Goal: Task Accomplishment & Management: Use online tool/utility

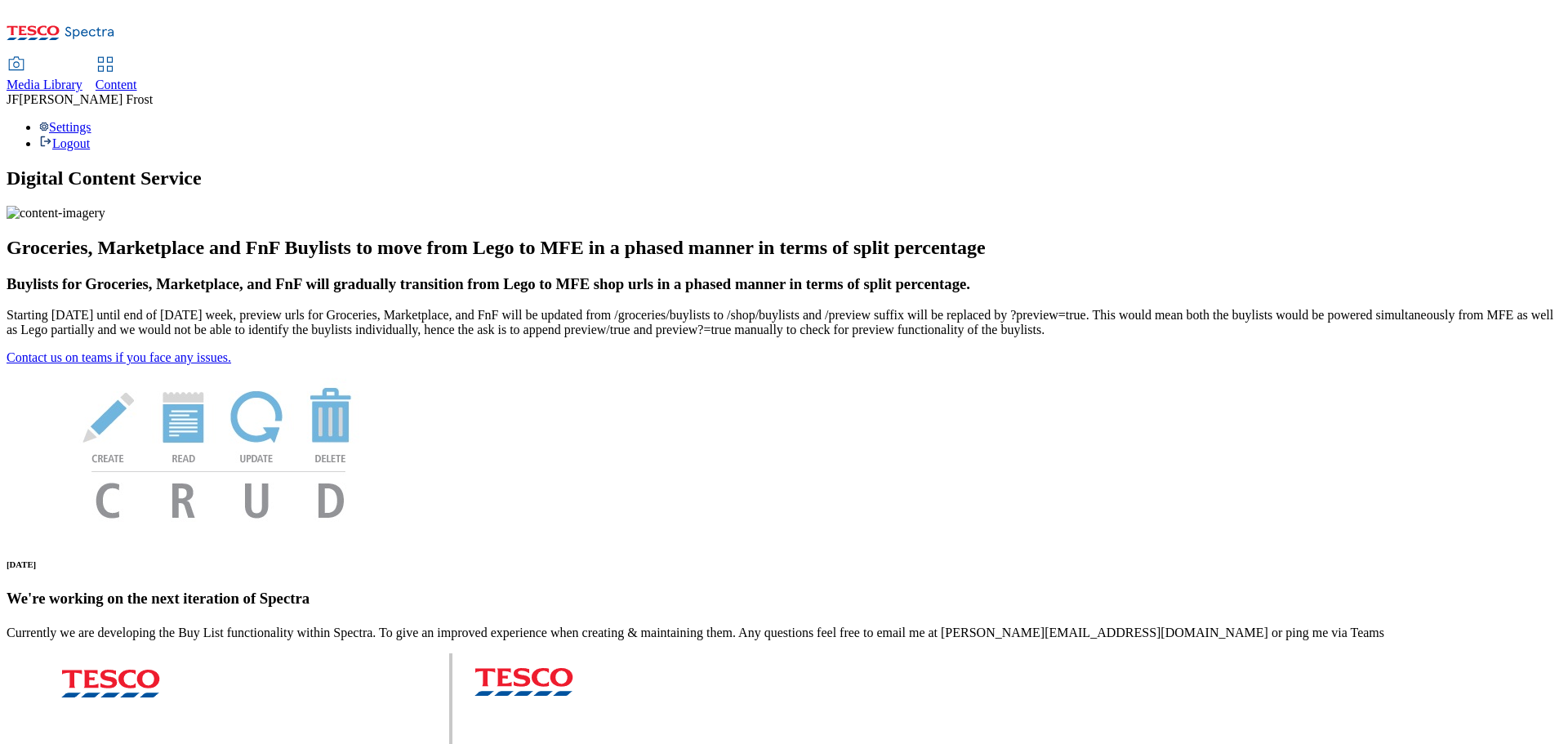
click at [137, 78] on span "Content" at bounding box center [117, 84] width 42 height 14
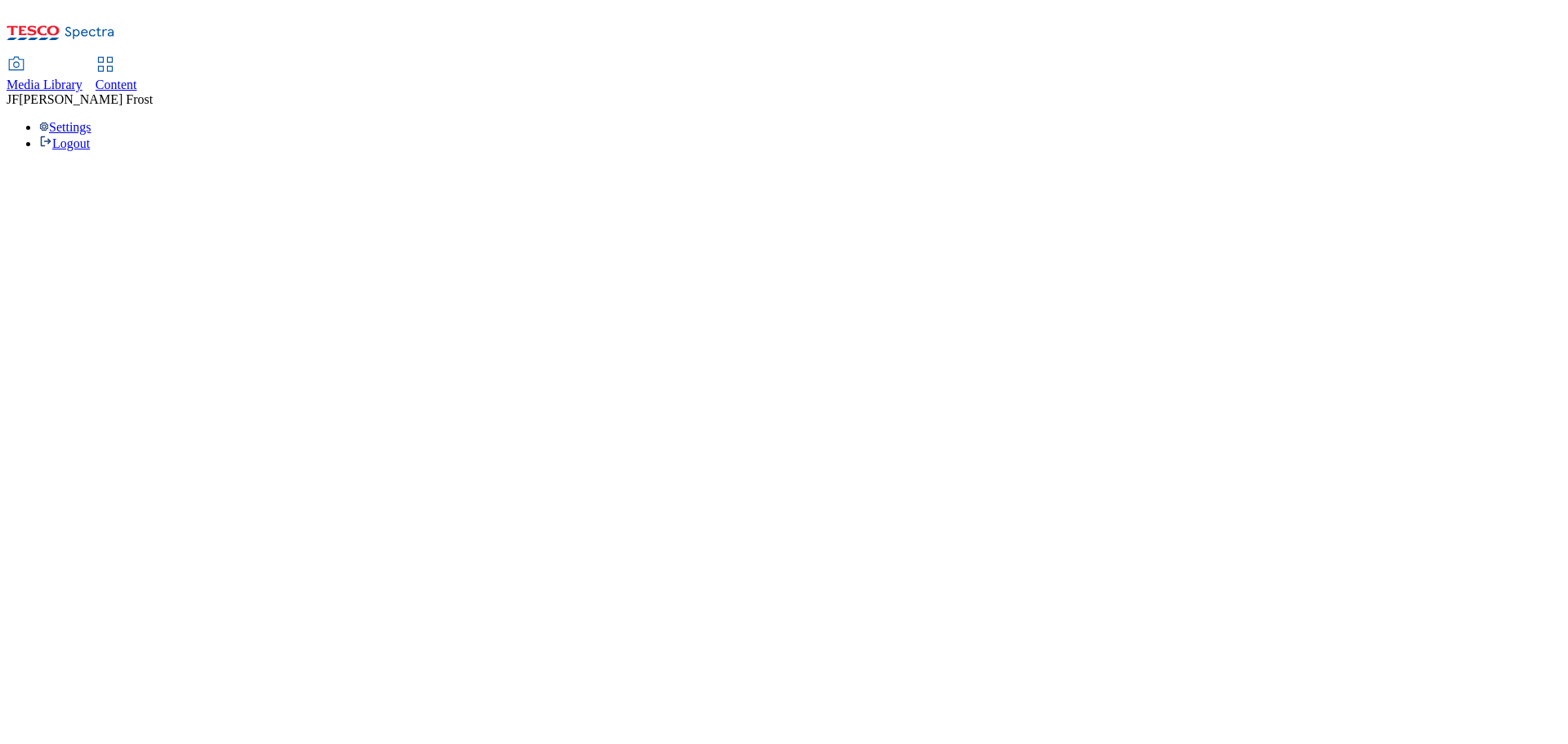
select select "ghs-uk"
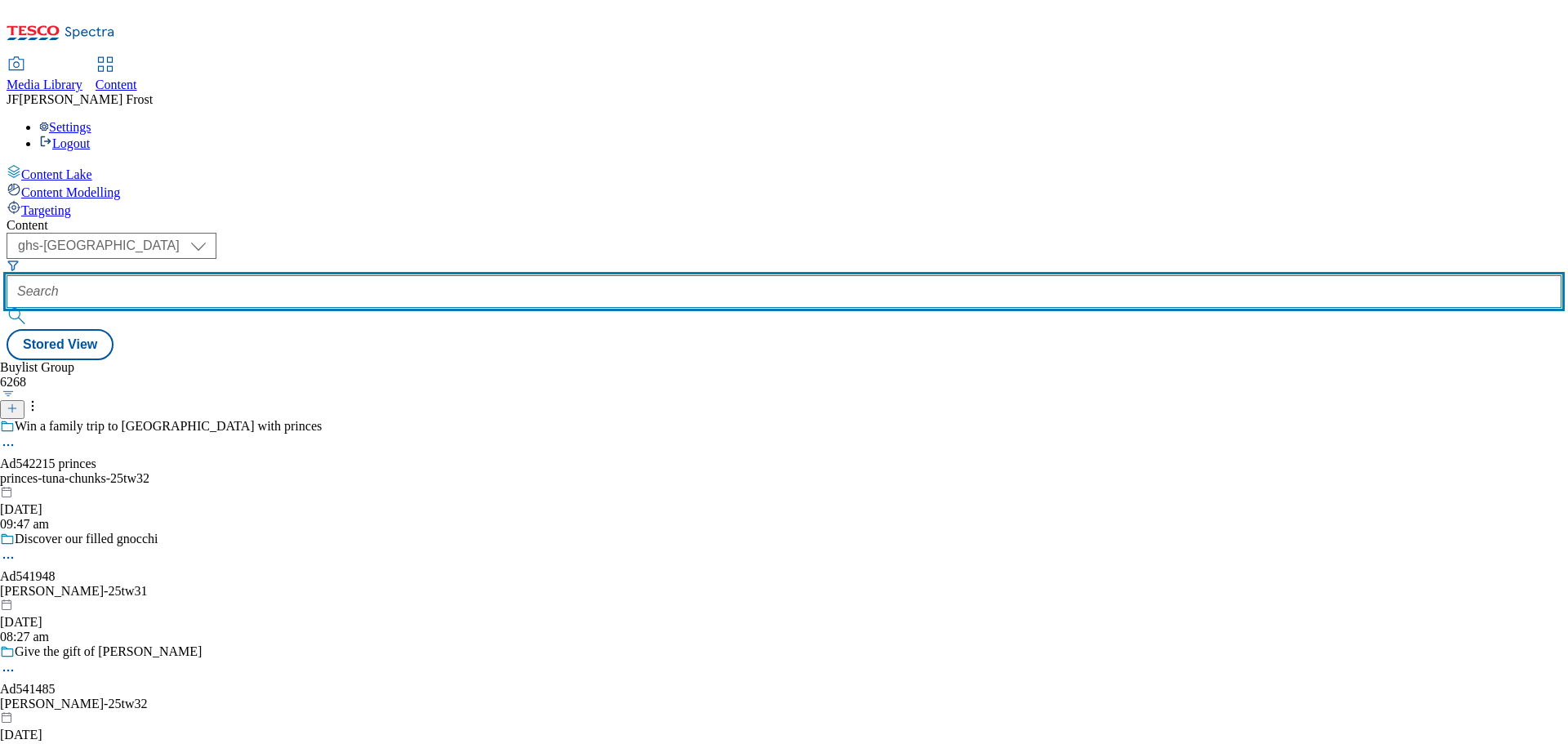
click at [389, 275] on input "text" at bounding box center [784, 291] width 1555 height 32
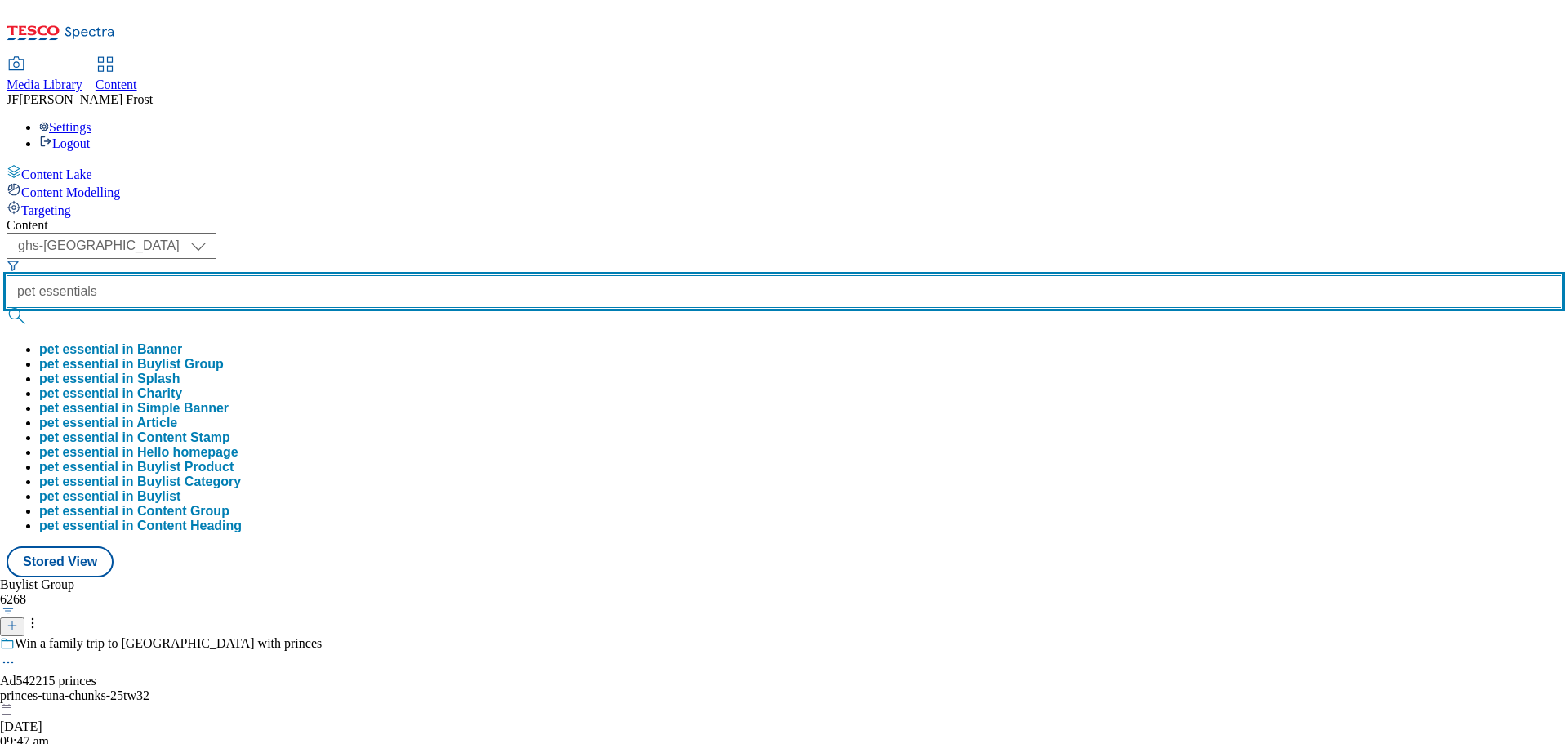
type input "pet essentials"
click at [7, 308] on button "submit" at bounding box center [18, 316] width 23 height 16
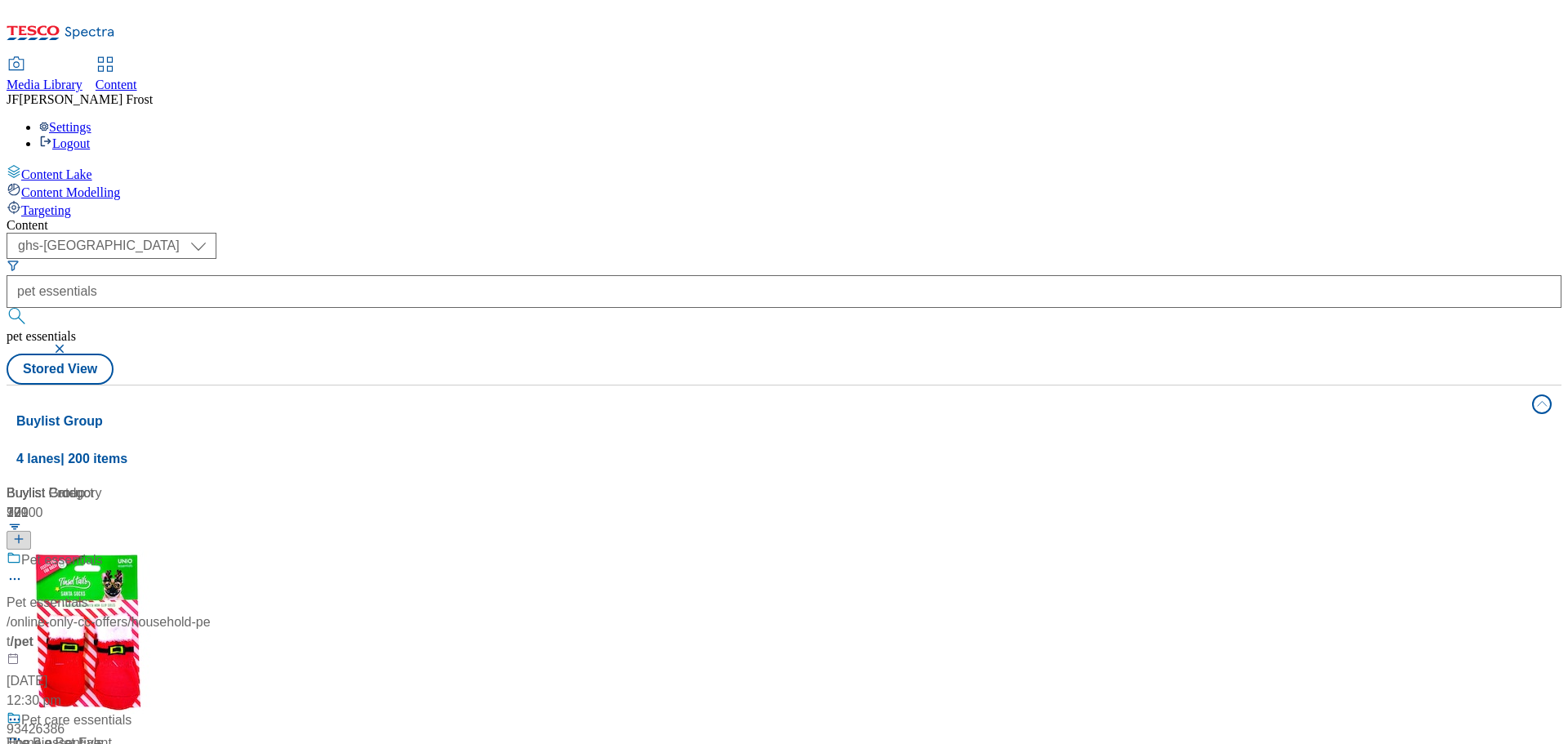
click at [757, 232] on div "( optional ) ghs-roi ghs-uk ghs-uk pet essentials pet essentials Stored View" at bounding box center [784, 308] width 1555 height 152
click at [127, 691] on div "The Big Pet Event" at bounding box center [73, 700] width 105 height 20
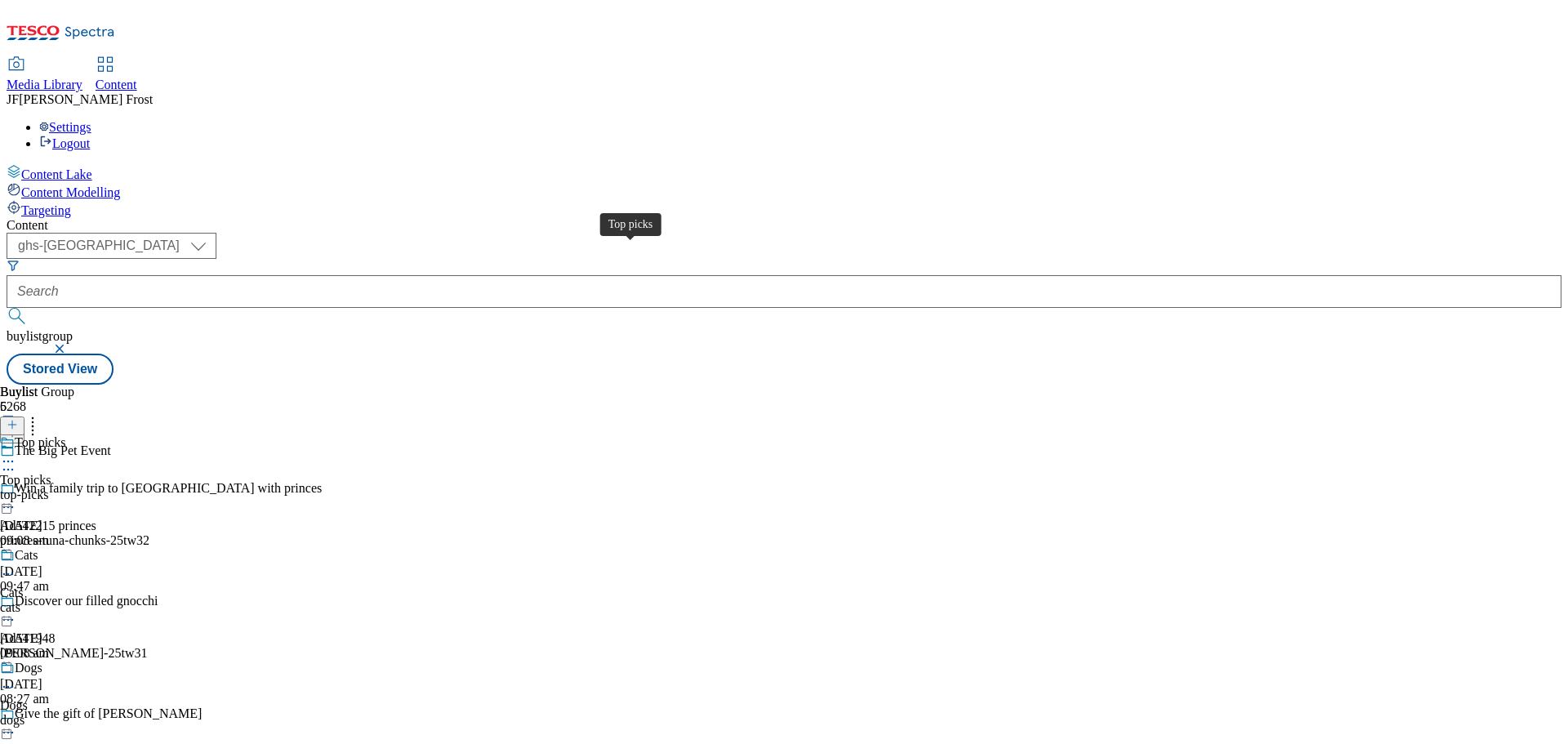
click at [65, 435] on div "Top picks" at bounding box center [40, 443] width 50 height 15
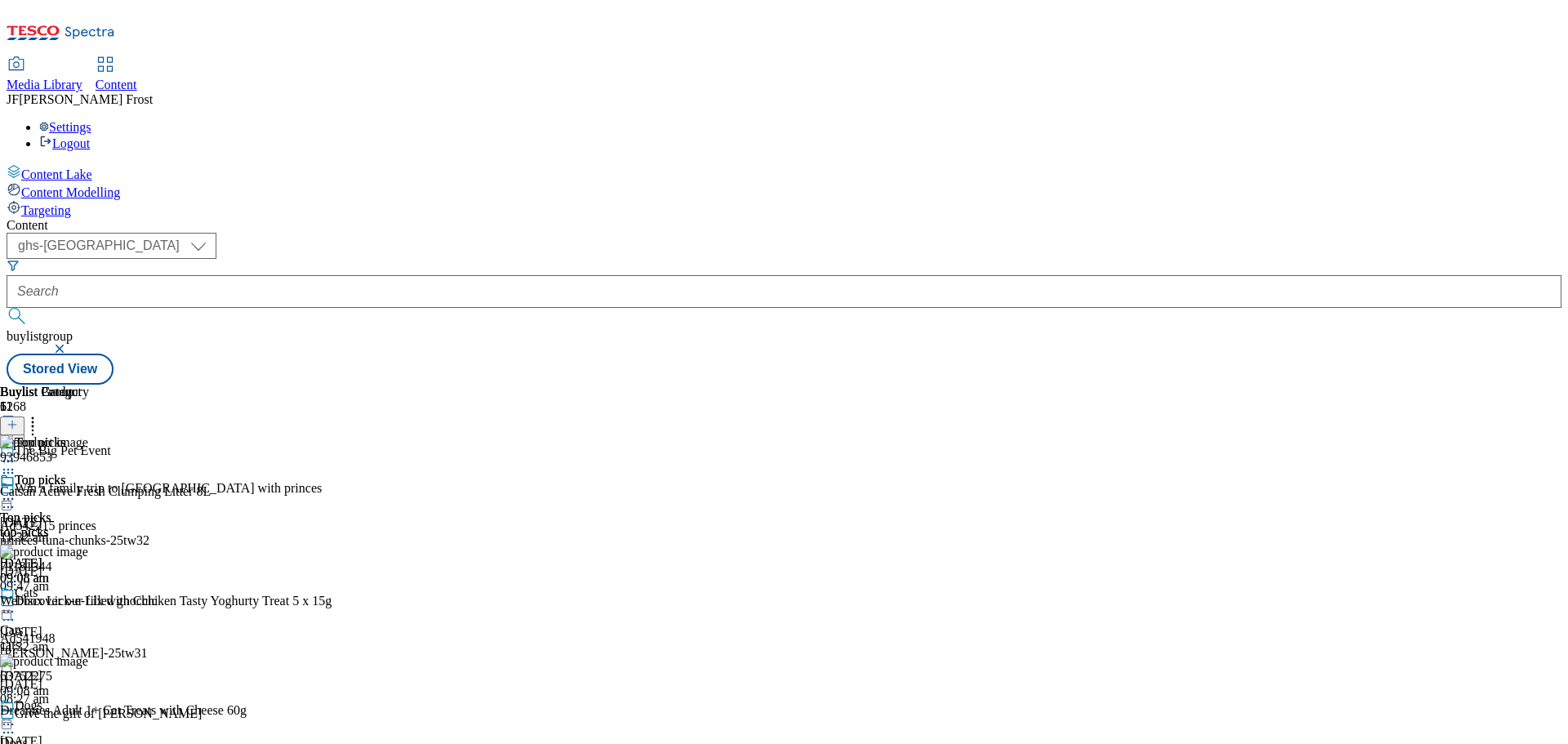
click at [16, 491] on icon at bounding box center [8, 499] width 16 height 16
click at [103, 678] on span "Un-publish" at bounding box center [76, 683] width 52 height 12
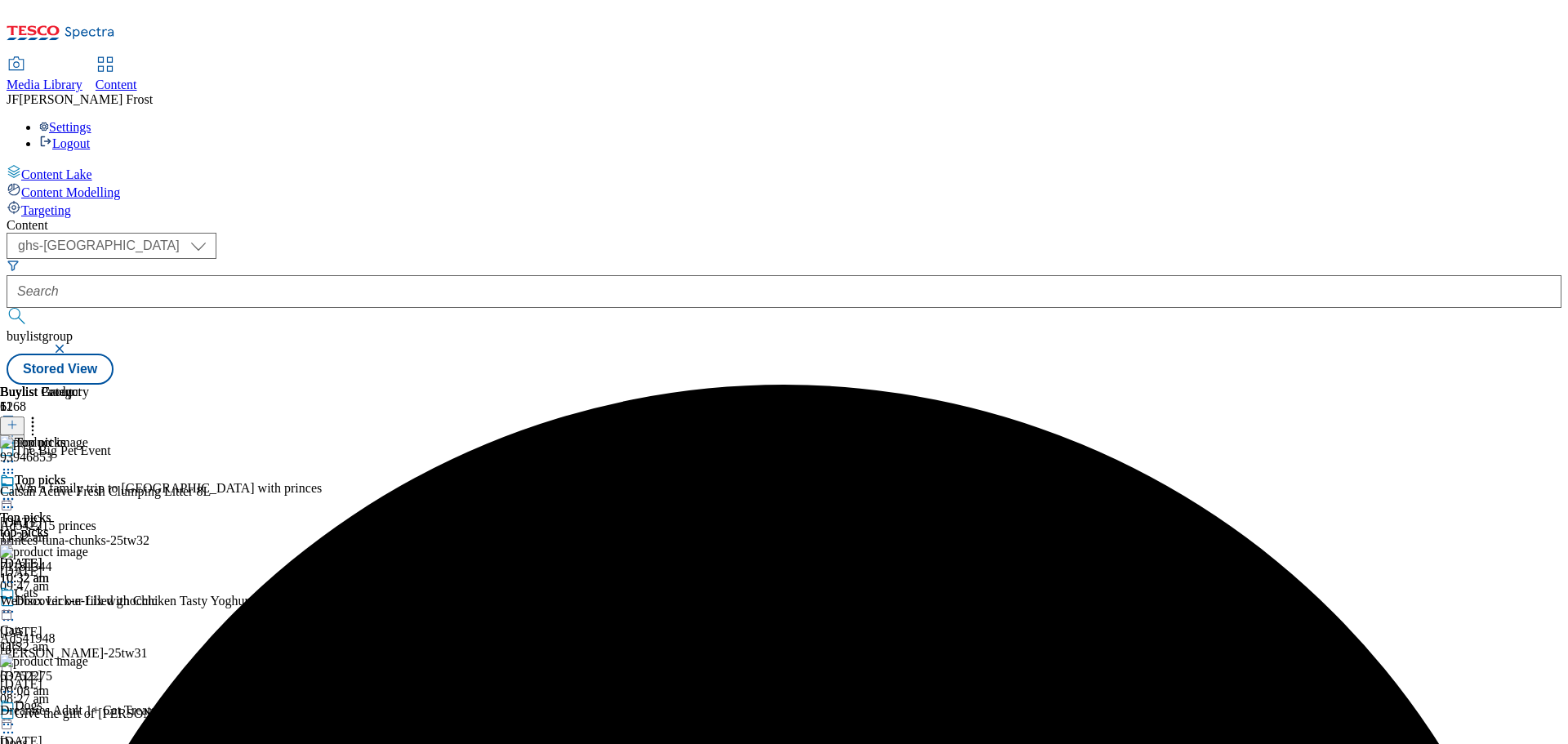
click at [16, 491] on icon at bounding box center [8, 499] width 16 height 16
click at [105, 621] on span "Un-preview" at bounding box center [78, 626] width 55 height 12
click at [18, 419] on icon at bounding box center [12, 425] width 11 height 11
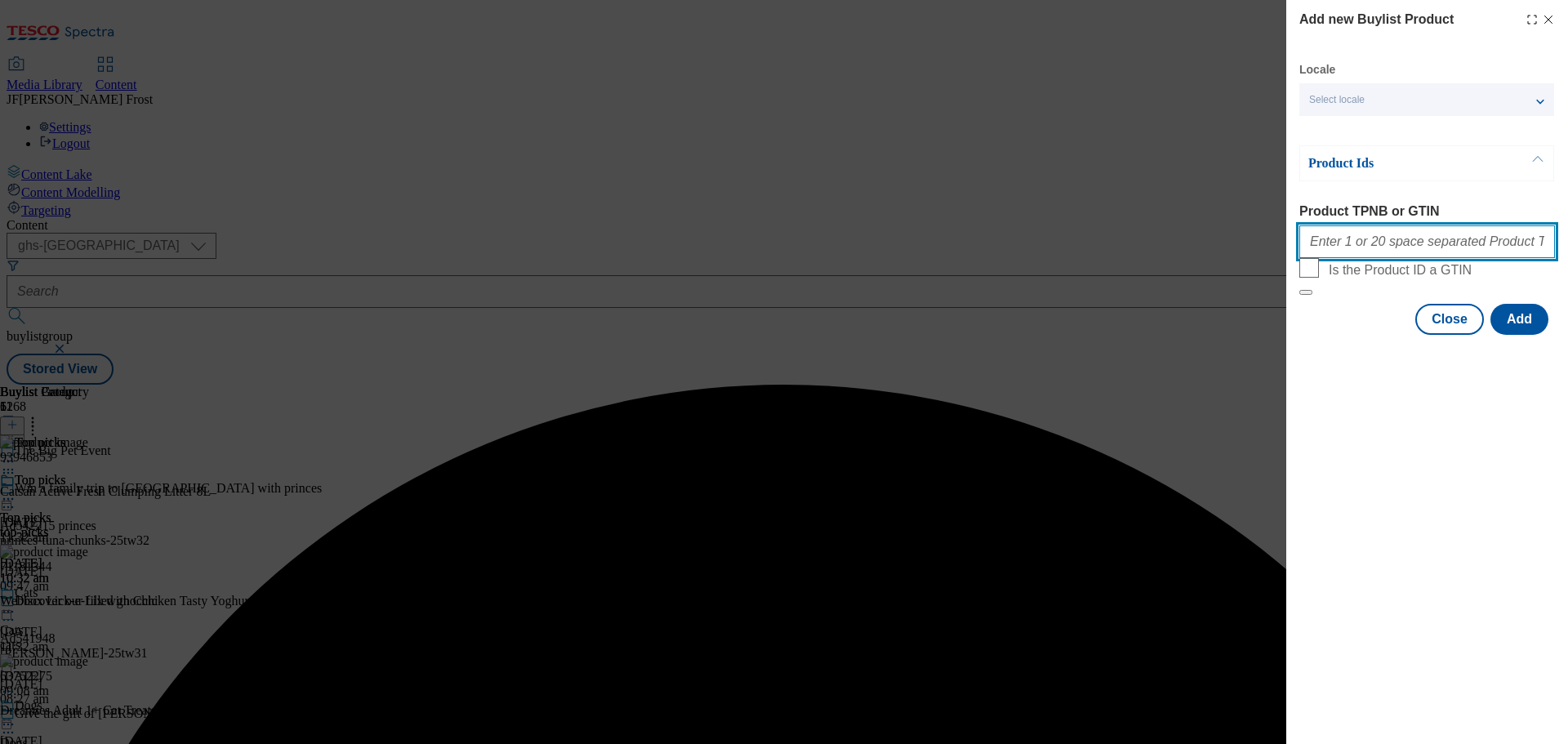
click at [1367, 255] on input "Product TPNB or GTIN" at bounding box center [1427, 242] width 256 height 32
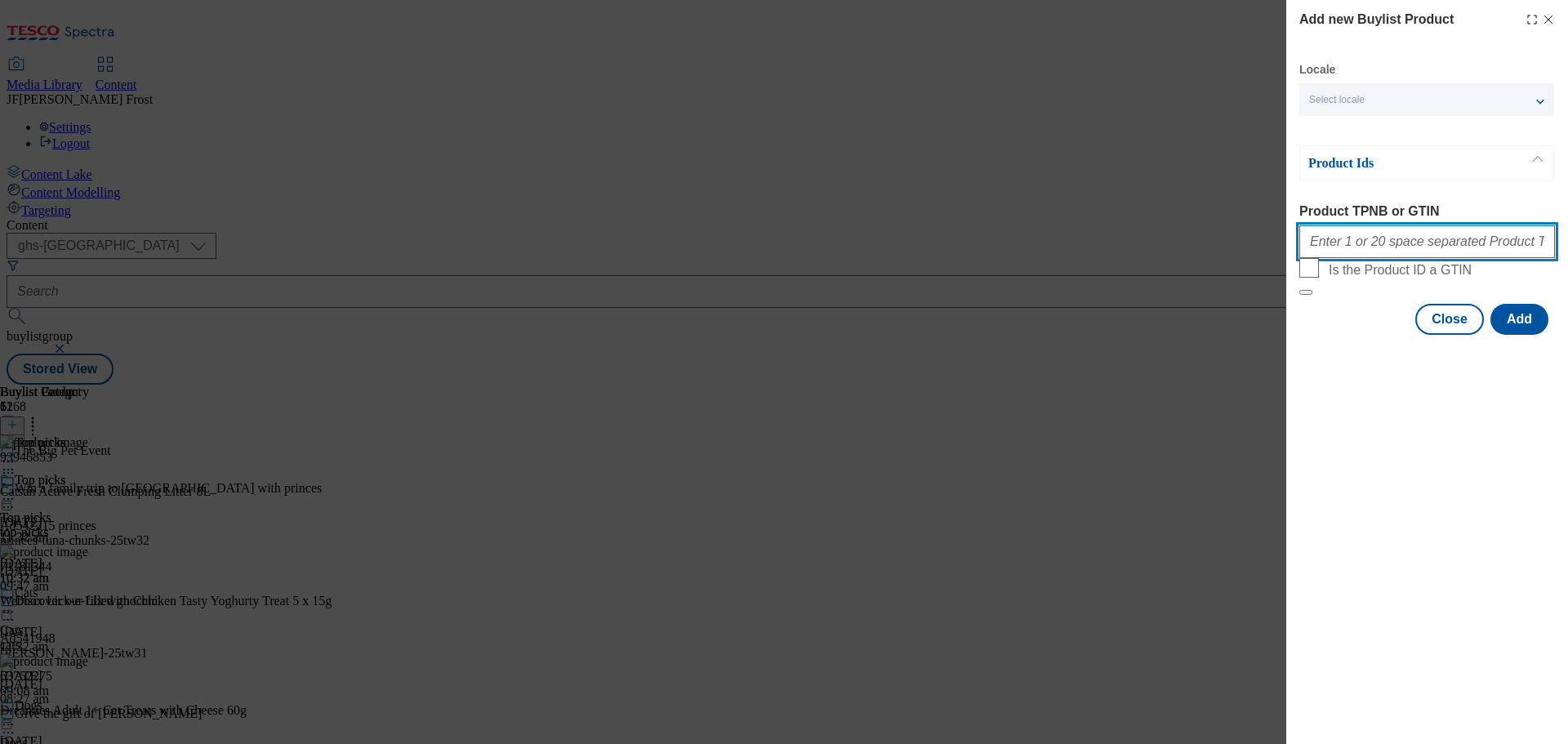
paste input "94031190 94045466 93883362 94040150 93154102"
type input "94031190 94045466 93883362 94040150 93154102"
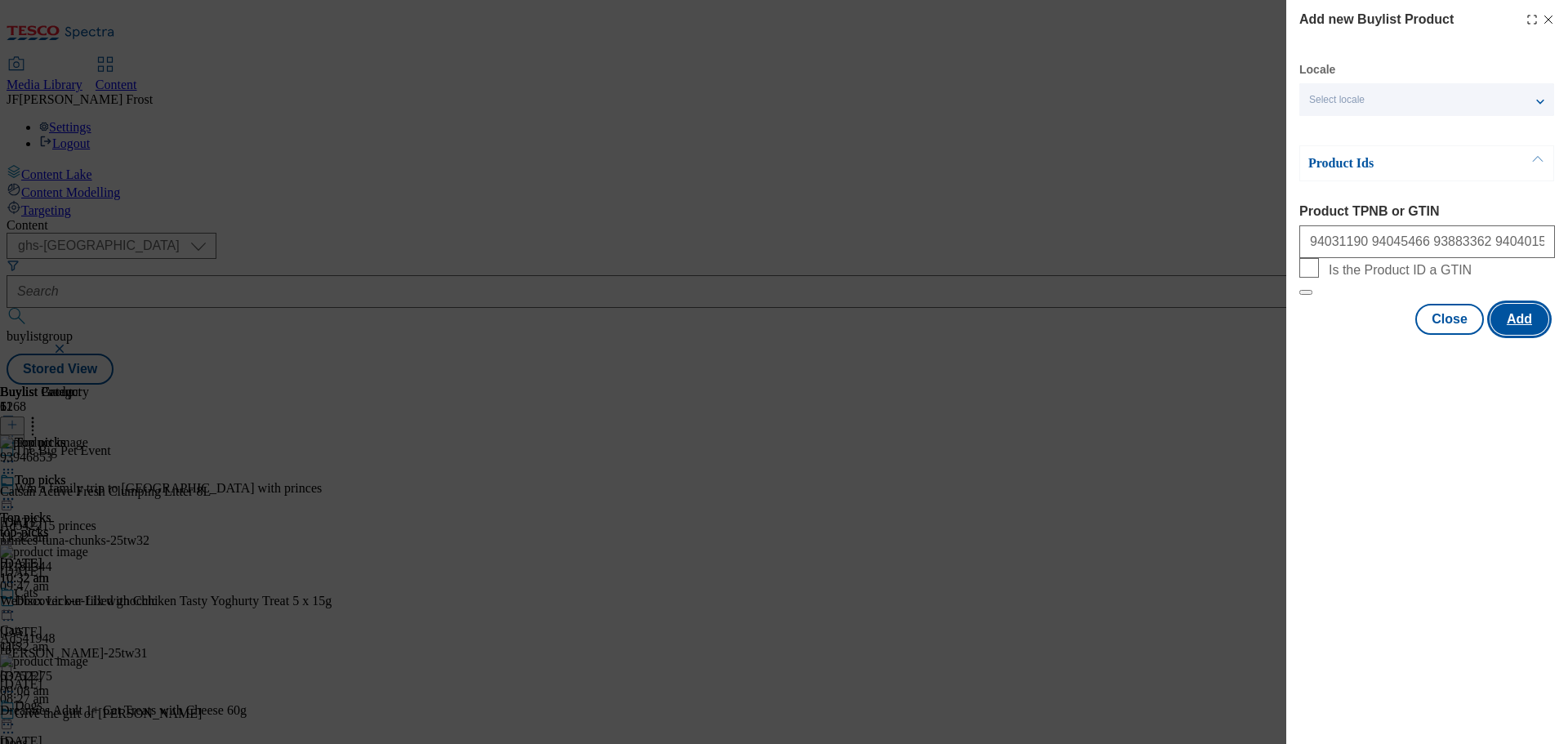
click at [1523, 335] on button "Add" at bounding box center [1519, 318] width 58 height 31
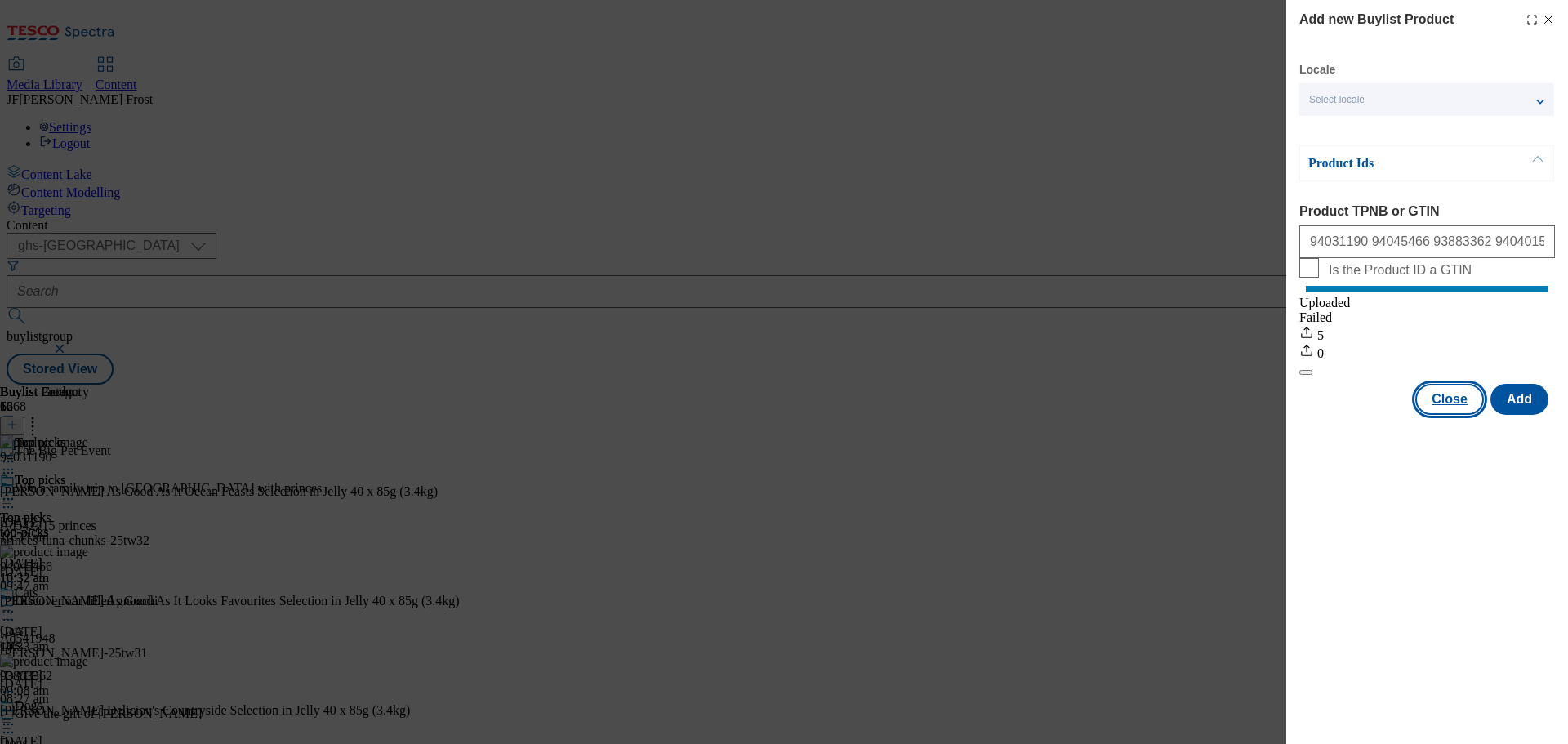
click at [1459, 415] on button "Close" at bounding box center [1449, 399] width 68 height 31
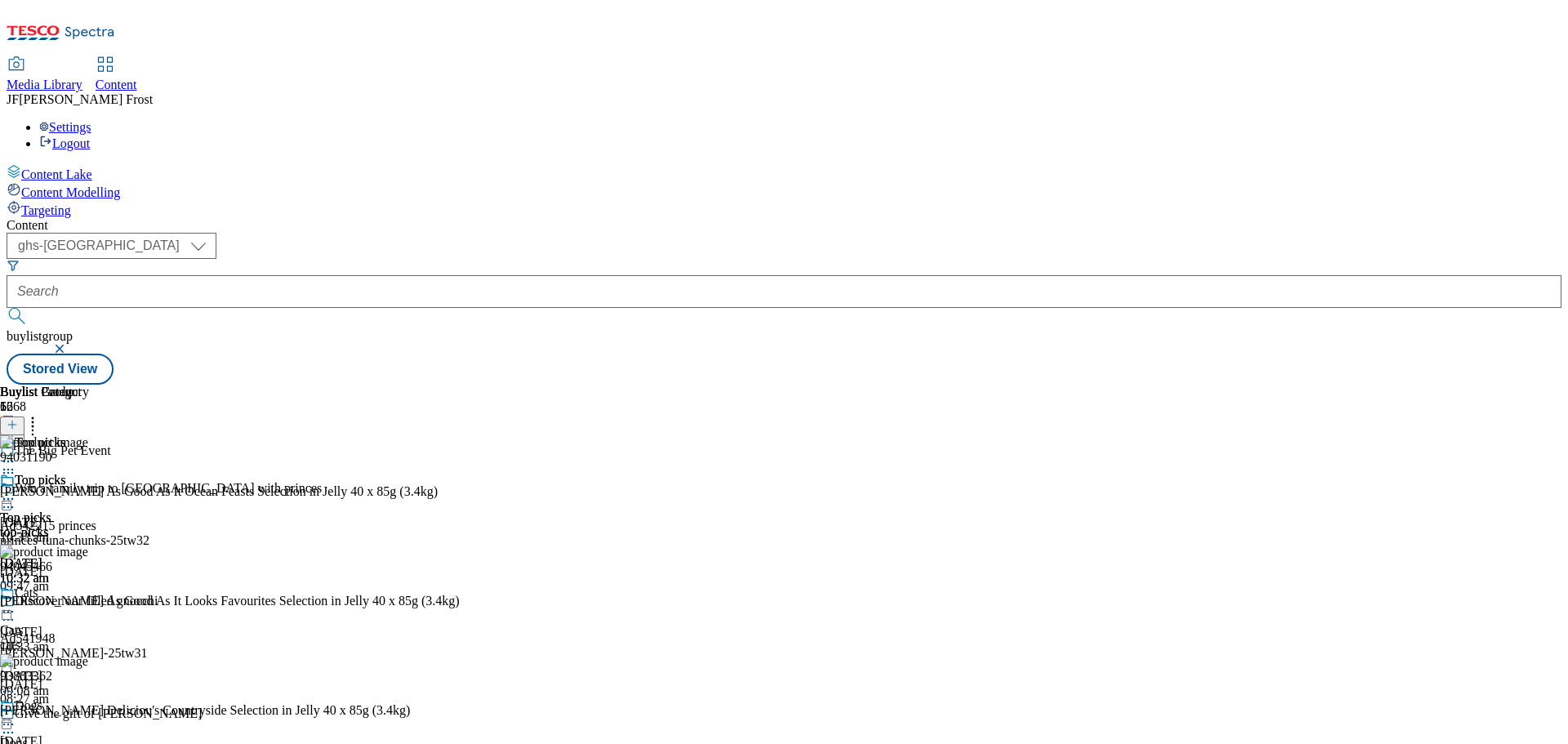
scroll to position [1170, 0]
click at [18, 419] on icon at bounding box center [12, 425] width 11 height 11
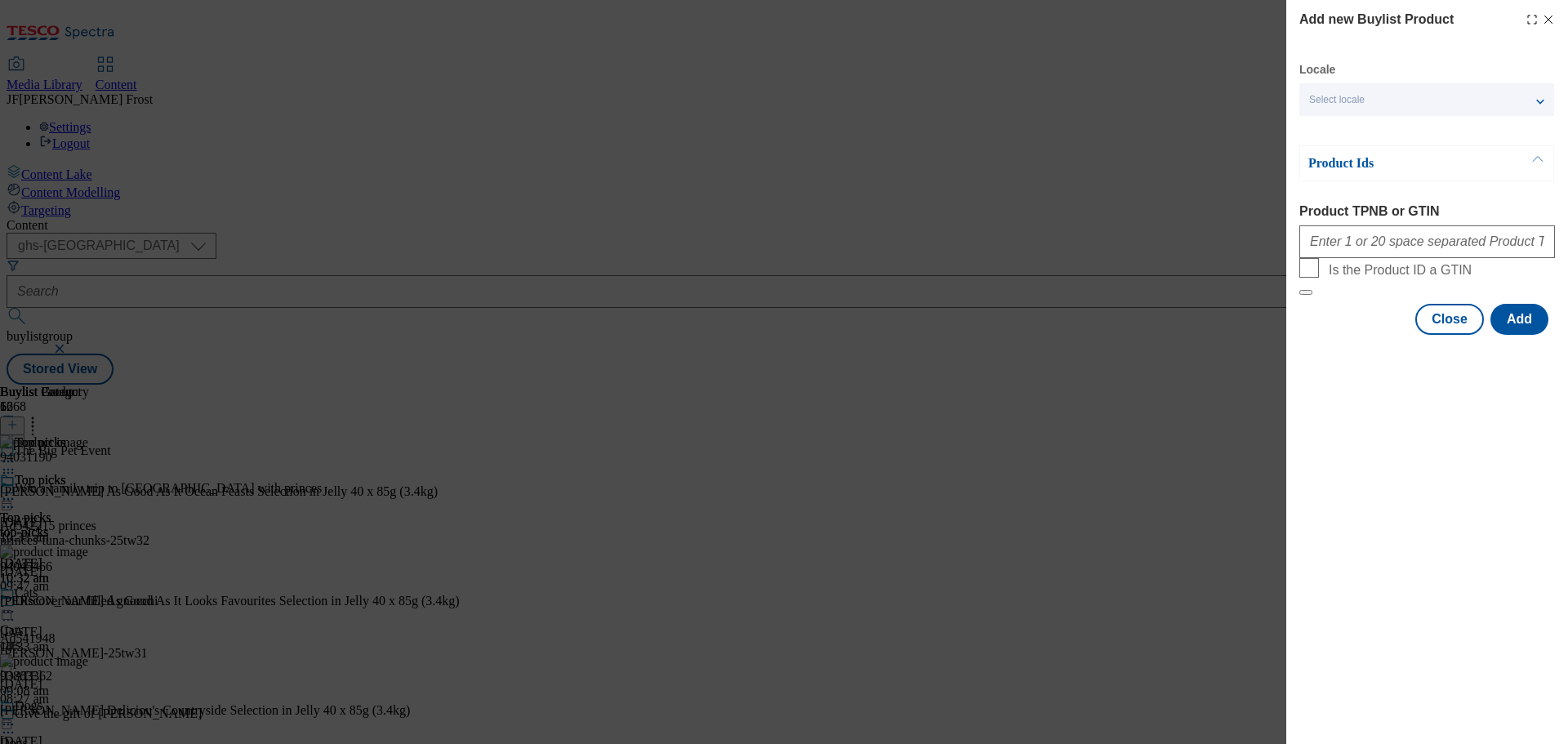
click at [951, 512] on div "Add new Buylist Product Locale Select locale English Welsh Product Ids Product …" at bounding box center [784, 372] width 1568 height 744
click at [1466, 335] on button "Close" at bounding box center [1449, 318] width 68 height 31
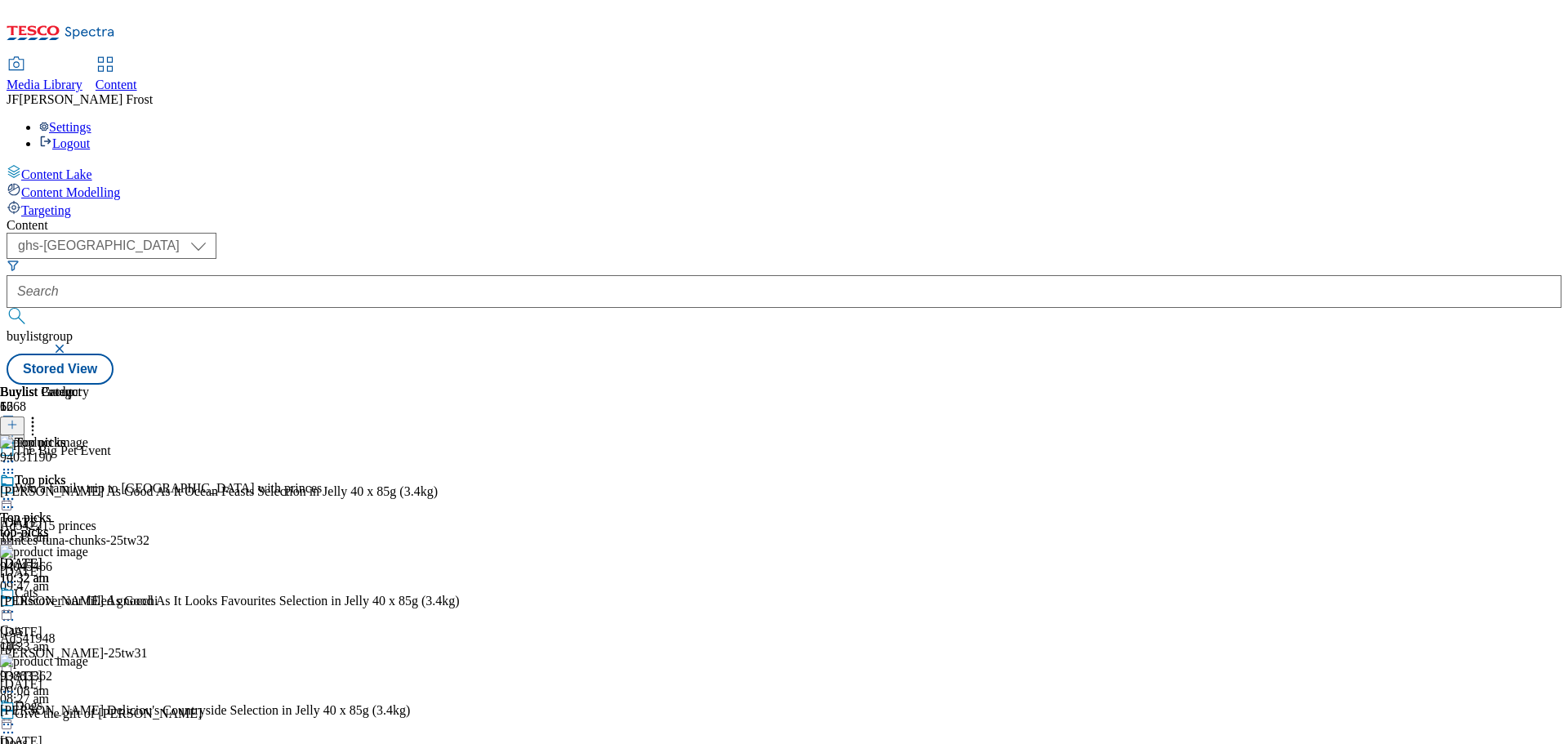
scroll to position [0, 0]
click at [18, 419] on icon at bounding box center [12, 425] width 11 height 11
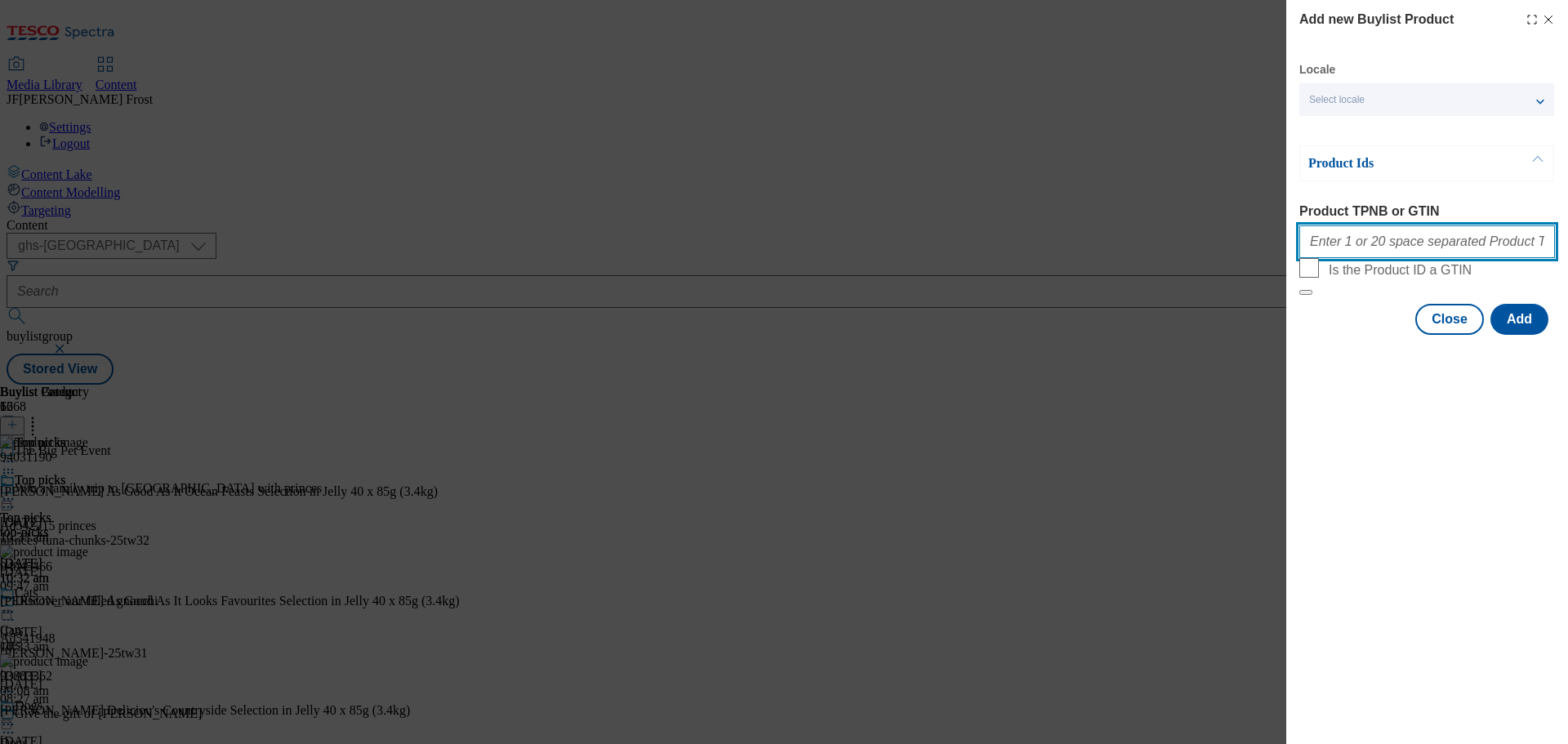
click at [1372, 250] on input "Product TPNB or GTIN" at bounding box center [1427, 242] width 256 height 32
paste input "50987351 59499505"
type input "50987351 59499505"
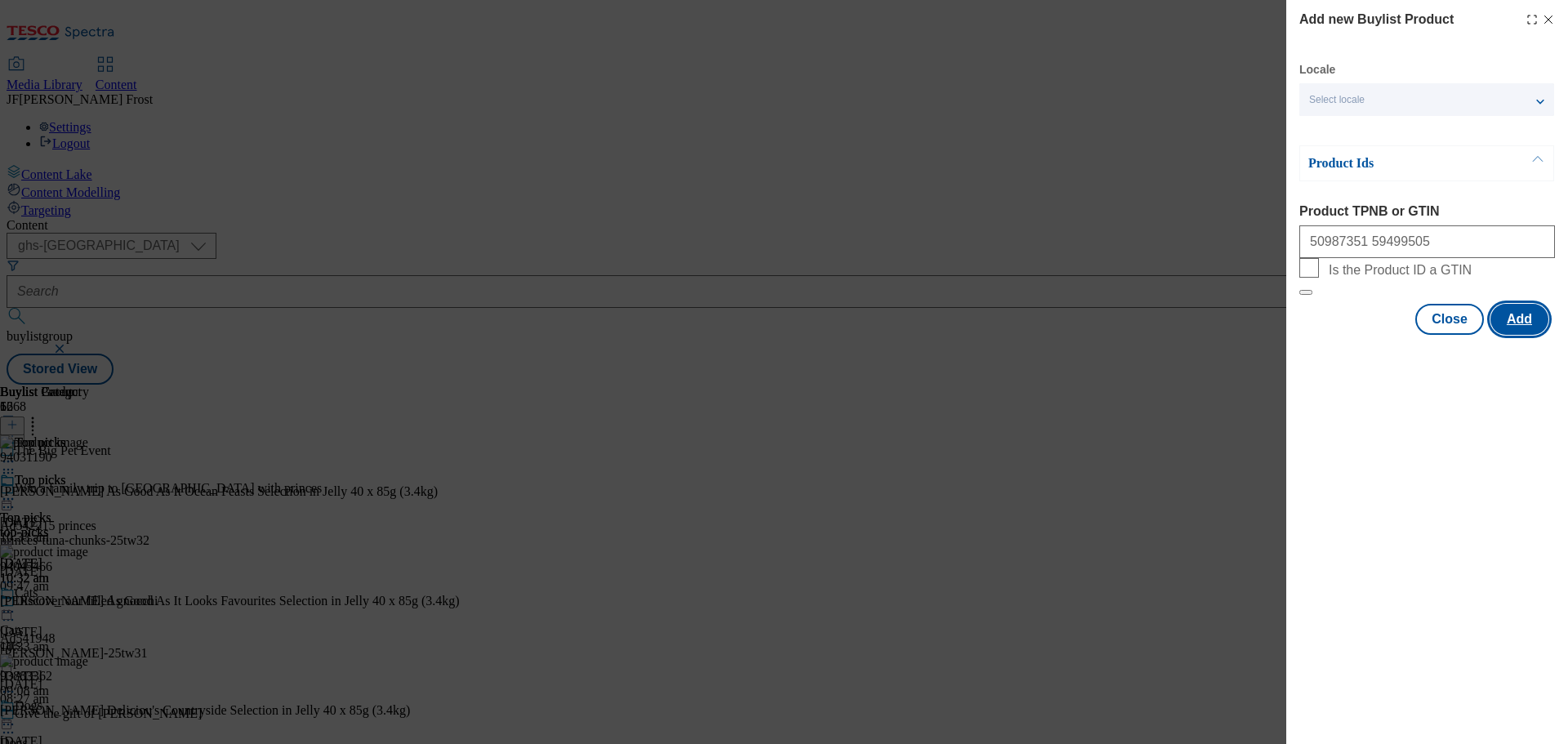
click at [1515, 335] on button "Add" at bounding box center [1519, 318] width 58 height 31
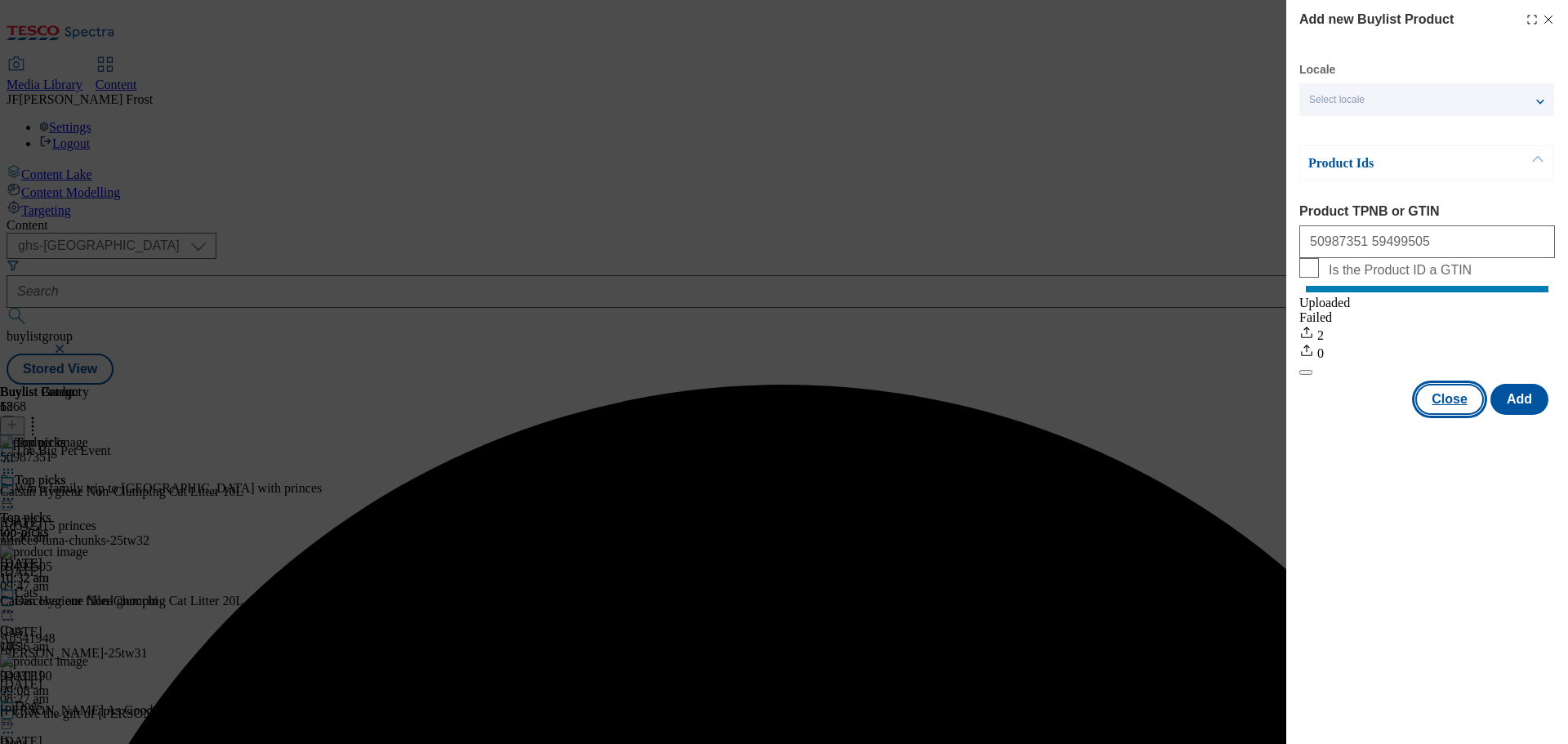
click at [1452, 415] on button "Close" at bounding box center [1449, 399] width 68 height 31
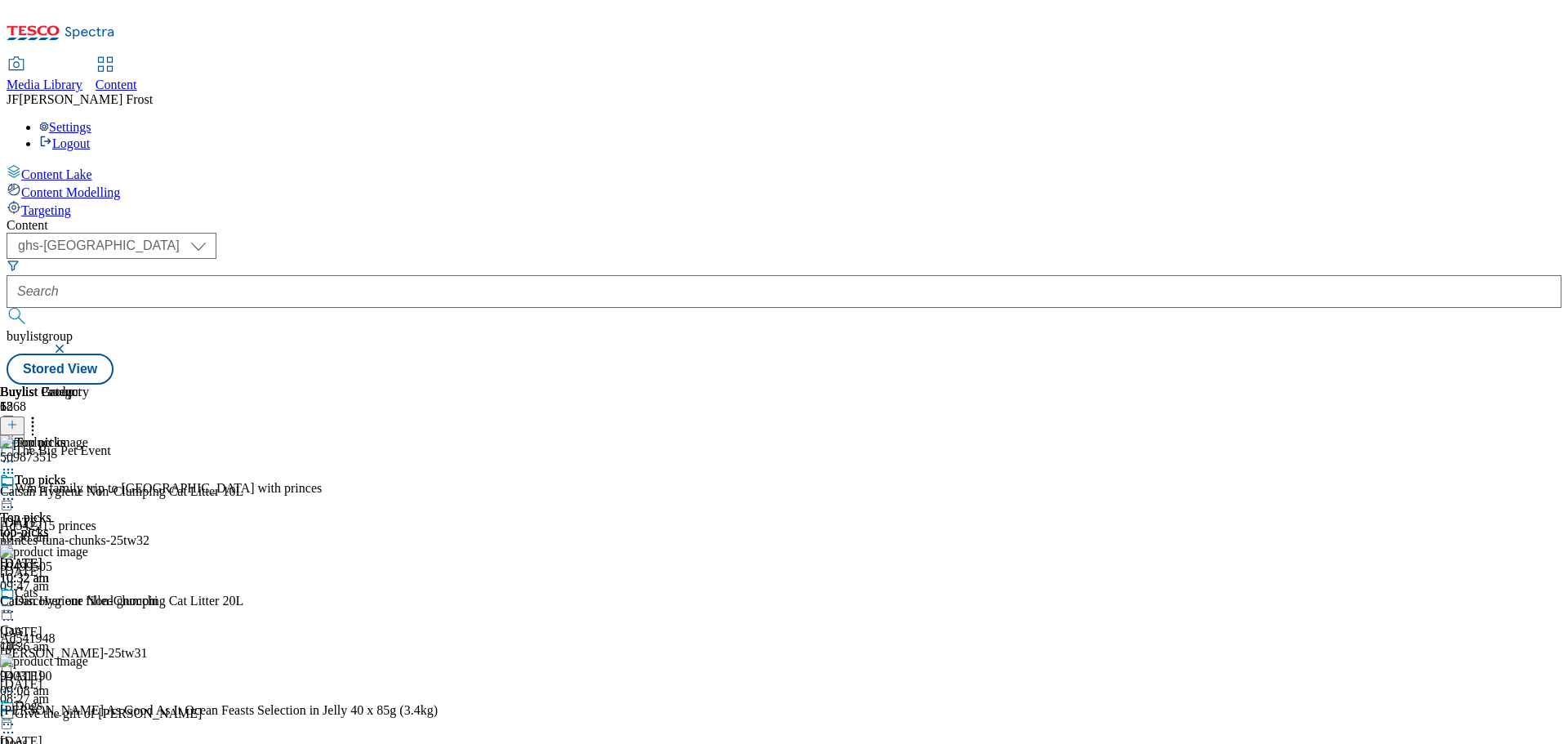
click at [18, 419] on icon at bounding box center [12, 425] width 11 height 11
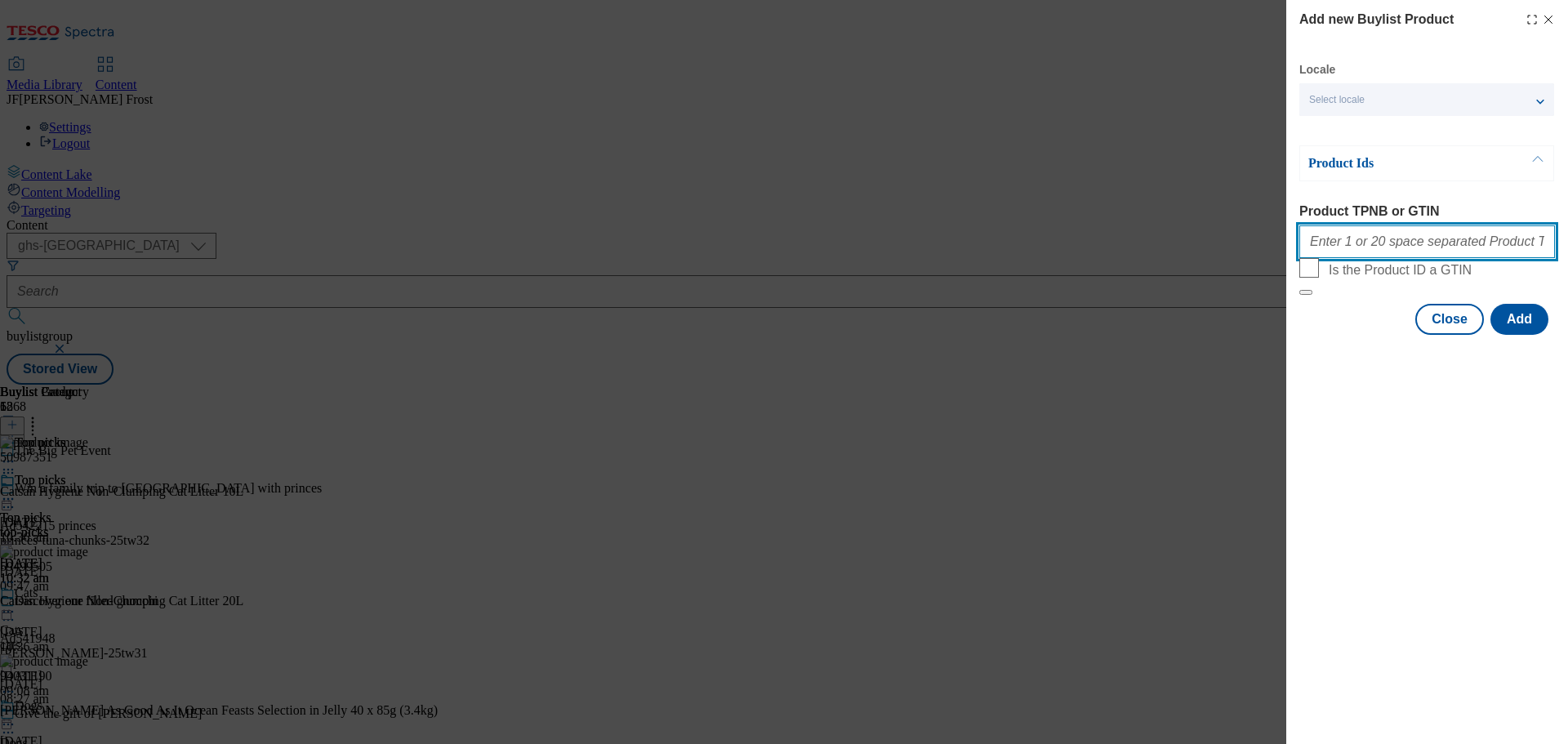
click at [1369, 250] on input "Product TPNB or GTIN" at bounding box center [1427, 242] width 256 height 32
paste input "63751944 82545630"
type input "63751944 82545630"
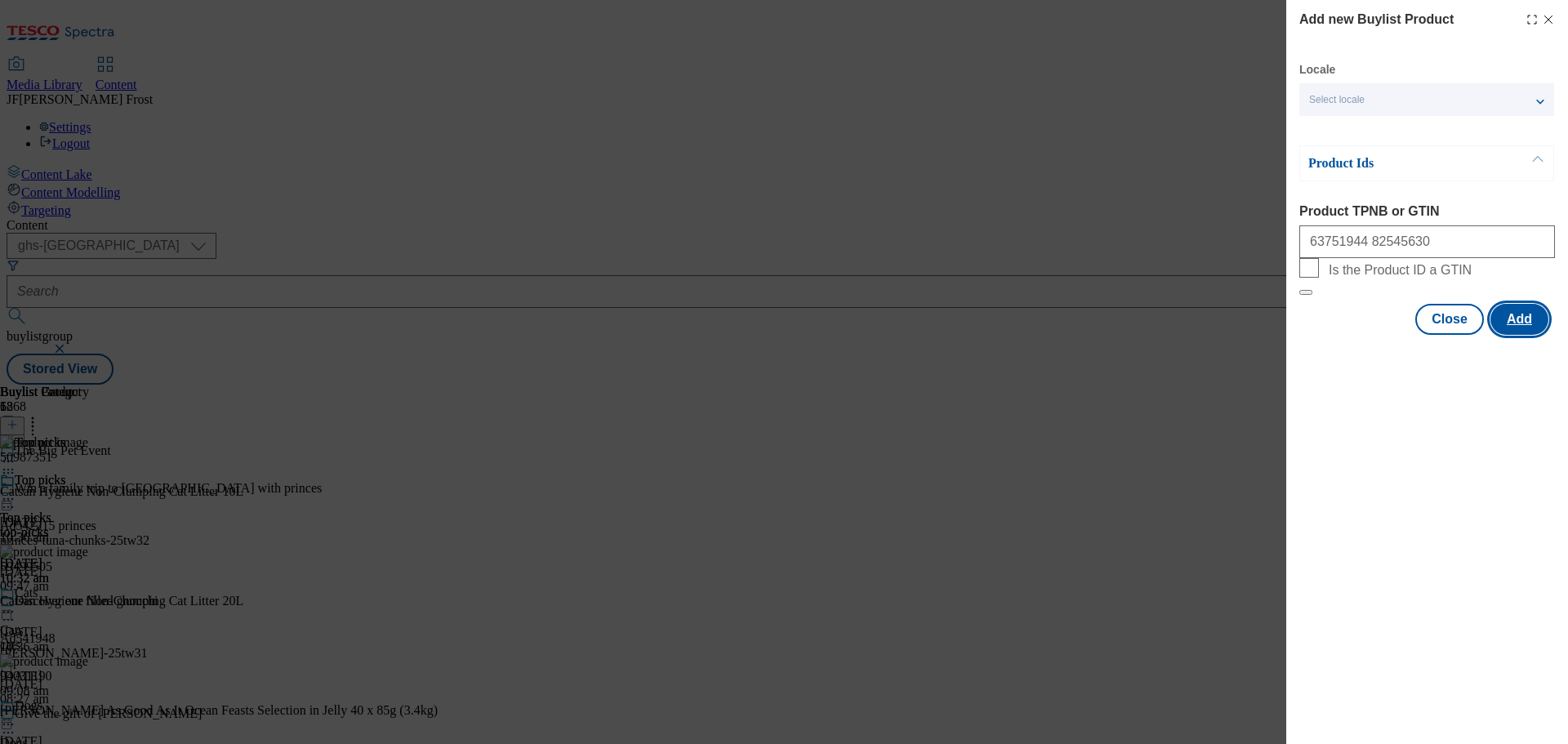
click at [1530, 335] on button "Add" at bounding box center [1519, 318] width 58 height 31
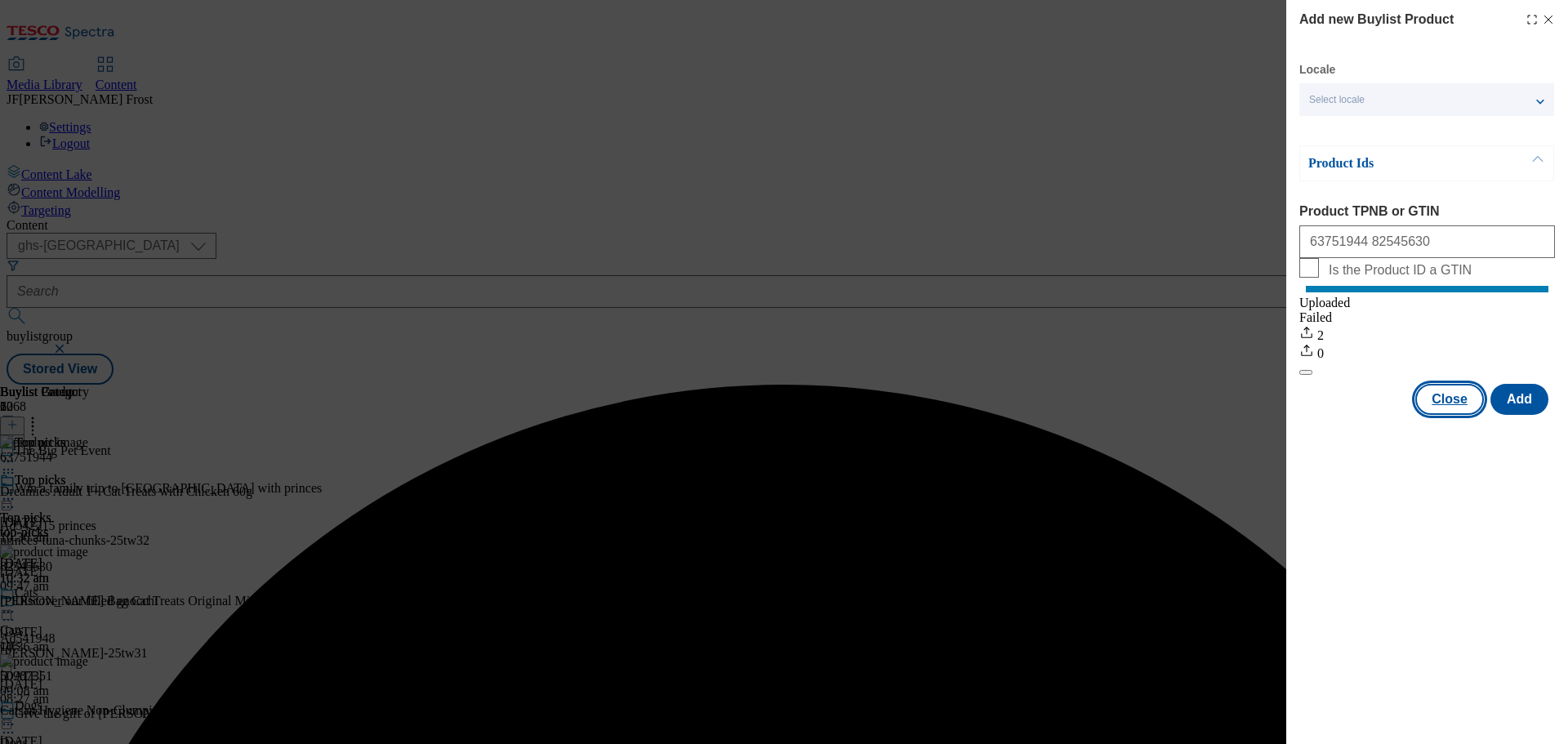
click at [1464, 415] on button "Close" at bounding box center [1449, 399] width 68 height 31
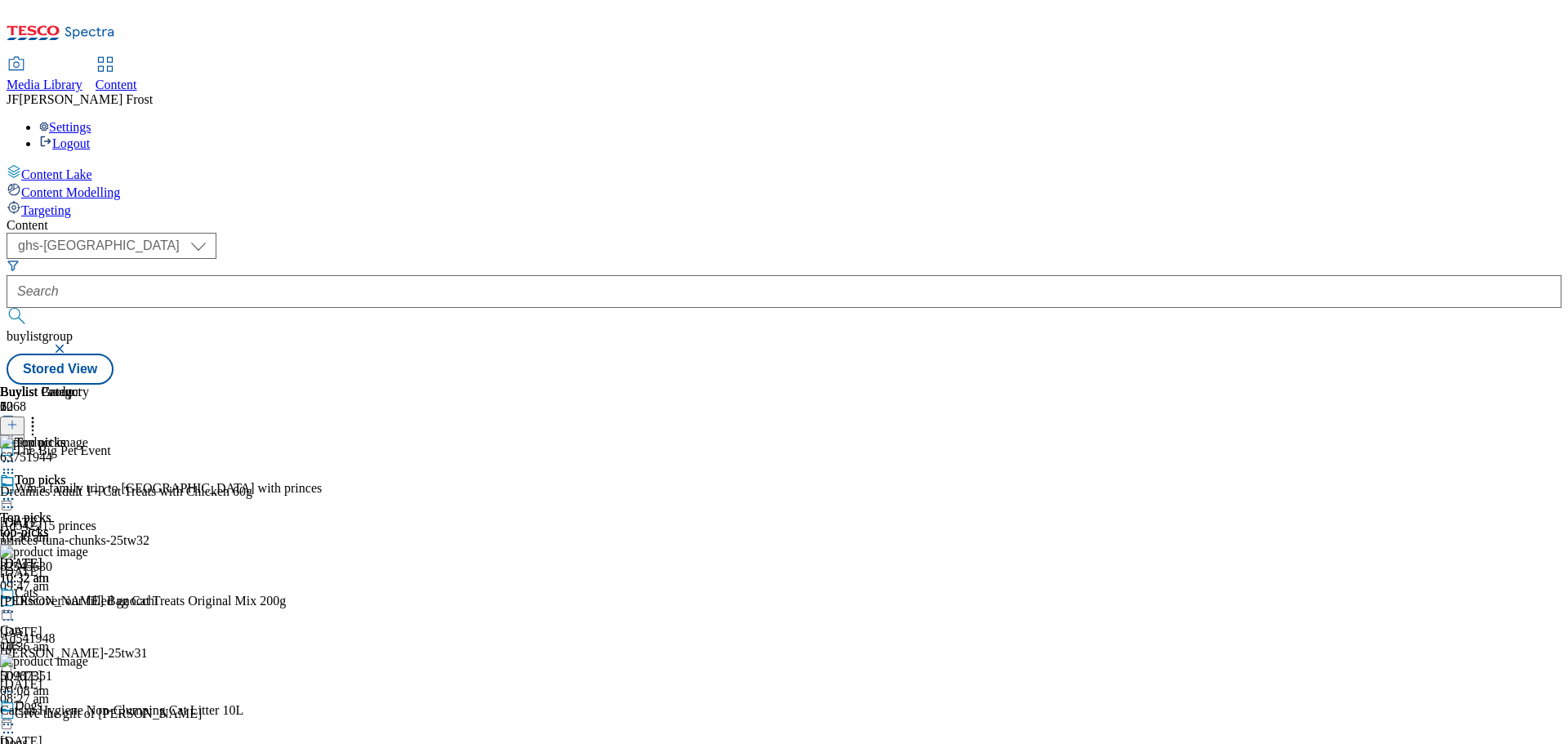
click at [16, 425] on line at bounding box center [12, 425] width 9 height 0
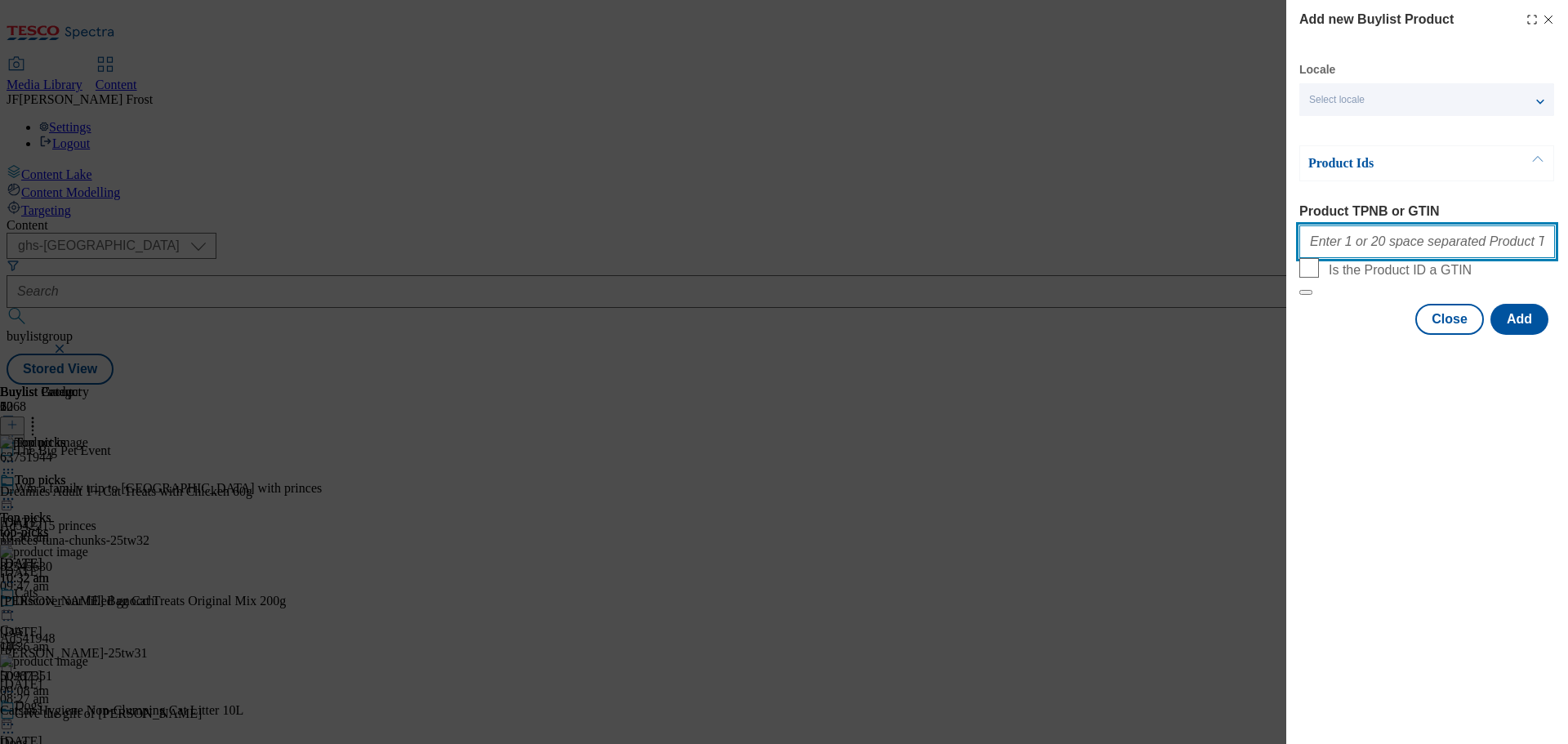
click at [1358, 244] on input "Product TPNB or GTIN" at bounding box center [1427, 242] width 256 height 32
paste input "87174824 87539852"
type input "87174824 87539852"
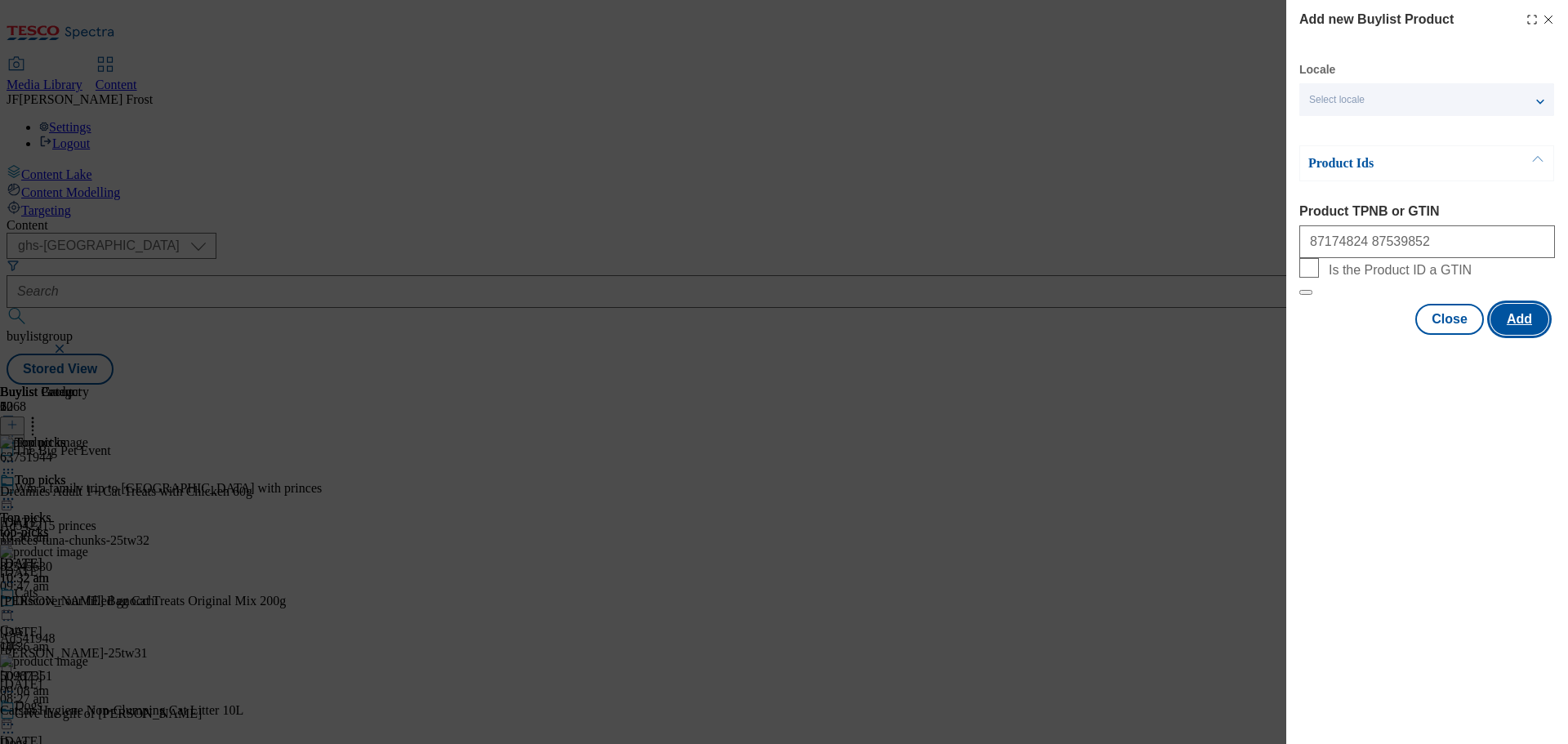
click at [1504, 335] on button "Add" at bounding box center [1519, 318] width 58 height 31
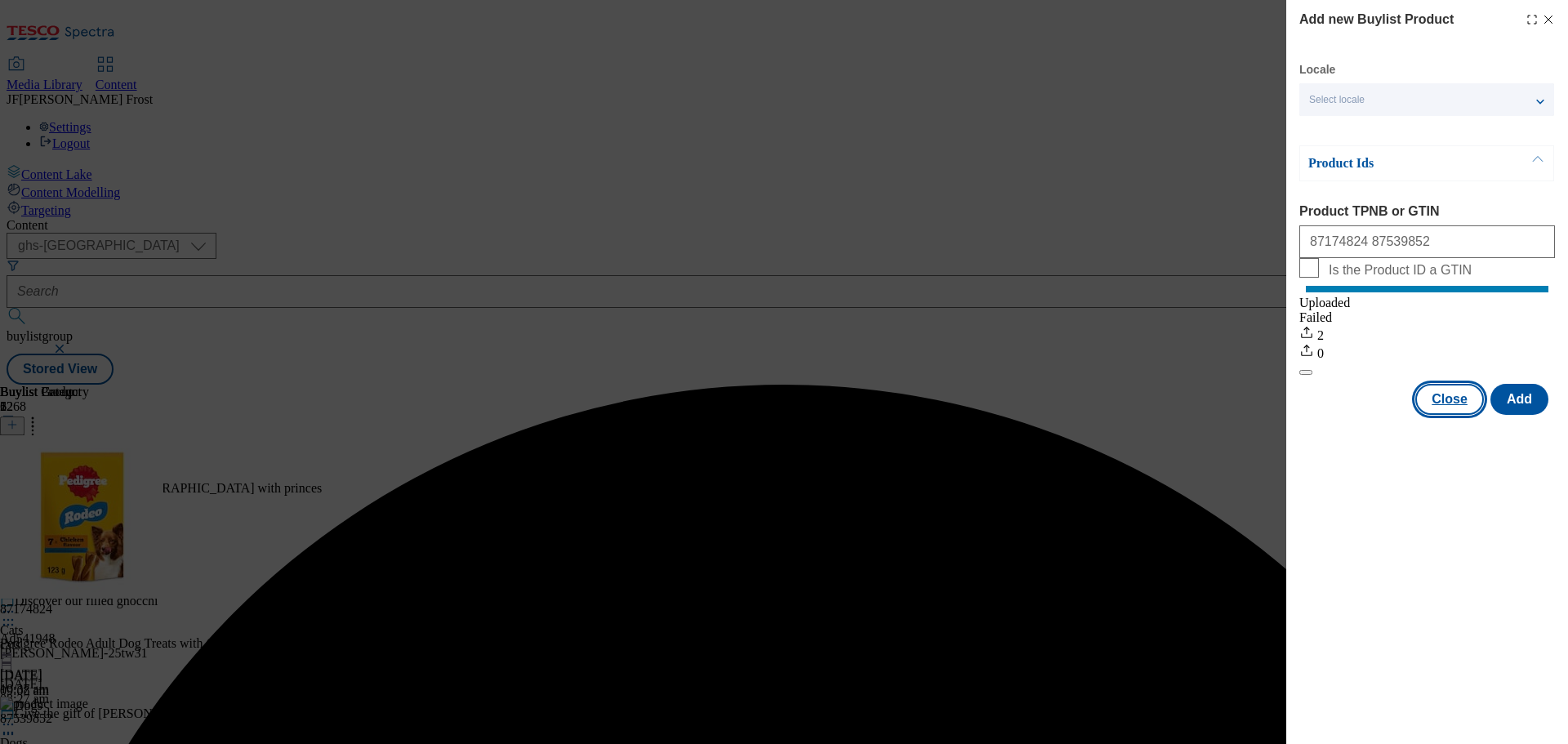
click at [1452, 413] on button "Close" at bounding box center [1449, 399] width 68 height 31
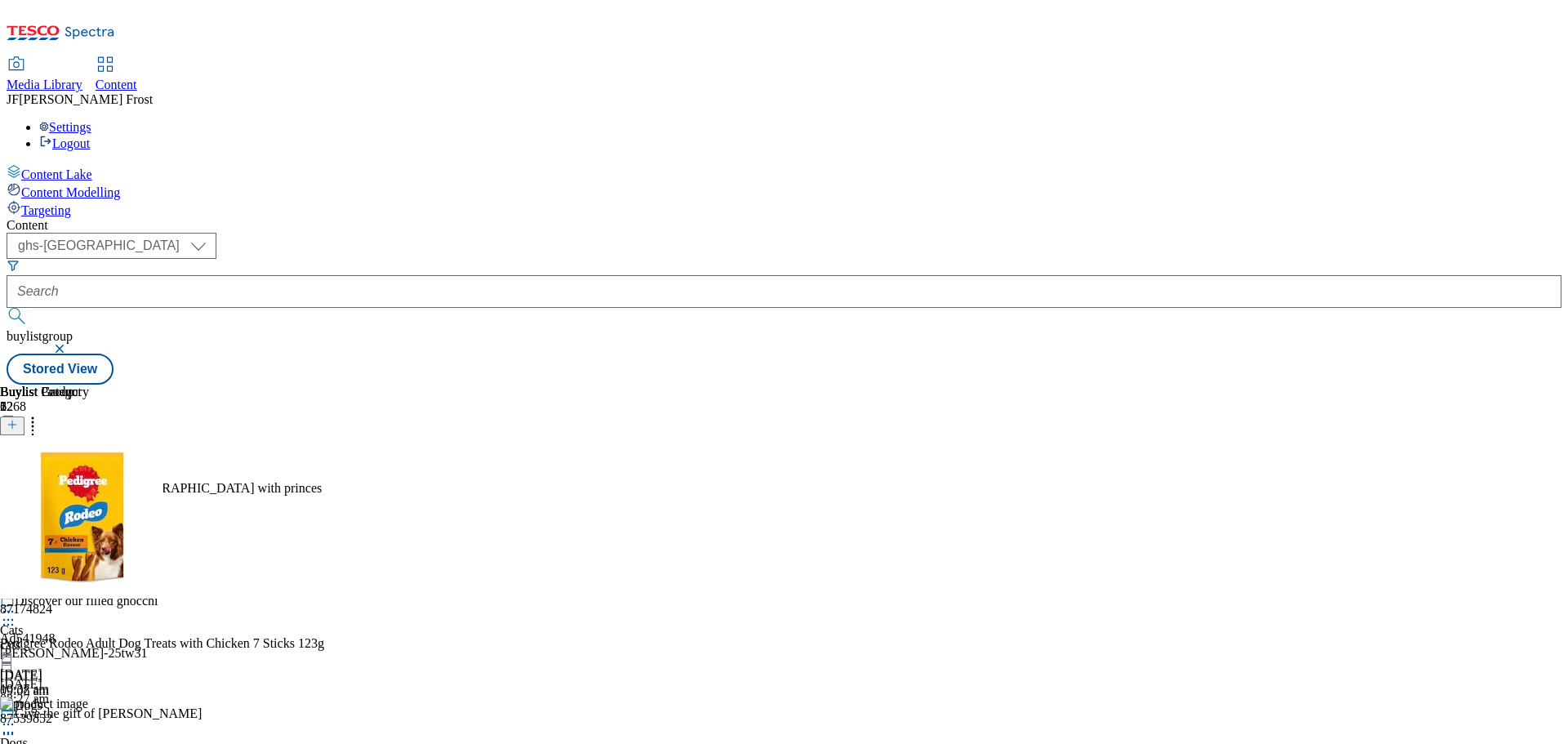
click at [25, 416] on button at bounding box center [12, 426] width 25 height 19
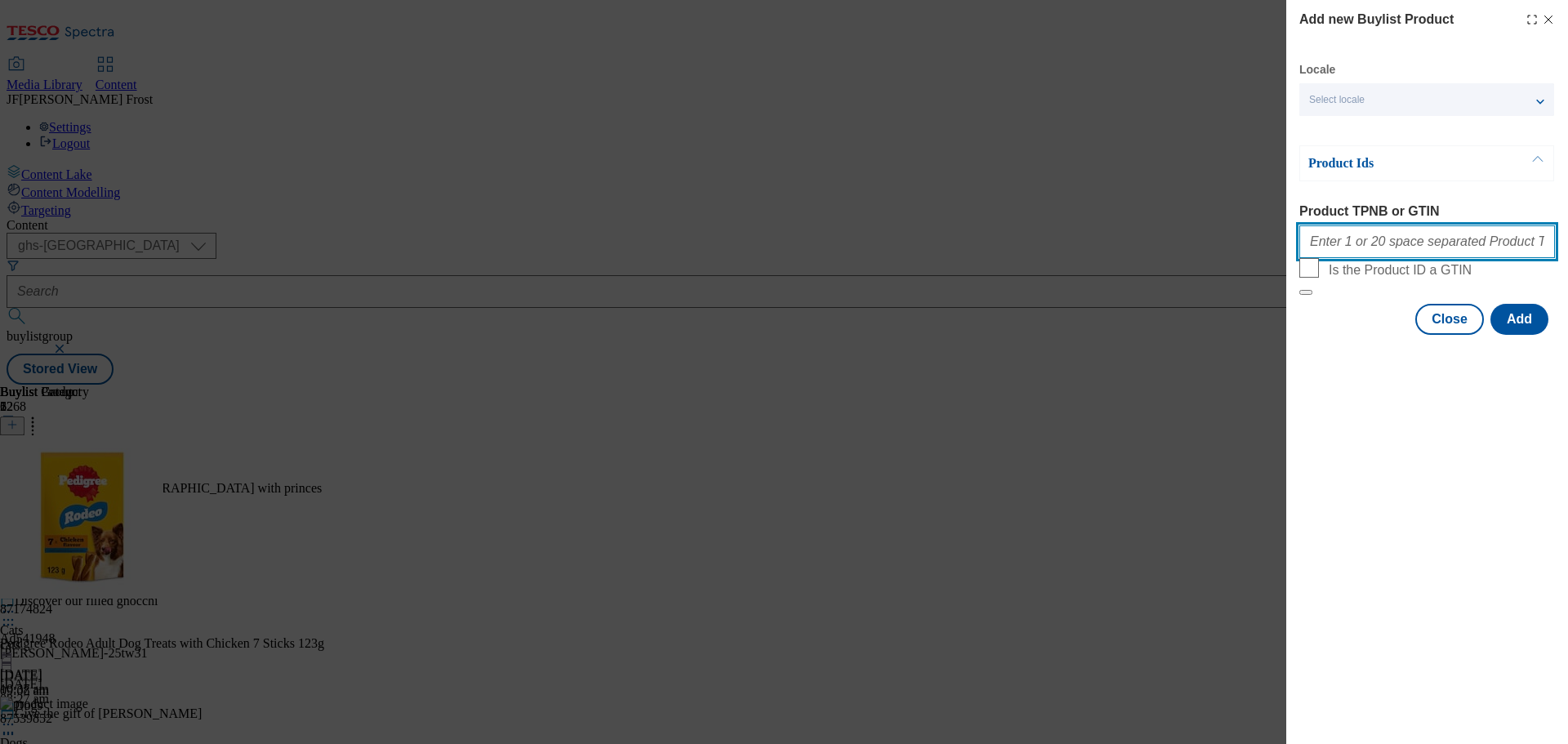
click at [1360, 249] on input "Product TPNB or GTIN" at bounding box center [1427, 242] width 256 height 32
paste input "50035378 52545301 80729163"
type input "50035378 52545301 80729163"
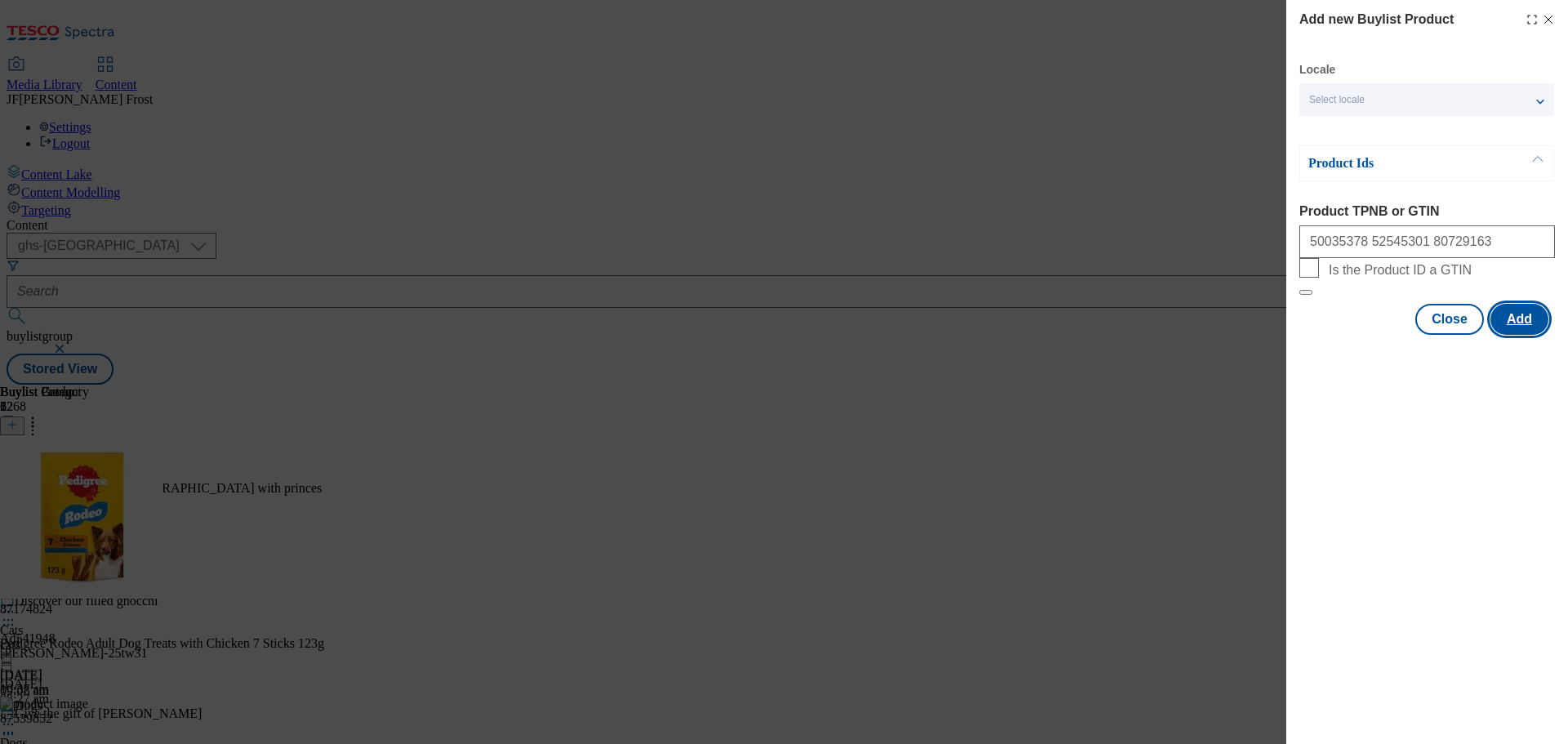
click at [1508, 335] on button "Add" at bounding box center [1519, 318] width 58 height 31
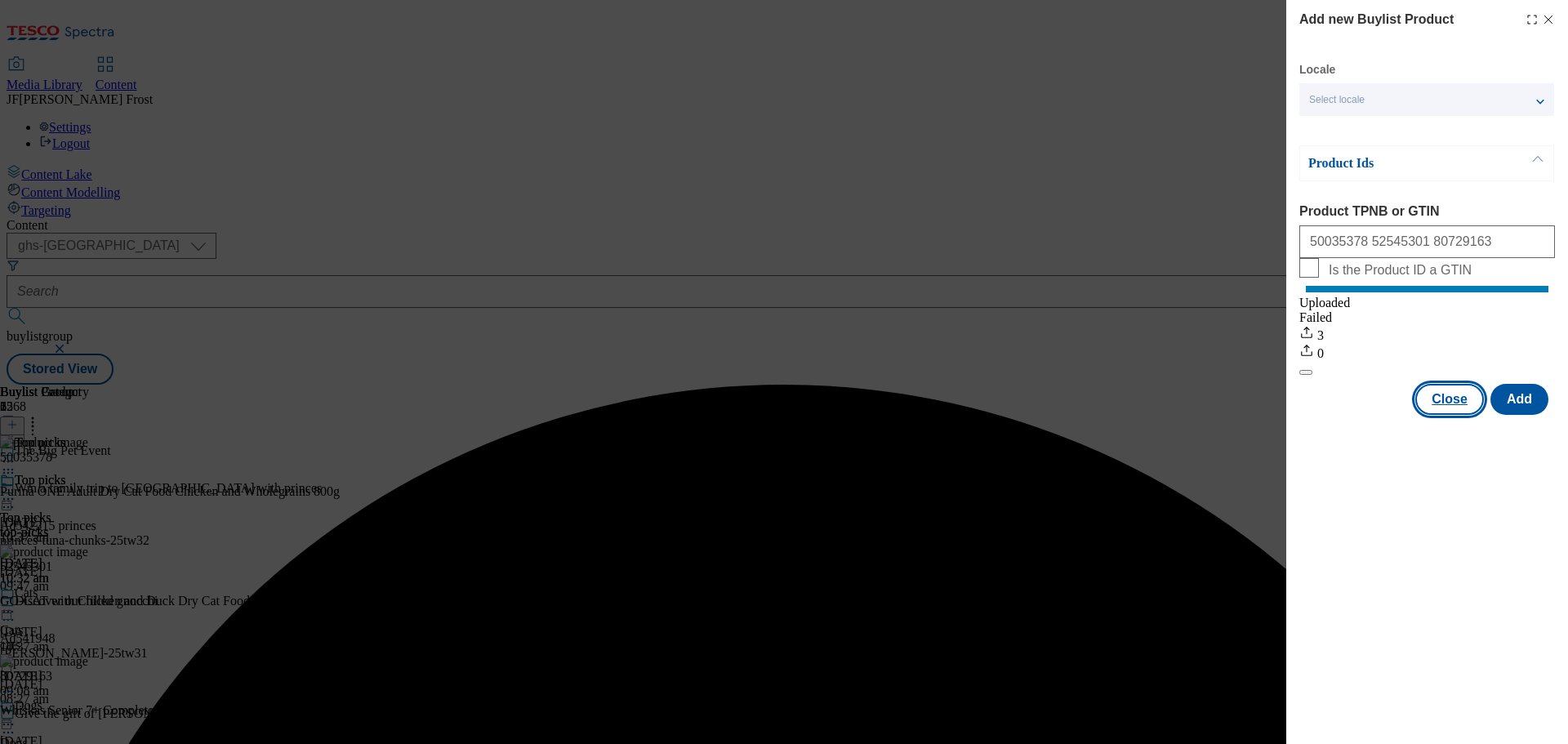
click at [1451, 411] on button "Close" at bounding box center [1449, 399] width 68 height 31
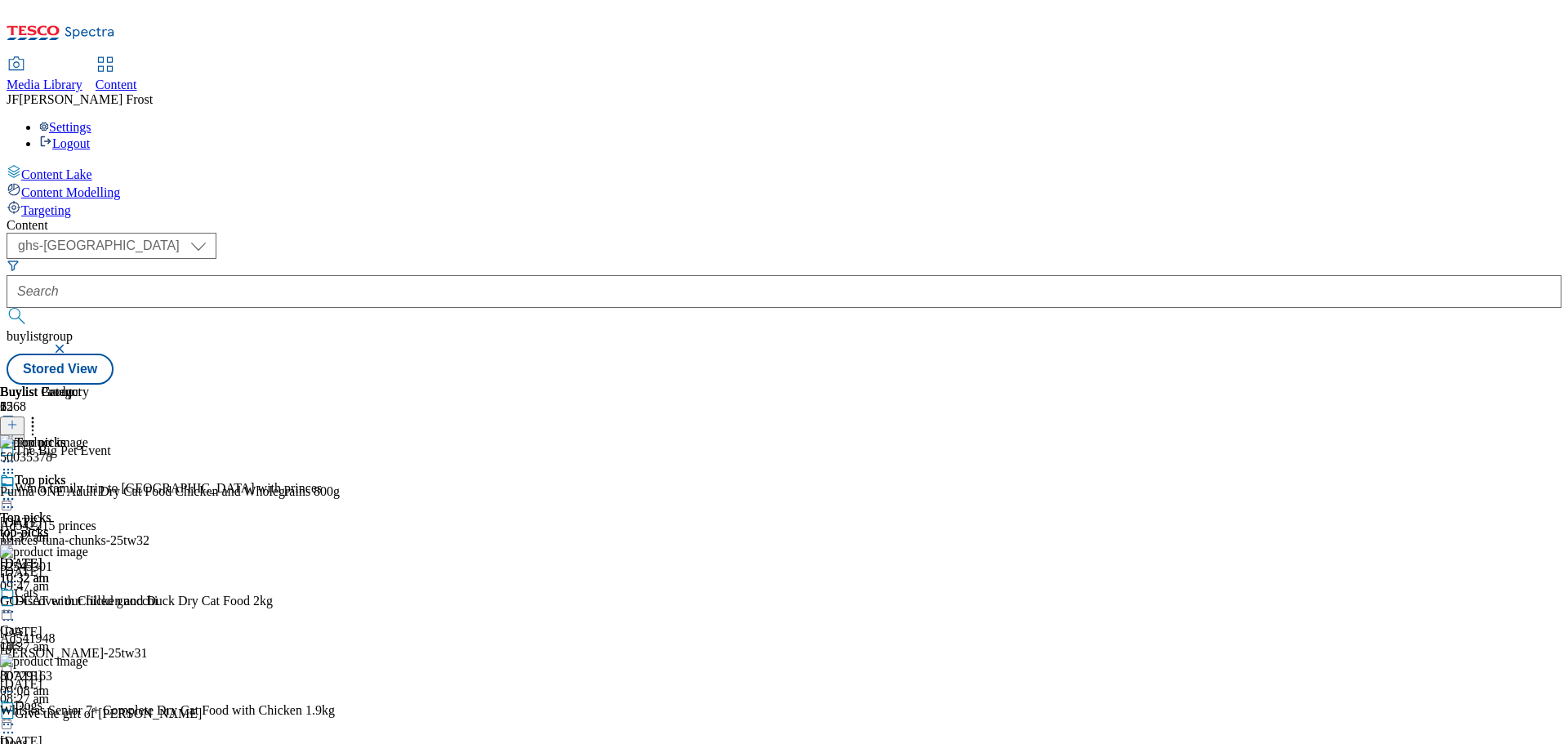
click at [25, 416] on button at bounding box center [12, 426] width 25 height 19
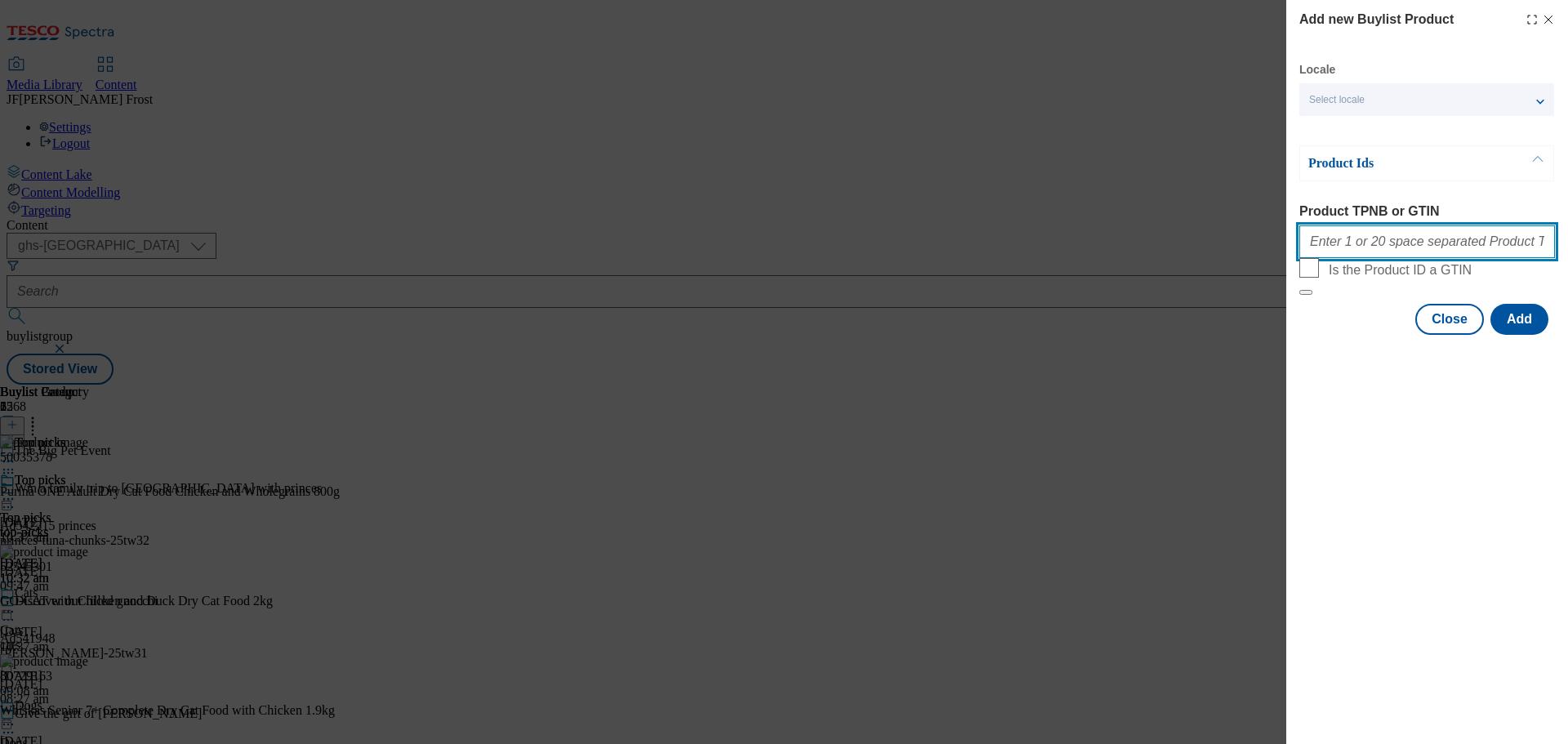
click at [1384, 243] on input "Product TPNB or GTIN" at bounding box center [1427, 242] width 256 height 32
paste input "90614266 65704975 90610450"
type input "90614266 65704975 90610450"
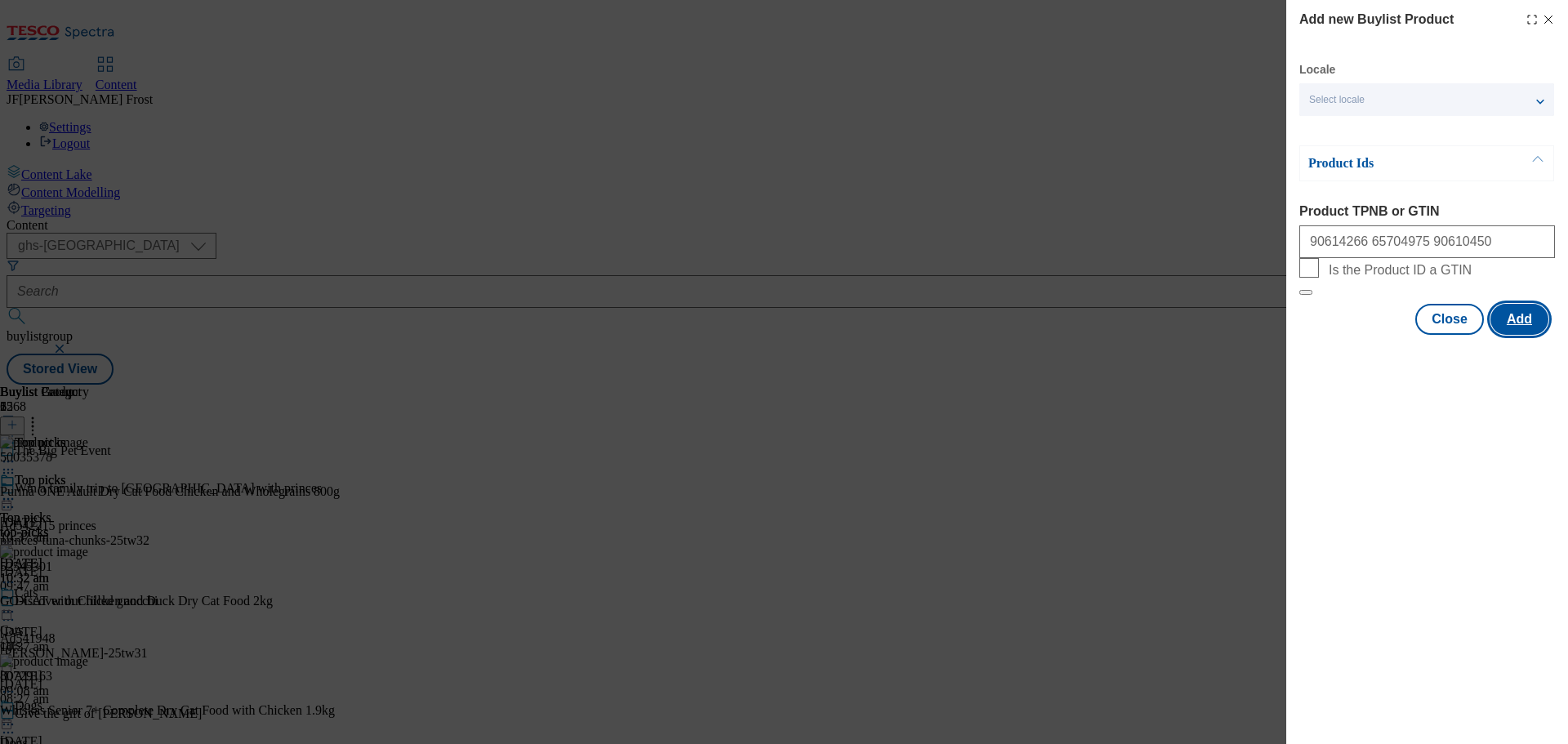
click at [1514, 335] on button "Add" at bounding box center [1519, 318] width 58 height 31
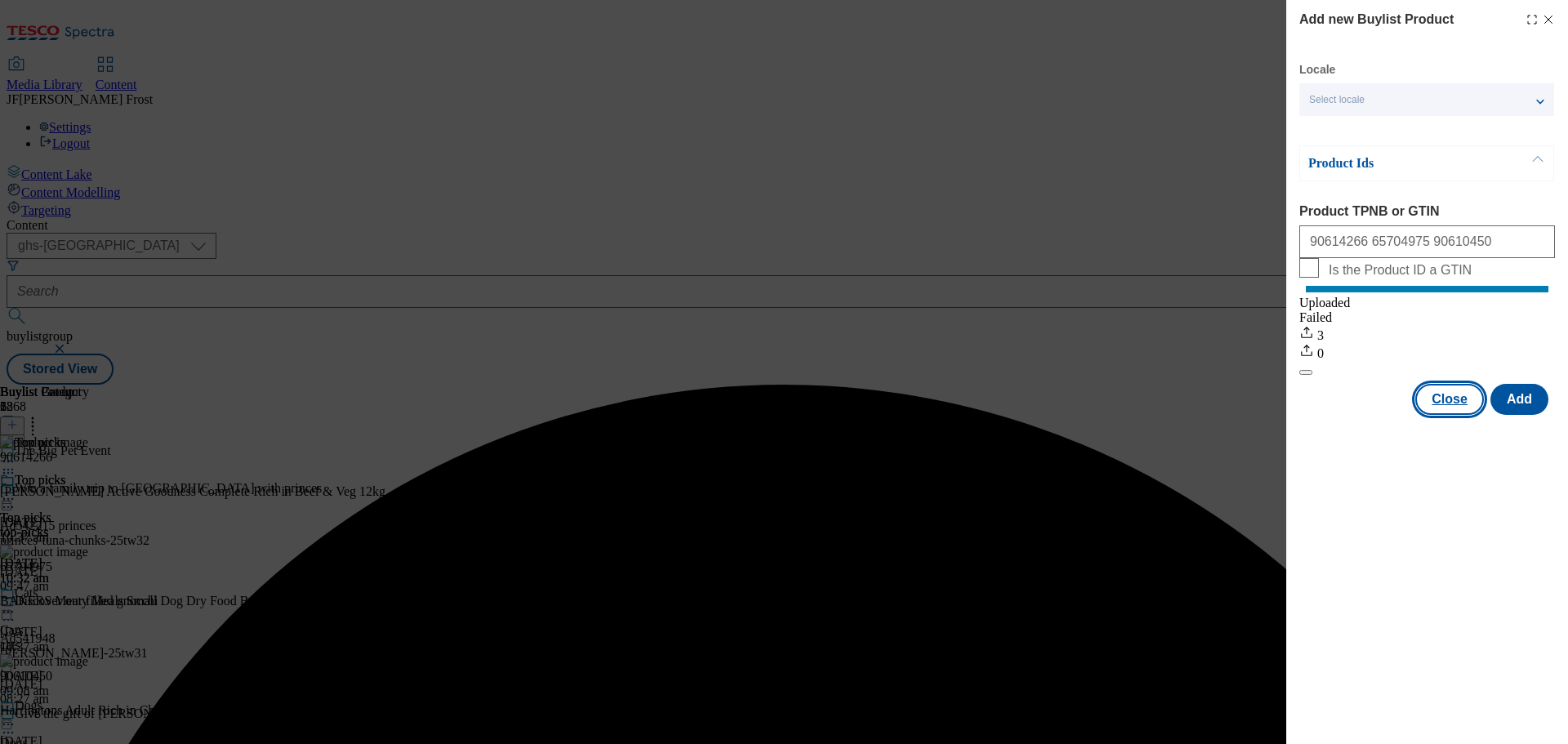
click at [1451, 410] on button "Close" at bounding box center [1449, 399] width 68 height 31
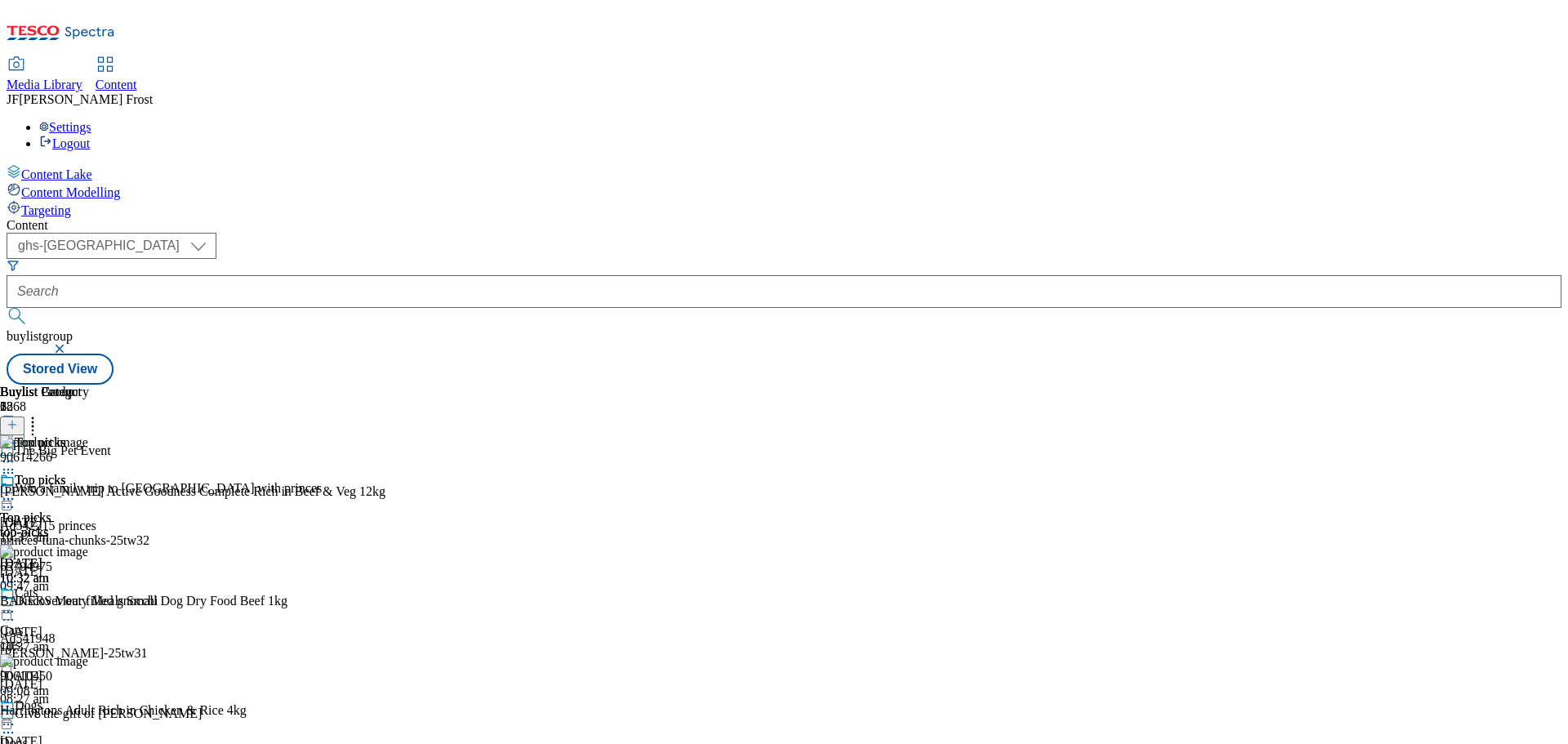
click at [18, 419] on icon at bounding box center [12, 425] width 11 height 11
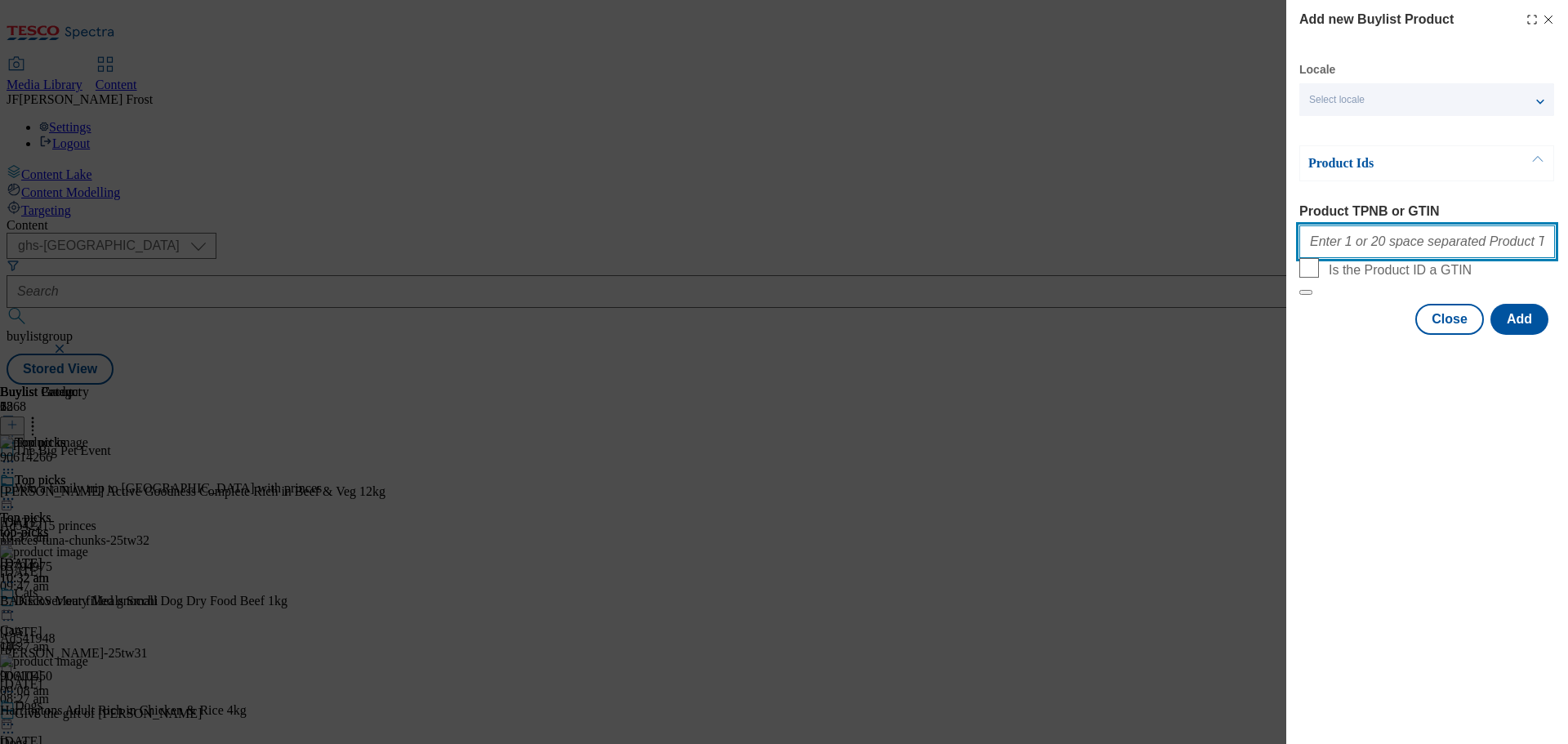
click at [1350, 238] on input "Product TPNB or GTIN" at bounding box center [1427, 242] width 256 height 32
paste input "85549419 91309678 84586762 52723511"
type input "85549419 91309678 84586762 52723511"
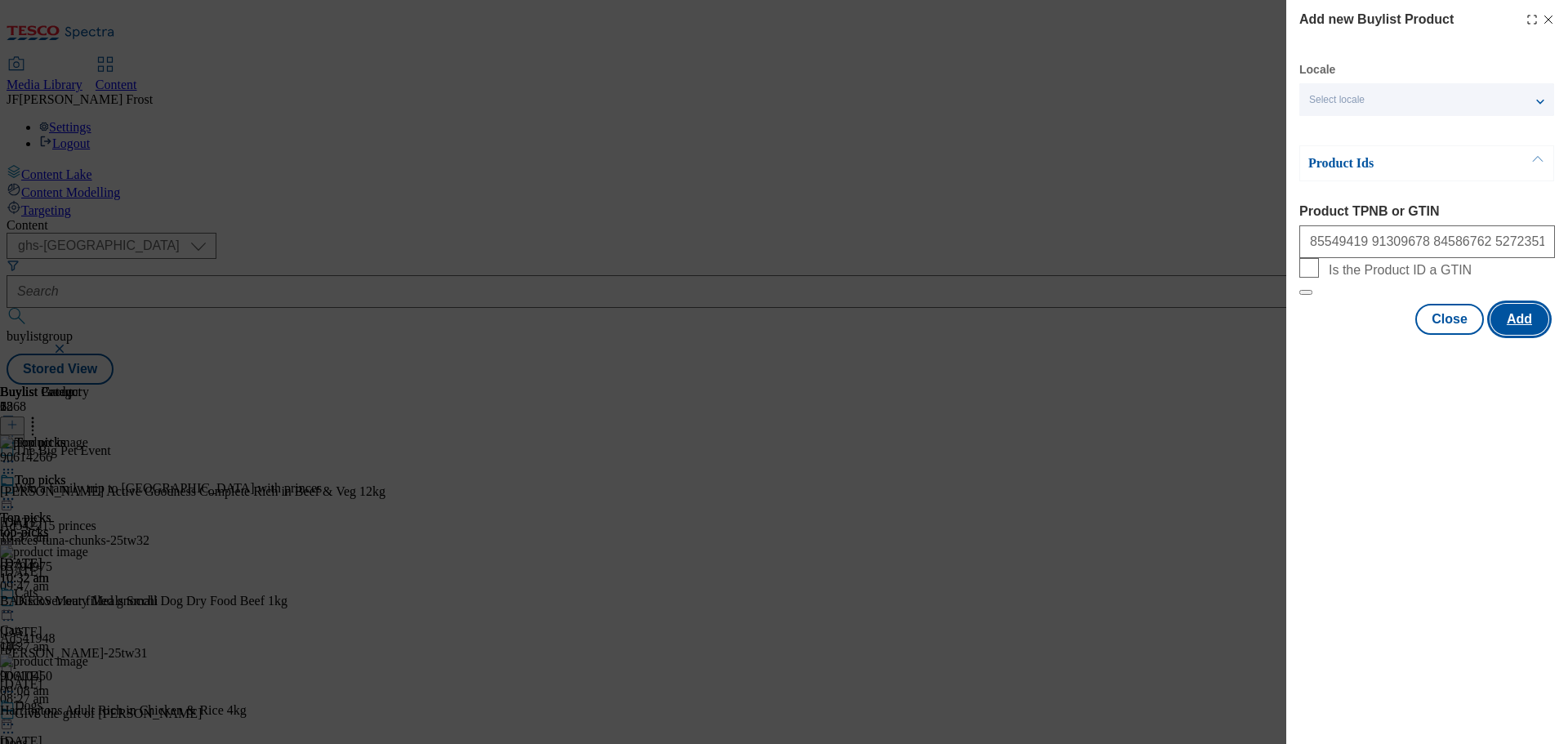
click at [1522, 335] on button "Add" at bounding box center [1519, 318] width 58 height 31
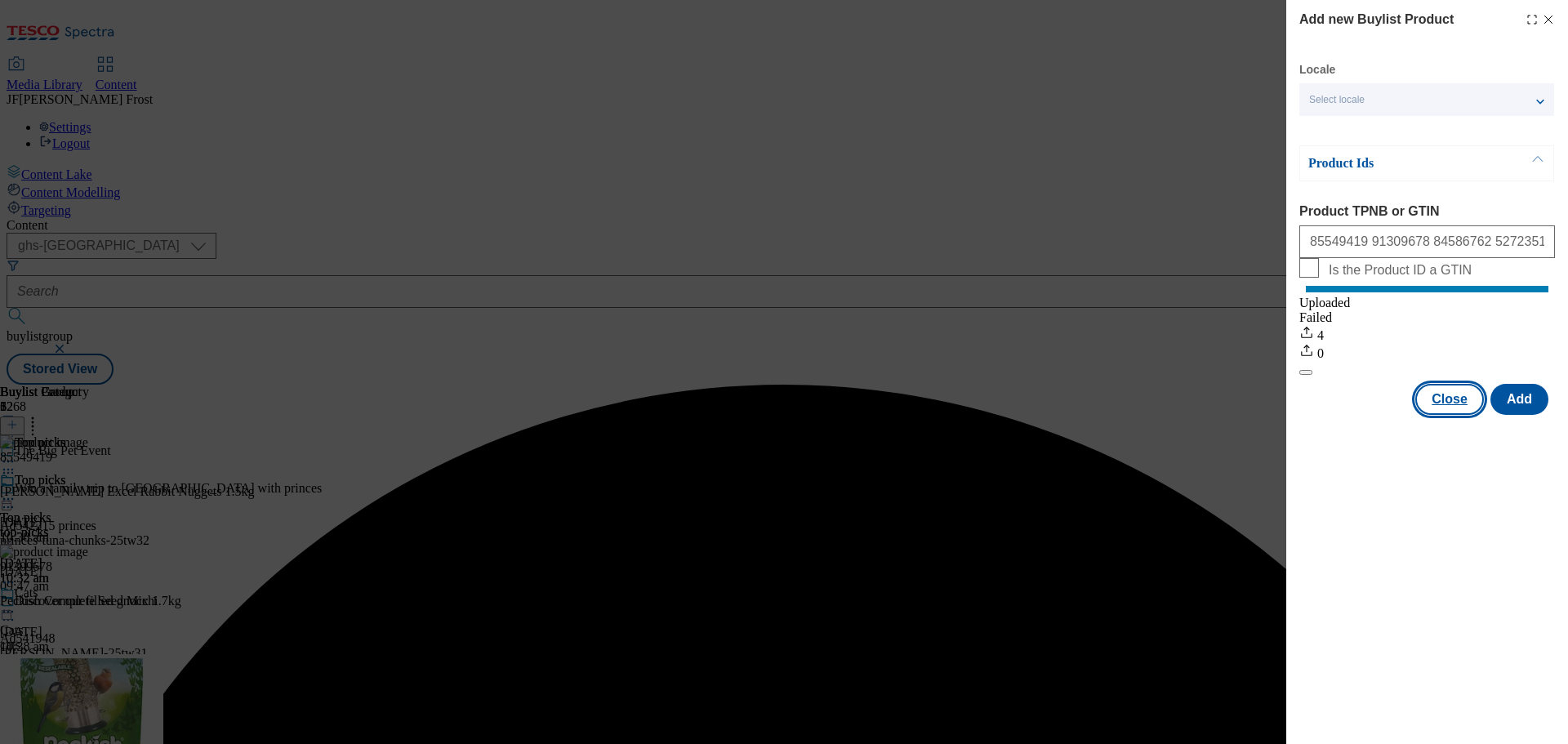
click at [1473, 408] on button "Close" at bounding box center [1449, 399] width 68 height 31
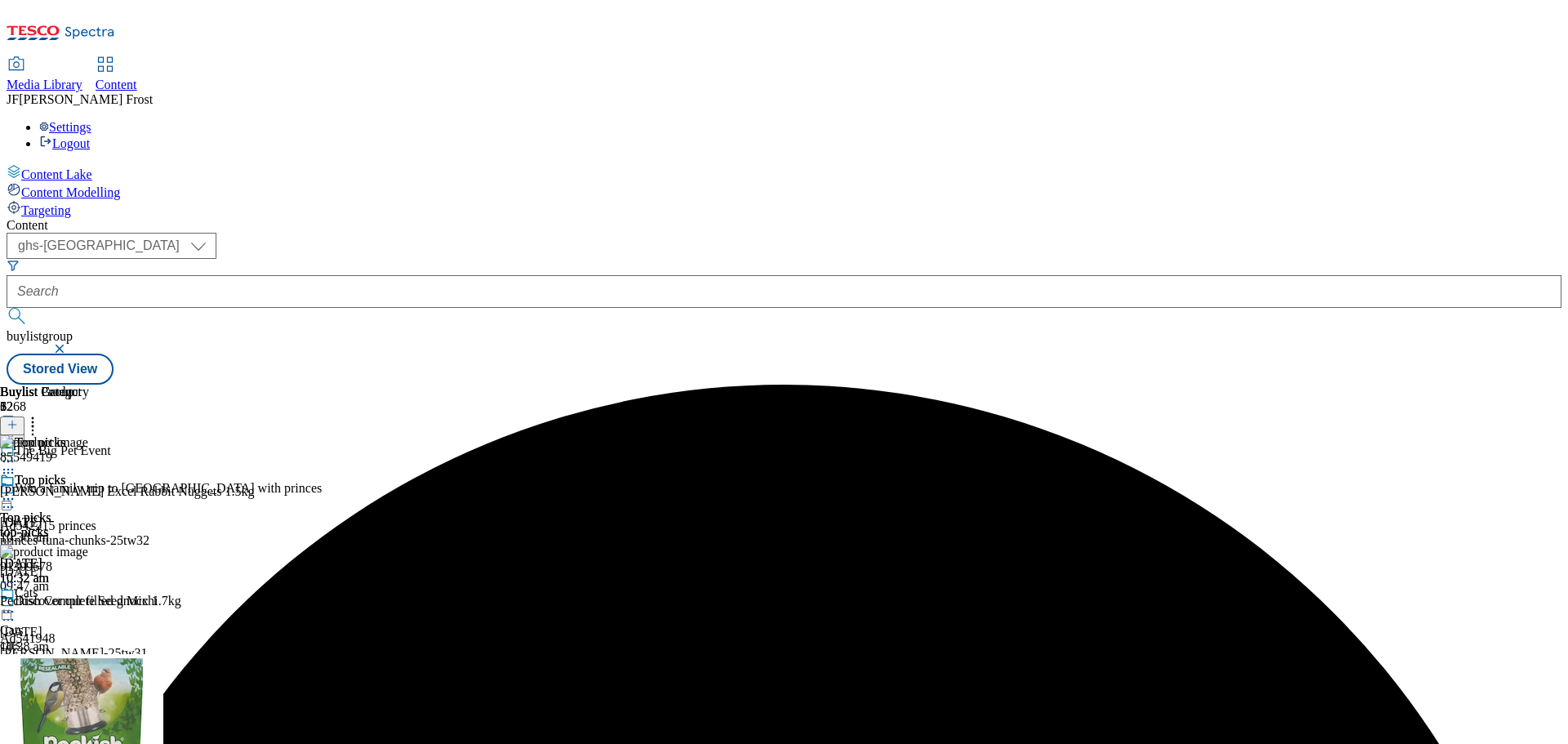
click at [41, 414] on icon at bounding box center [32, 422] width 16 height 16
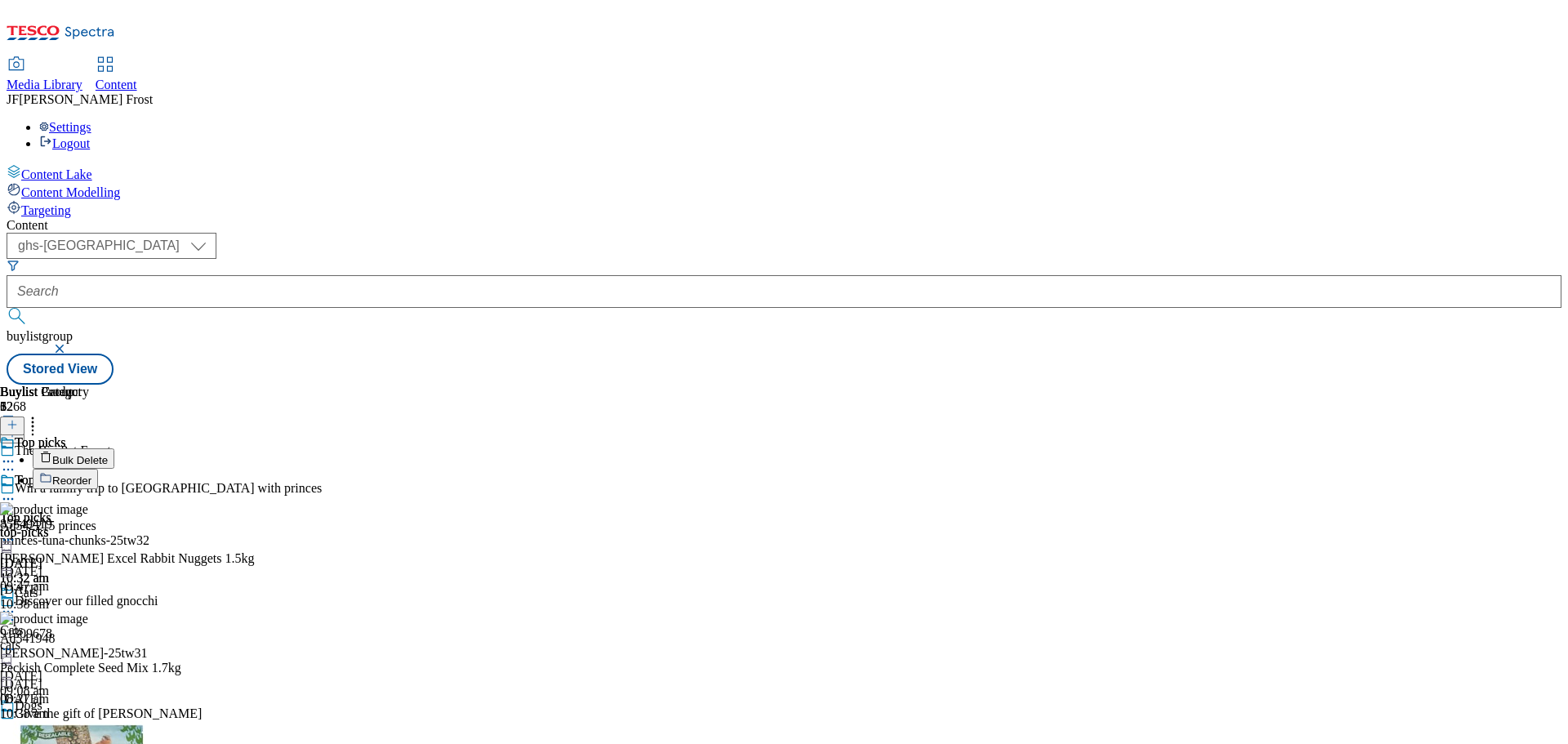
click at [98, 468] on button "Reorder" at bounding box center [64, 479] width 65 height 21
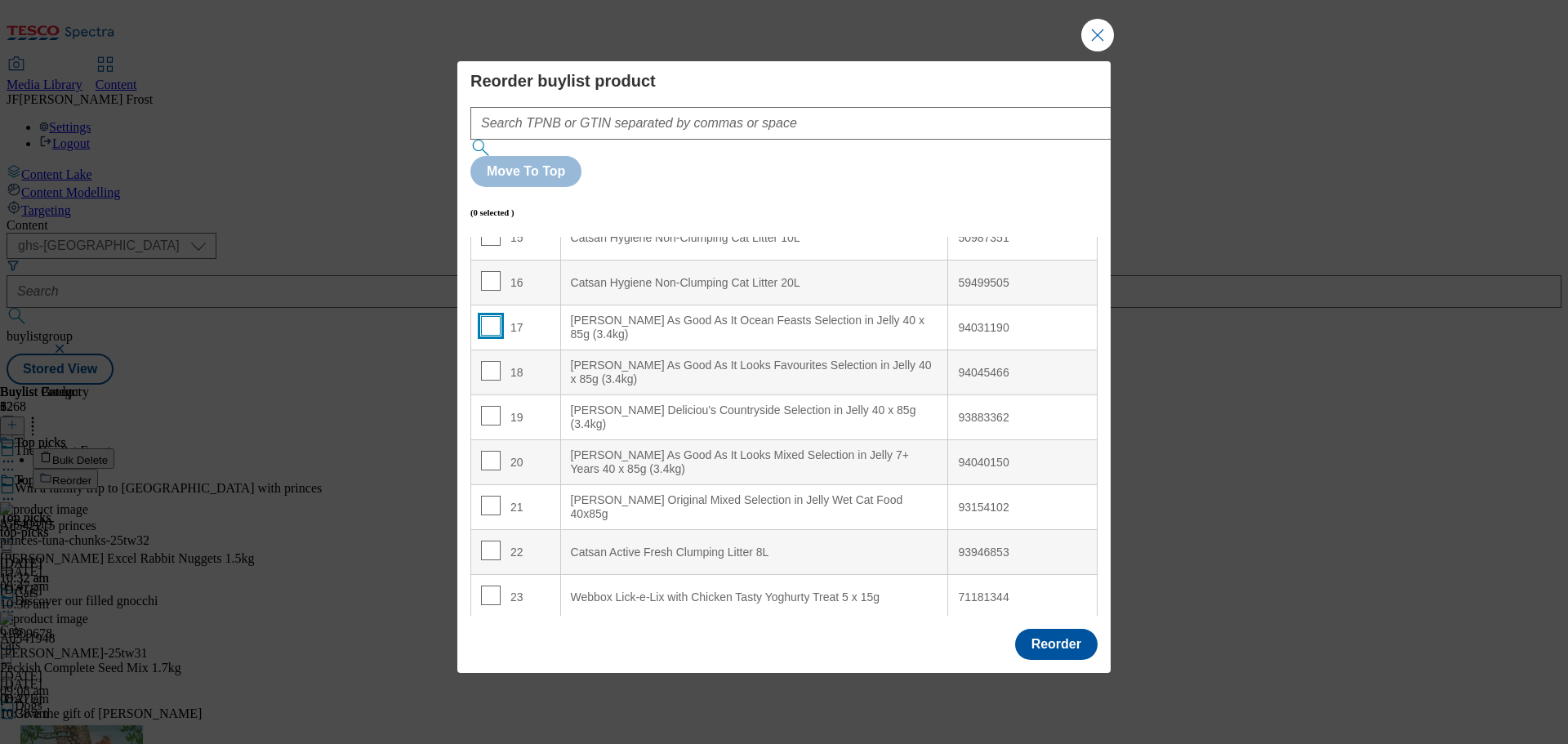
scroll to position [614, 0]
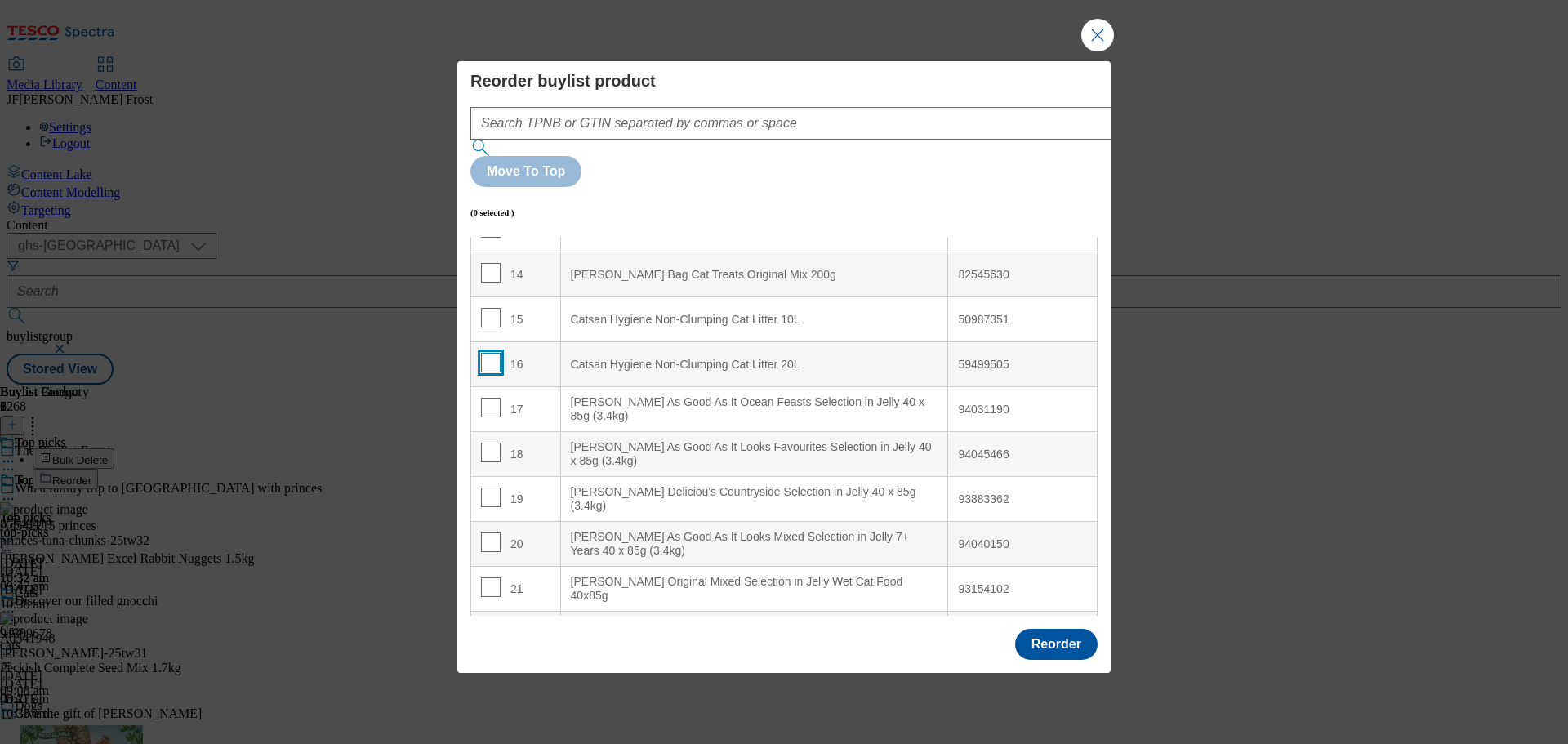
click at [491, 353] on input "Modal" at bounding box center [490, 362] width 20 height 20
checkbox input "true"
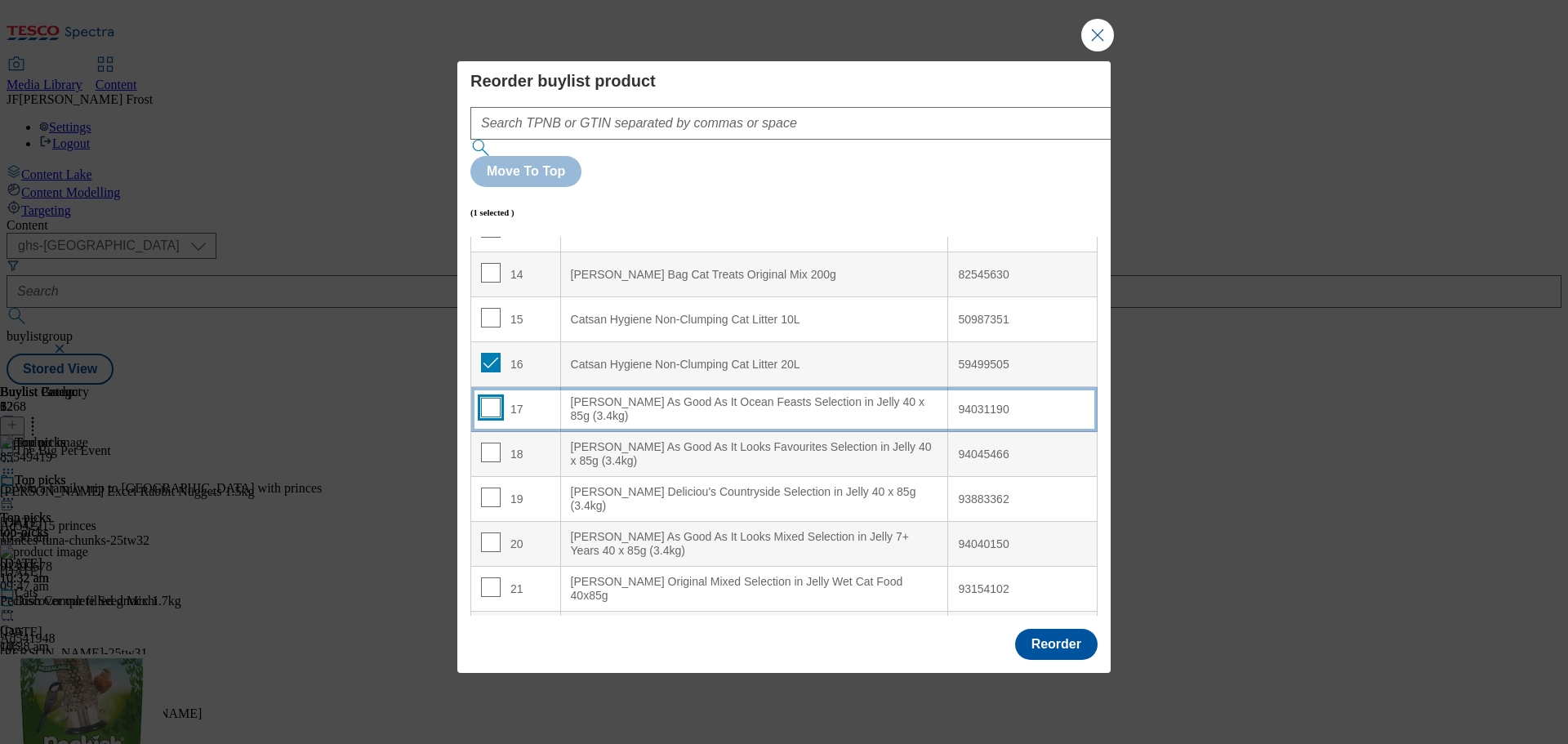
click at [491, 397] on input "Modal" at bounding box center [490, 407] width 20 height 20
checkbox input "true"
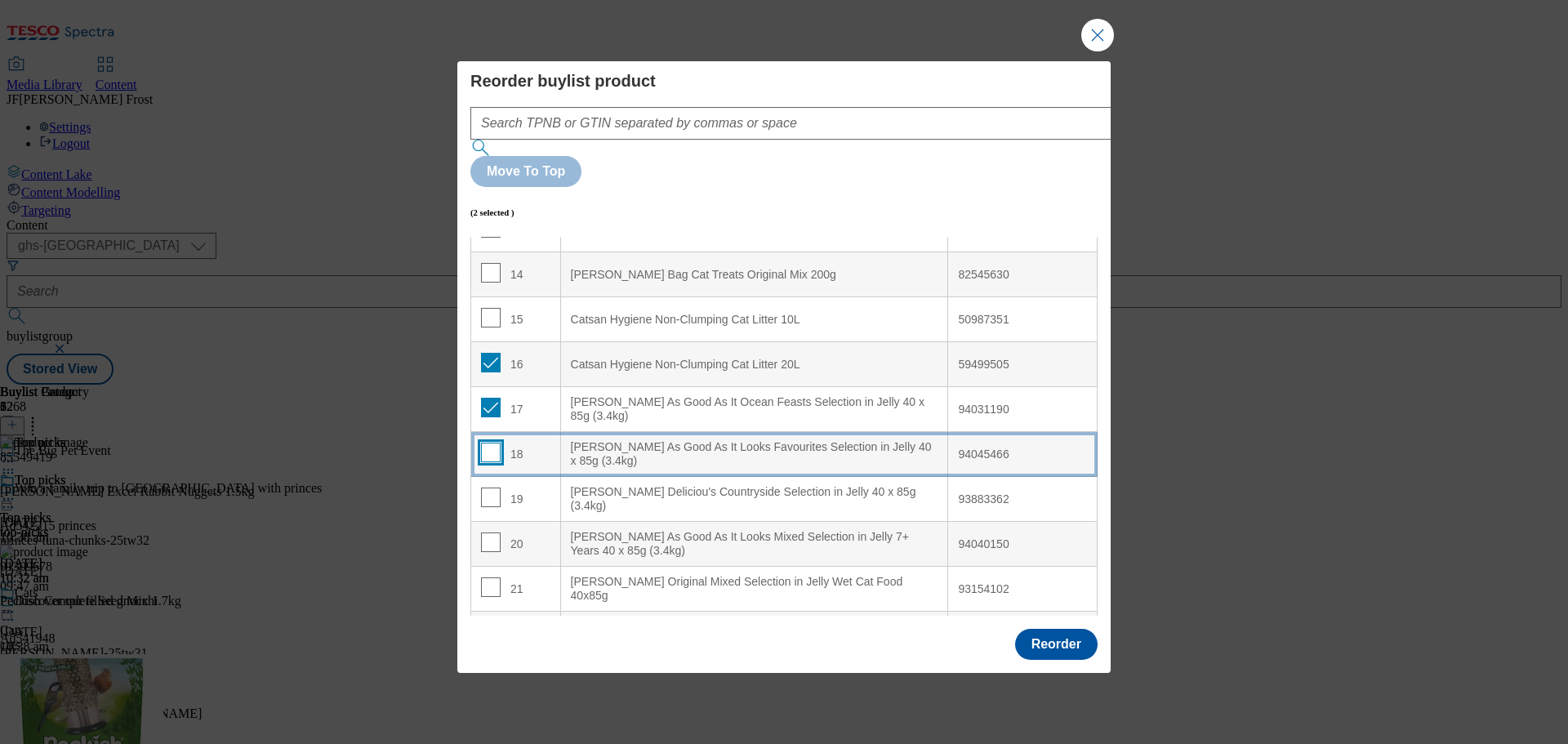
click at [492, 443] on input "Modal" at bounding box center [490, 452] width 20 height 20
checkbox input "true"
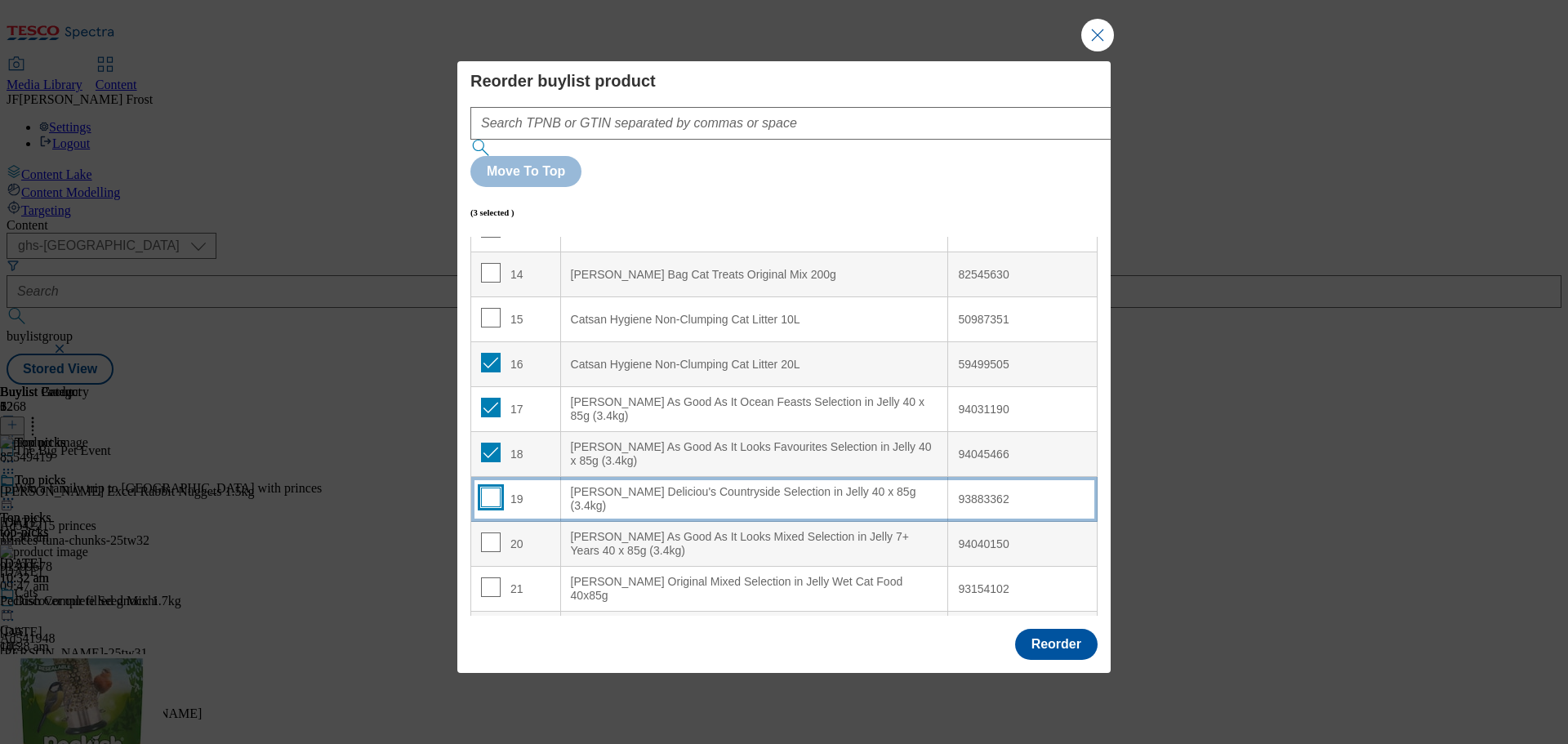
click at [487, 487] on input "Modal" at bounding box center [490, 497] width 20 height 20
checkbox input "true"
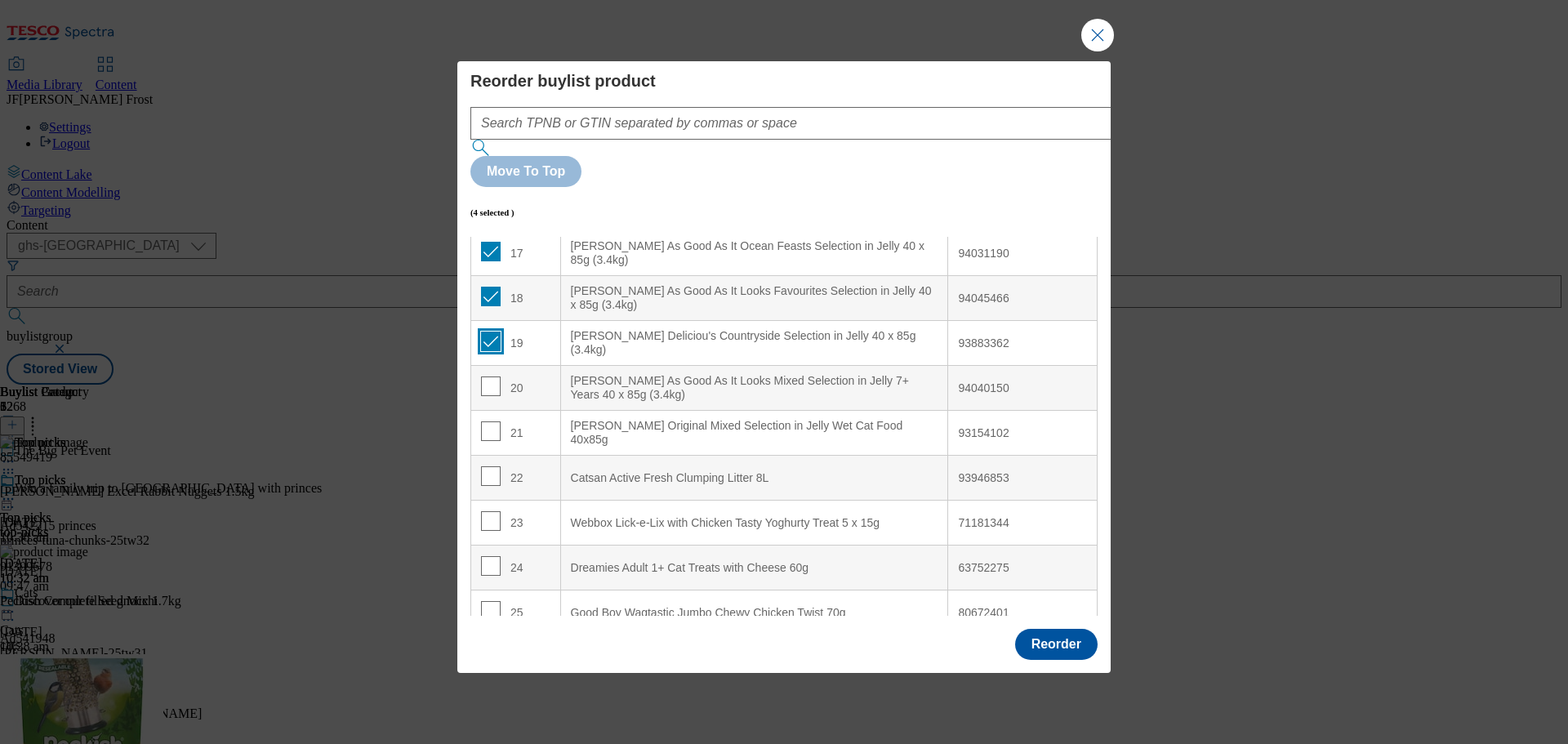
scroll to position [777, 0]
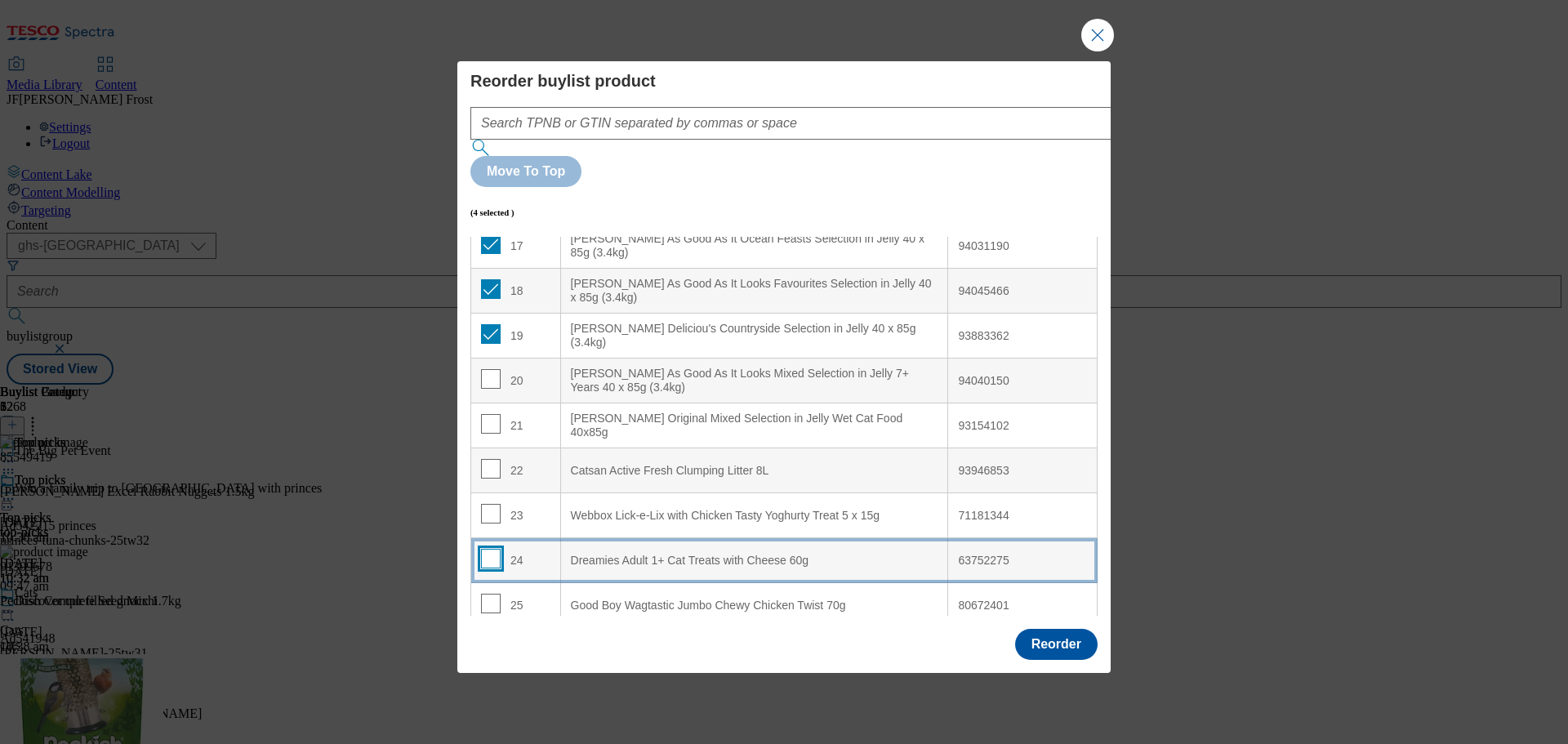
click at [491, 549] on input "Modal" at bounding box center [490, 558] width 20 height 20
checkbox input "true"
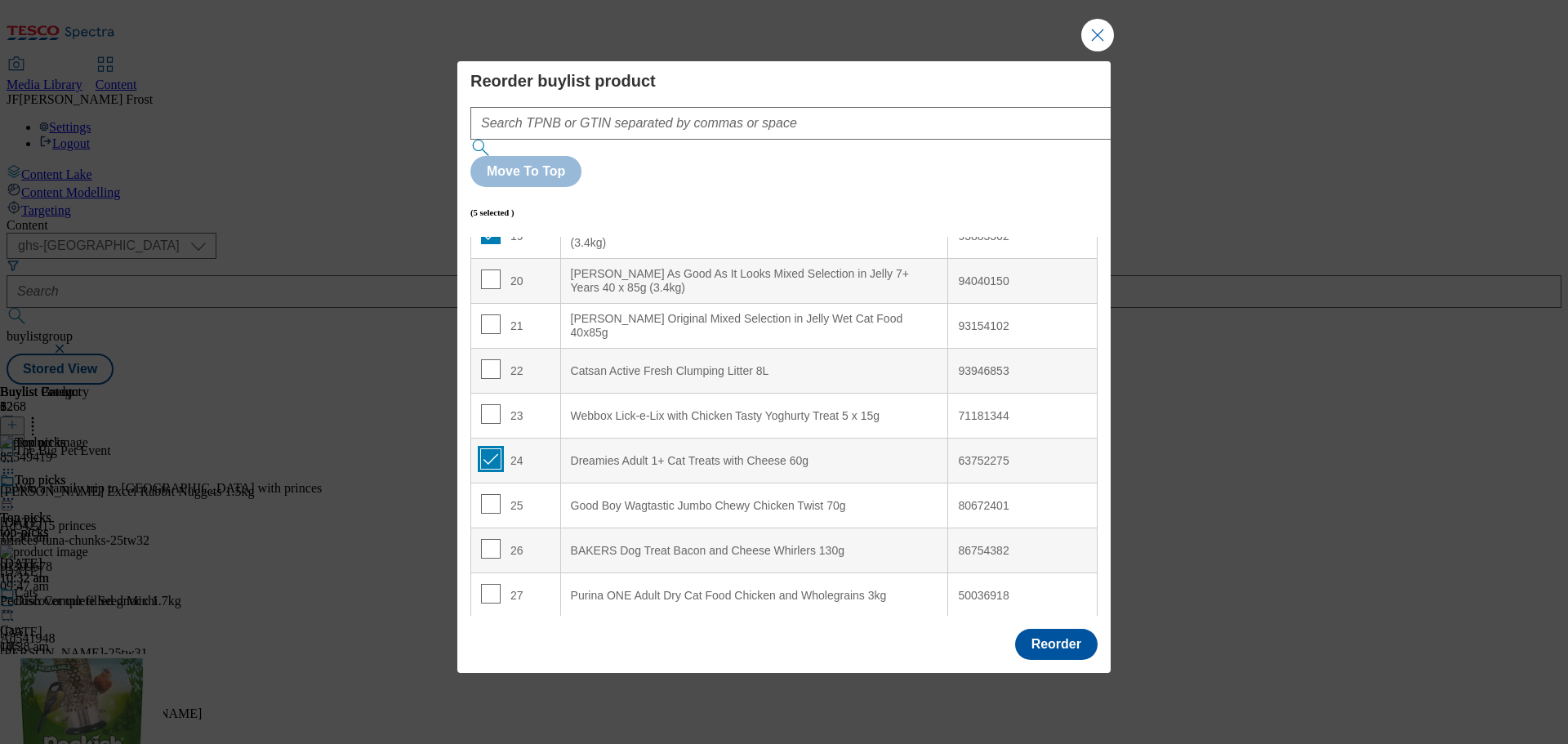
scroll to position [1022, 0]
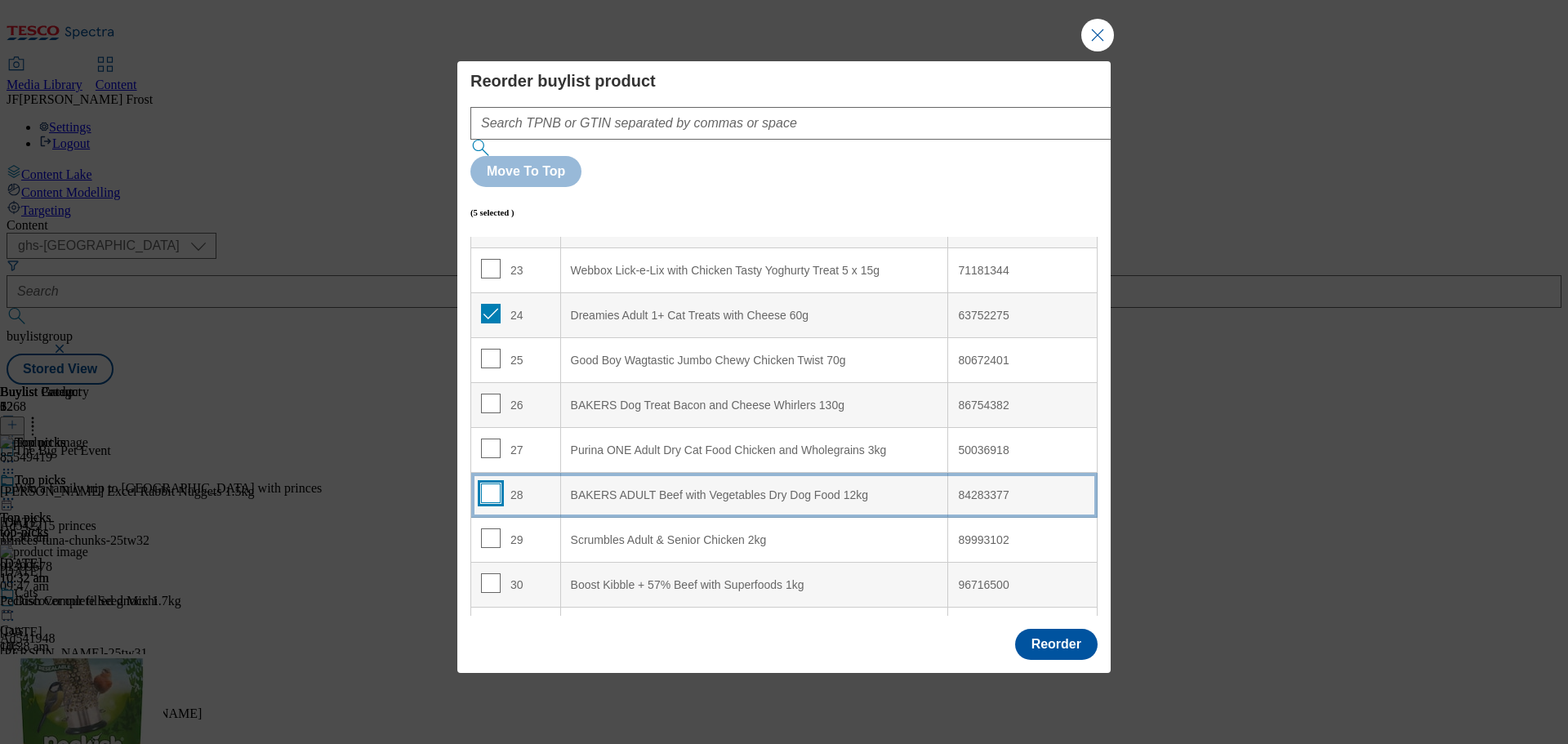
click at [489, 483] on input "Modal" at bounding box center [490, 493] width 20 height 20
checkbox input "true"
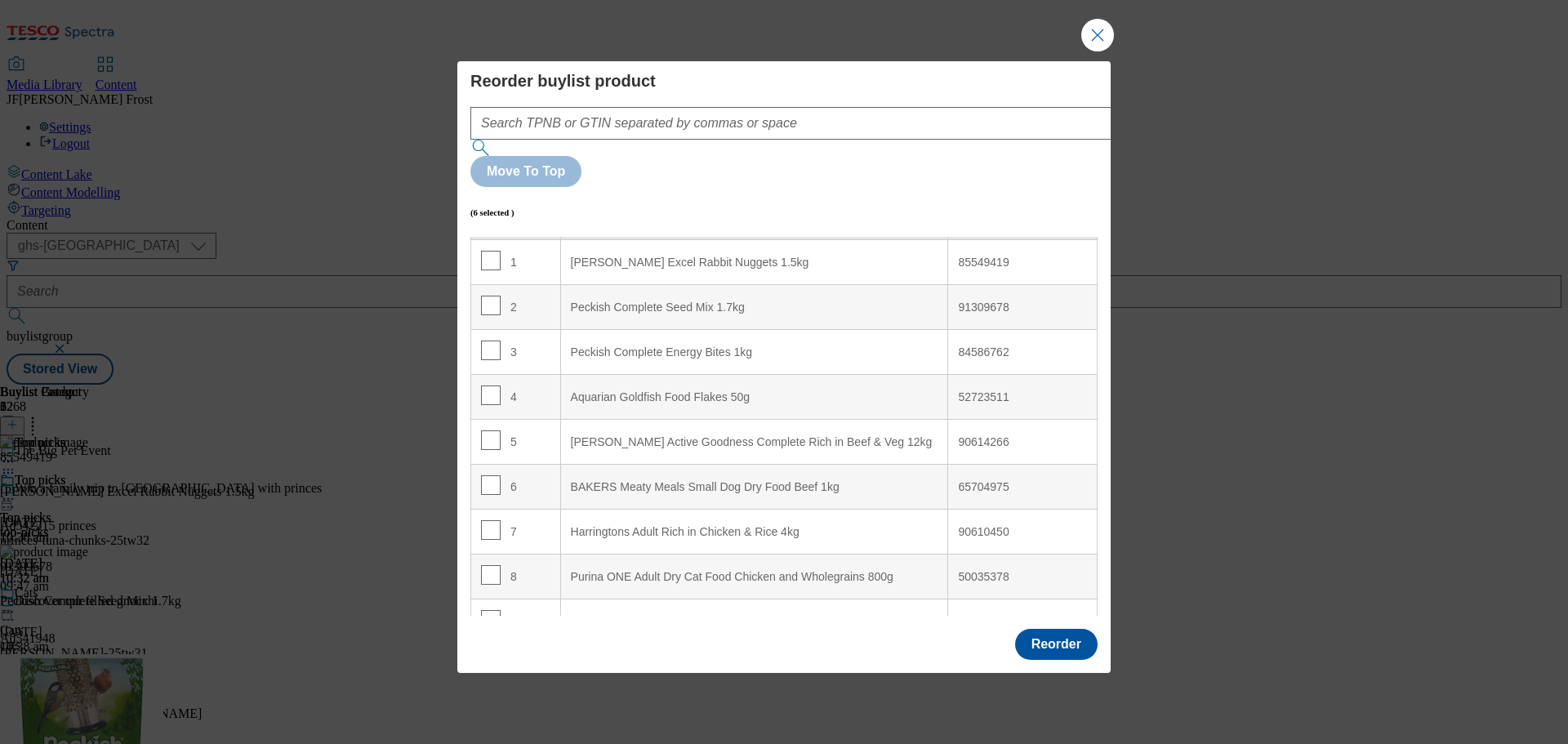
scroll to position [0, 0]
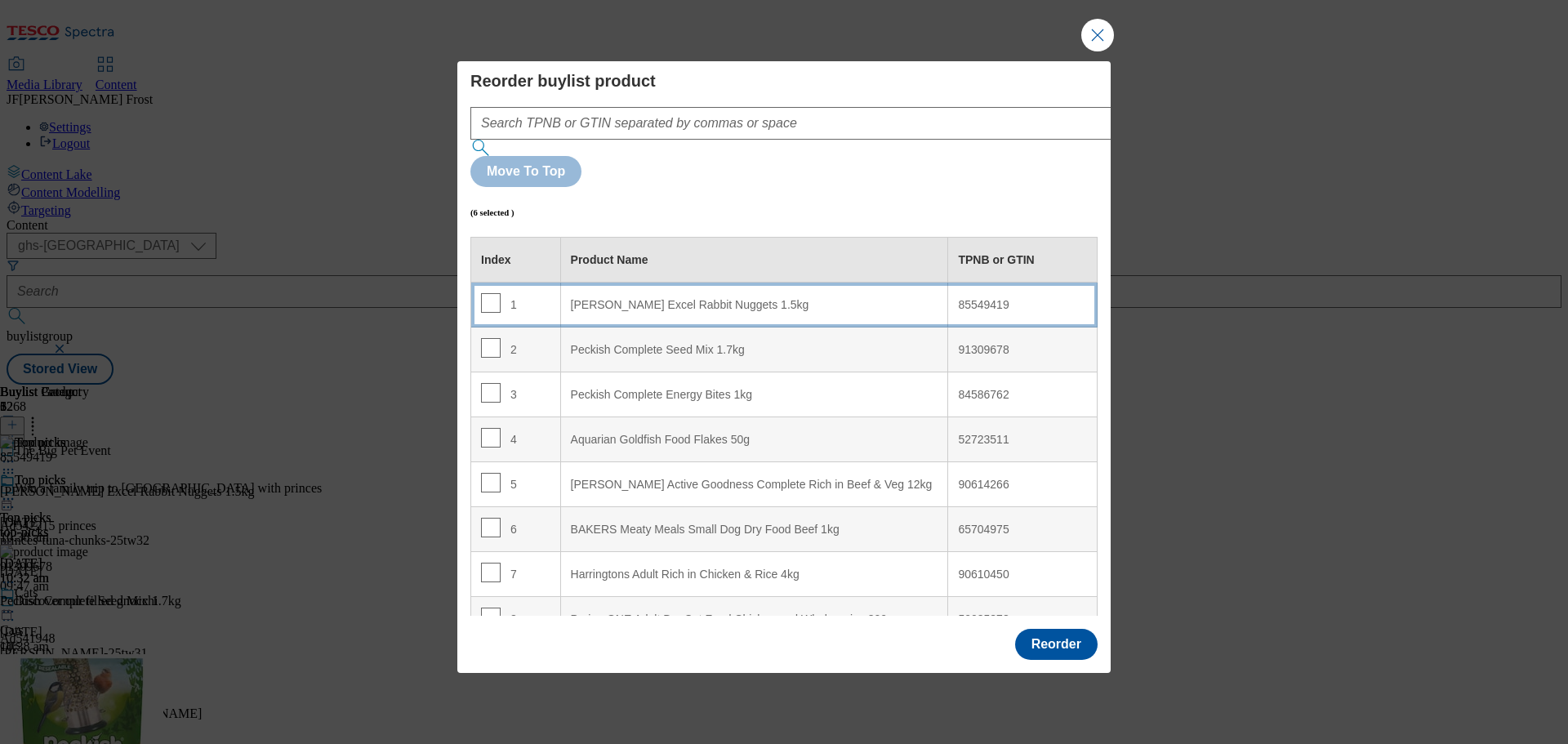
click at [702, 282] on 1\ "Burgess Excel Rabbit Nuggets 1.5kg" at bounding box center [754, 304] width 388 height 45
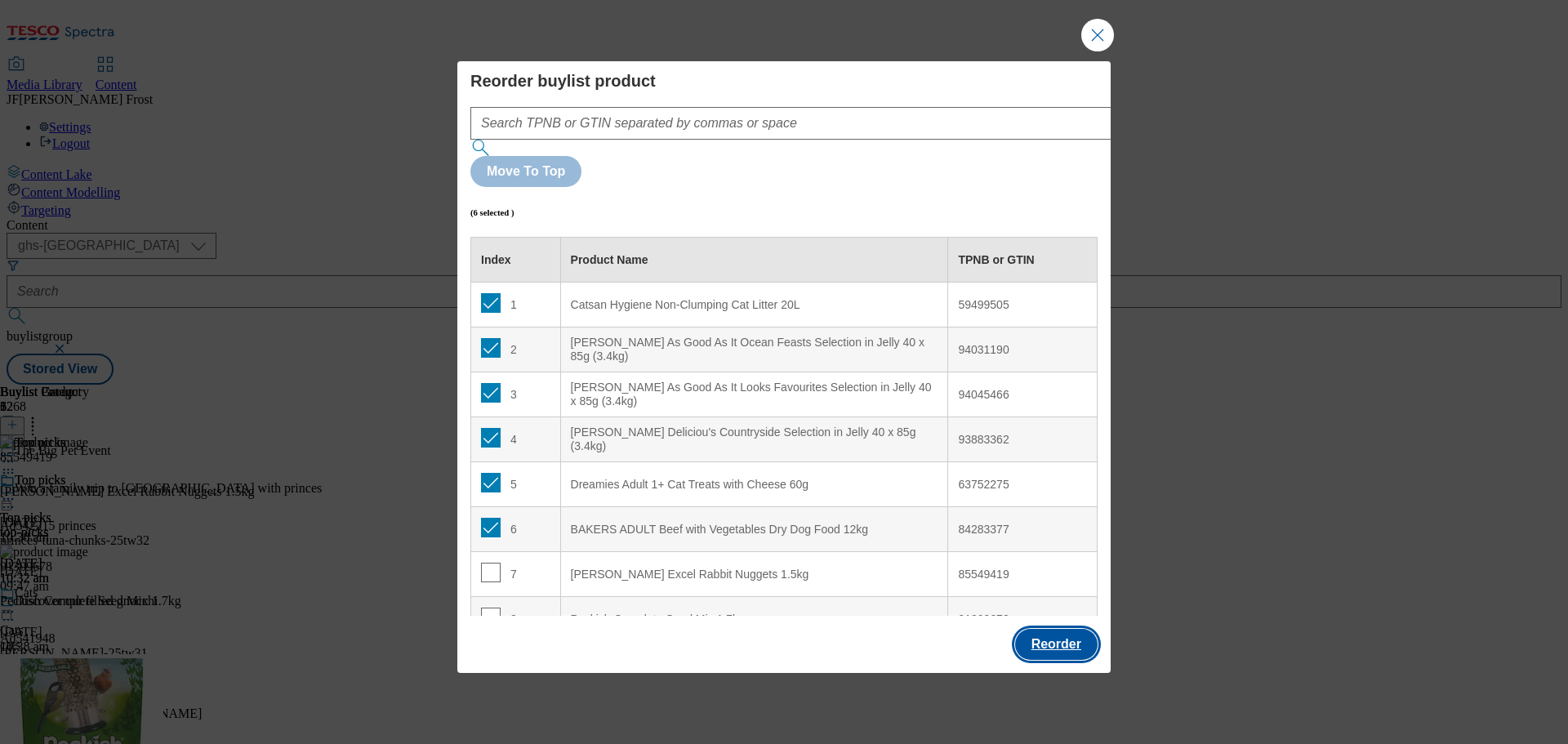
click at [1057, 628] on button "Reorder" at bounding box center [1056, 644] width 82 height 31
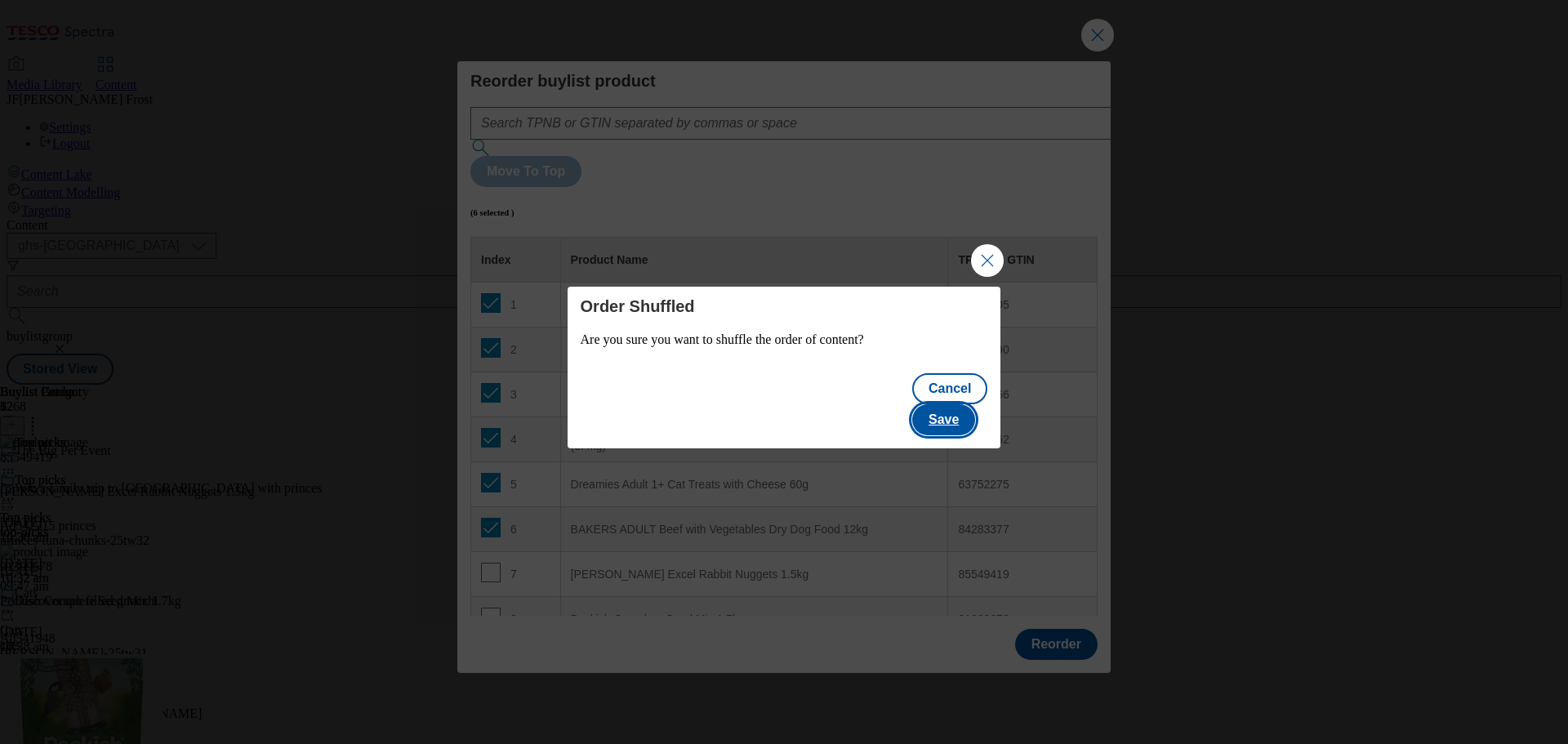
click at [963, 410] on button "Save" at bounding box center [943, 419] width 63 height 31
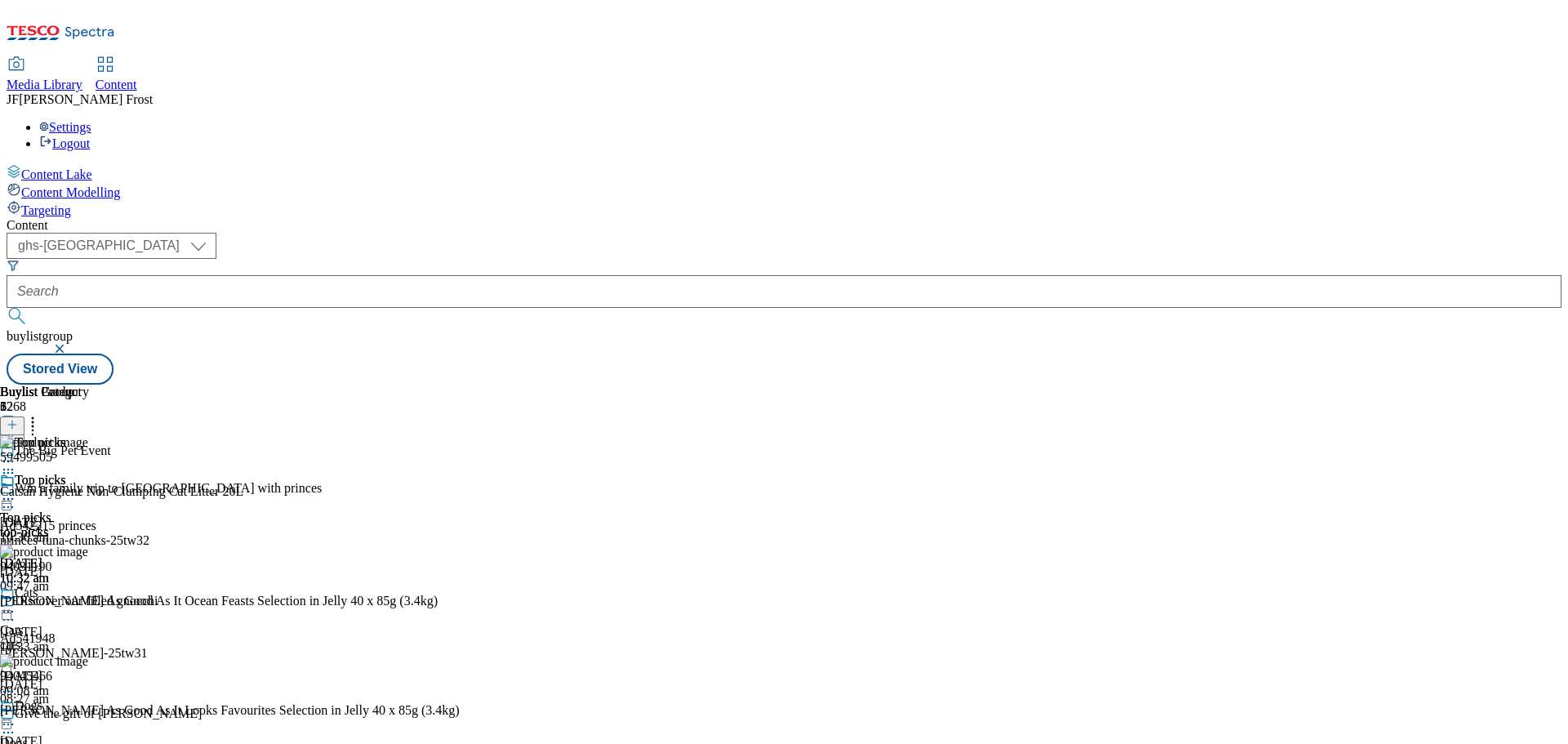
scroll to position [4914, 0]
click at [16, 491] on icon at bounding box center [8, 499] width 16 height 16
click at [89, 603] on span "Preview" at bounding box center [69, 608] width 38 height 12
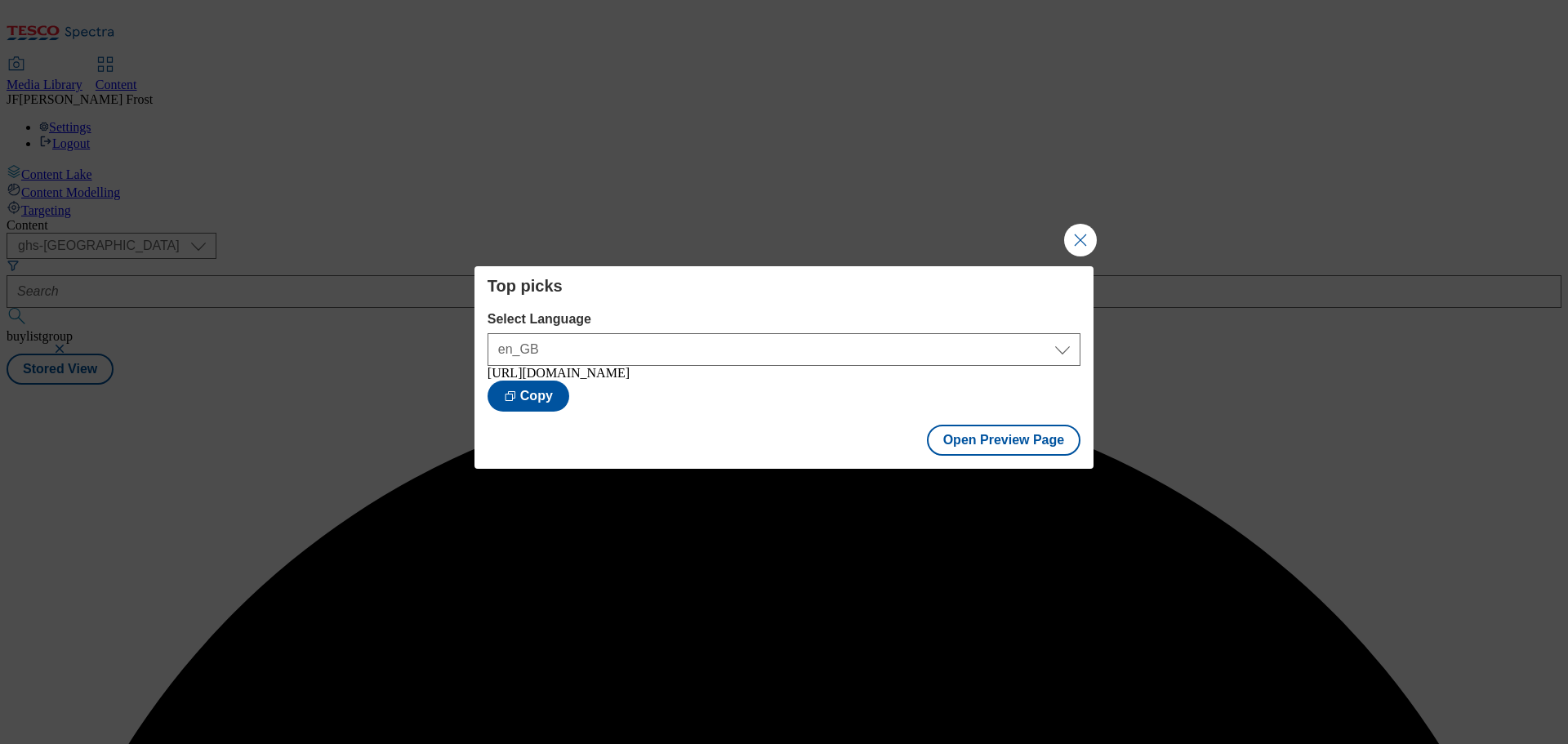
scroll to position [0, 0]
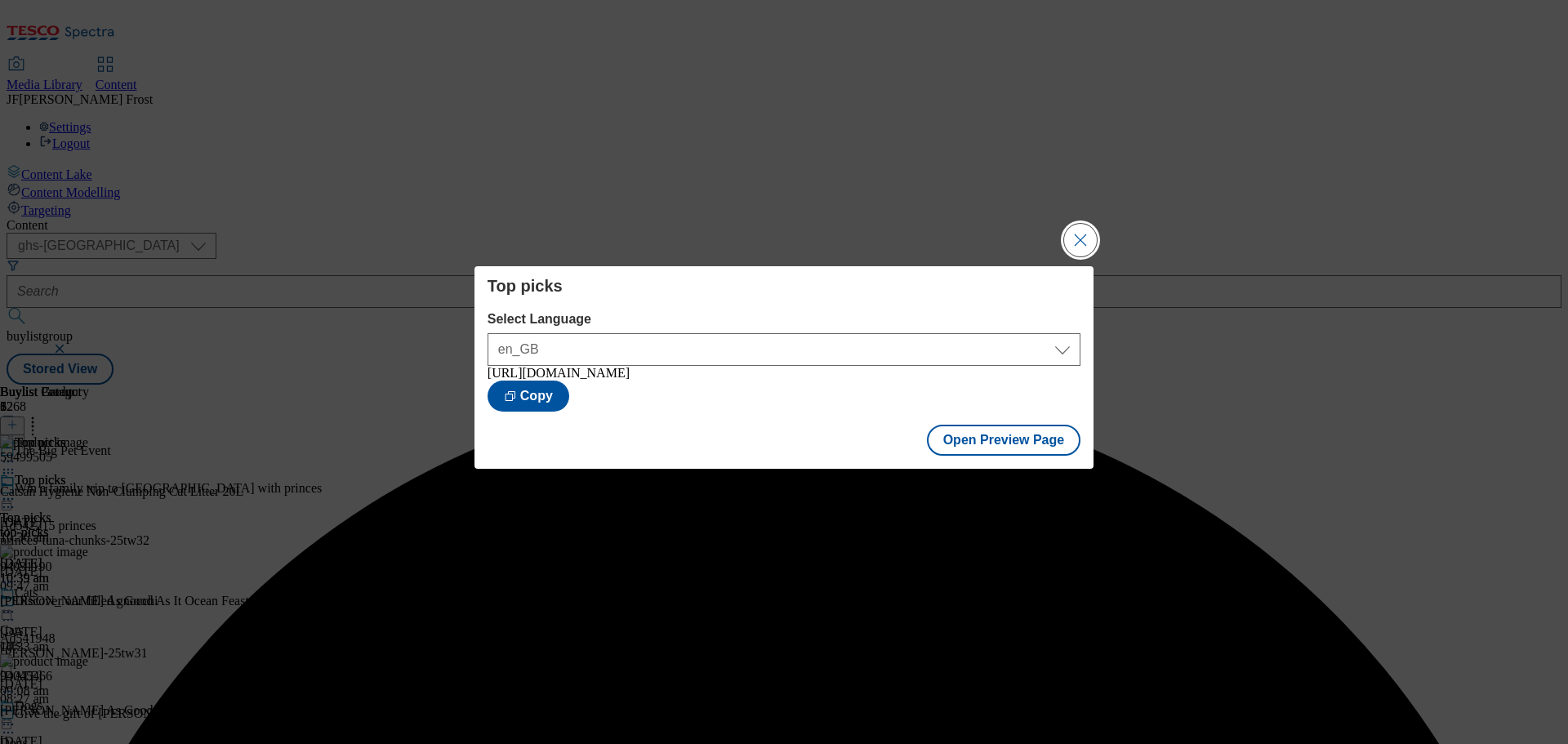
click at [1077, 233] on button "Close Modal" at bounding box center [1080, 240] width 32 height 32
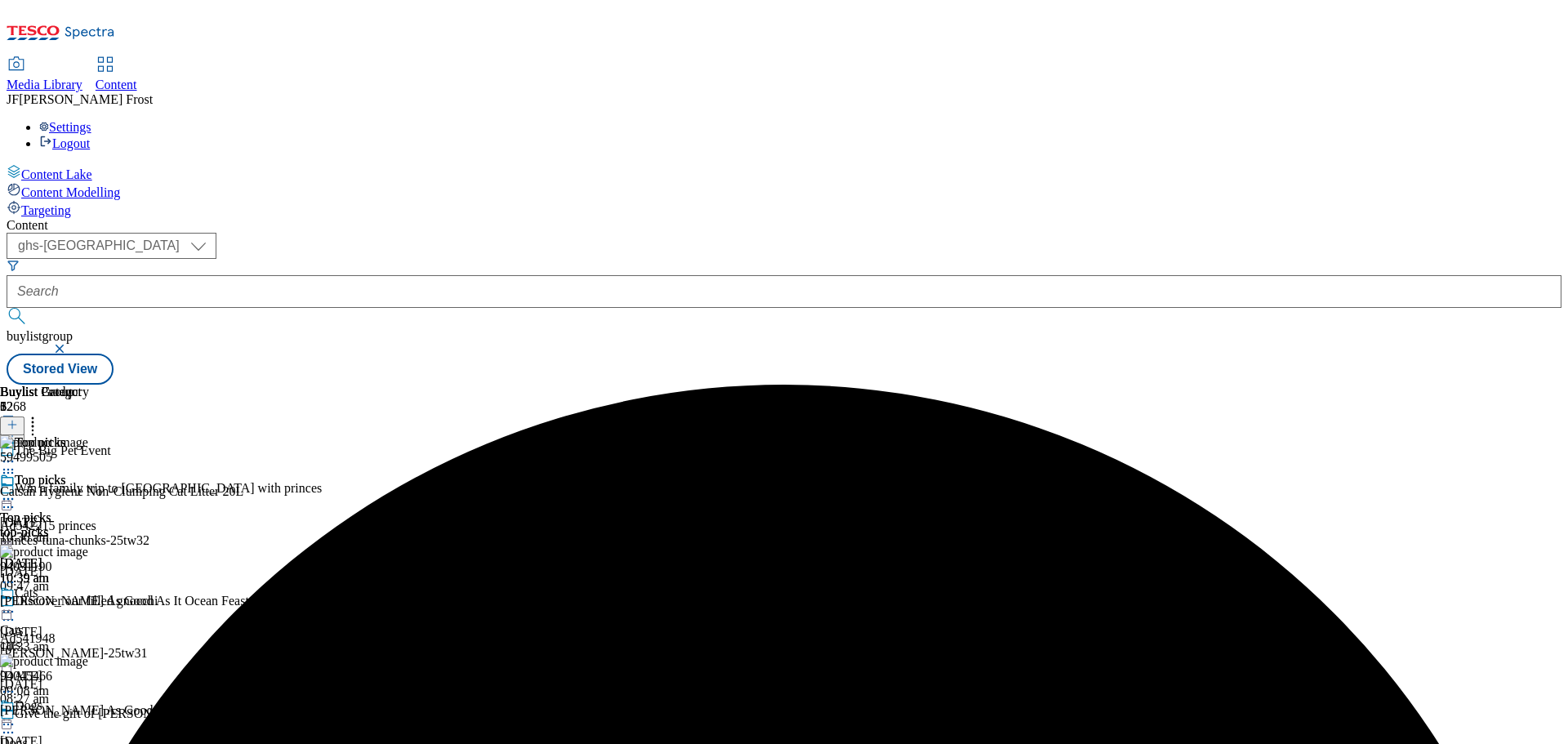
click at [41, 414] on icon at bounding box center [32, 422] width 16 height 16
click at [115, 539] on div "Top picks Top picks top-picks 17 Sept 2025 10:39 am" at bounding box center [57, 595] width 115 height 113
click at [16, 491] on icon at bounding box center [8, 499] width 16 height 16
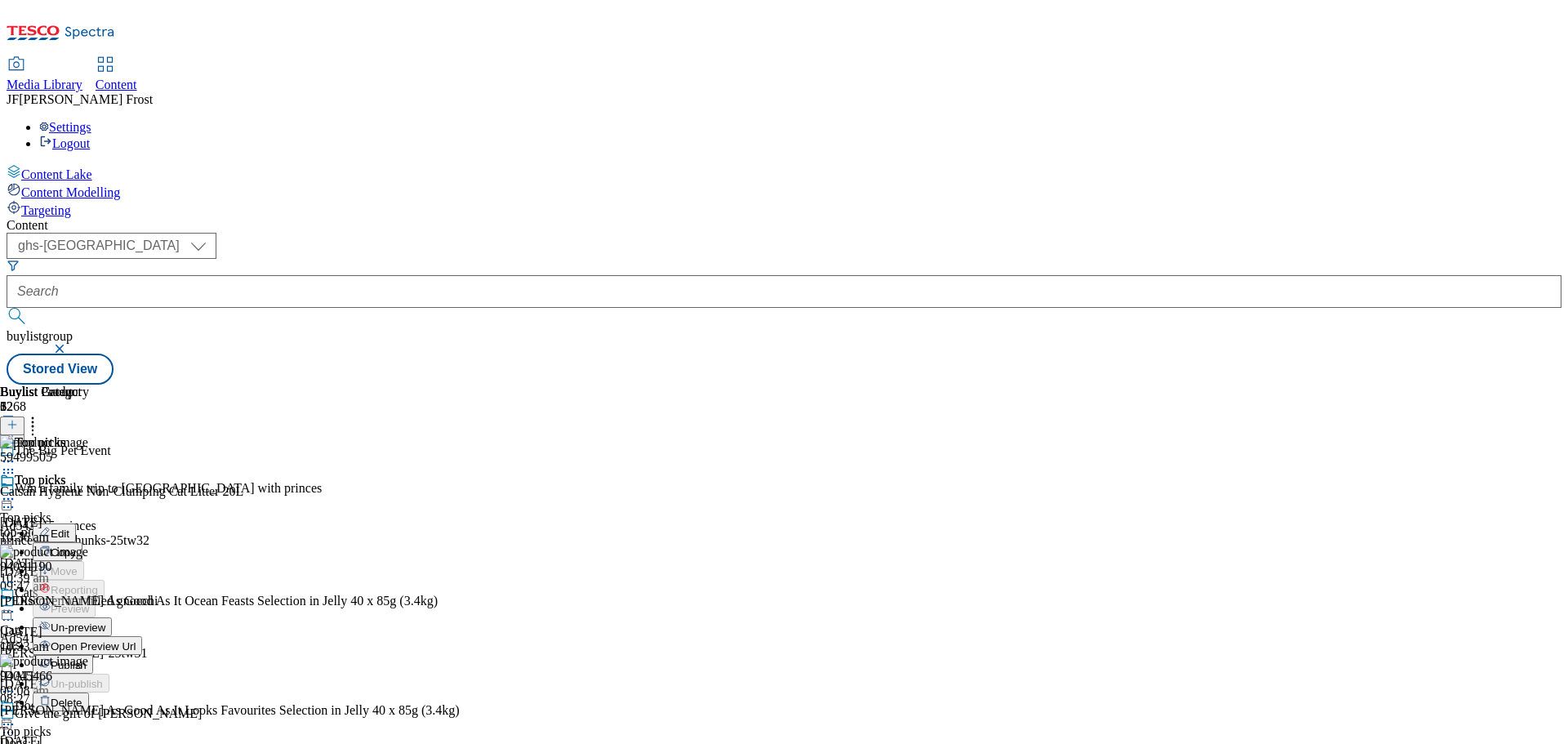
click at [86, 659] on span "Publish" at bounding box center [68, 664] width 36 height 12
click at [16, 491] on icon at bounding box center [8, 499] width 16 height 16
click at [1533, 120] on div "Settings Logout" at bounding box center [784, 136] width 1555 height 31
click at [90, 136] on link "Logout" at bounding box center [64, 143] width 50 height 14
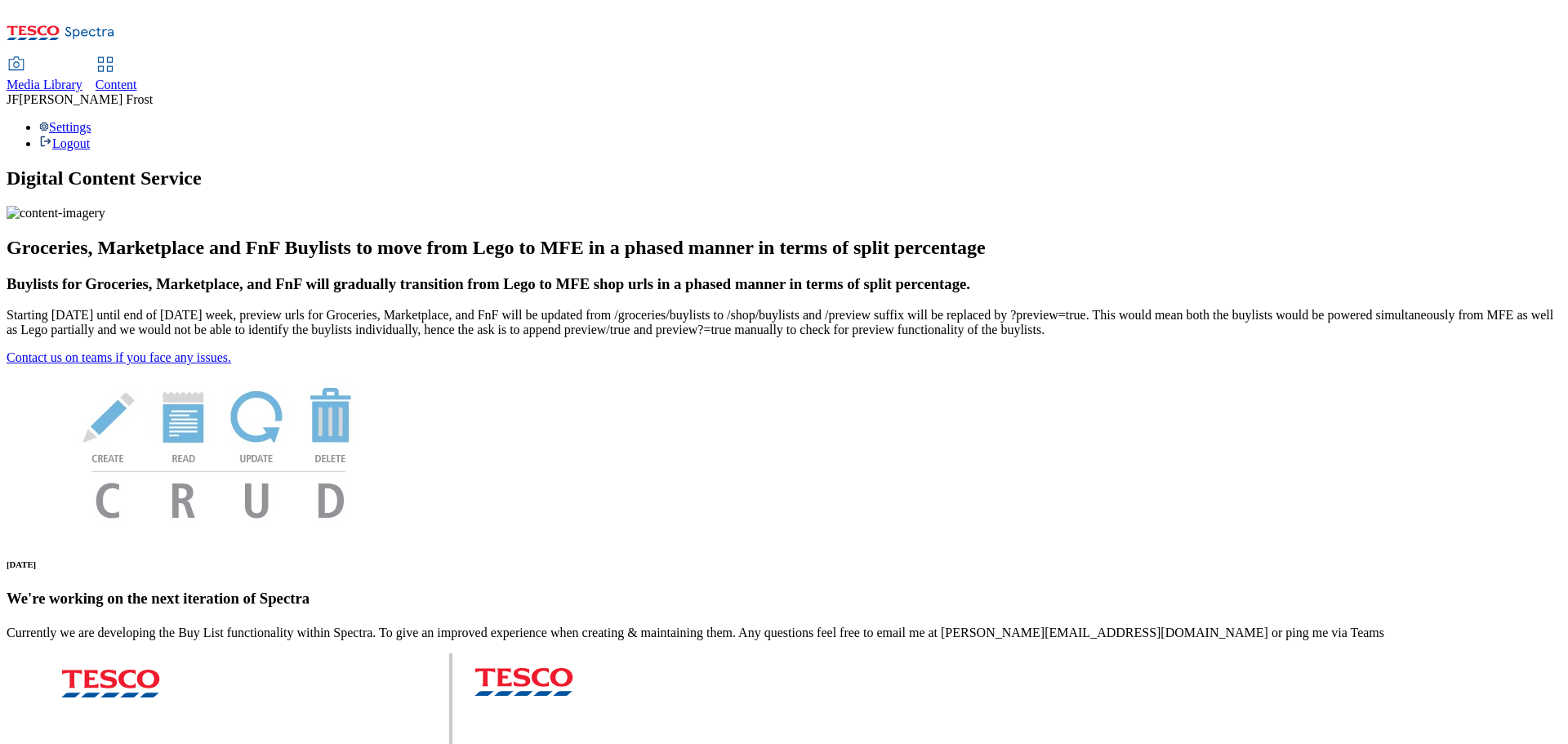
click at [137, 78] on span "Content" at bounding box center [117, 84] width 42 height 14
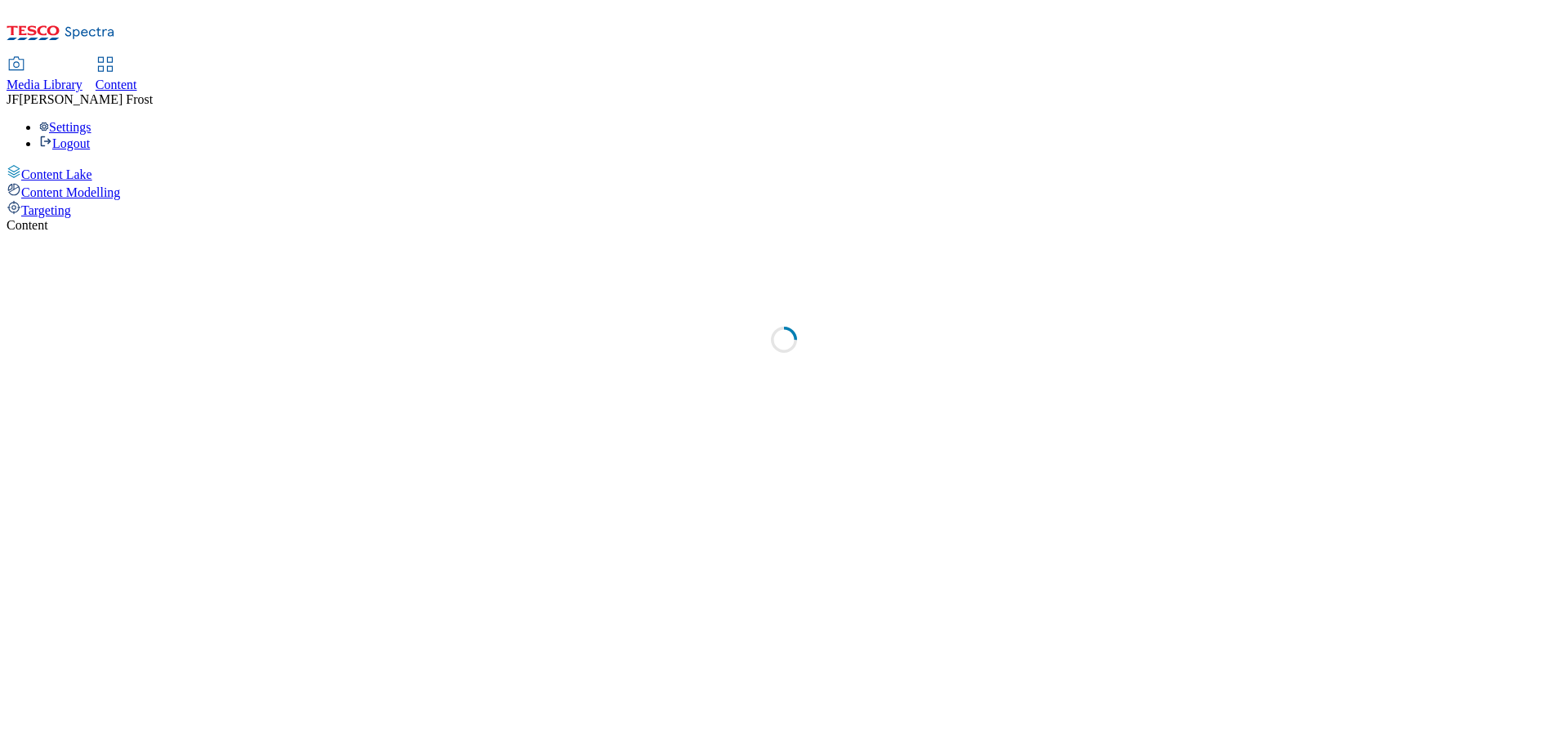
select select "ghs-[GEOGRAPHIC_DATA]"
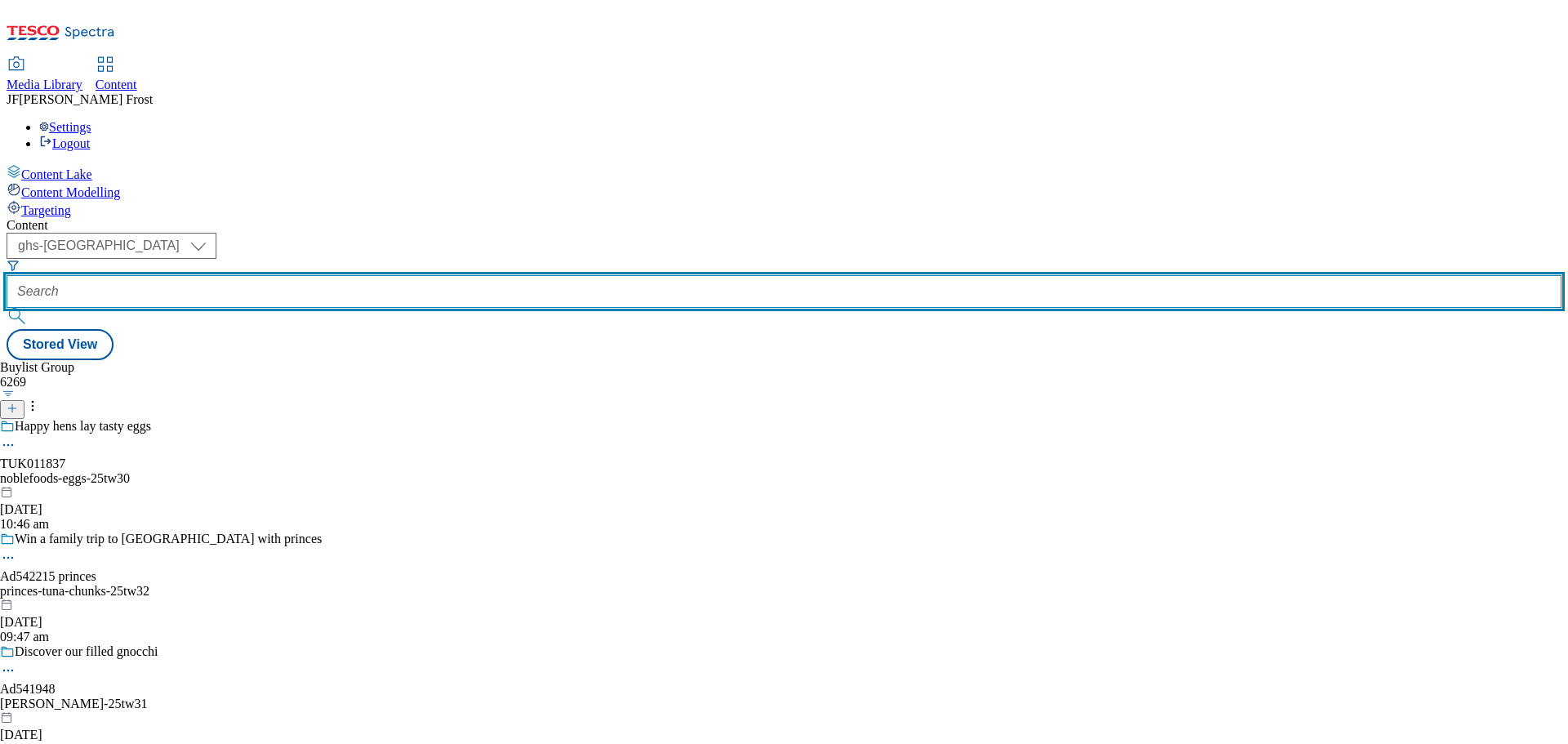
click at [393, 275] on input "text" at bounding box center [784, 291] width 1555 height 32
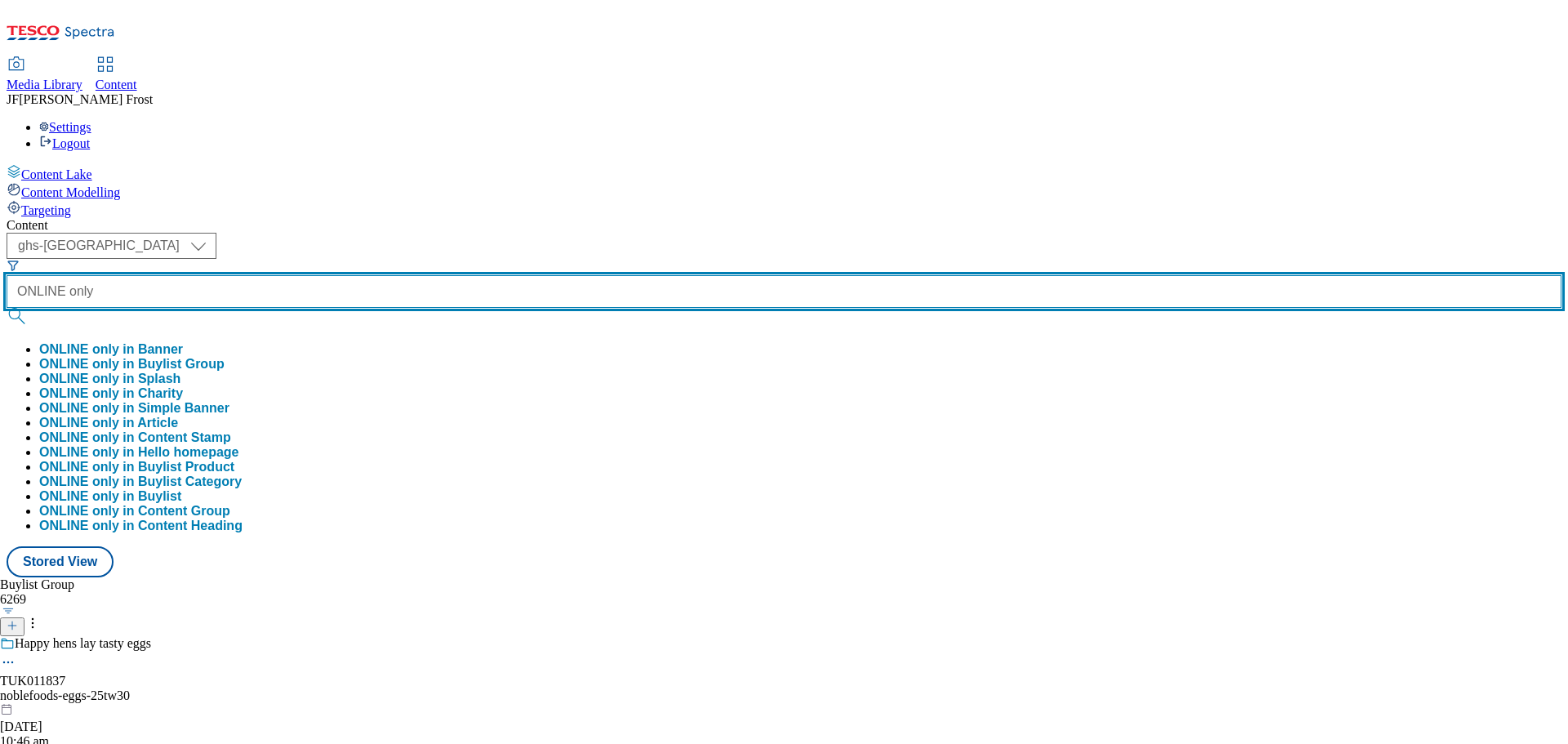
type input "ONLINE only"
click at [7, 308] on button "submit" at bounding box center [18, 316] width 23 height 16
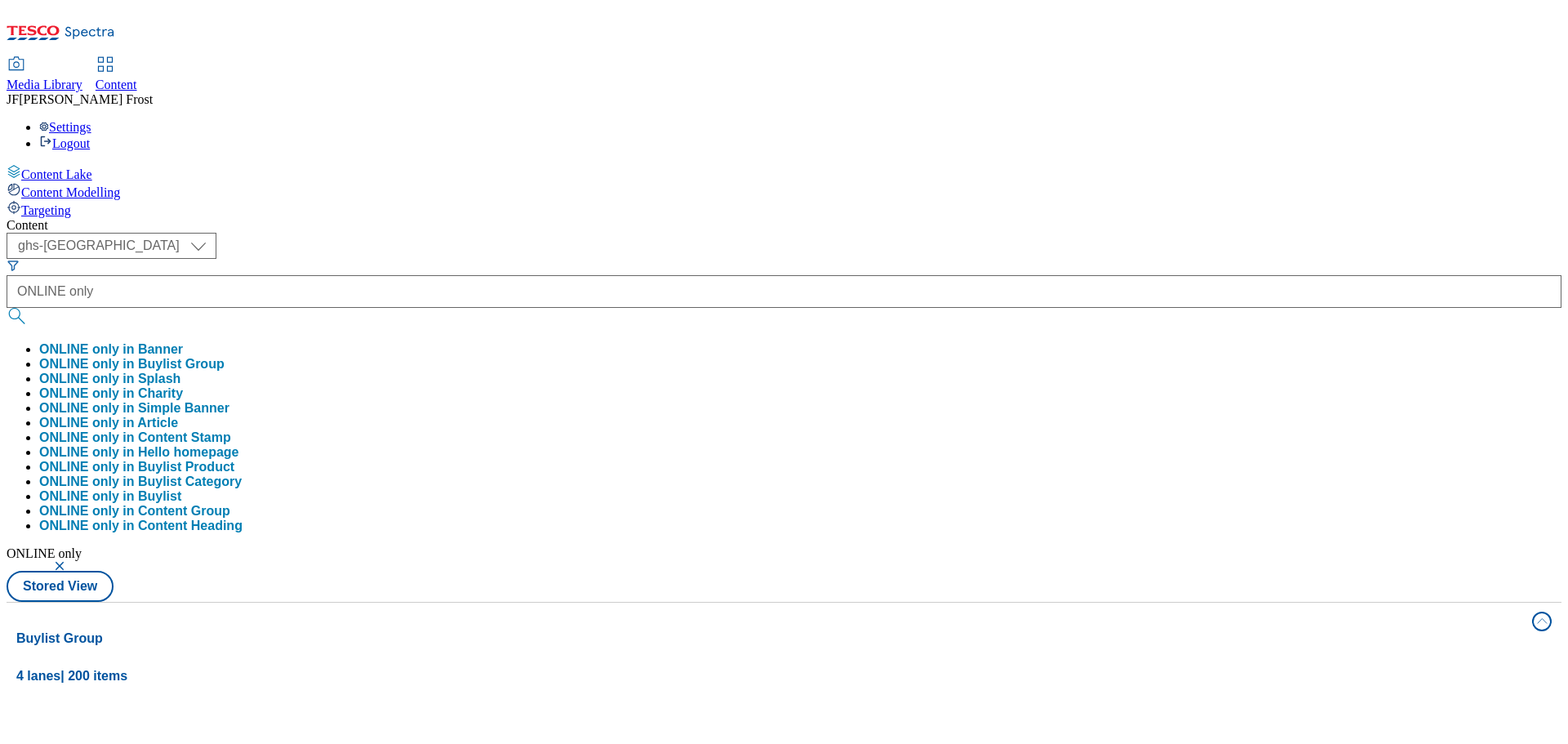
click at [640, 232] on div "( optional ) ghs-roi ghs-uk ghs-uk ONLINE only ONLINE only in Banner ONLINE onl…" at bounding box center [784, 416] width 1555 height 369
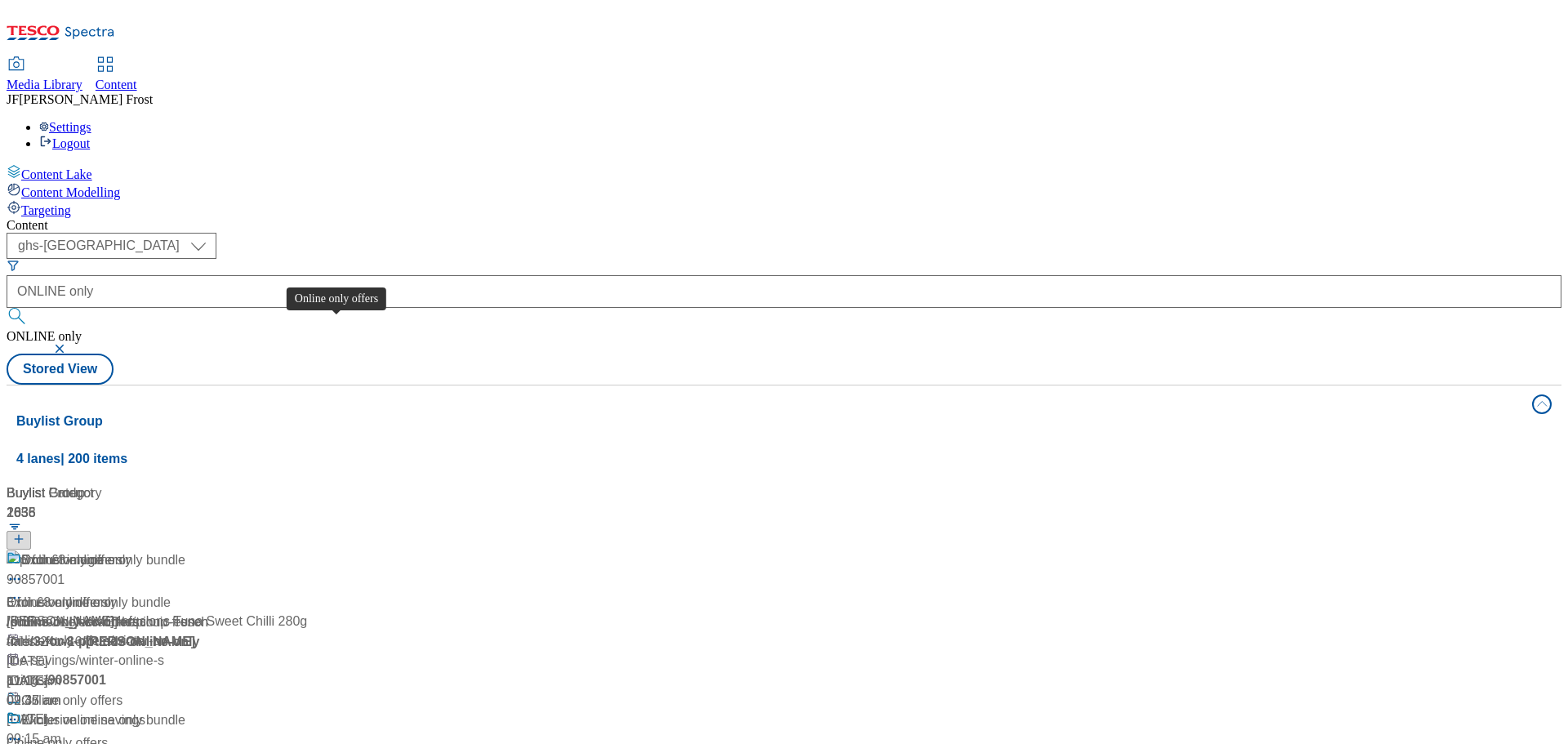
click at [122, 551] on div "Online only offers" at bounding box center [71, 560] width 101 height 20
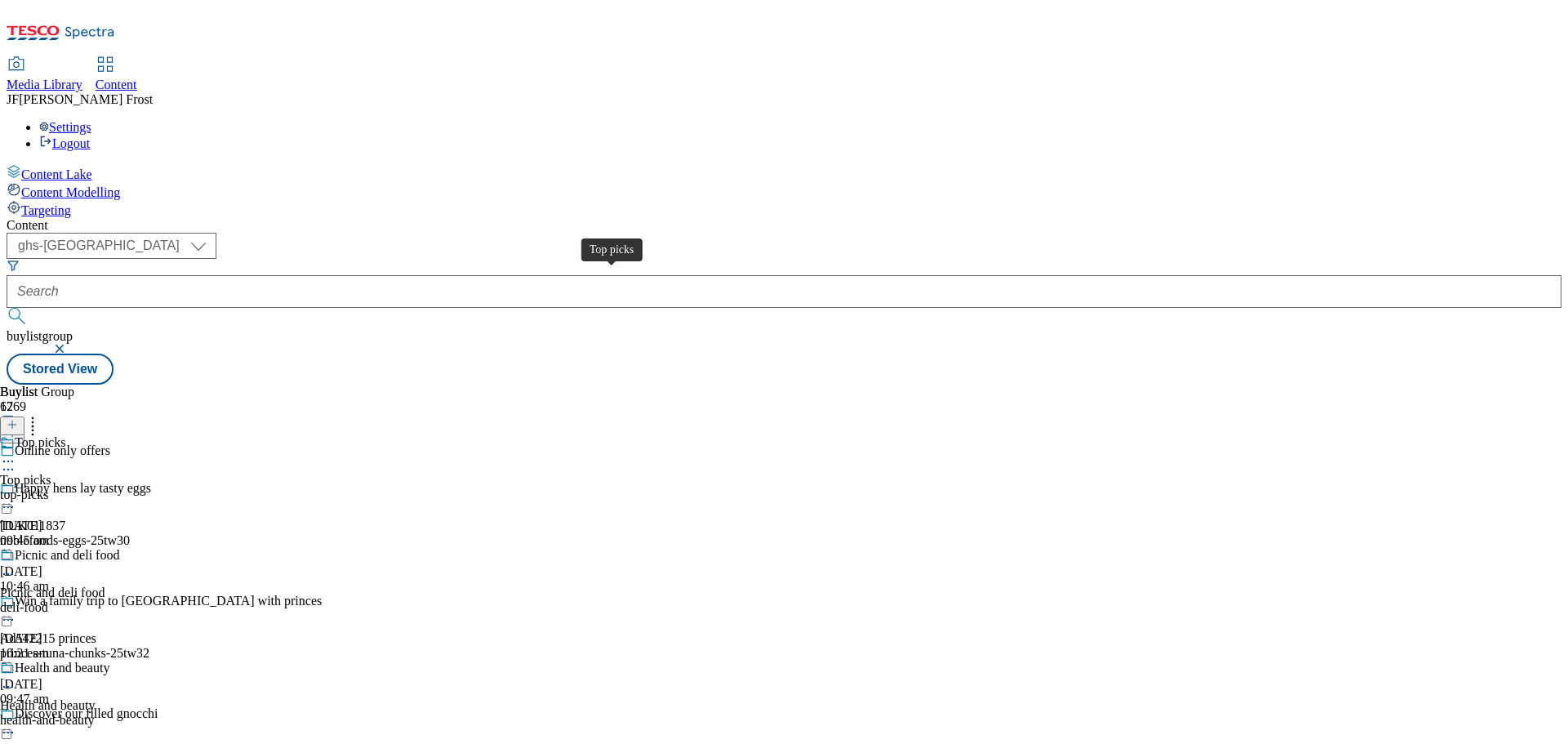
click at [50, 473] on div "Top picks" at bounding box center [25, 481] width 50 height 15
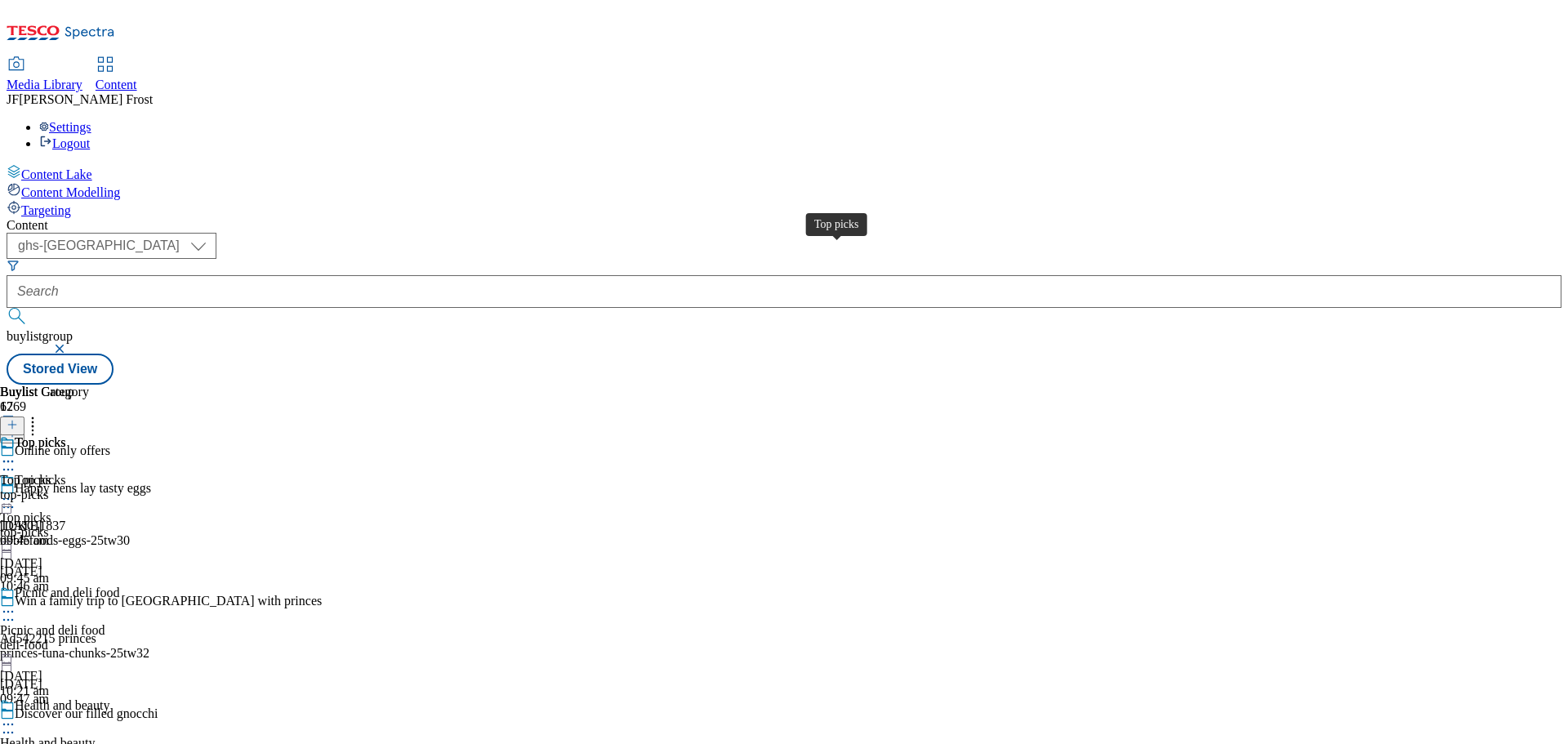
click at [65, 435] on div "Top picks" at bounding box center [40, 443] width 50 height 15
click at [65, 473] on div "Top picks" at bounding box center [40, 481] width 50 height 15
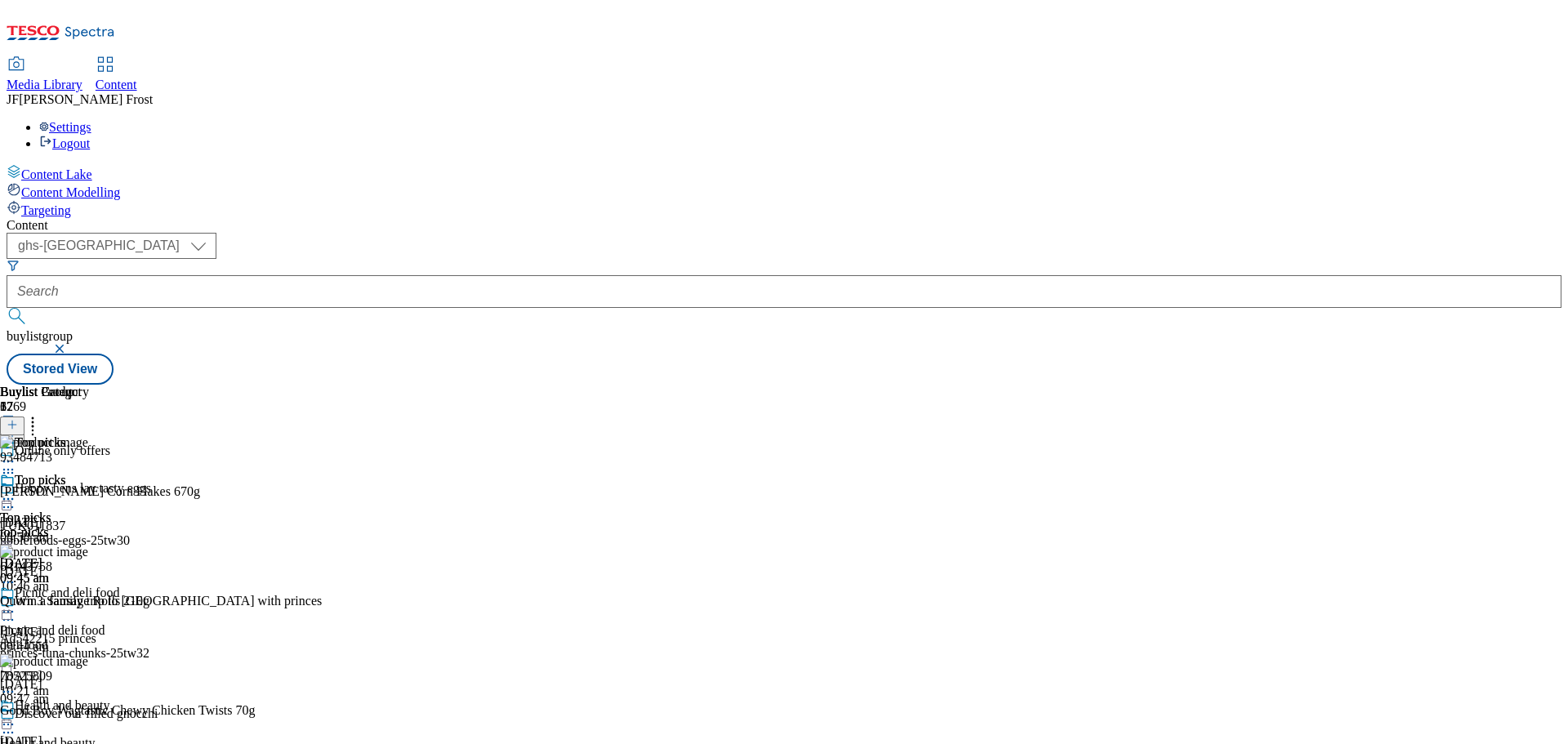
click at [69, 344] on button "button" at bounding box center [61, 349] width 16 height 9
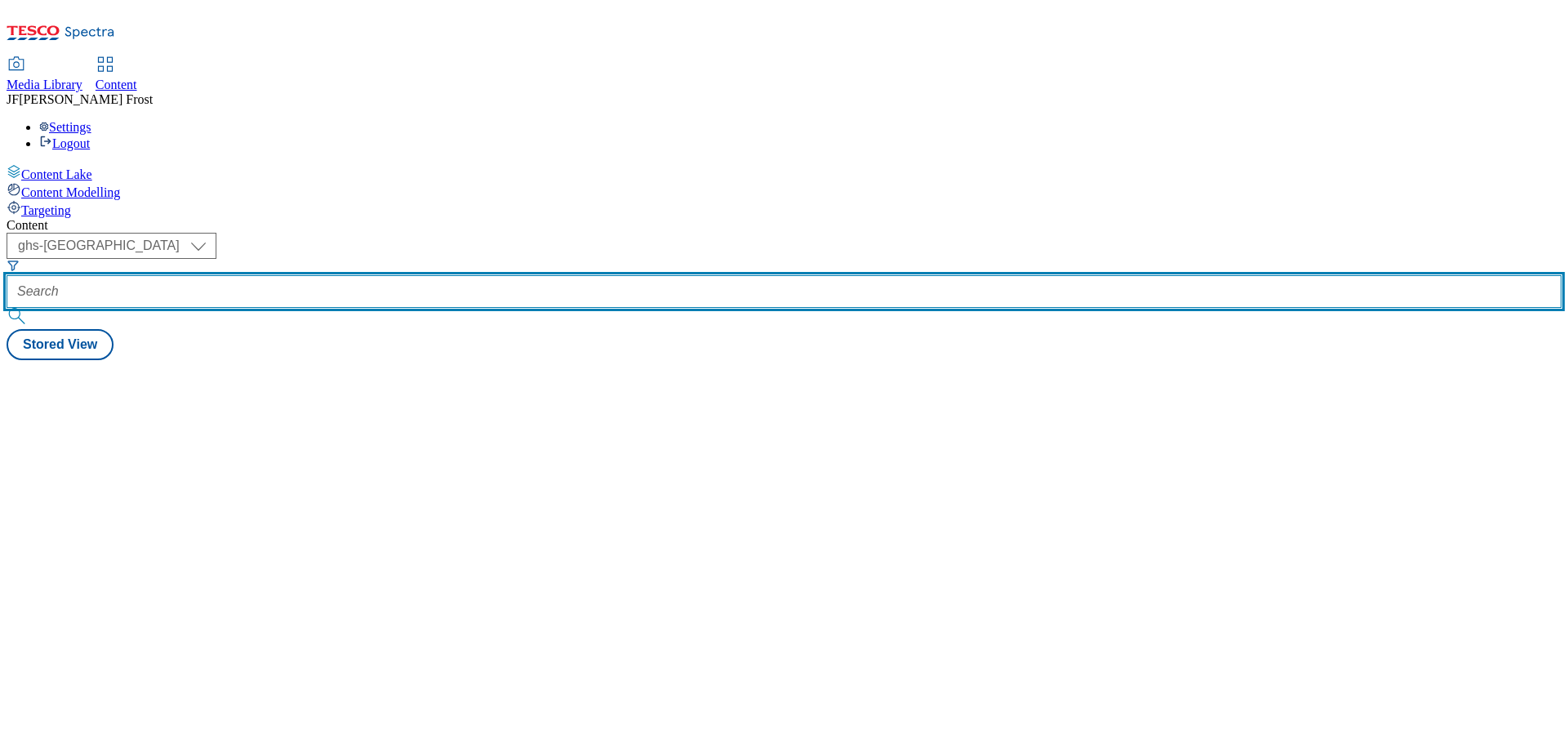
click at [438, 275] on input "text" at bounding box center [784, 291] width 1555 height 32
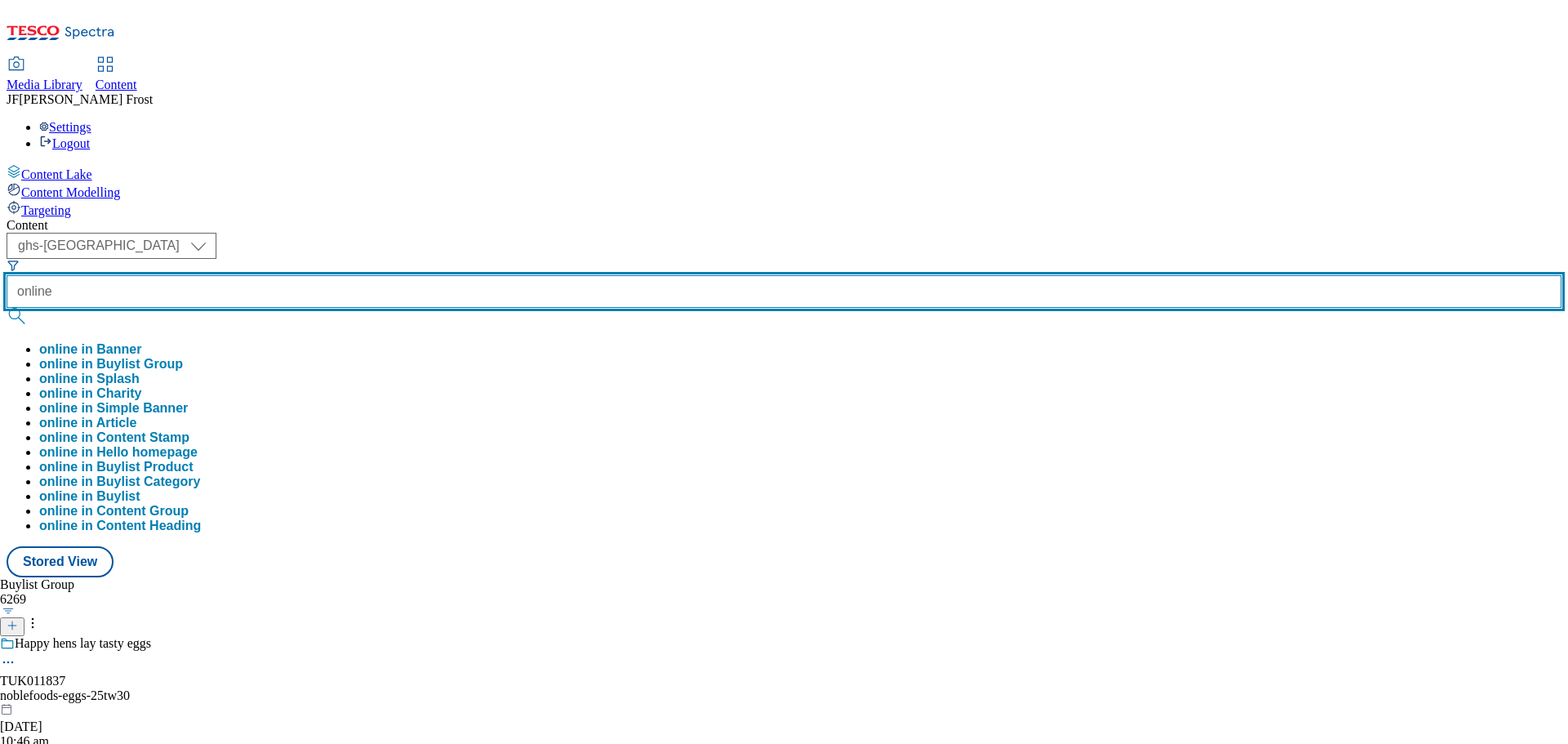
type input "online"
click at [7, 308] on button "submit" at bounding box center [18, 316] width 23 height 16
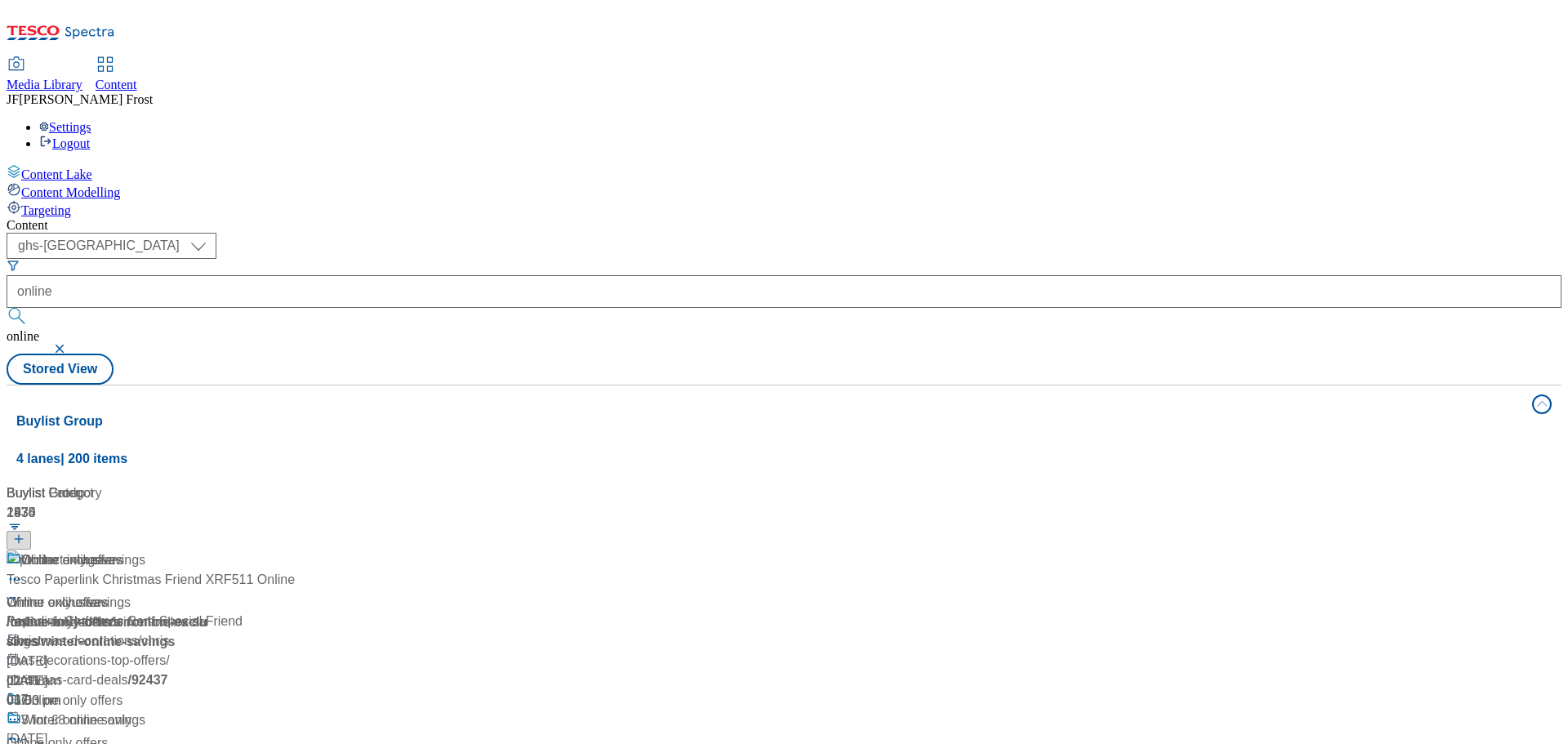
click at [605, 232] on div "( optional ) ghs-roi ghs-uk ghs-uk online online Stored View" at bounding box center [784, 308] width 1555 height 152
click at [122, 691] on div "Online only offers" at bounding box center [71, 700] width 101 height 20
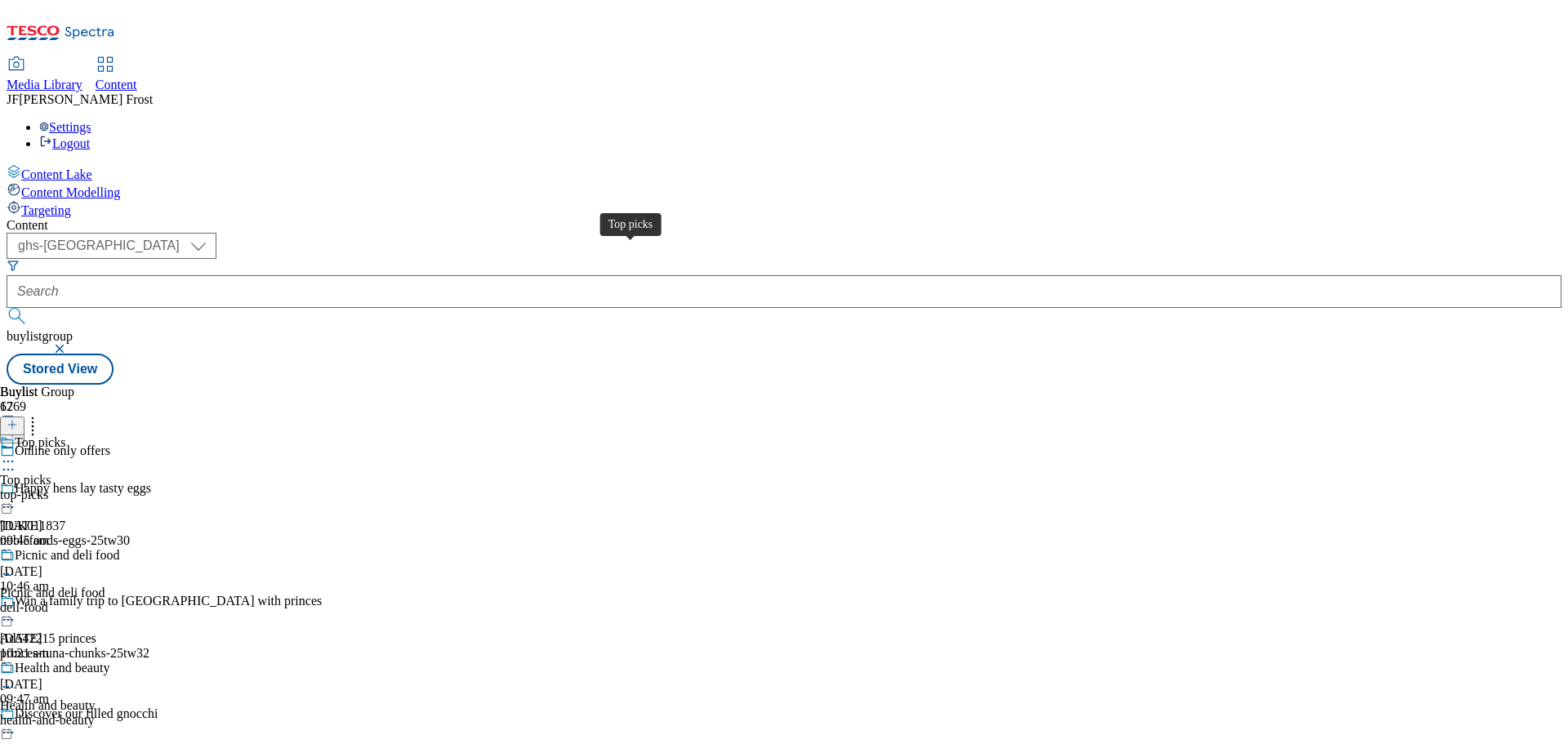
click at [65, 435] on span "Top picks" at bounding box center [40, 444] width 50 height 18
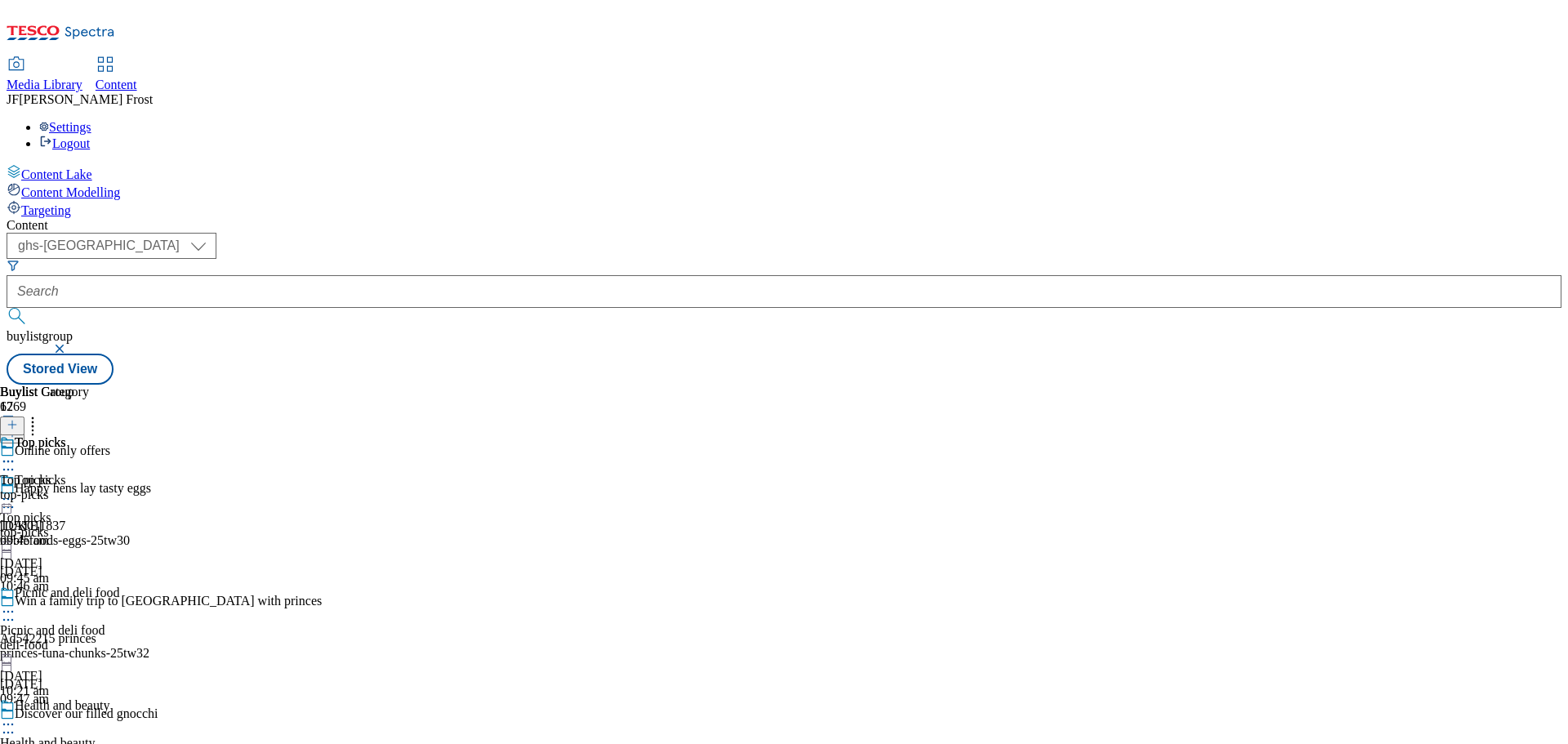
click at [69, 344] on button "button" at bounding box center [61, 349] width 16 height 9
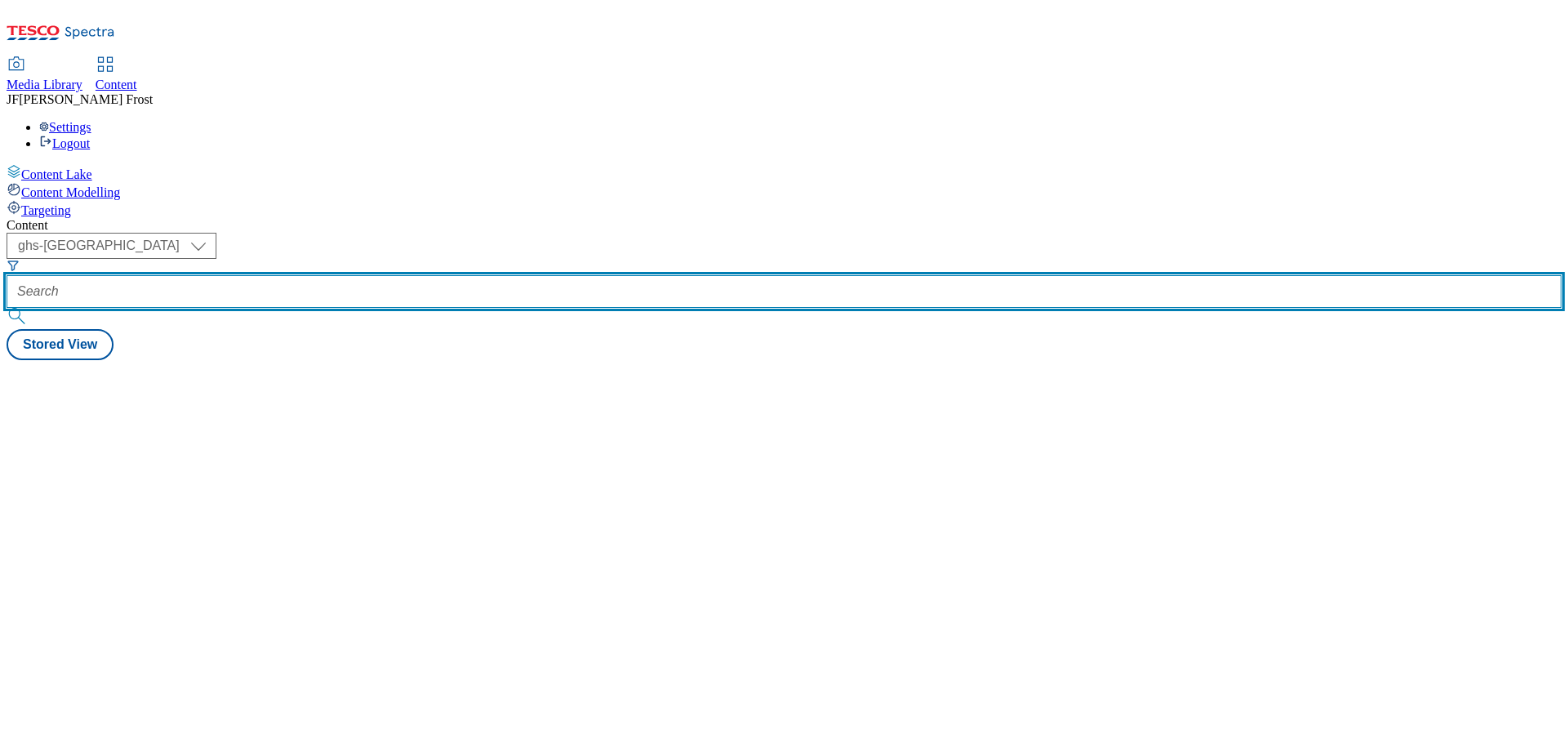
click at [439, 275] on input "text" at bounding box center [784, 291] width 1555 height 32
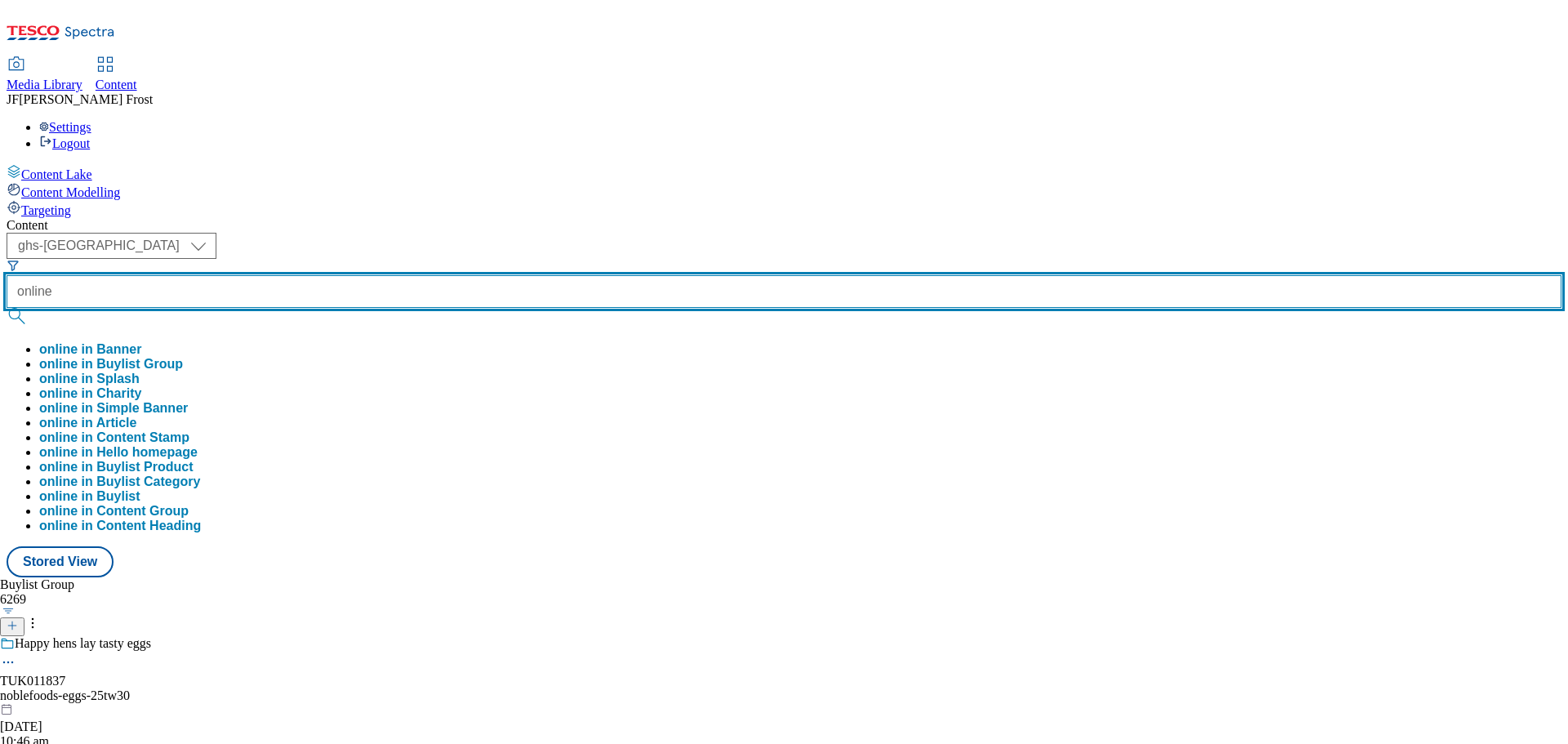
type input "online"
click at [7, 308] on button "submit" at bounding box center [18, 316] width 23 height 16
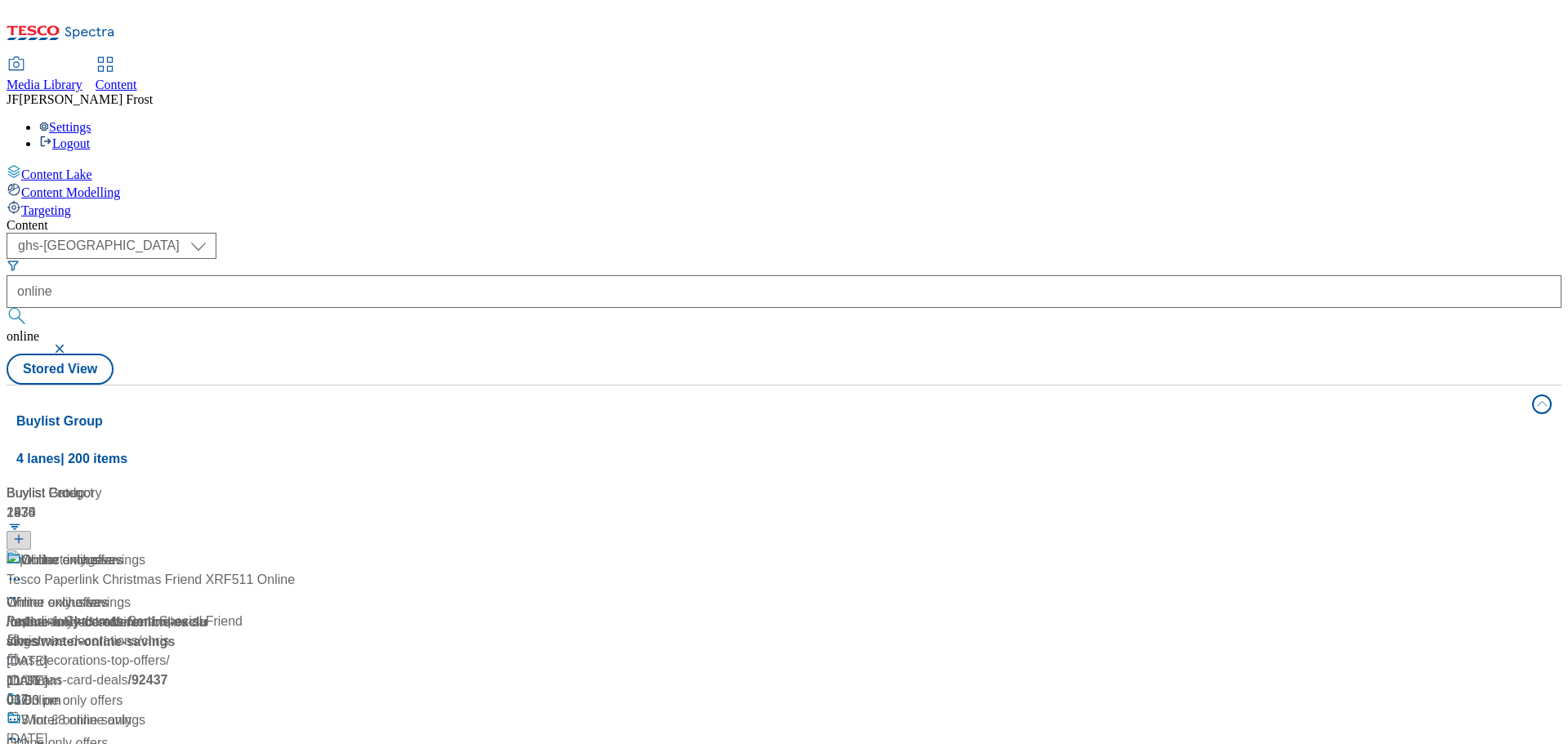
click at [702, 232] on div "( optional ) ghs-roi ghs-uk ghs-uk online online Stored View" at bounding box center [784, 308] width 1555 height 152
click at [122, 551] on span "Online only offers" at bounding box center [71, 561] width 101 height 21
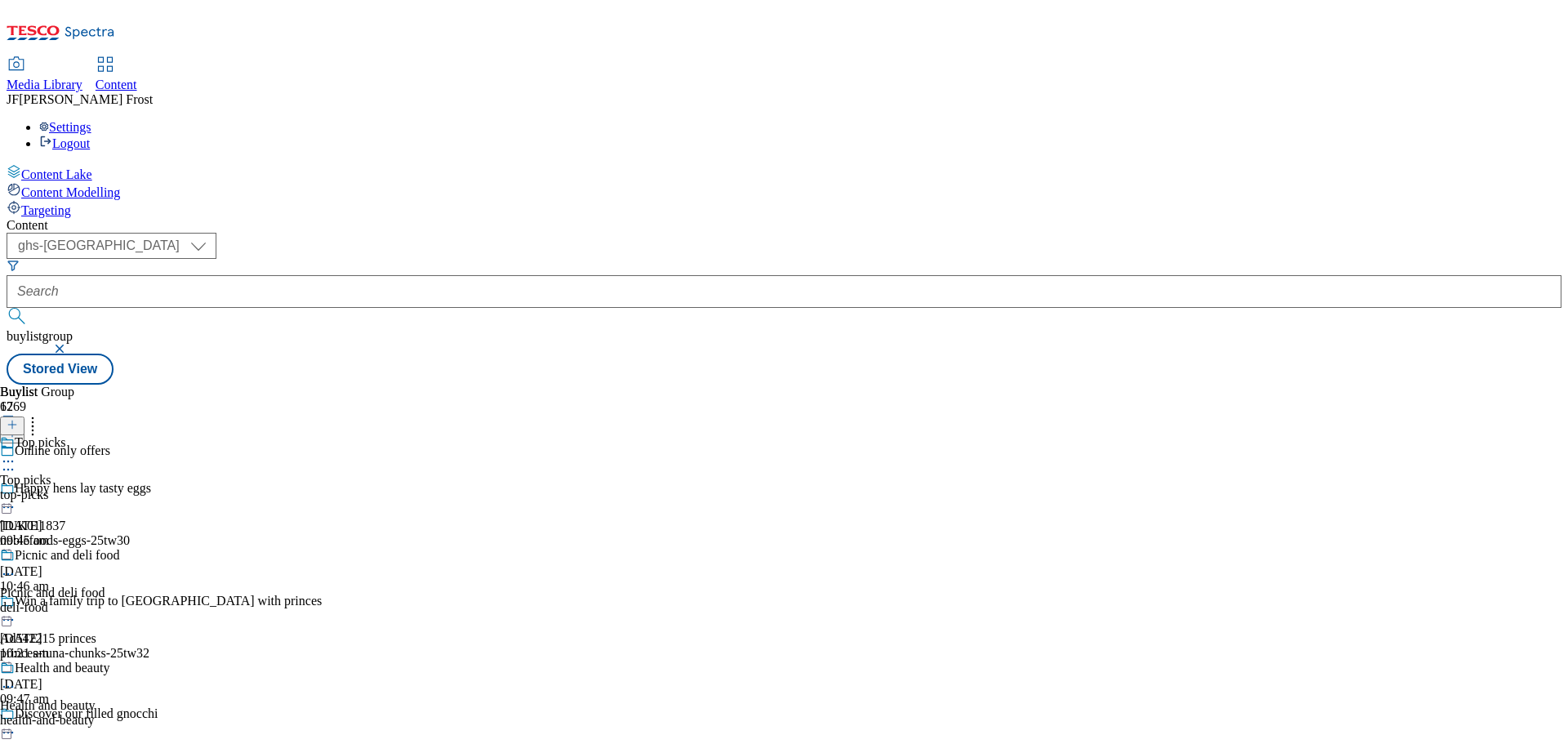
click at [119, 435] on div "Top picks Top picks top-picks 29 Jul 2025 09:45 am" at bounding box center [60, 491] width 119 height 113
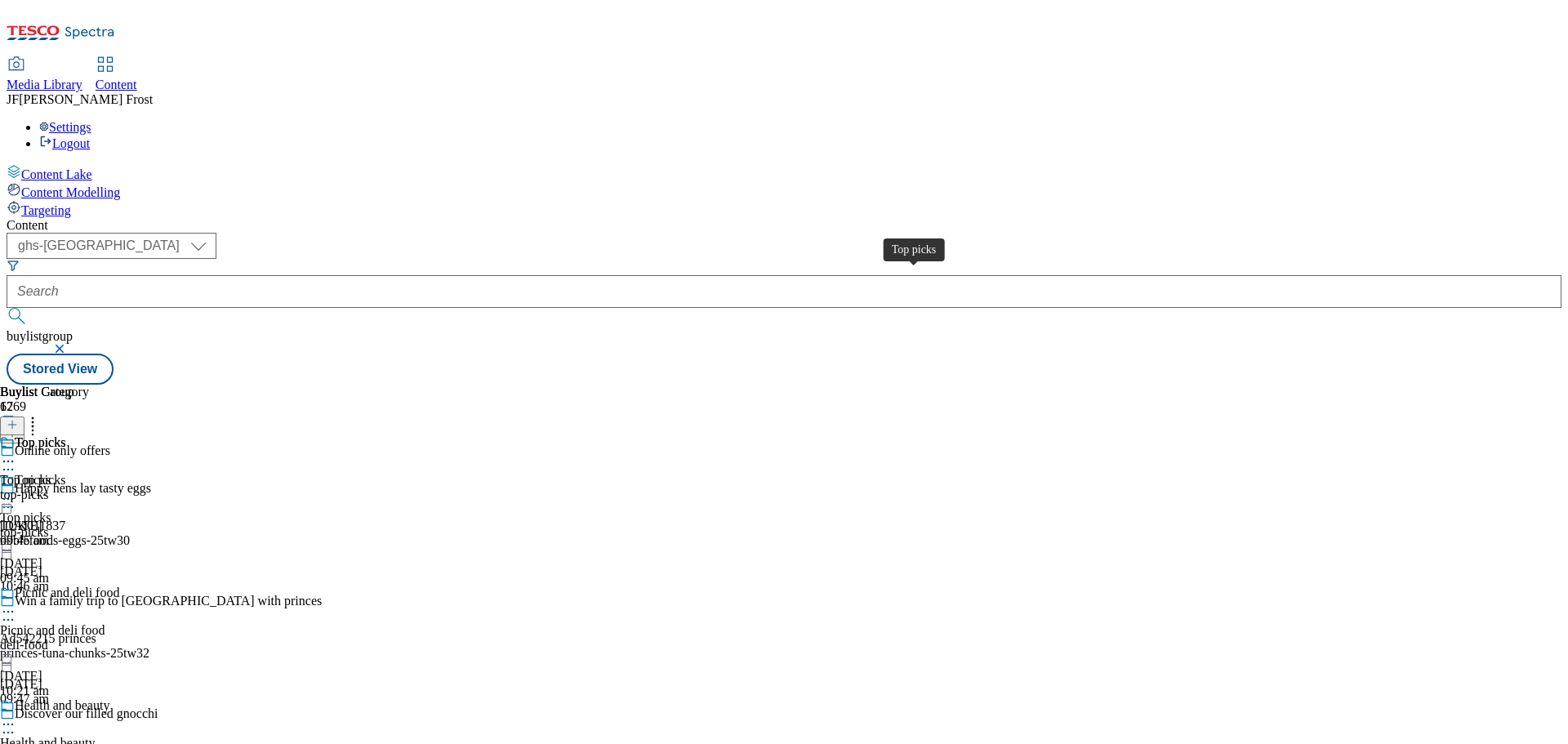
click at [50, 473] on div "Top picks" at bounding box center [25, 481] width 50 height 15
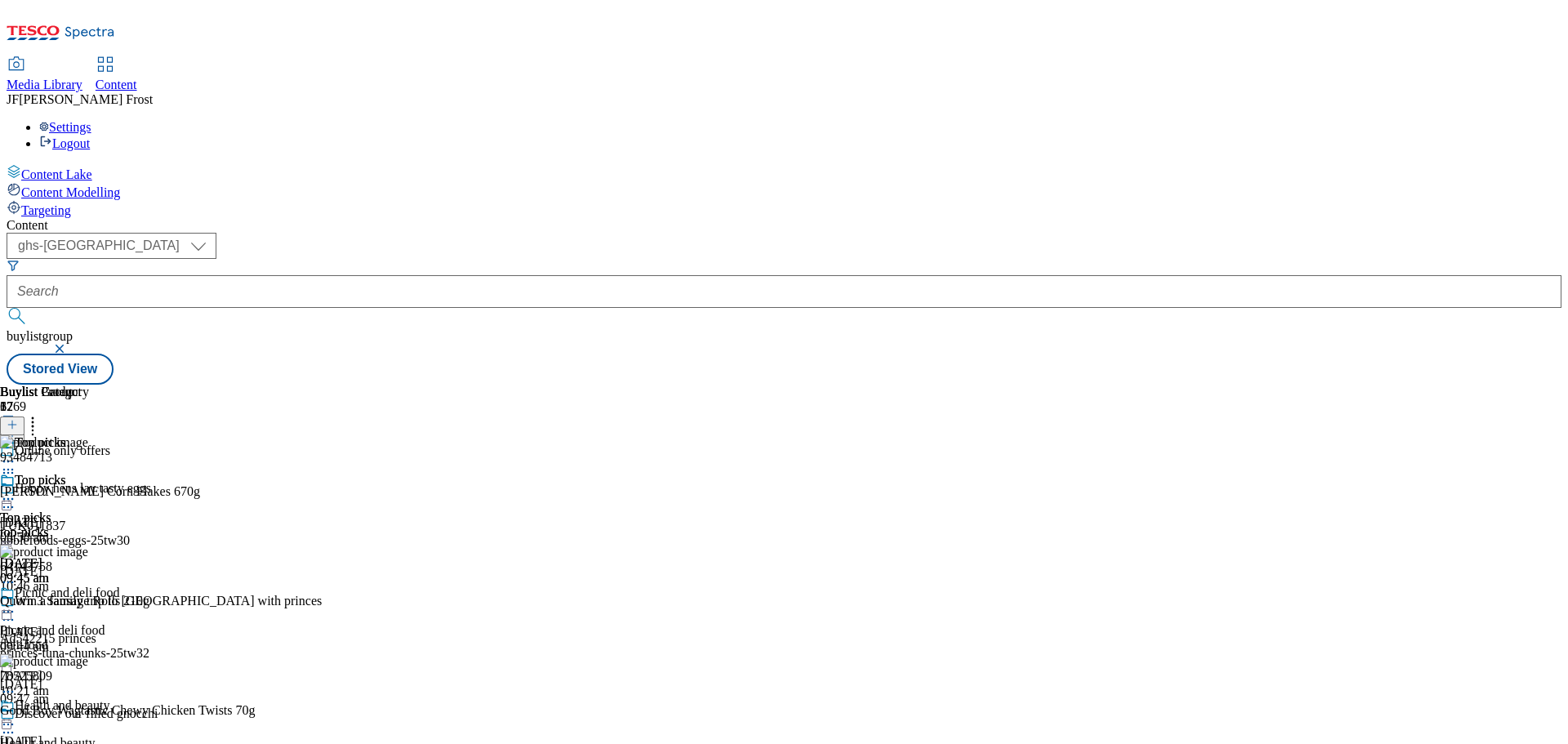
scroll to position [572, 0]
click at [69, 344] on button "button" at bounding box center [61, 349] width 16 height 9
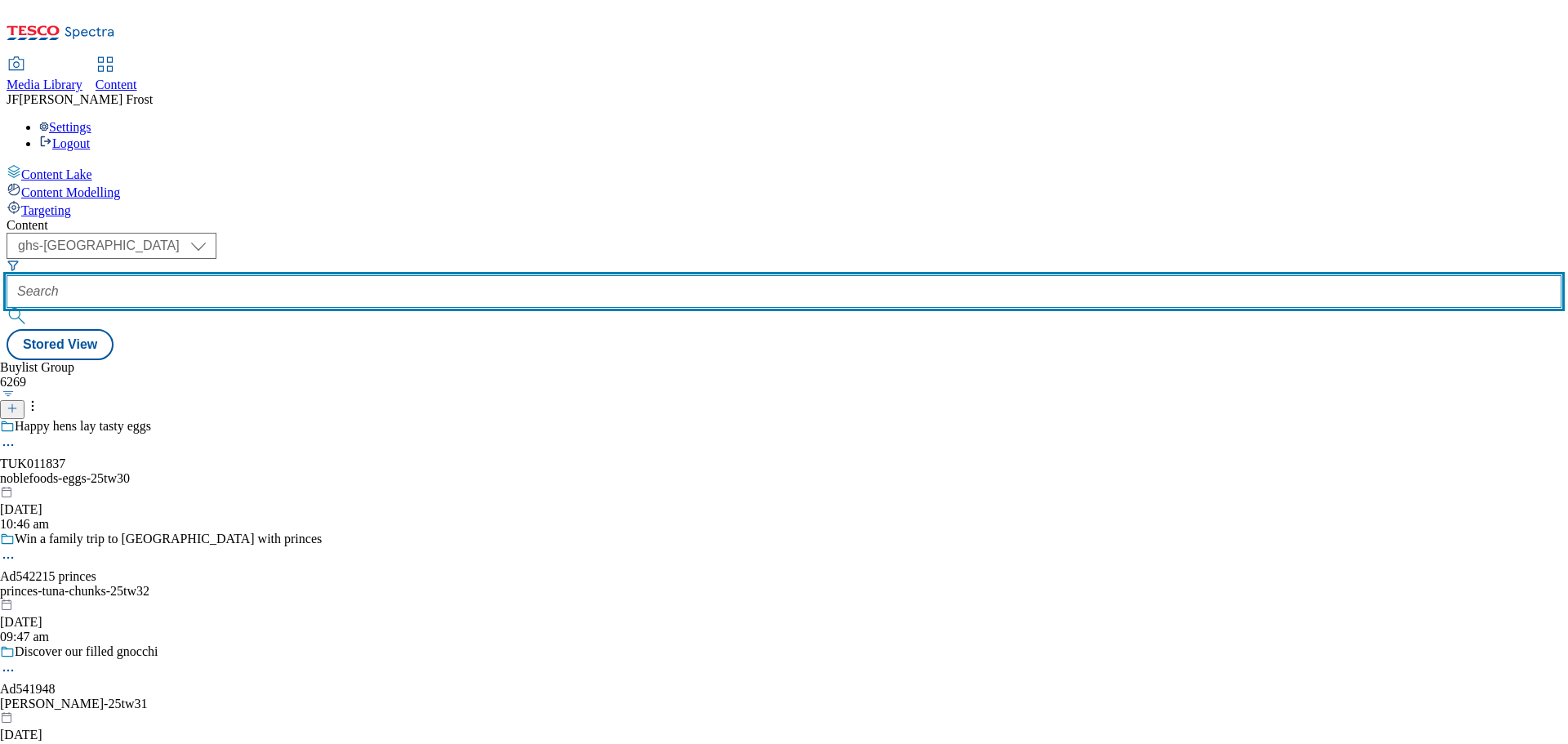
click at [404, 275] on input "text" at bounding box center [784, 291] width 1555 height 32
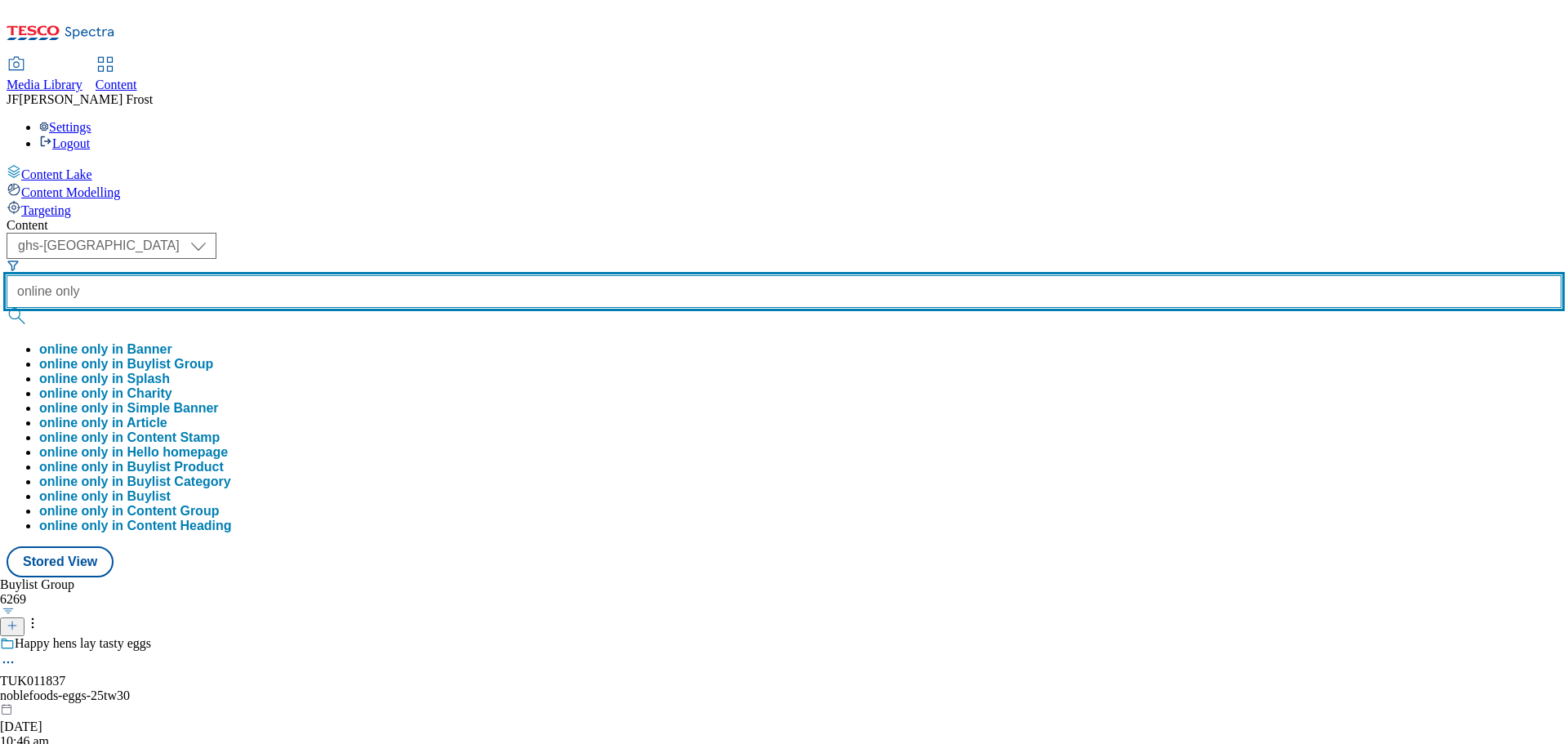
type input "online only"
click at [7, 308] on button "submit" at bounding box center [18, 316] width 23 height 16
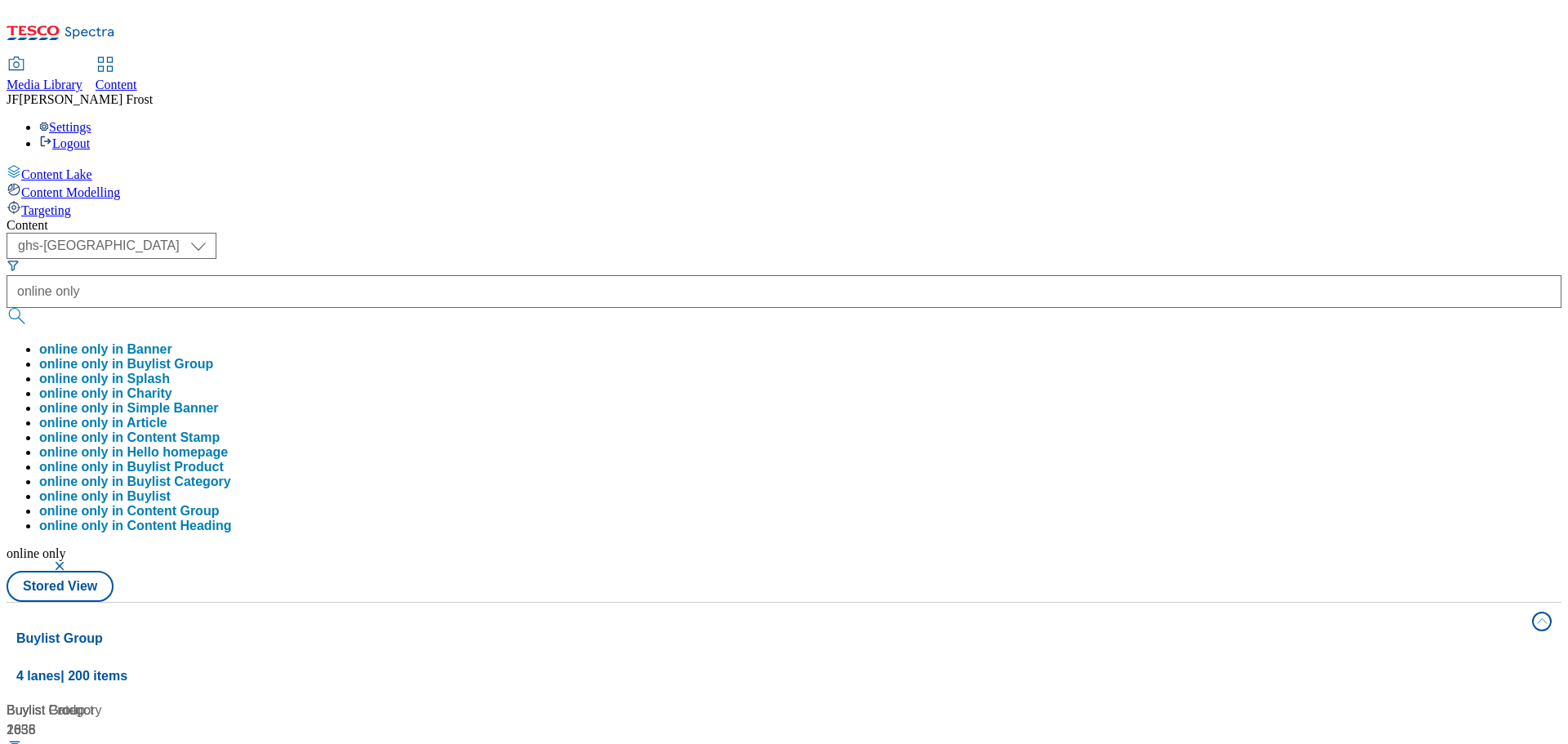
click at [904, 218] on div "Content" at bounding box center [784, 226] width 1555 height 15
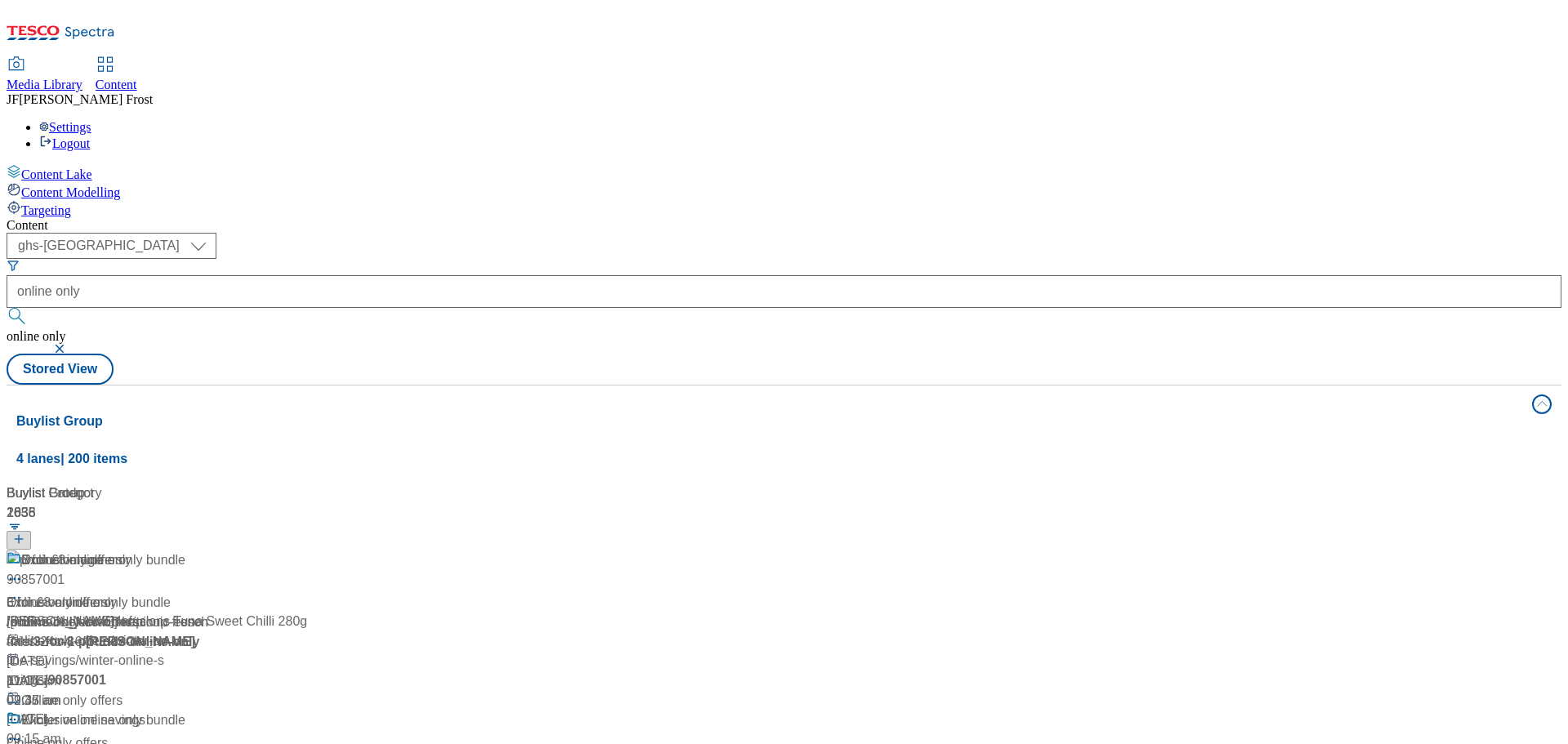
scroll to position [163, 0]
click at [122, 691] on div "Online only offers" at bounding box center [71, 700] width 101 height 20
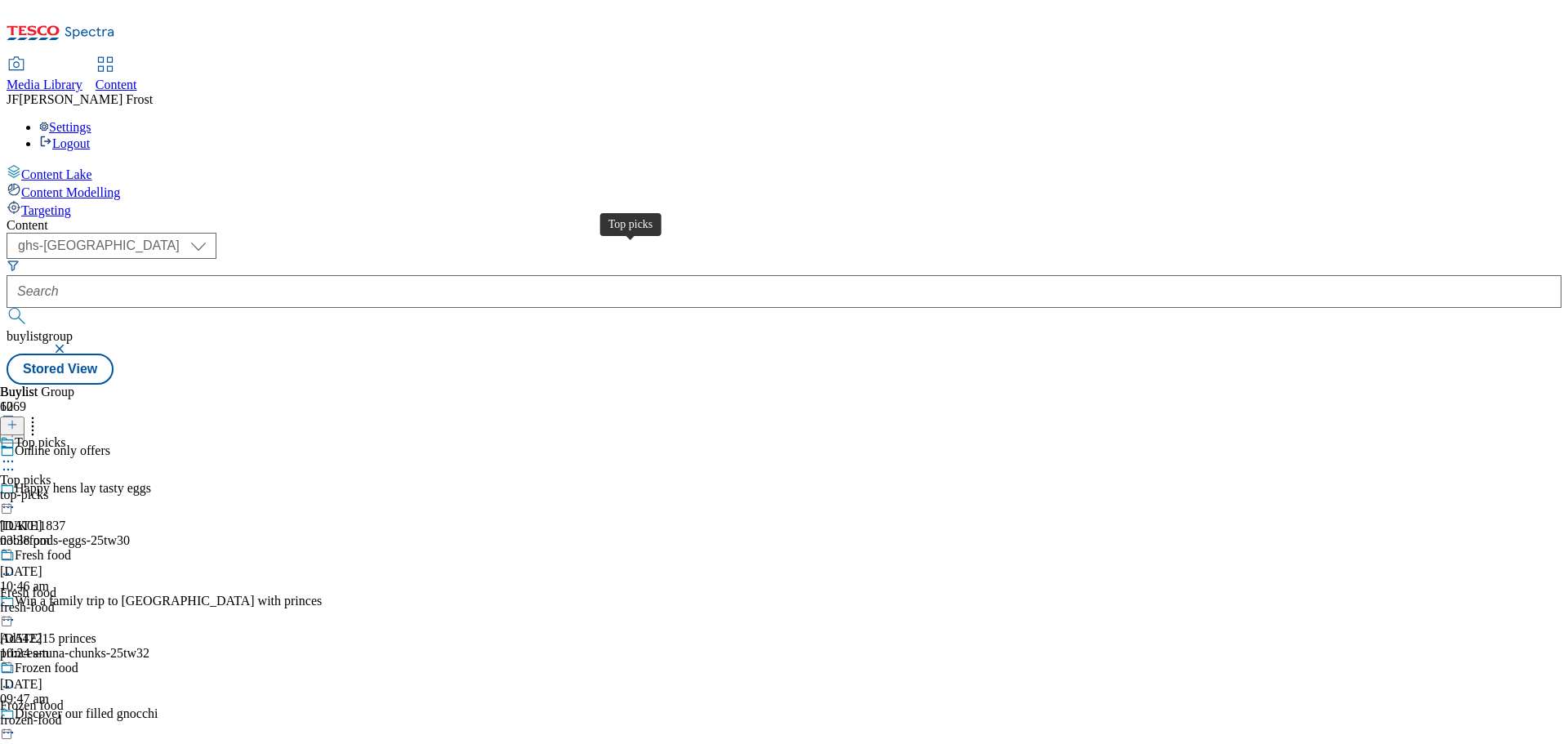
click at [65, 435] on span "Top picks" at bounding box center [40, 444] width 50 height 18
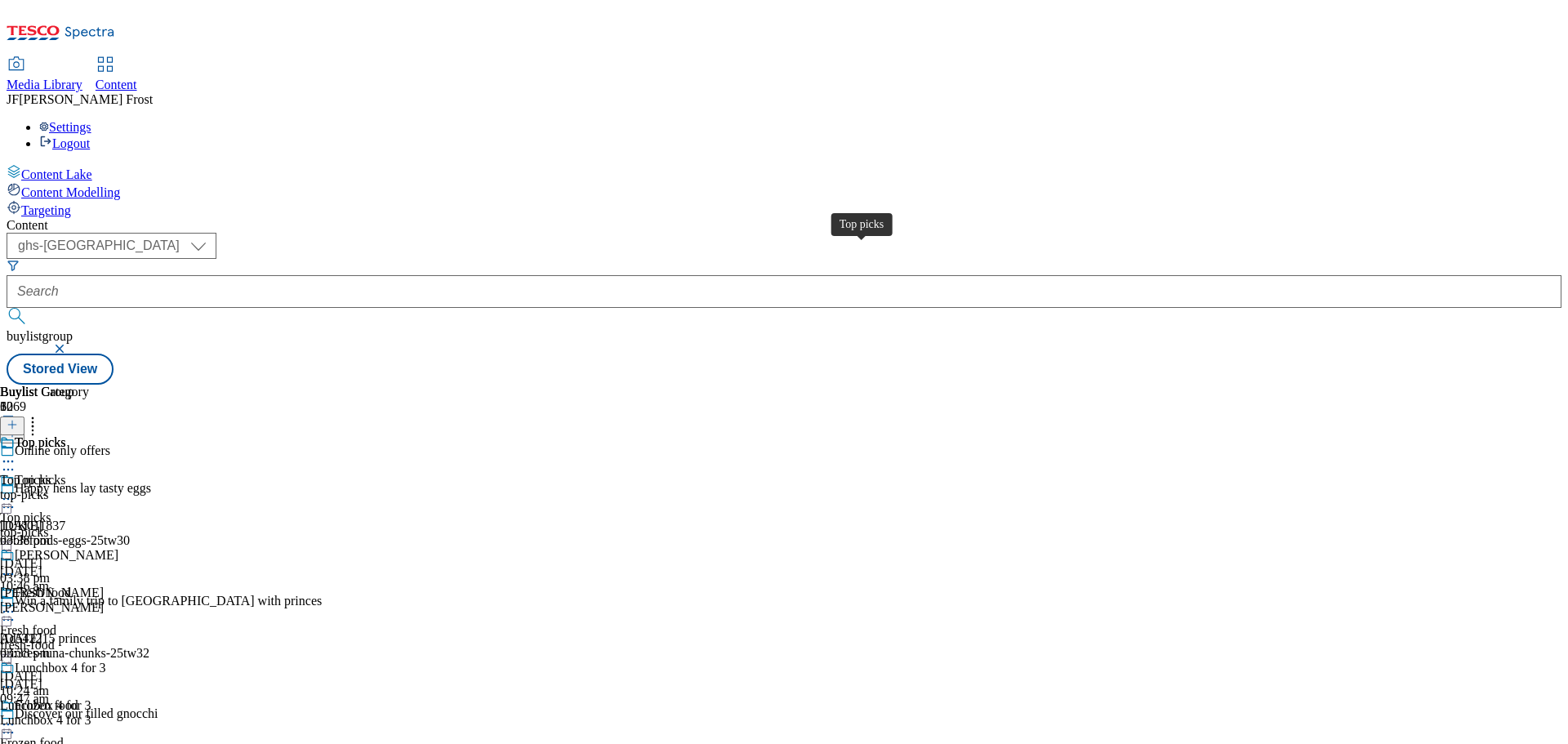
click at [65, 435] on div "Top picks" at bounding box center [40, 443] width 50 height 15
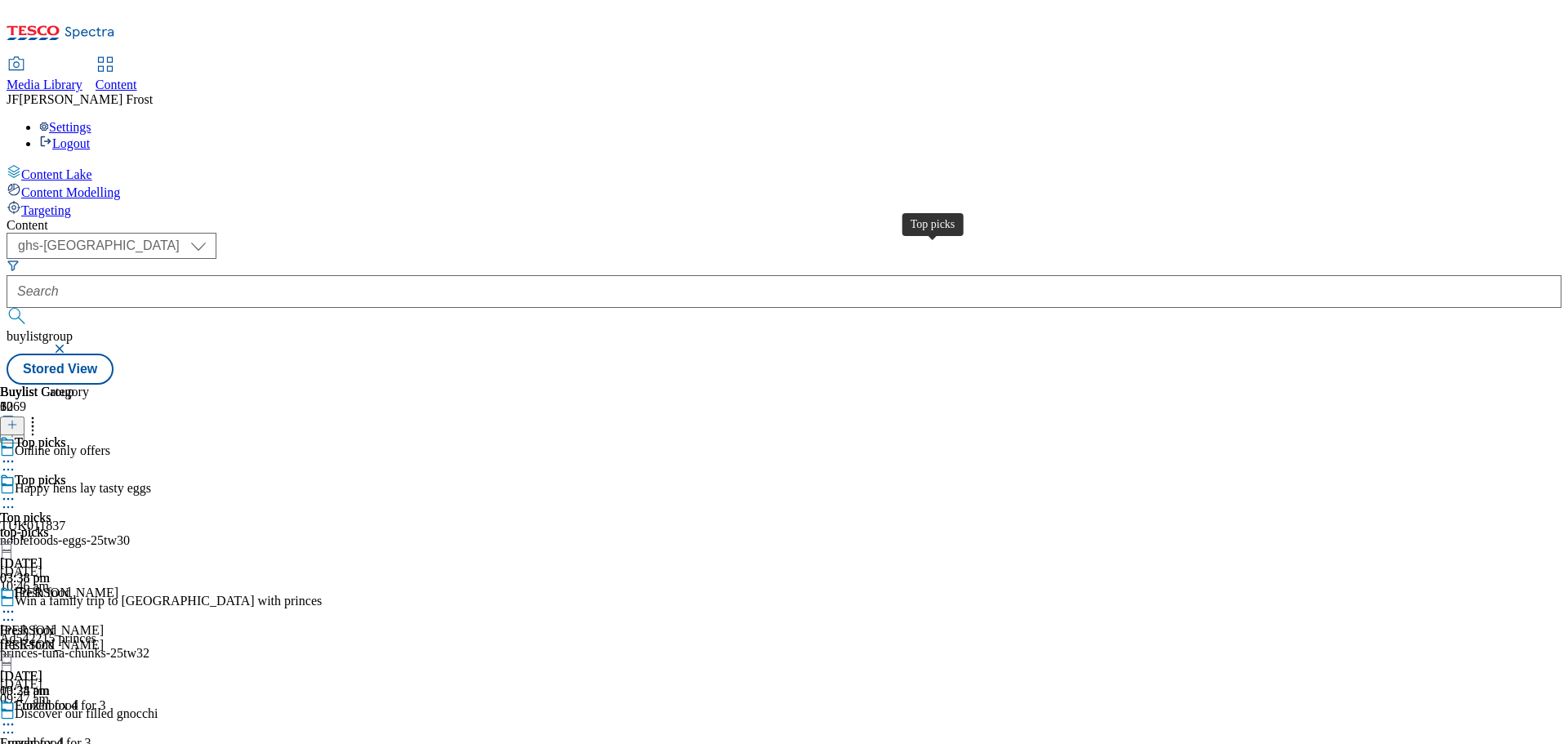
click at [65, 473] on div "Top picks" at bounding box center [40, 481] width 50 height 15
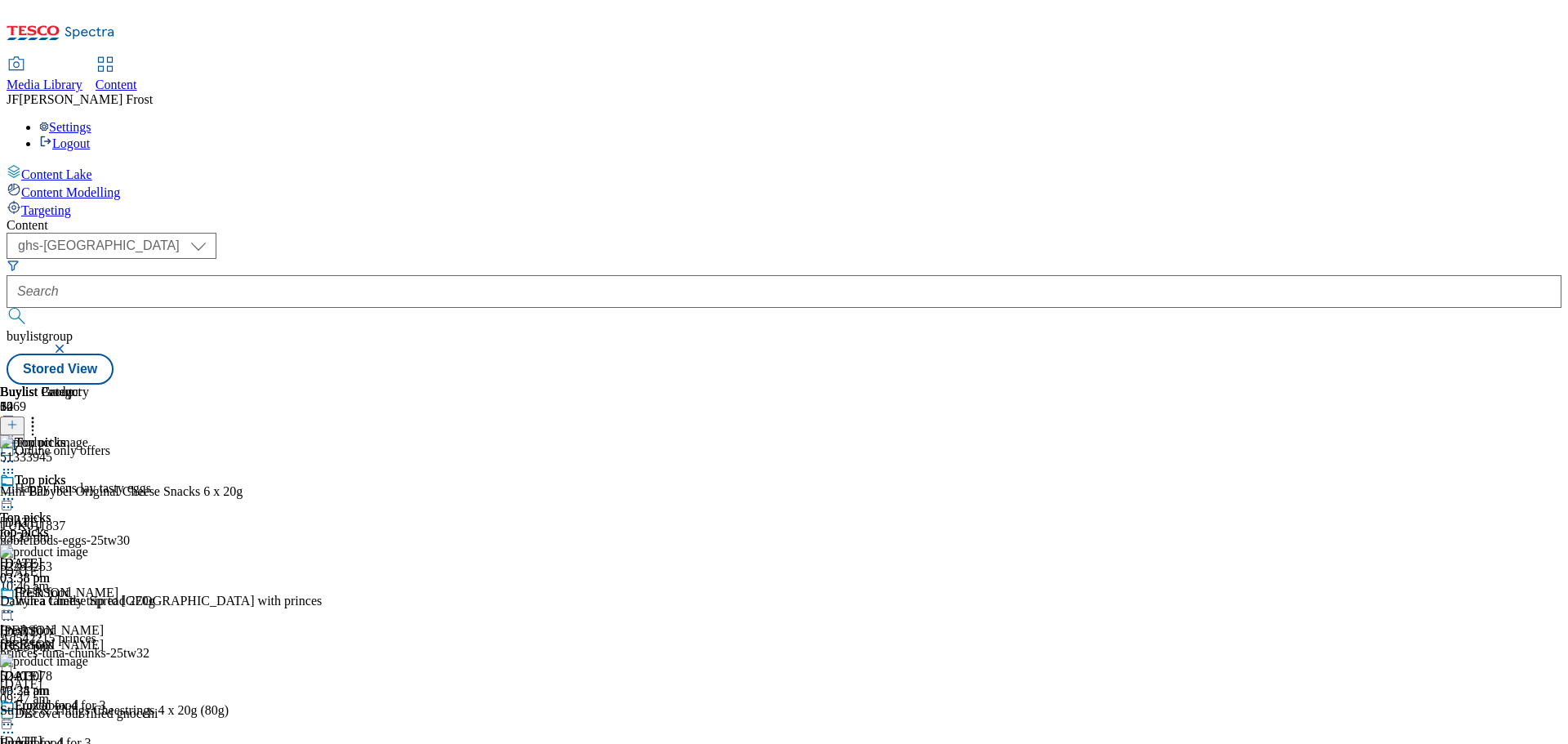
click at [16, 491] on icon at bounding box center [8, 499] width 16 height 16
click at [103, 678] on span "Un-publish" at bounding box center [76, 683] width 52 height 12
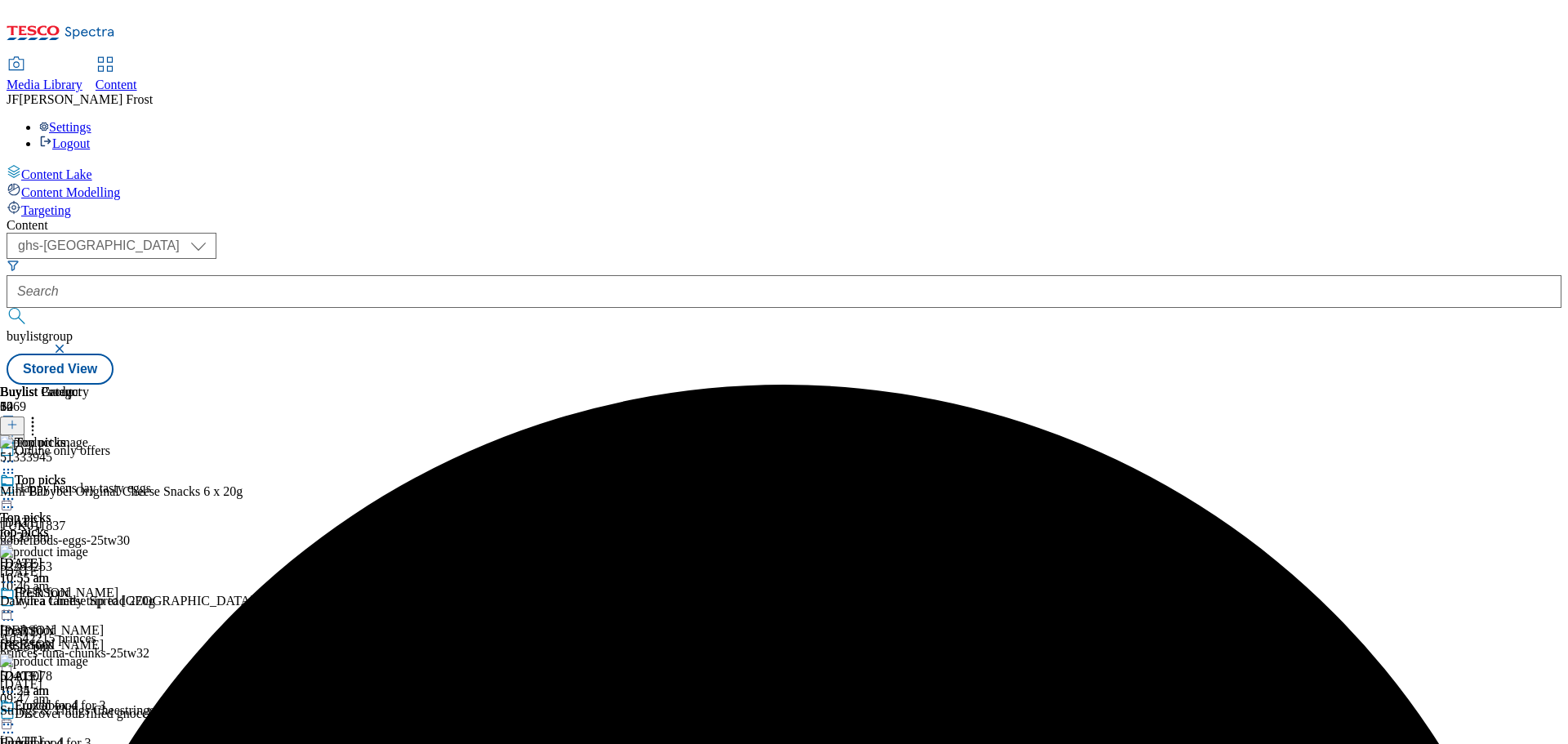
click at [16, 491] on icon at bounding box center [8, 499] width 16 height 16
click at [105, 621] on span "Un-preview" at bounding box center [78, 626] width 55 height 12
click at [34, 421] on circle at bounding box center [33, 422] width 3 height 3
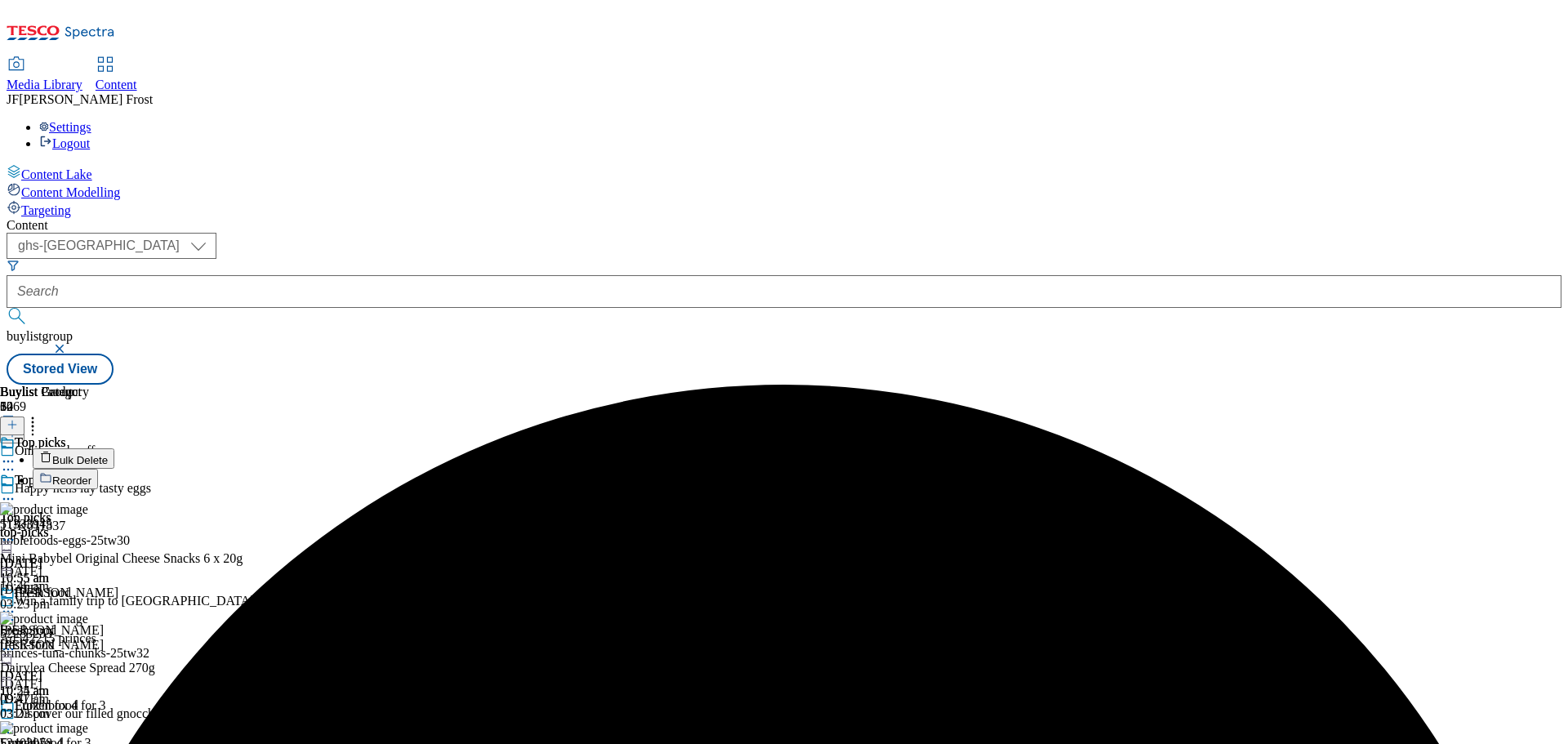
click at [115, 448] on button "Bulk Delete" at bounding box center [73, 459] width 82 height 21
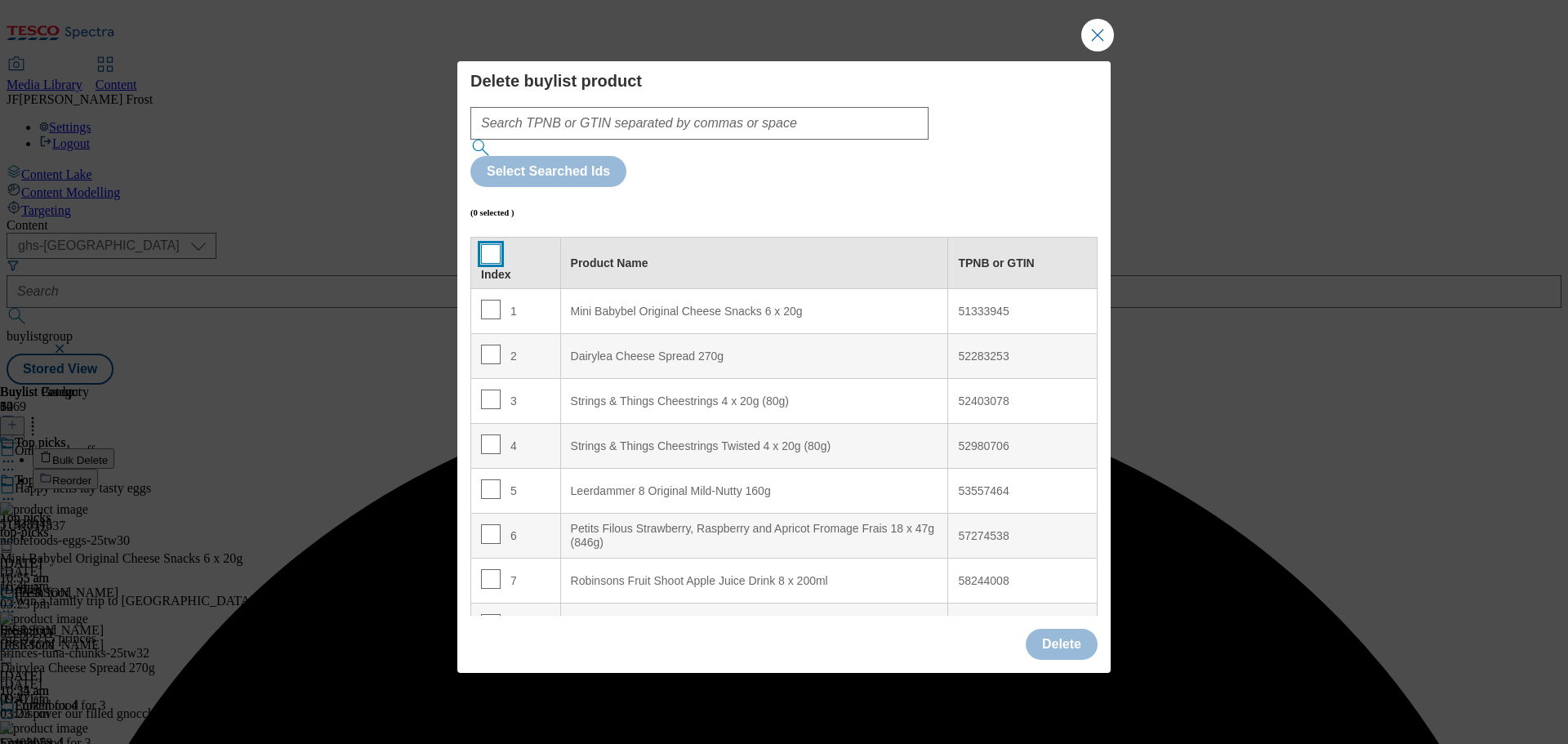
click at [493, 245] on input "Modal" at bounding box center [490, 254] width 20 height 20
checkbox input "true"
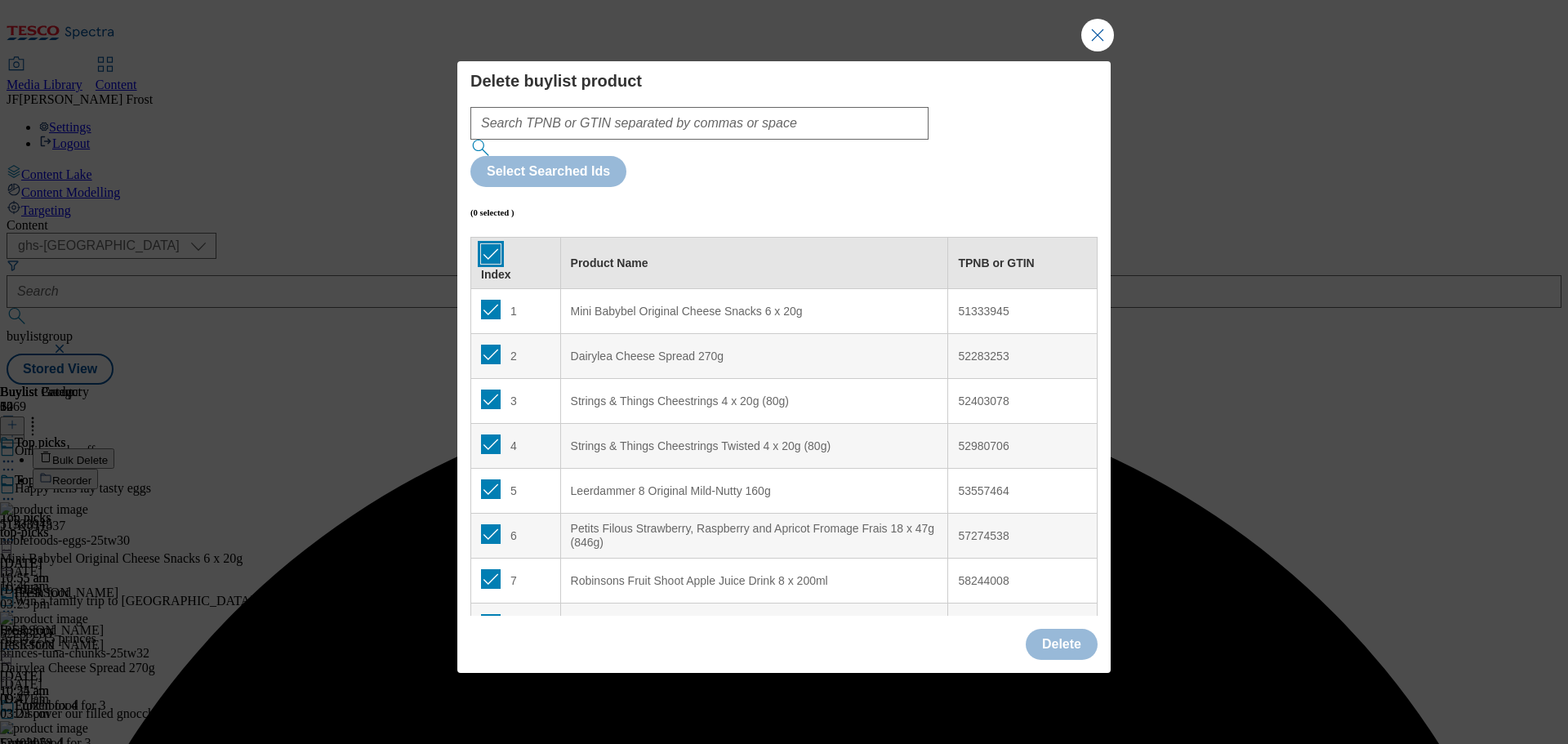
checkbox input "true"
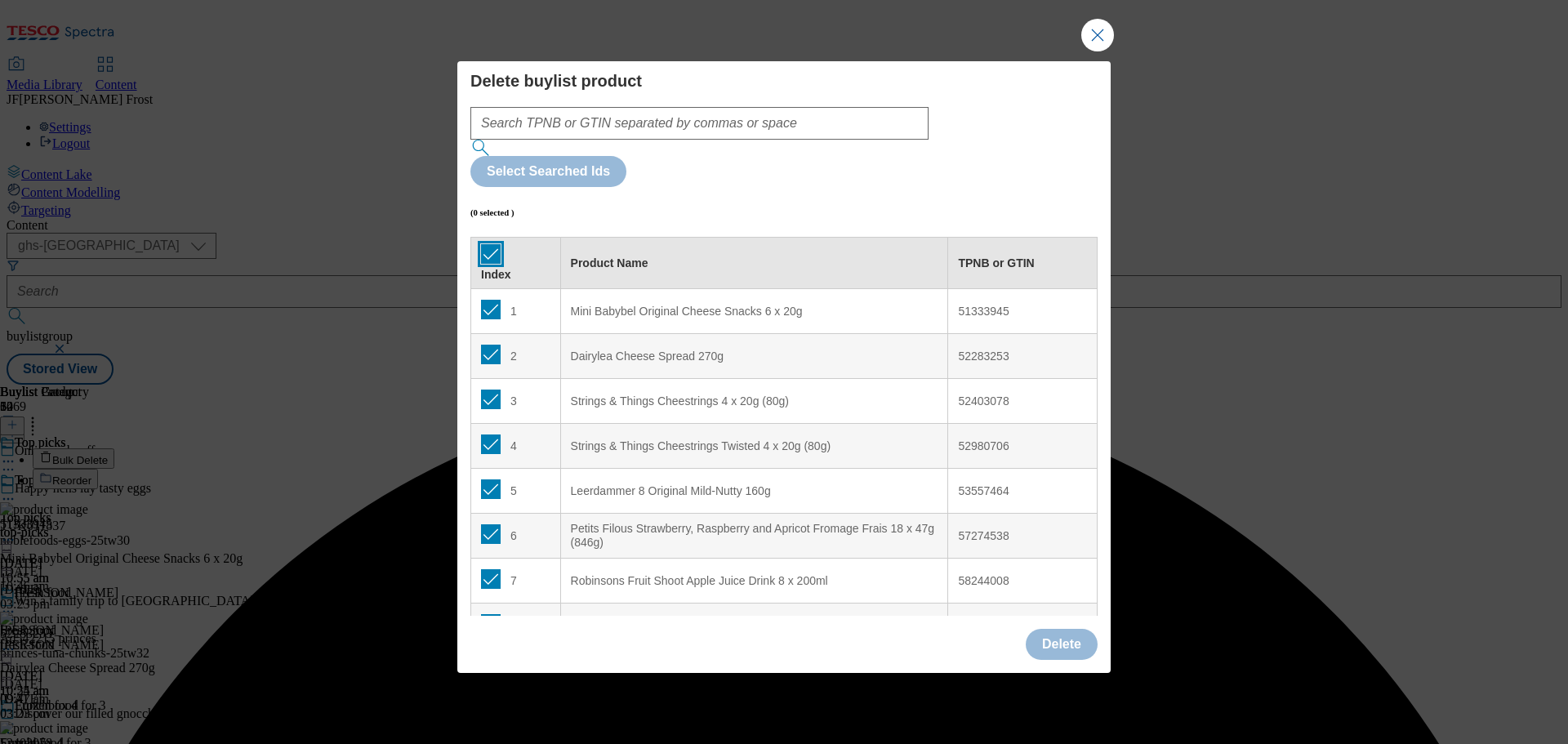
checkbox input "true"
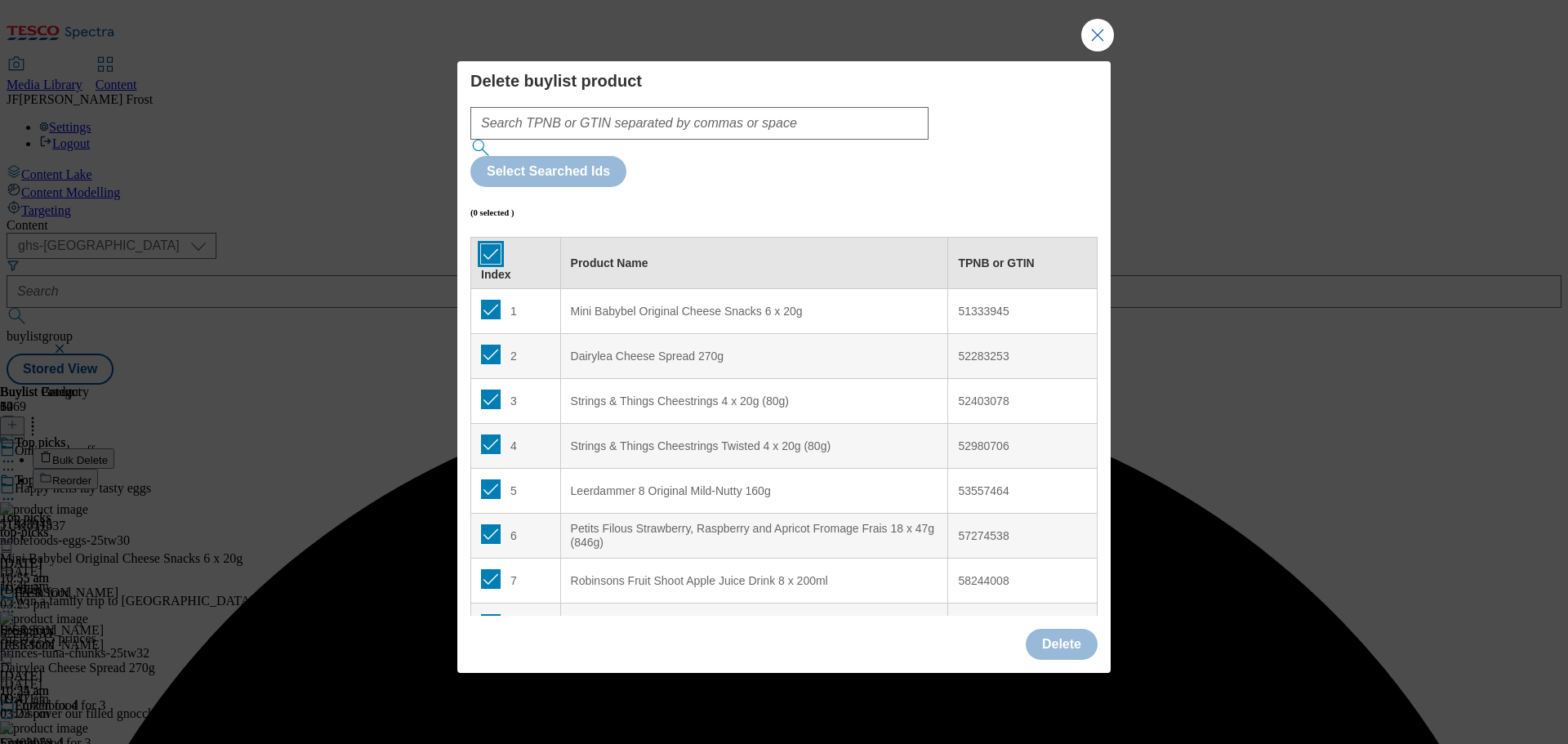
checkbox input "true"
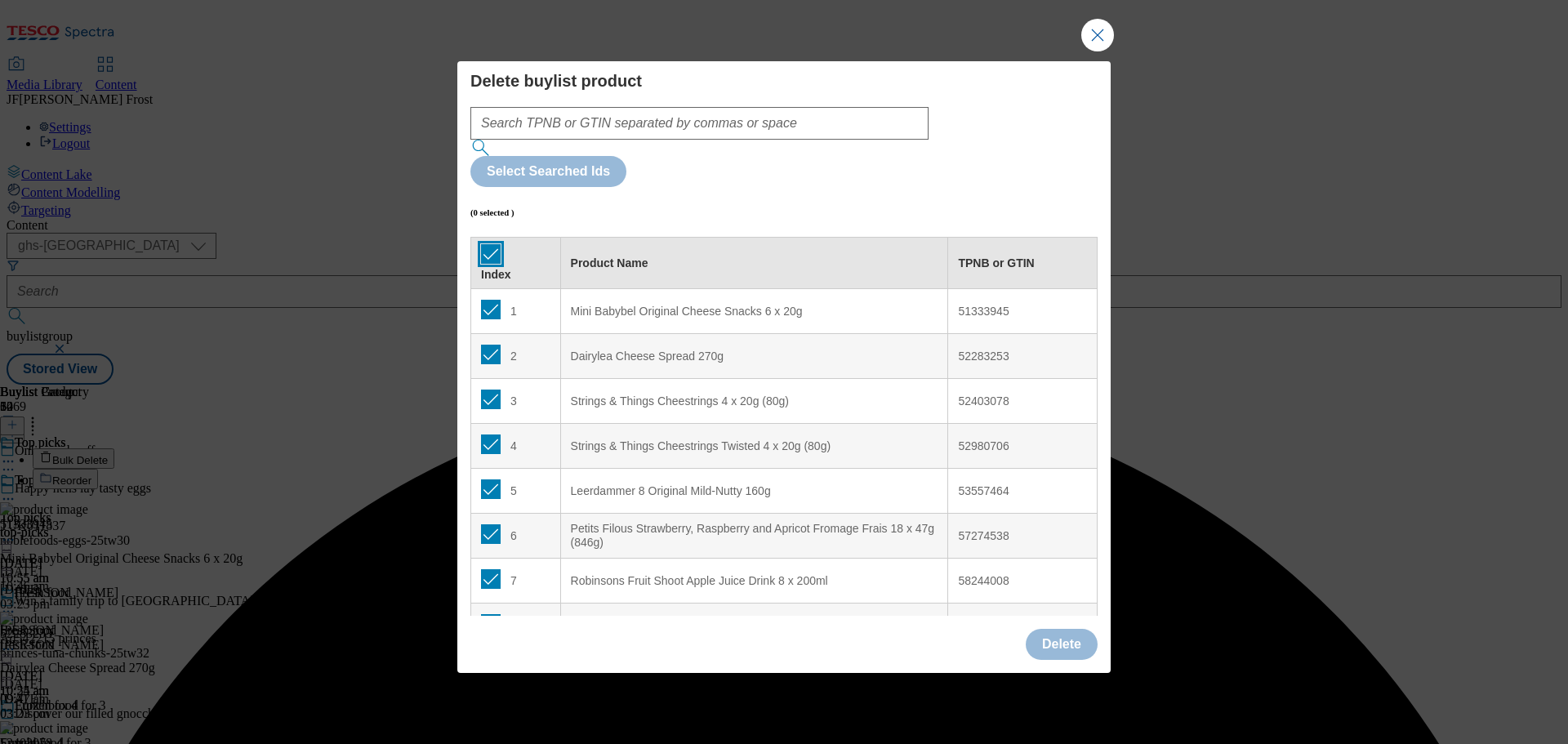
checkbox input "true"
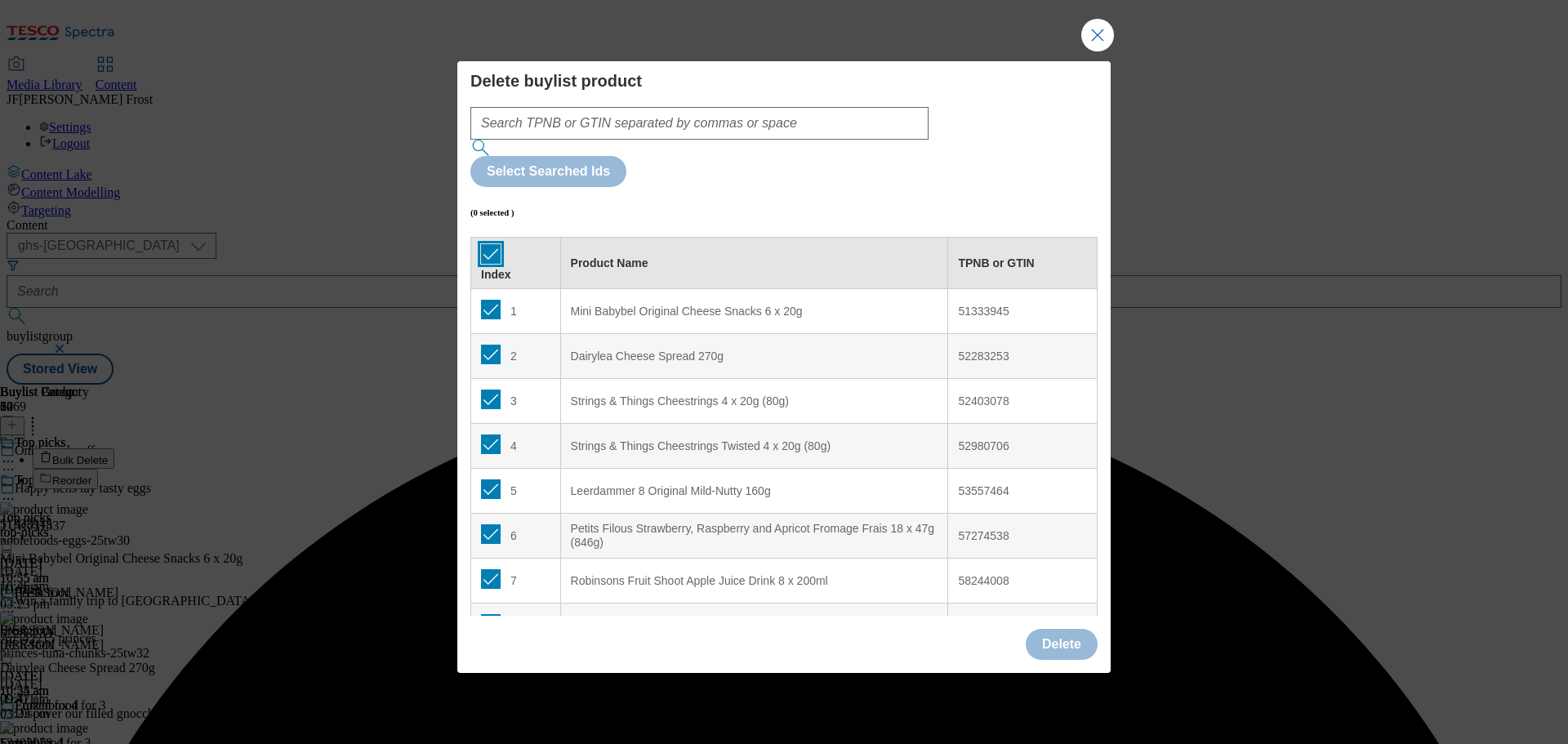
checkbox input "true"
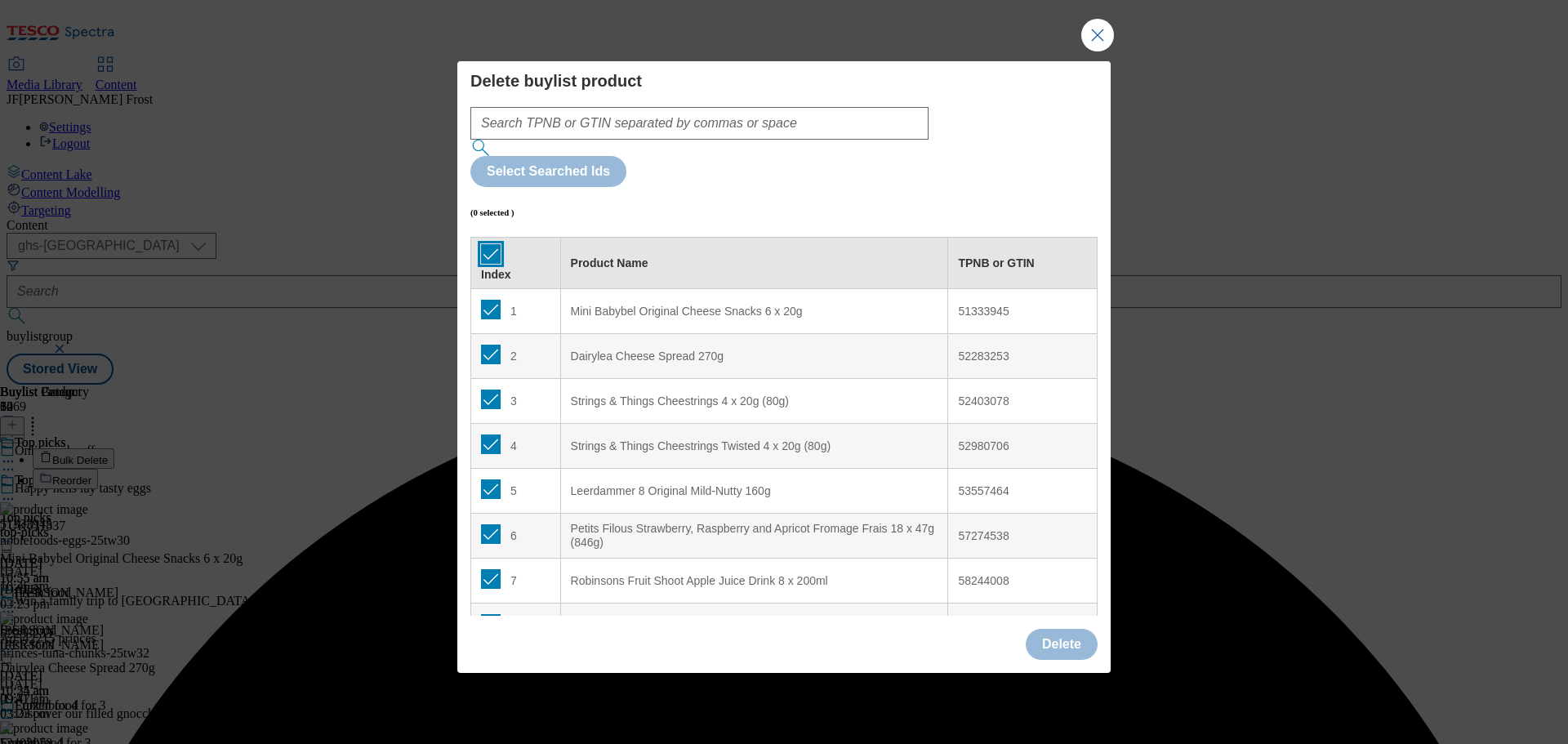
checkbox input "true"
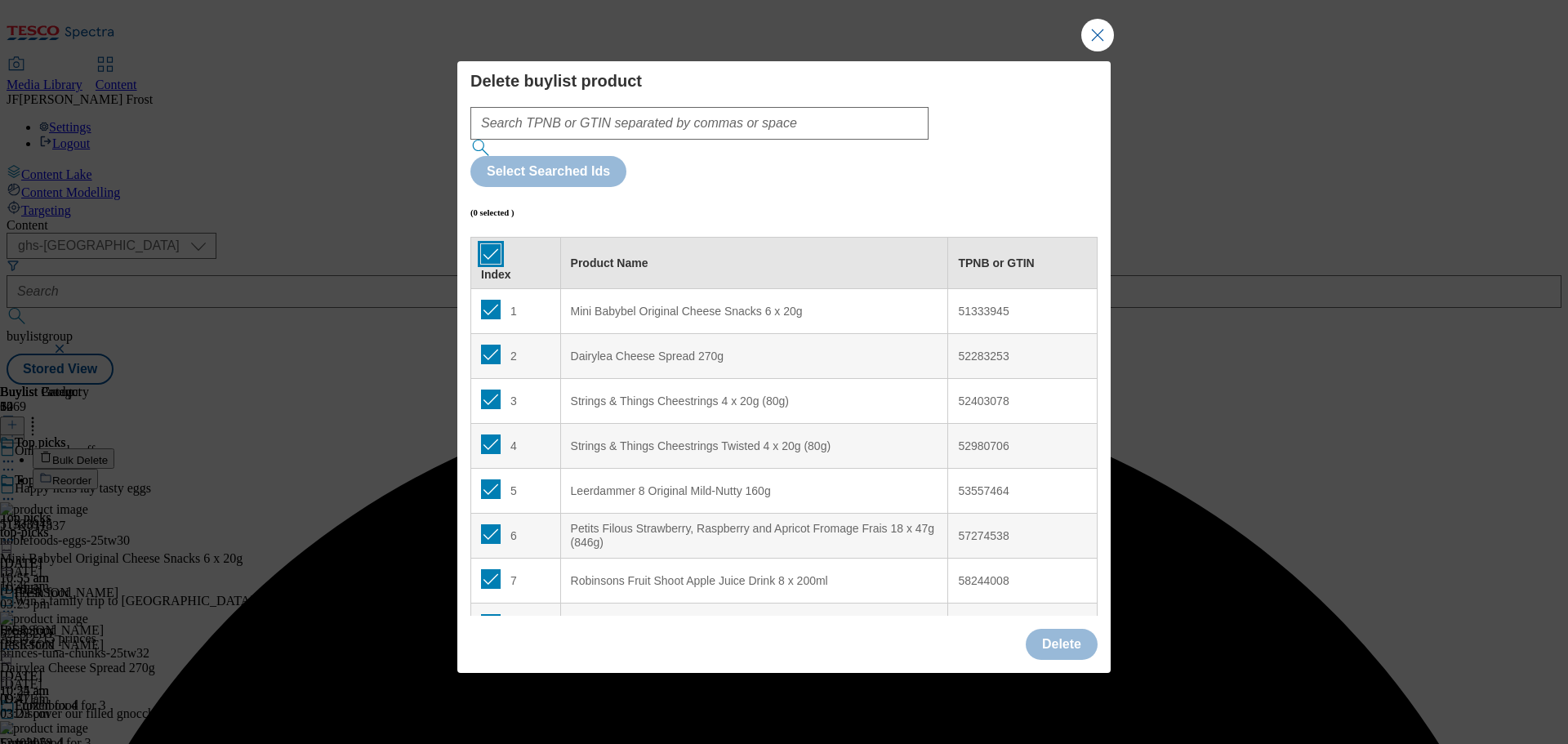
checkbox input "true"
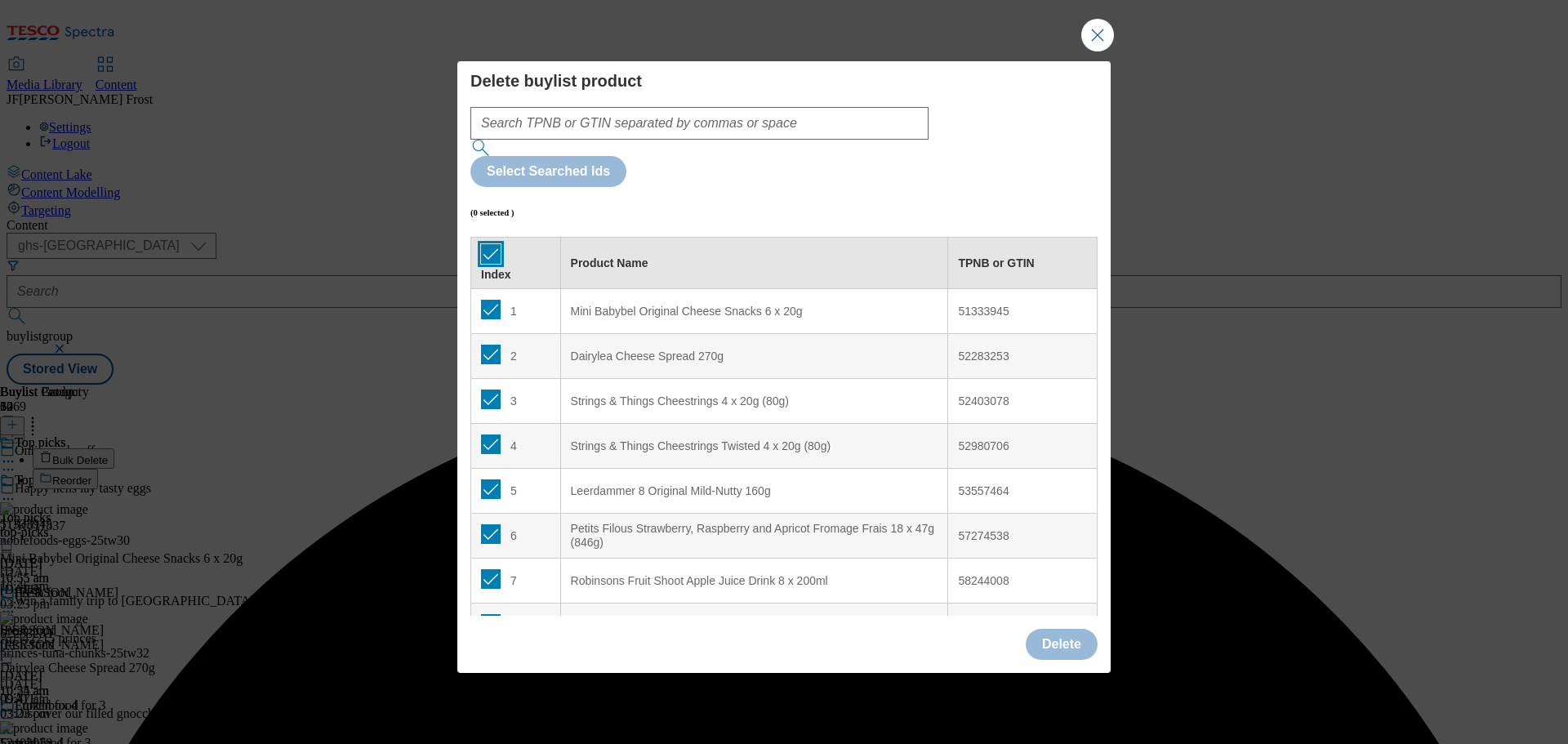
checkbox input "true"
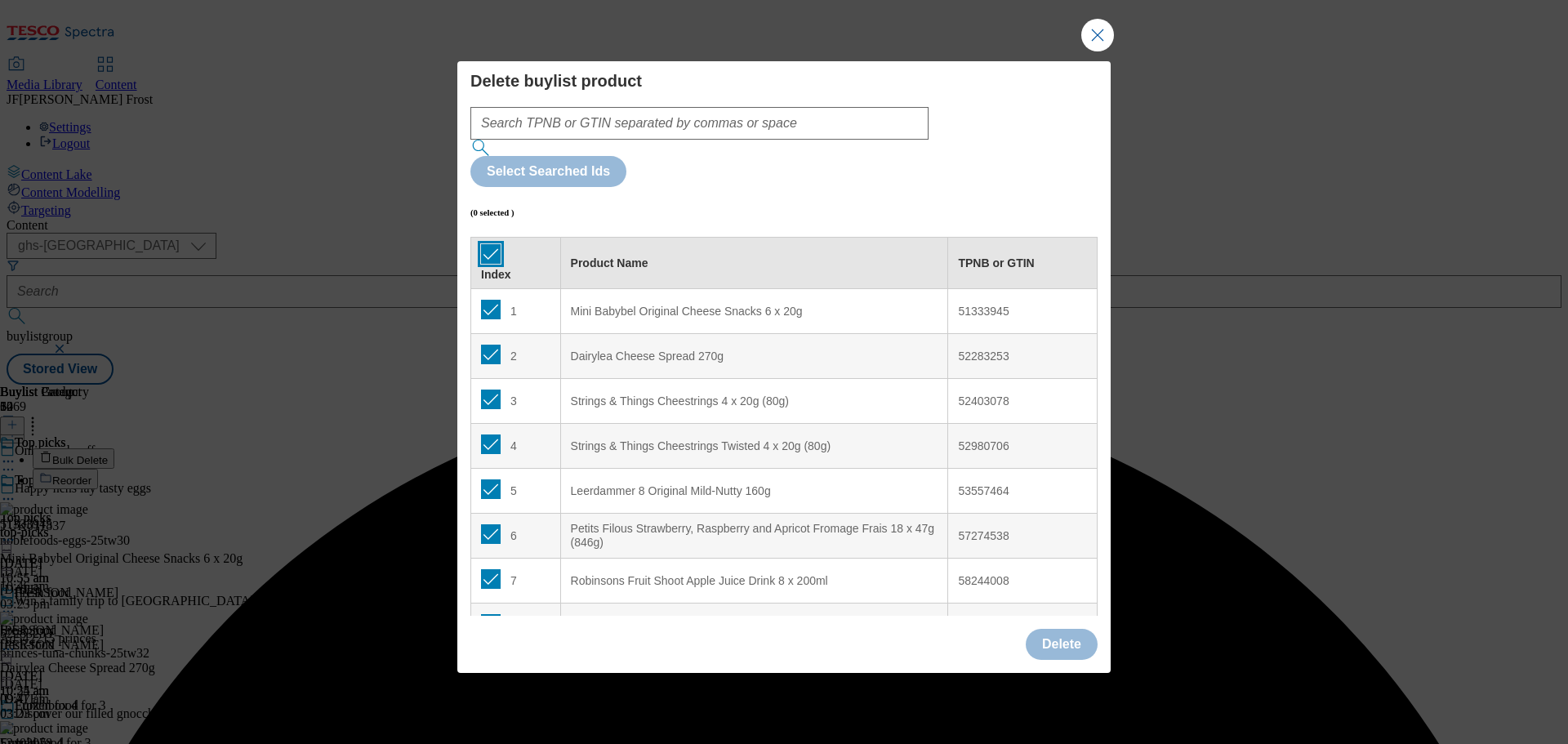
checkbox input "true"
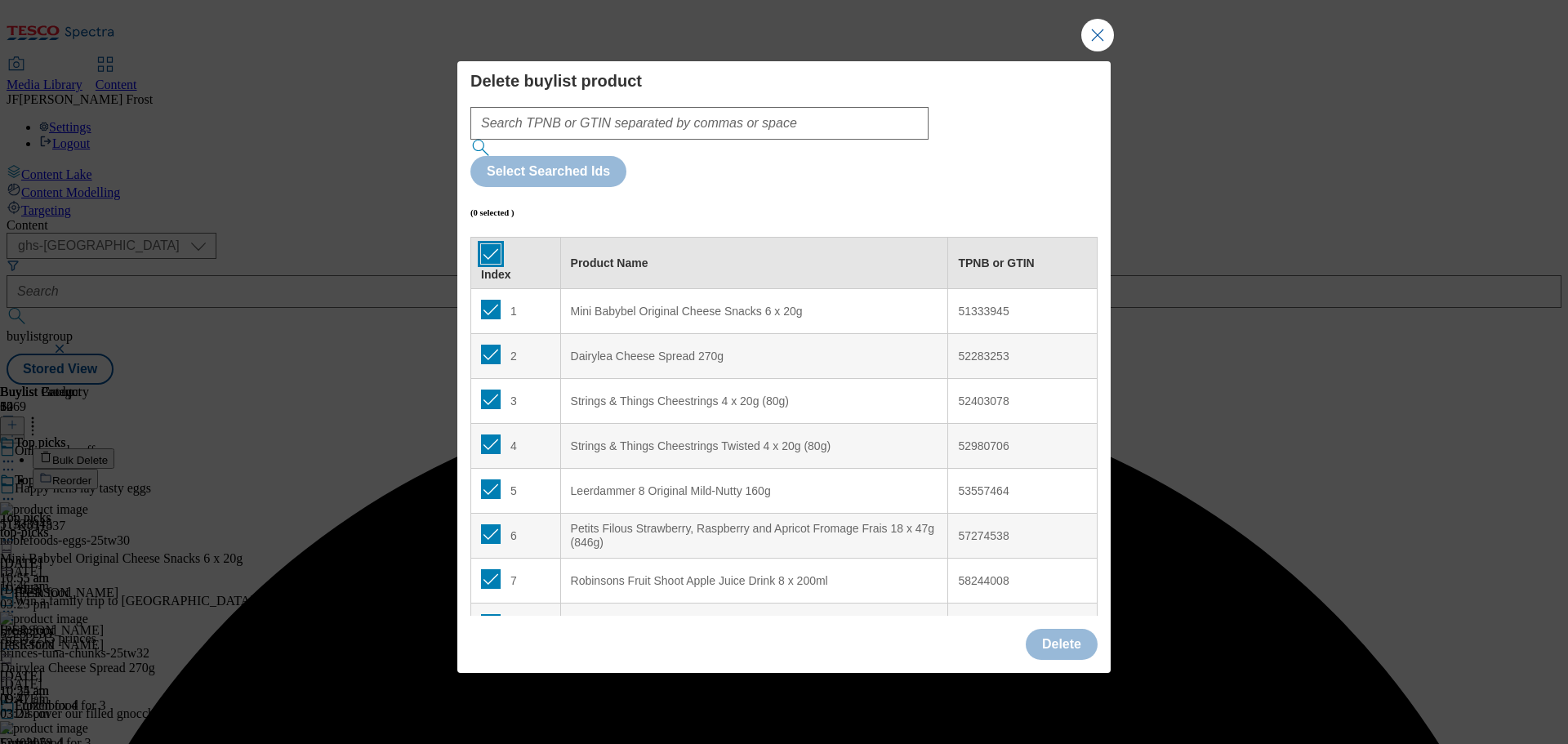
checkbox input "true"
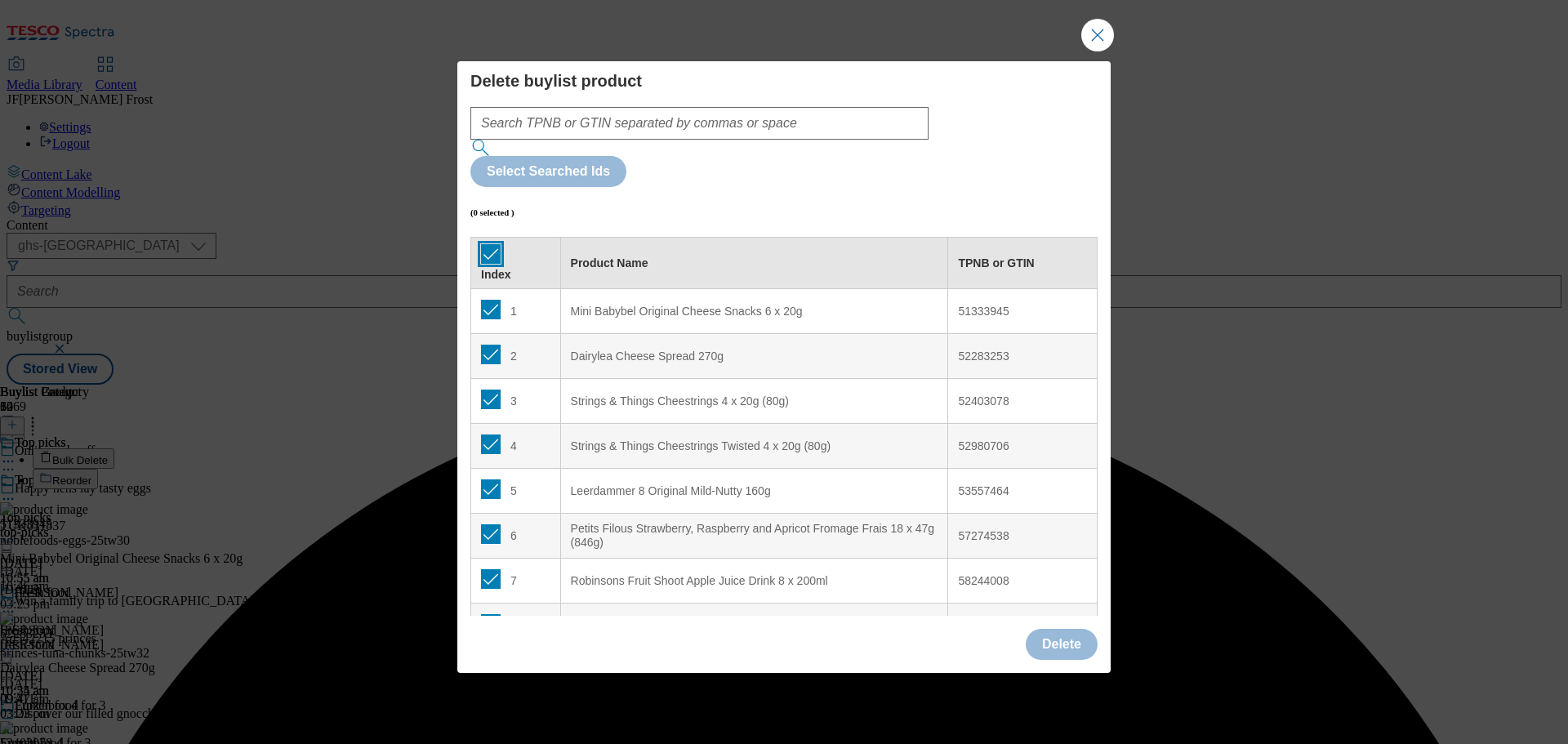
checkbox input "true"
click at [1051, 628] on button "Delete" at bounding box center [1062, 644] width 72 height 31
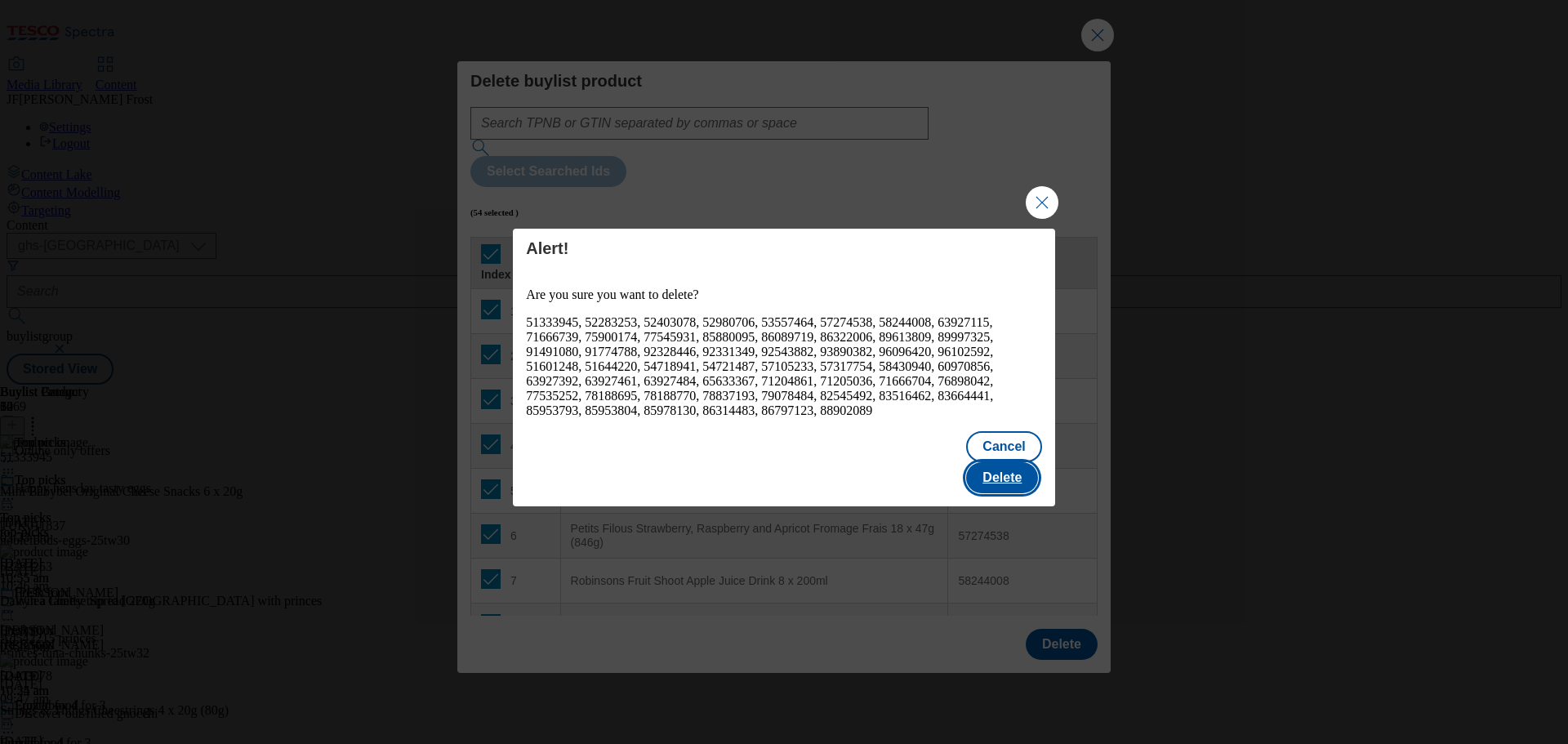
click at [1016, 465] on button "Delete" at bounding box center [1002, 478] width 72 height 31
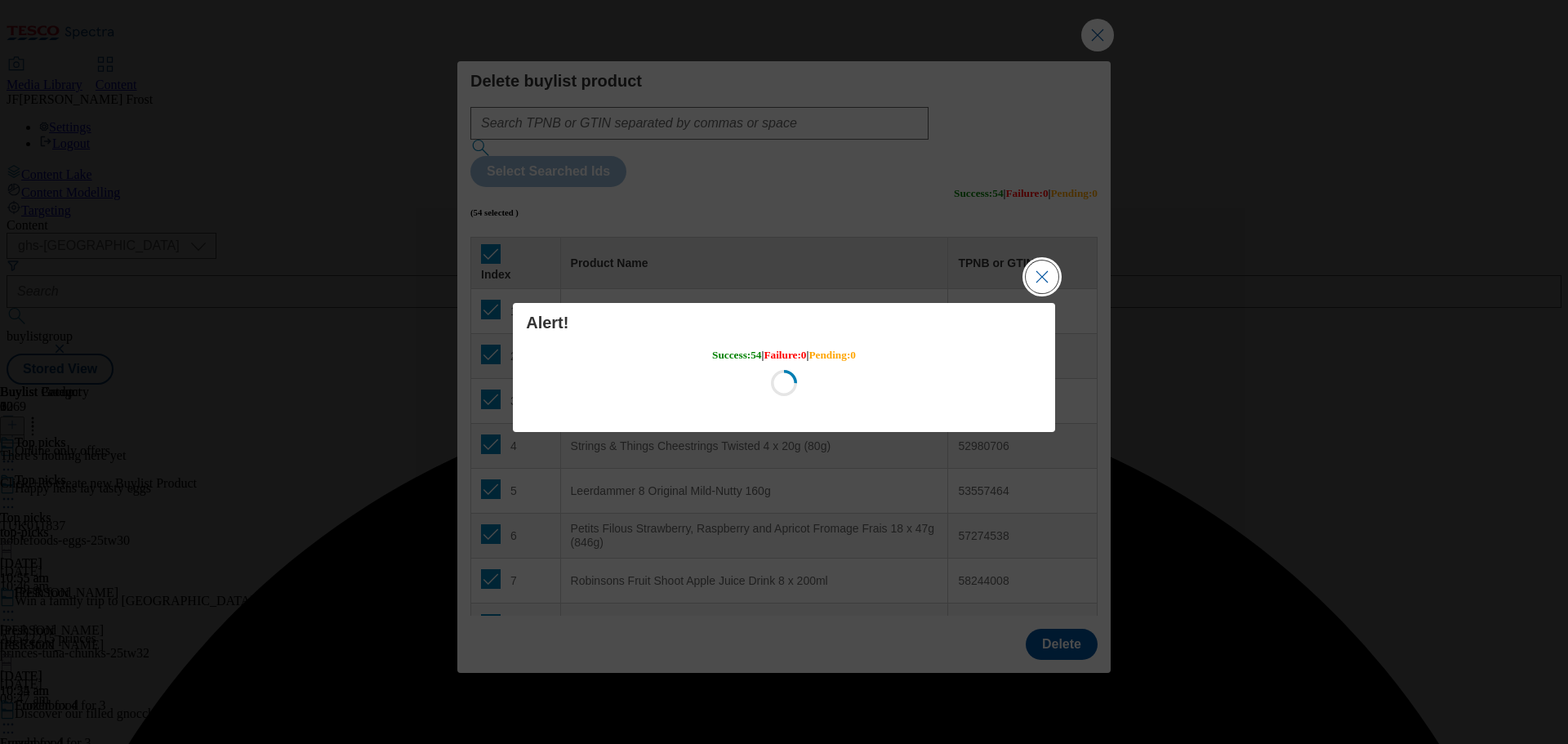
click at [1045, 280] on button "Close Modal" at bounding box center [1042, 277] width 32 height 32
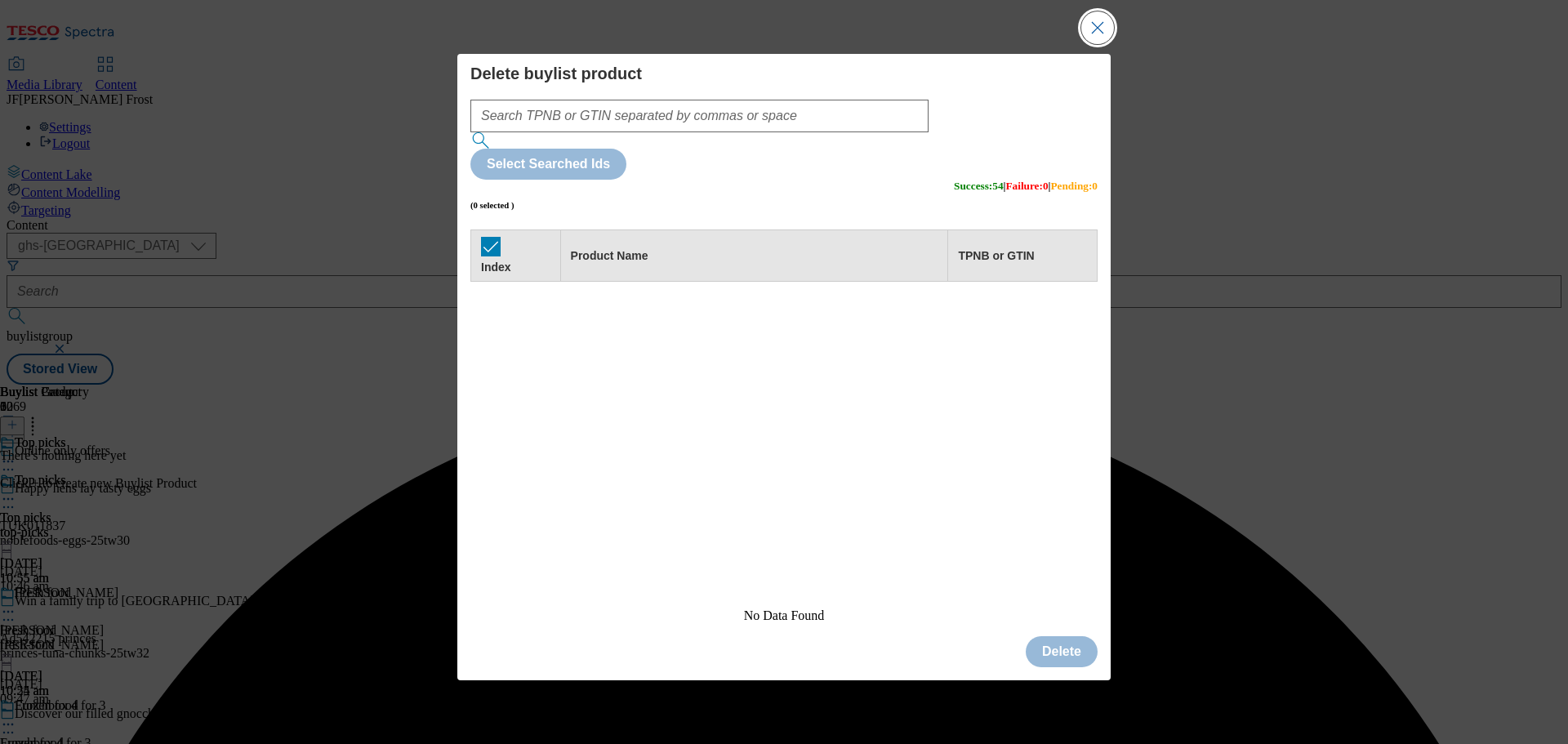
click at [1093, 45] on button "Close Modal" at bounding box center [1097, 27] width 32 height 32
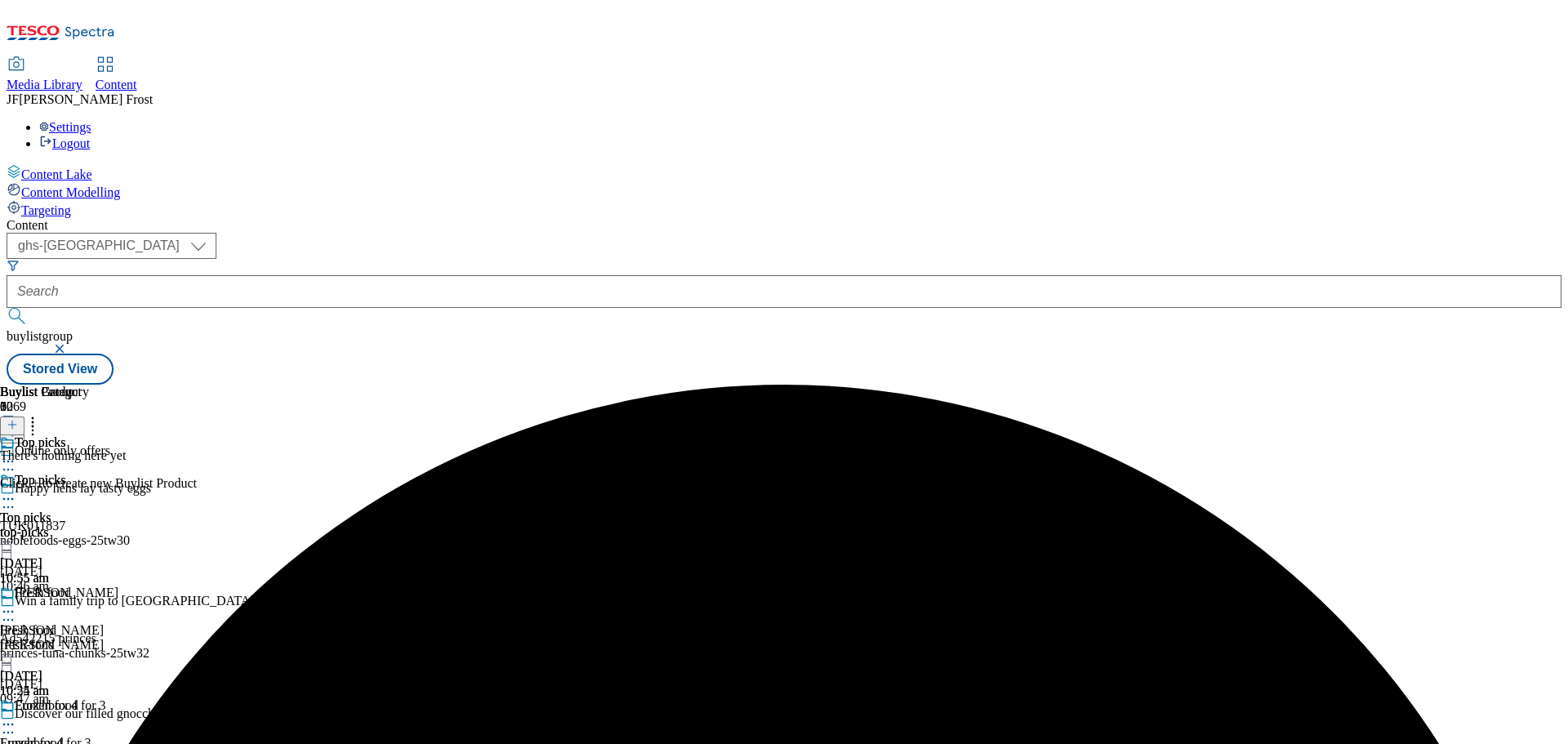
click at [18, 419] on icon at bounding box center [12, 425] width 11 height 11
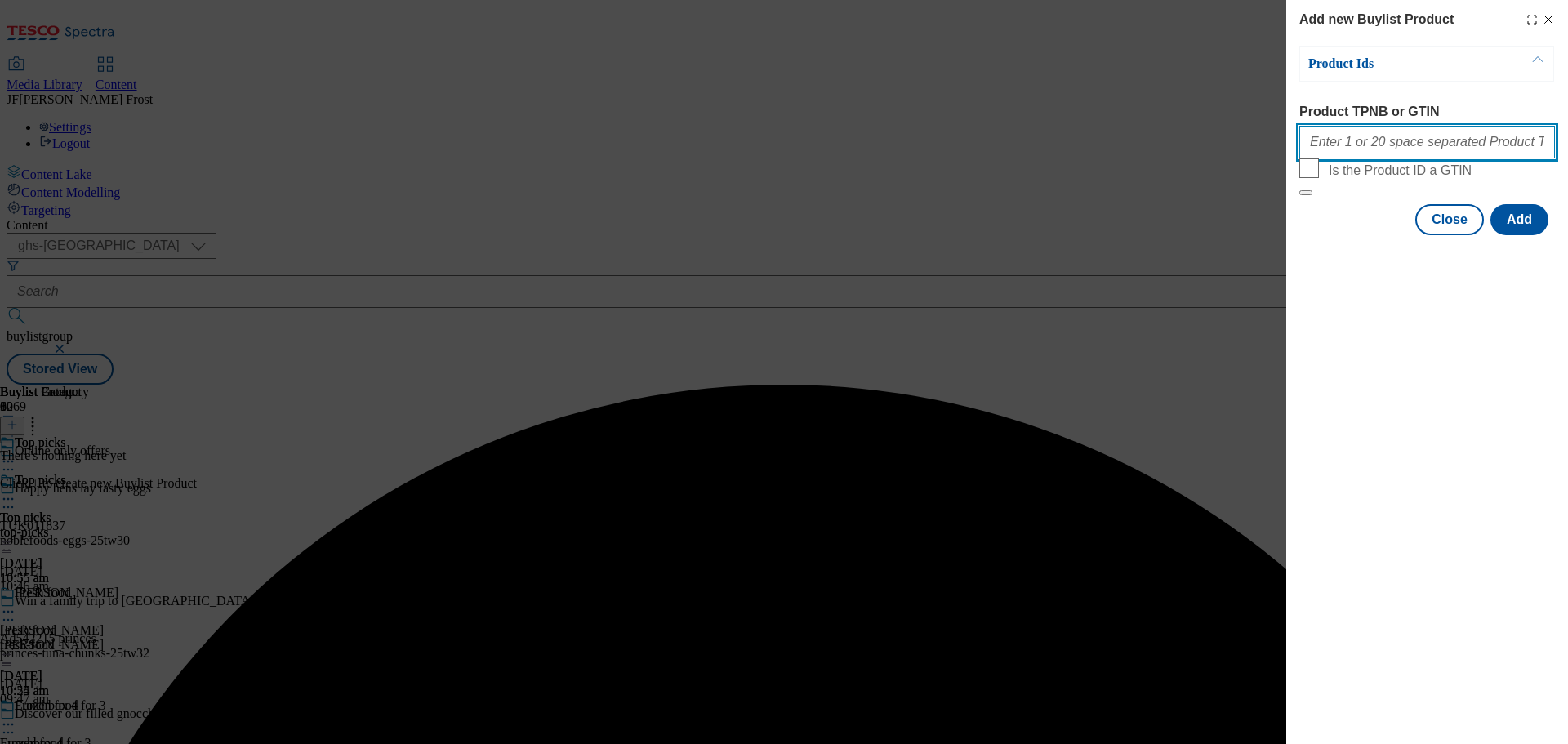
click at [1355, 136] on input "Product TPNB or GTIN" at bounding box center [1427, 142] width 256 height 32
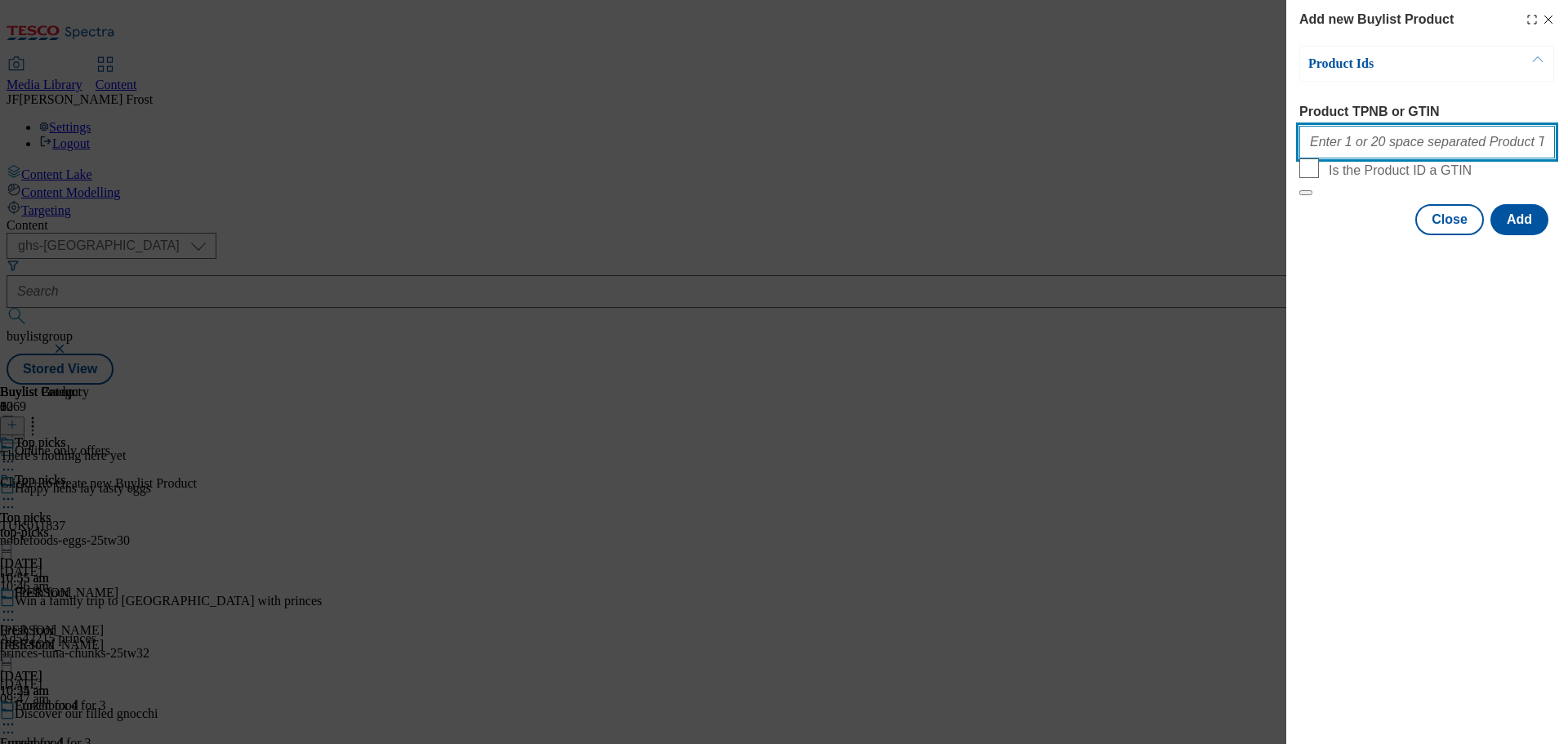
paste input "93423781 51712468 87795878 85433732 92920015 93727329 92337366 54844877 7965944…"
type input "93423781 51712468 87795878 85433732 92920015 93727329 92337366 54844877 7965944…"
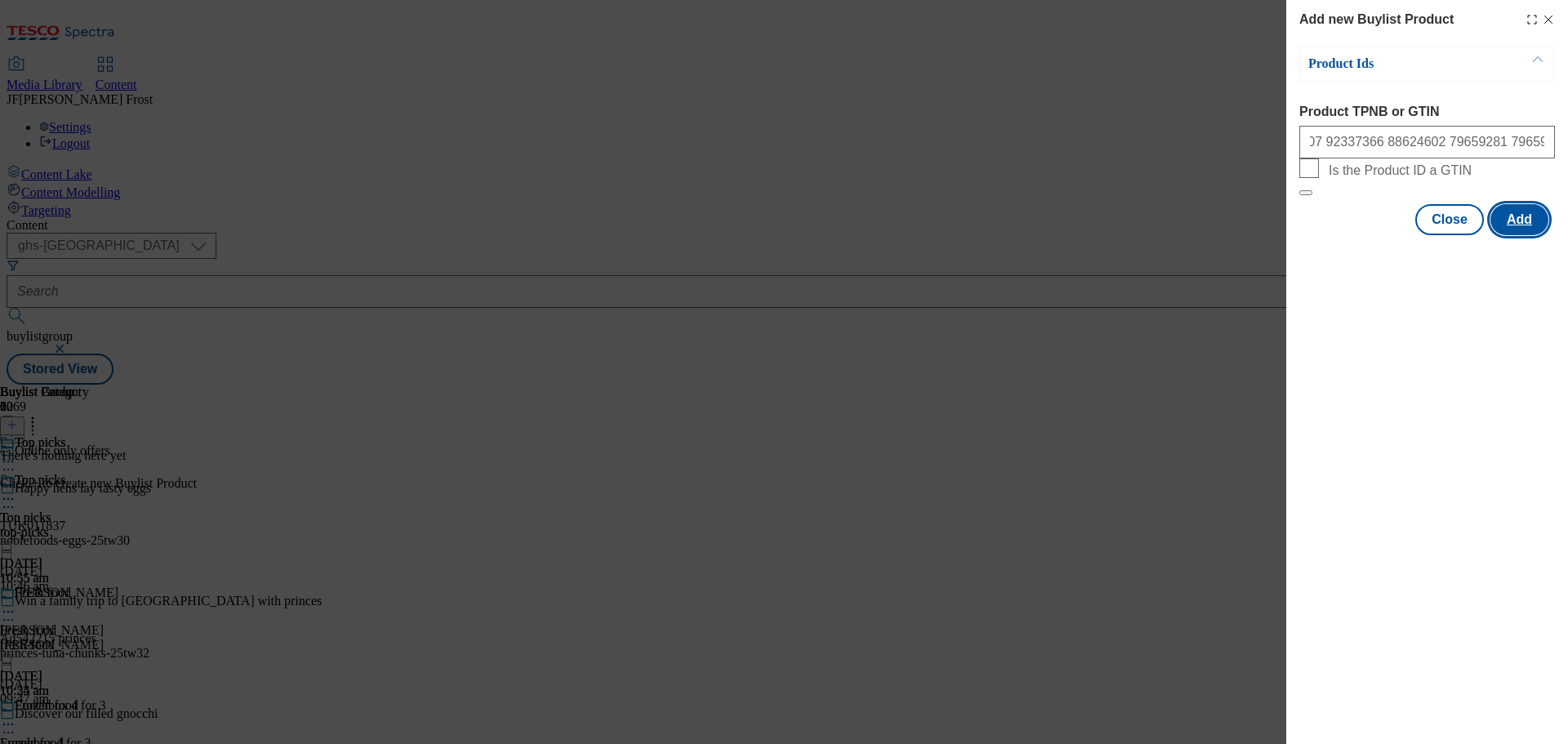
click at [1534, 235] on button "Add" at bounding box center [1519, 219] width 58 height 31
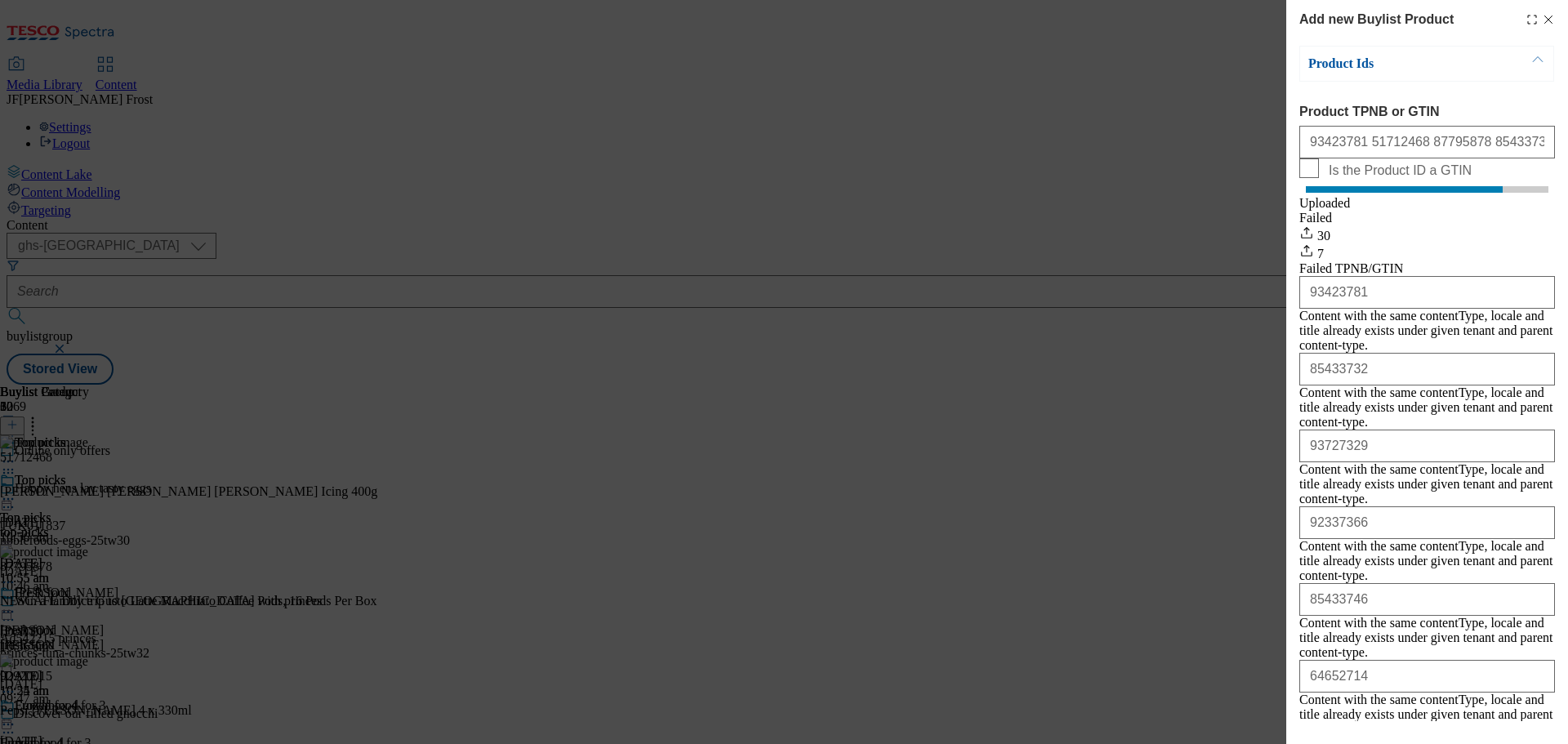
click at [1541, 24] on icon "Modal" at bounding box center [1548, 20] width 13 height 13
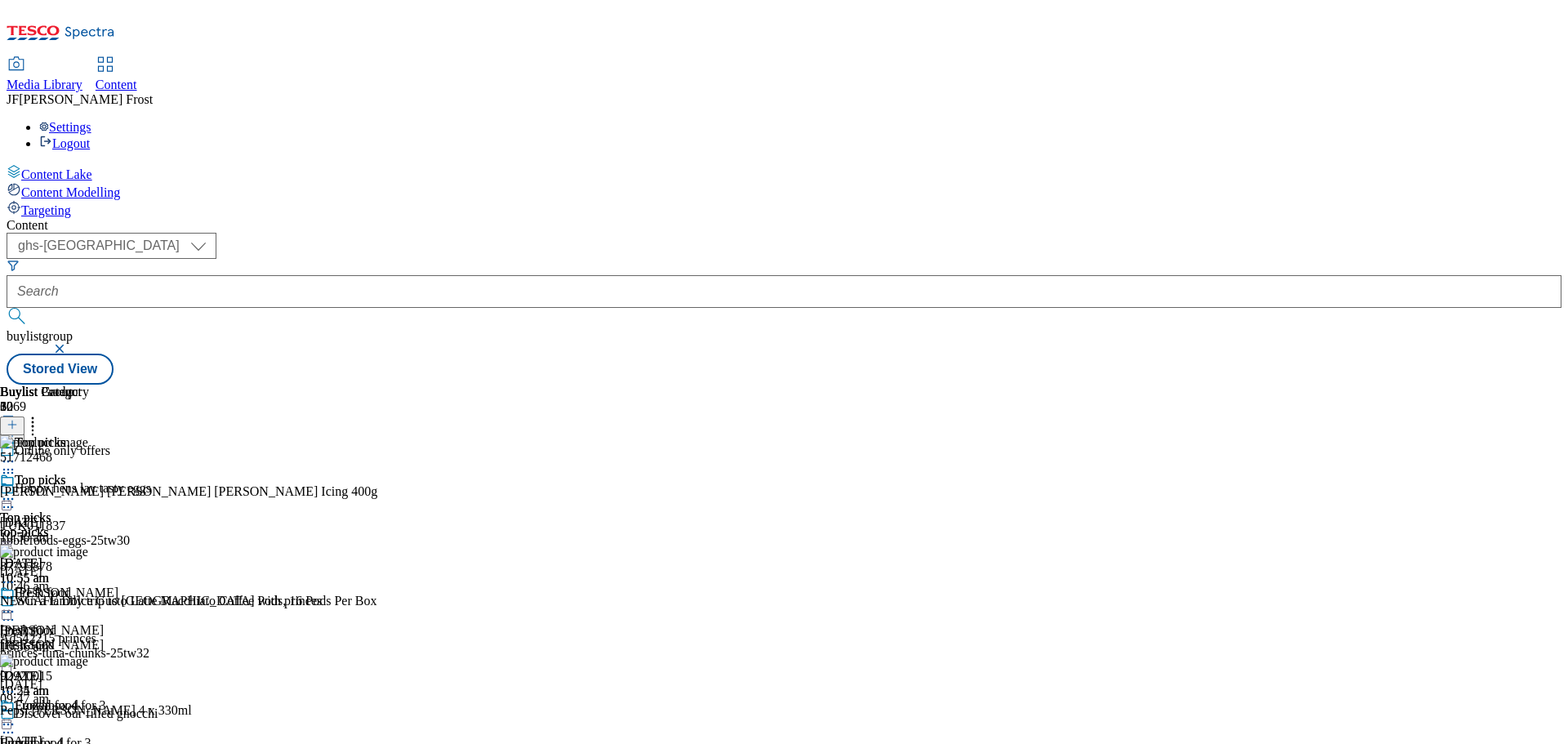
click at [41, 414] on icon at bounding box center [32, 422] width 16 height 16
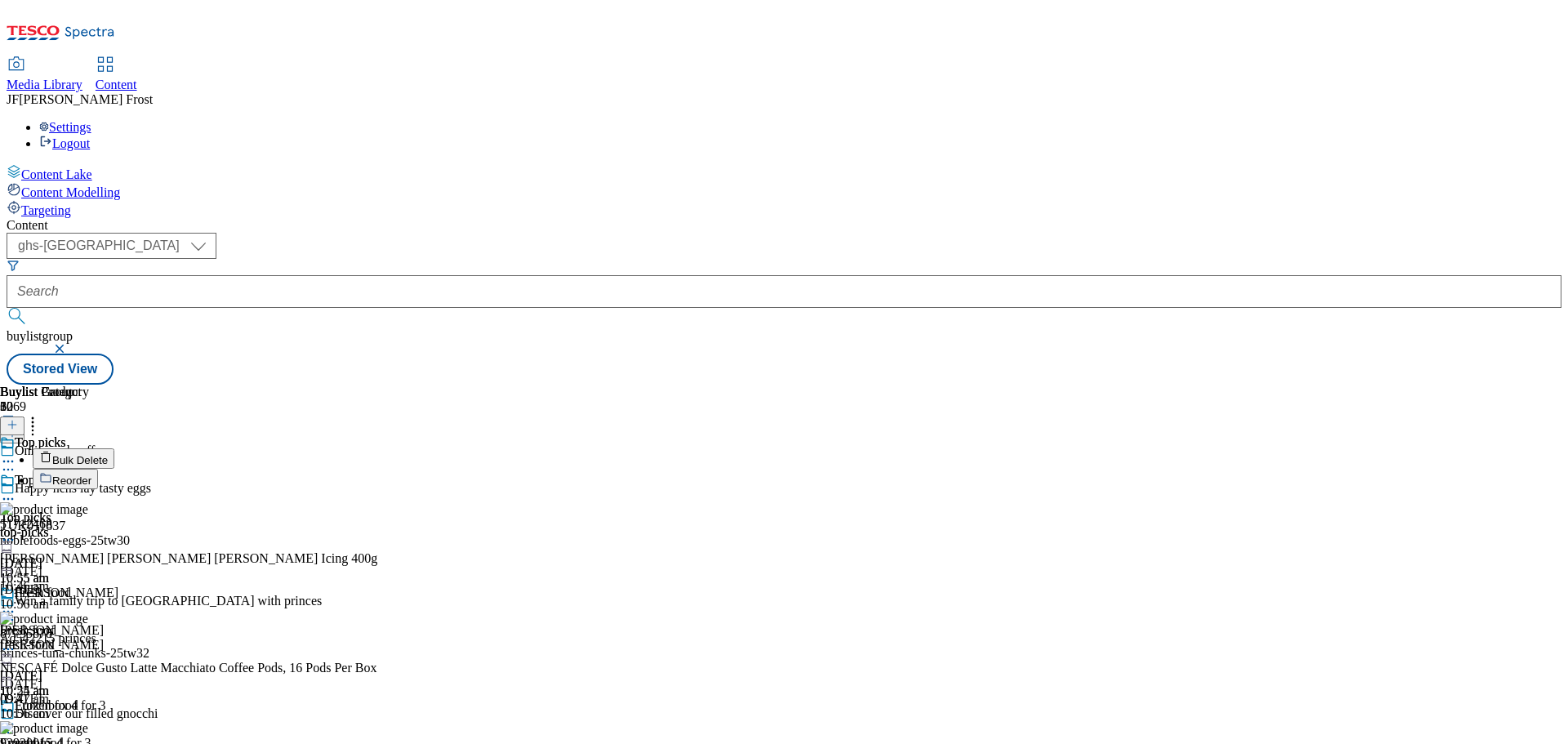
click at [98, 468] on button "Reorder" at bounding box center [64, 479] width 65 height 21
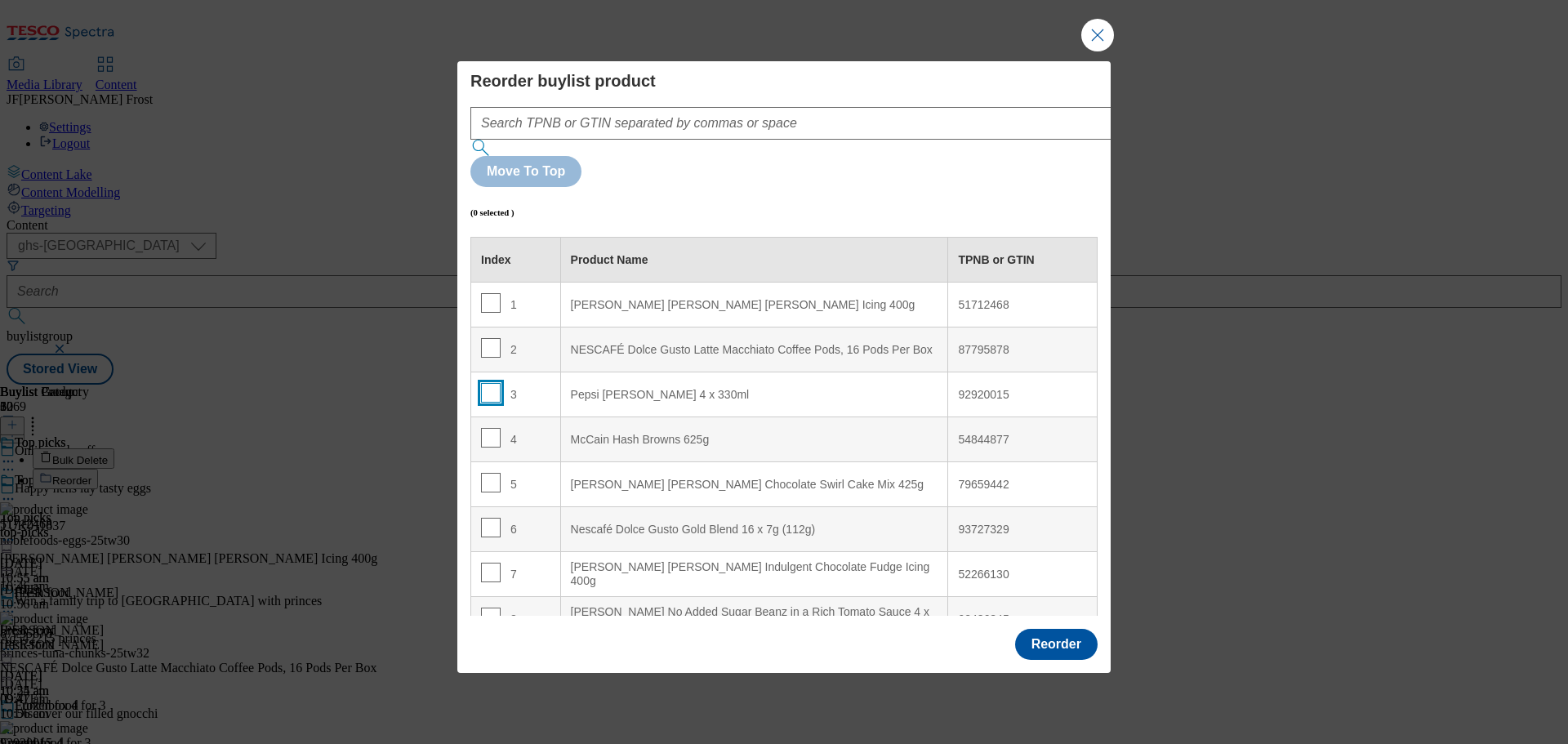
click at [487, 383] on input "Modal" at bounding box center [490, 392] width 20 height 20
checkbox input "true"
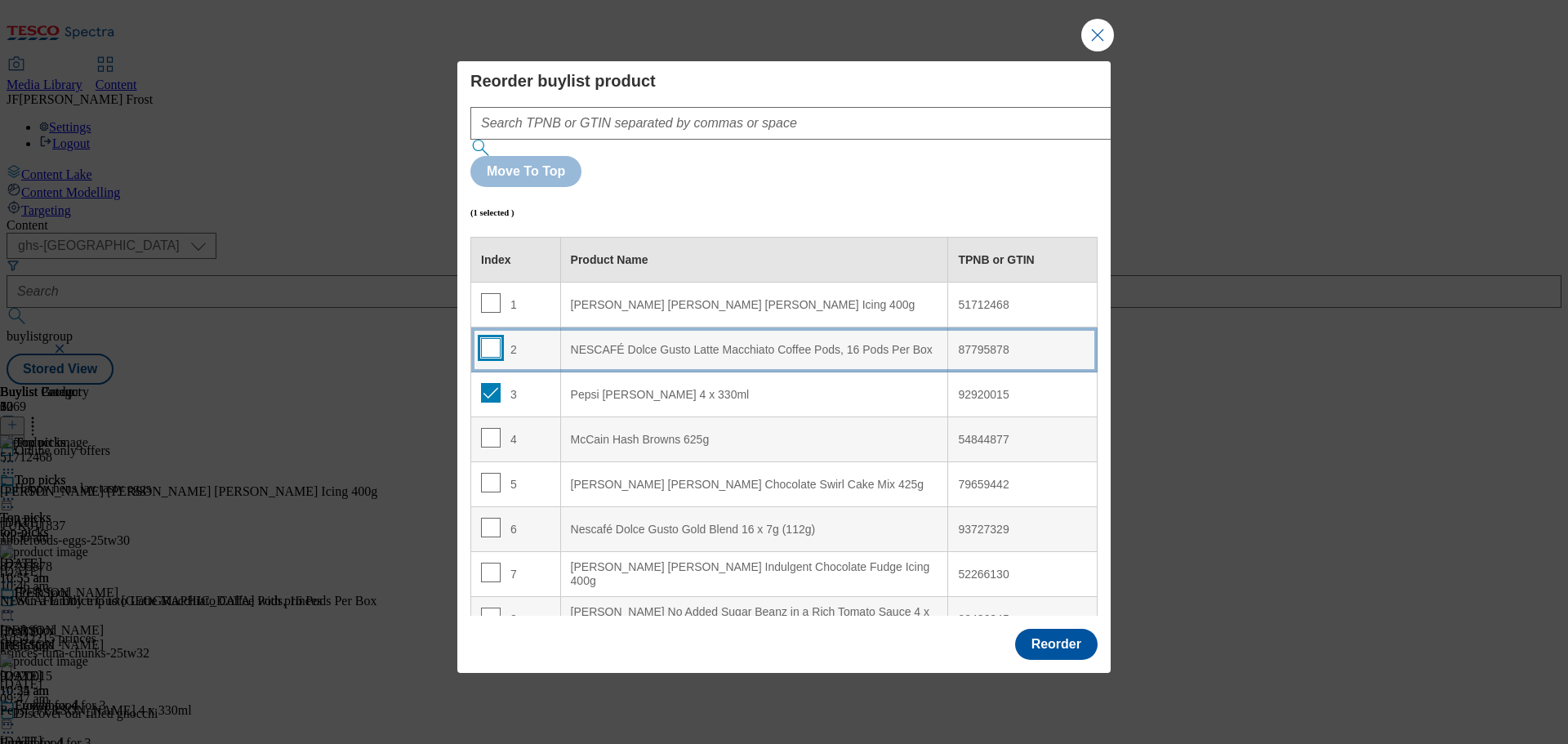
click at [489, 338] on input "Modal" at bounding box center [490, 348] width 20 height 20
checkbox input "true"
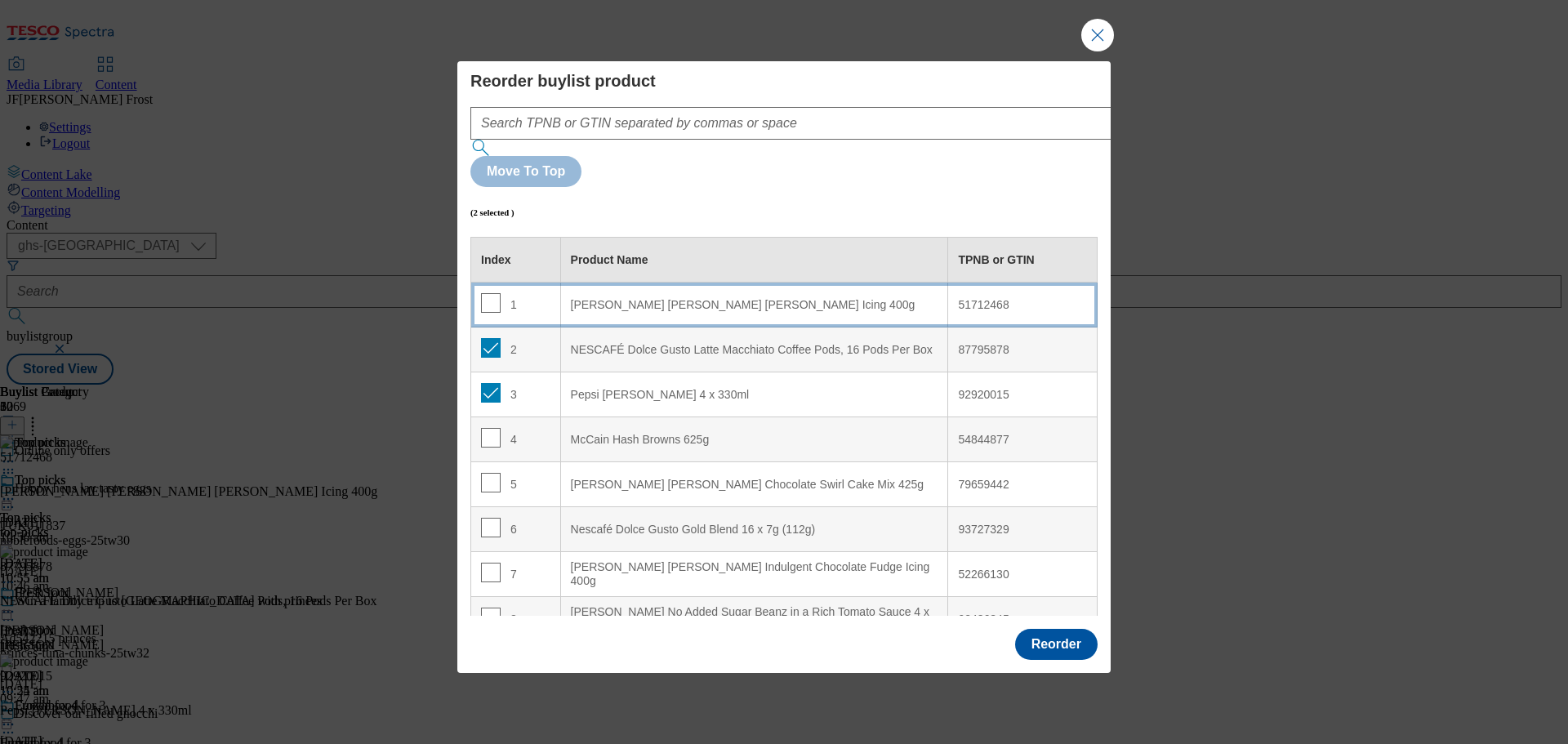
click at [665, 282] on 400g "Betty Crocker Velvety Vanilla Icing 400g" at bounding box center [754, 304] width 388 height 45
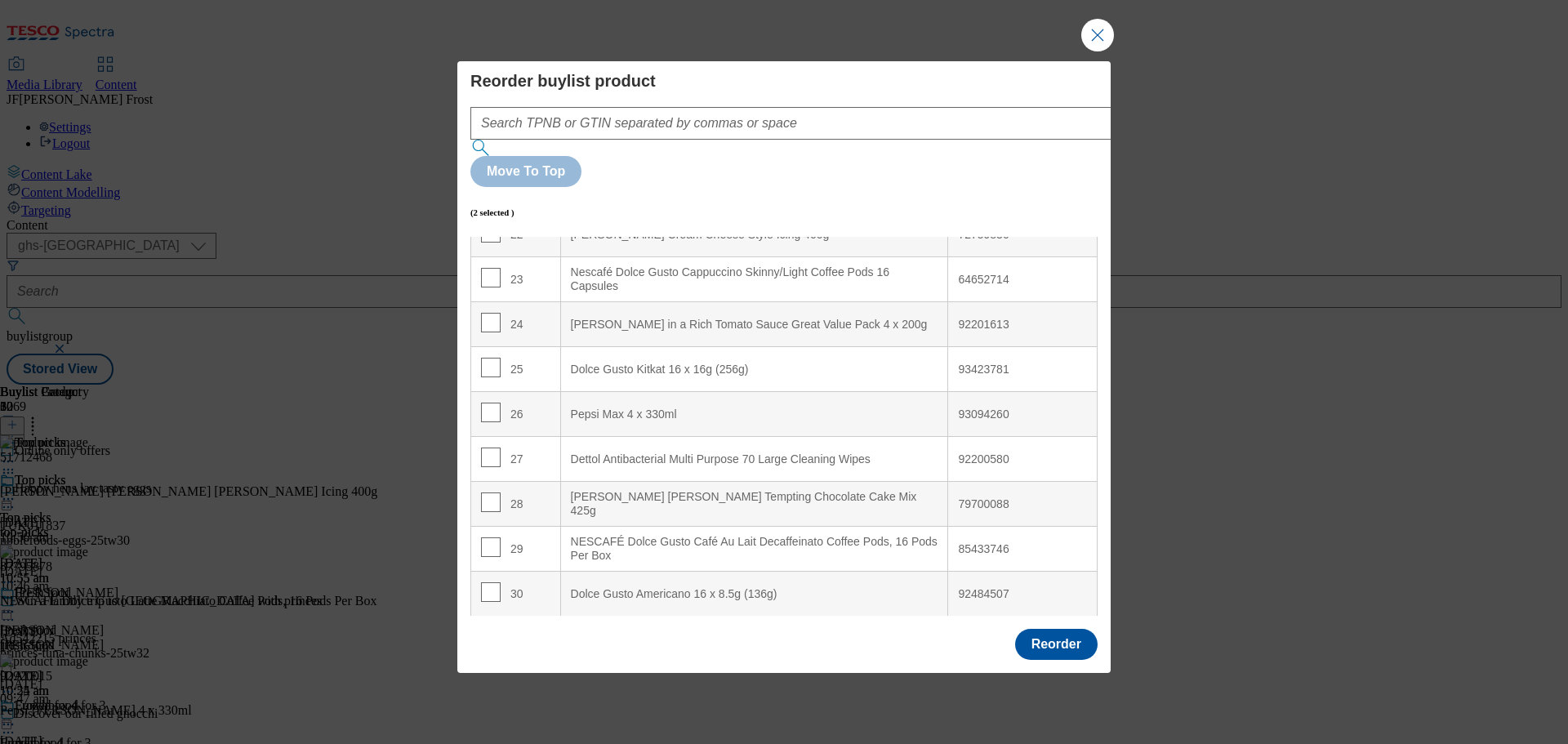
scroll to position [1014, 0]
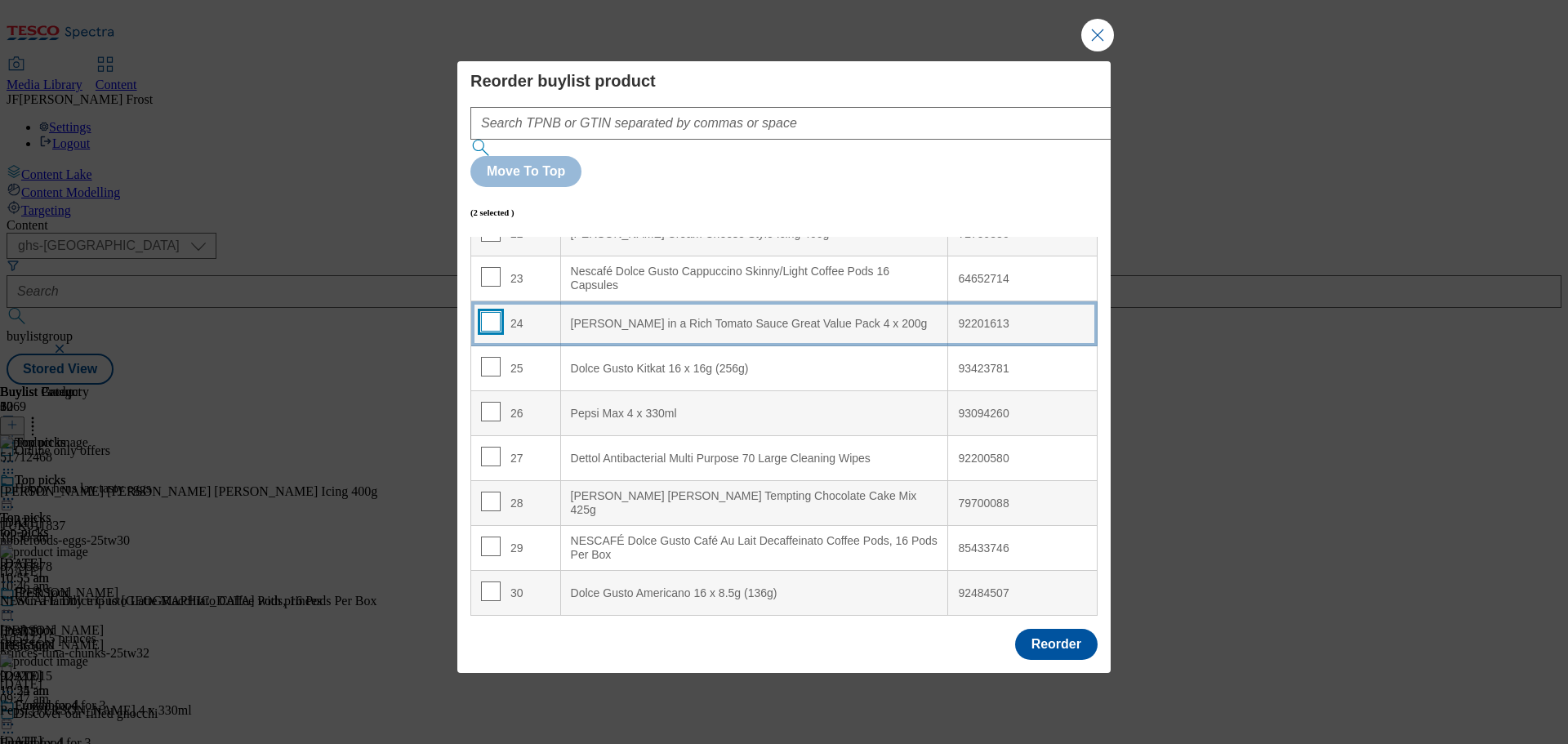
click at [491, 312] on input "Modal" at bounding box center [490, 321] width 20 height 20
checkbox input "true"
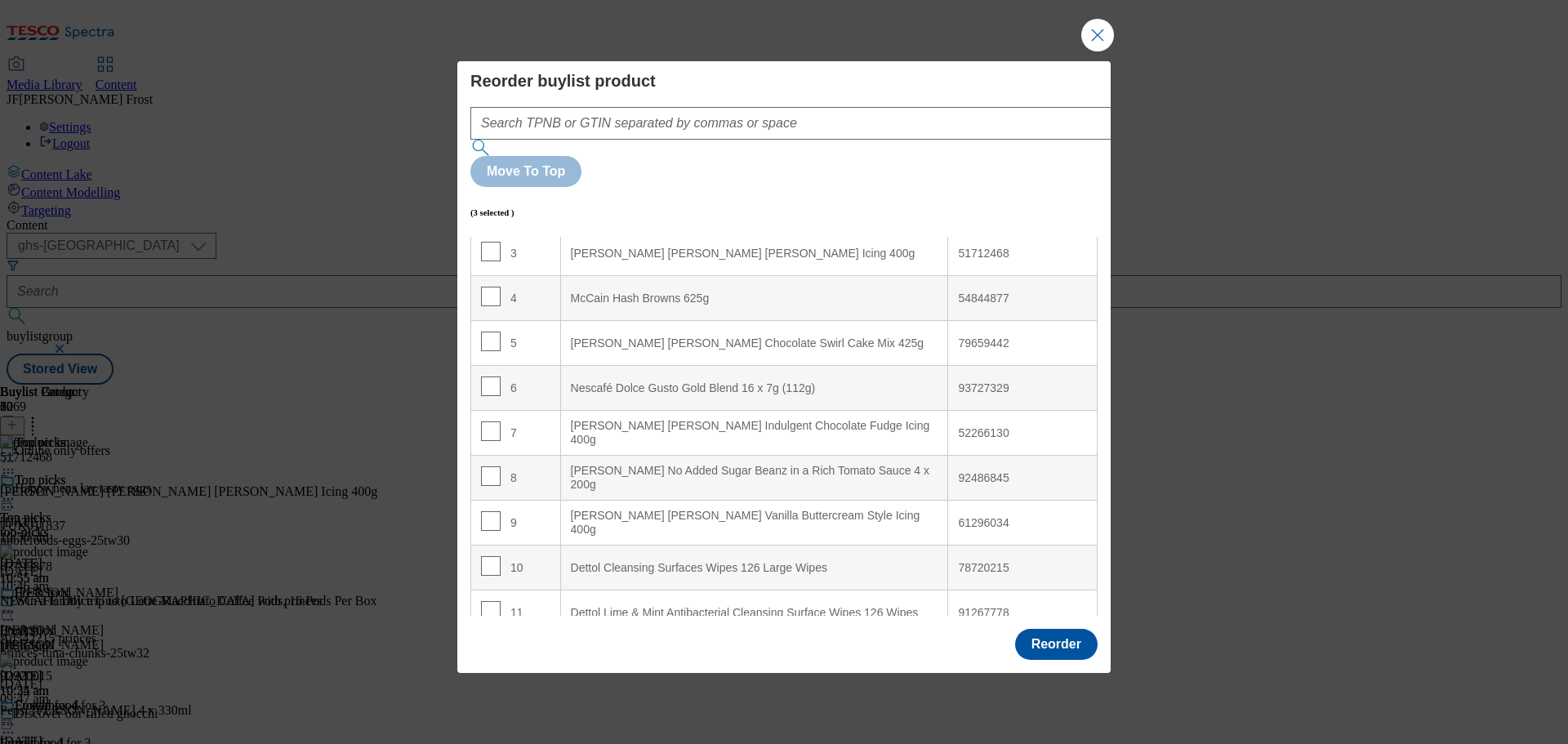
scroll to position [0, 0]
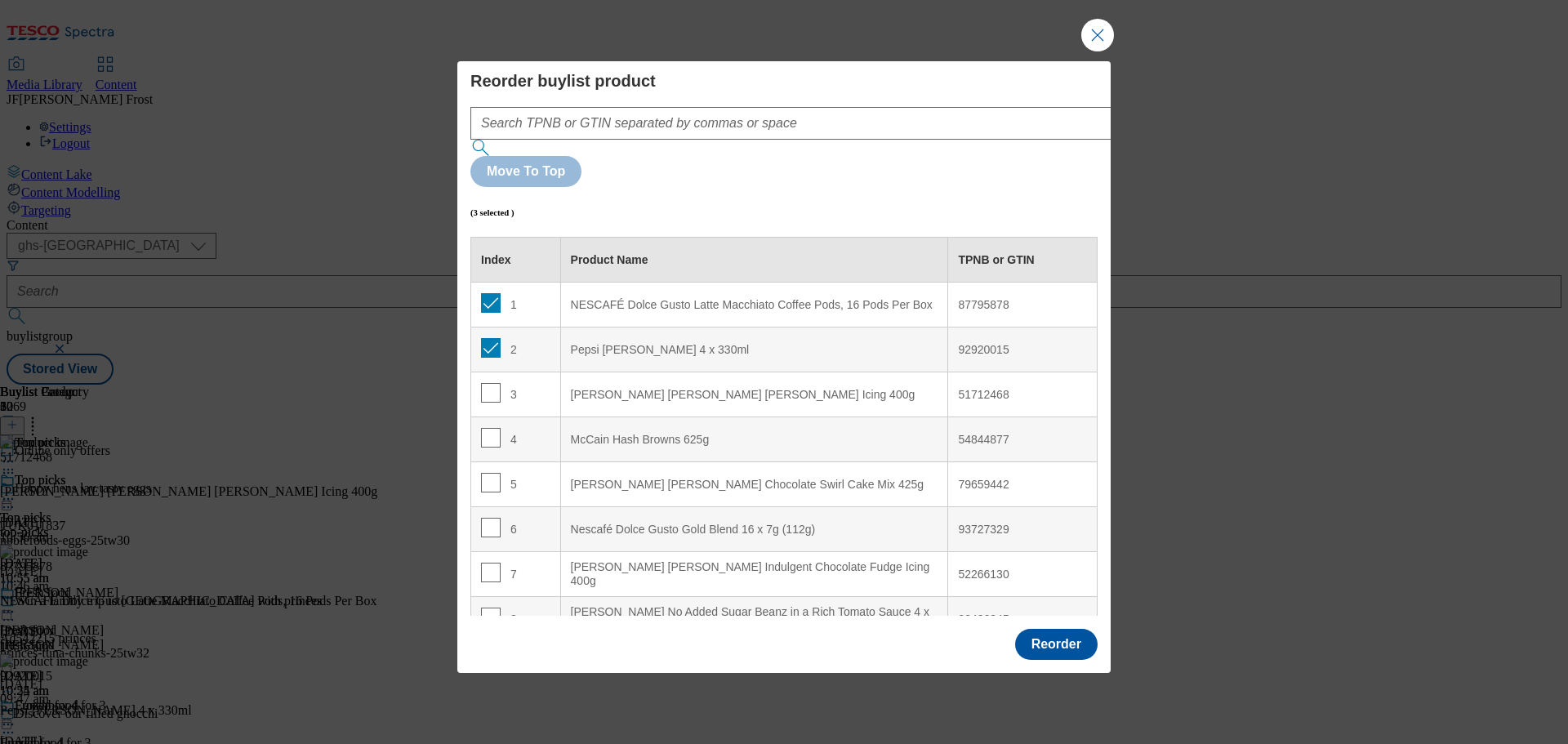
click at [633, 327] on 330ml "Pepsi Max Cherry 4 x 330ml" at bounding box center [754, 349] width 388 height 45
click at [650, 282] on Box "NESCAFÉ Dolce Gusto Latte Macchiato Coffee Pods, 16 Pods Per Box" at bounding box center [754, 304] width 388 height 45
click at [1044, 628] on button "Reorder" at bounding box center [1056, 644] width 82 height 31
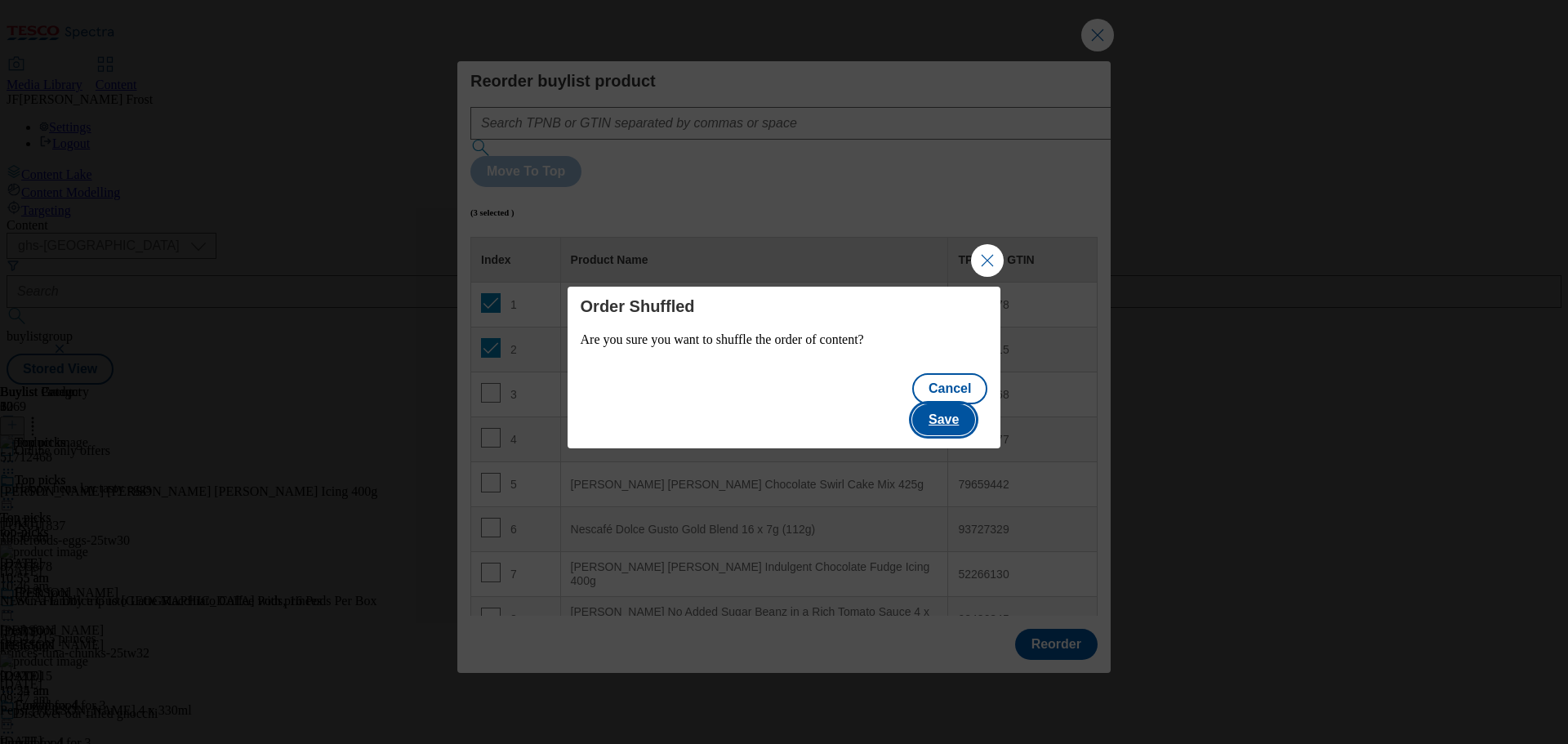
click at [959, 415] on button "Save" at bounding box center [943, 419] width 63 height 31
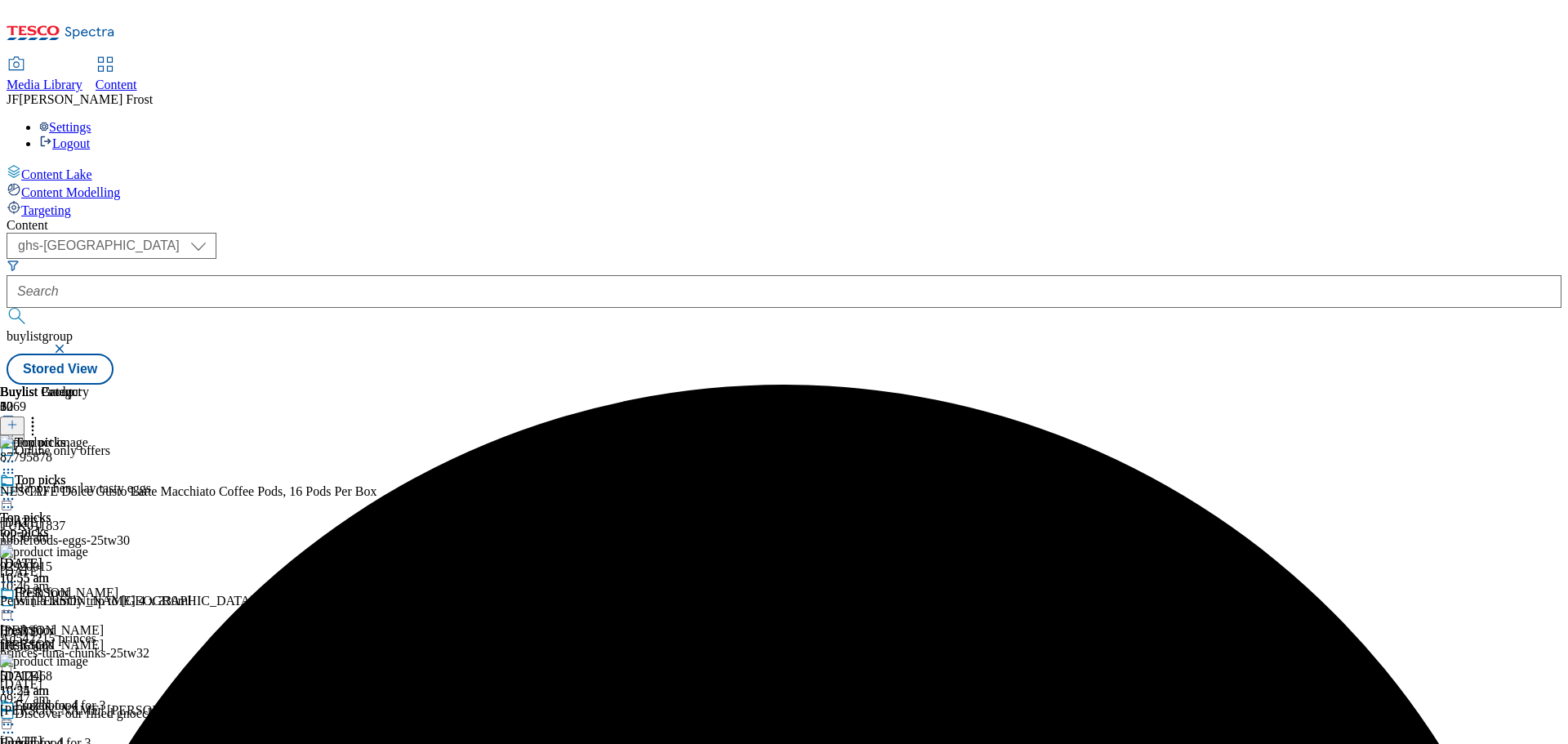
click at [41, 414] on icon at bounding box center [32, 422] width 16 height 16
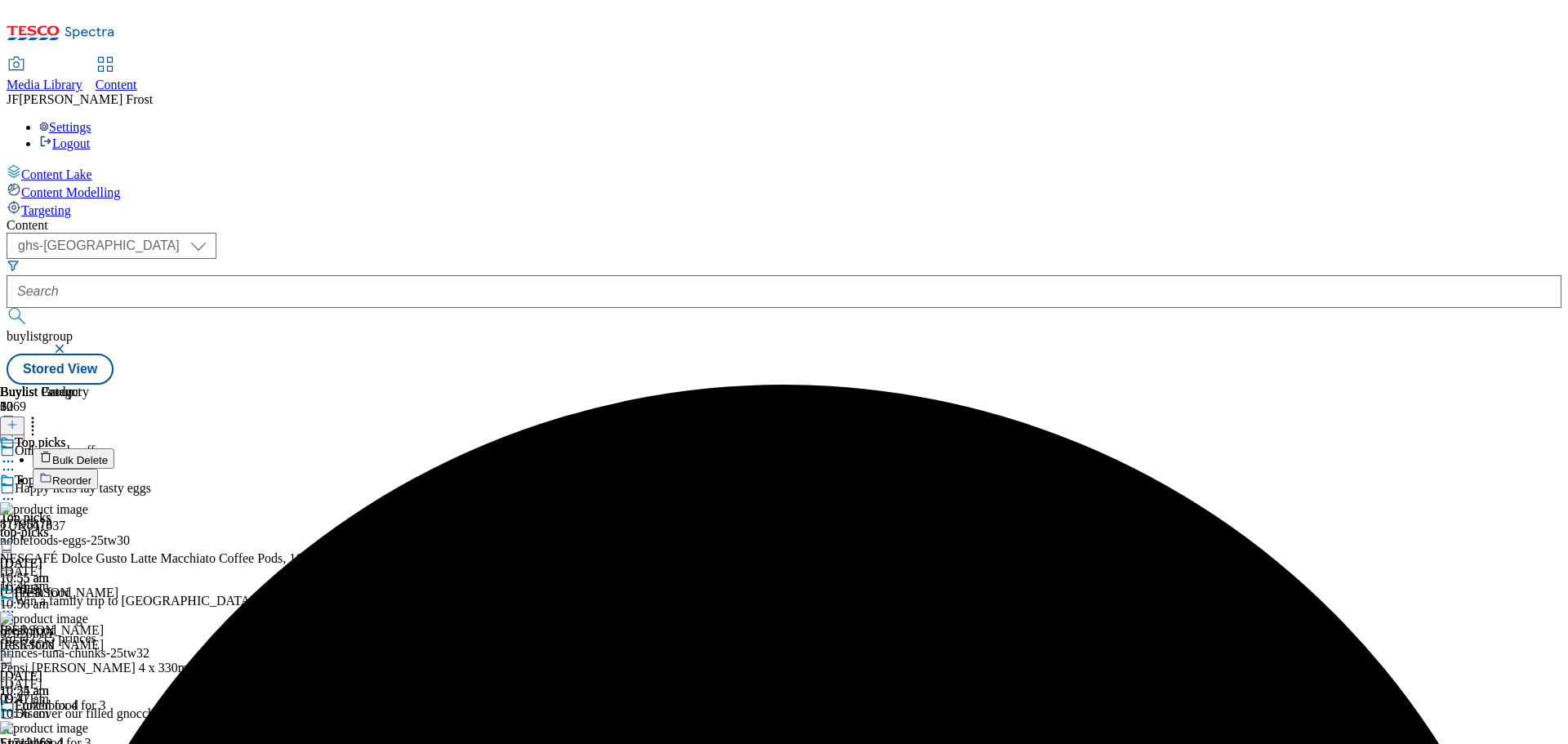
click at [415, 468] on li "Reorder" at bounding box center [224, 479] width 383 height 21
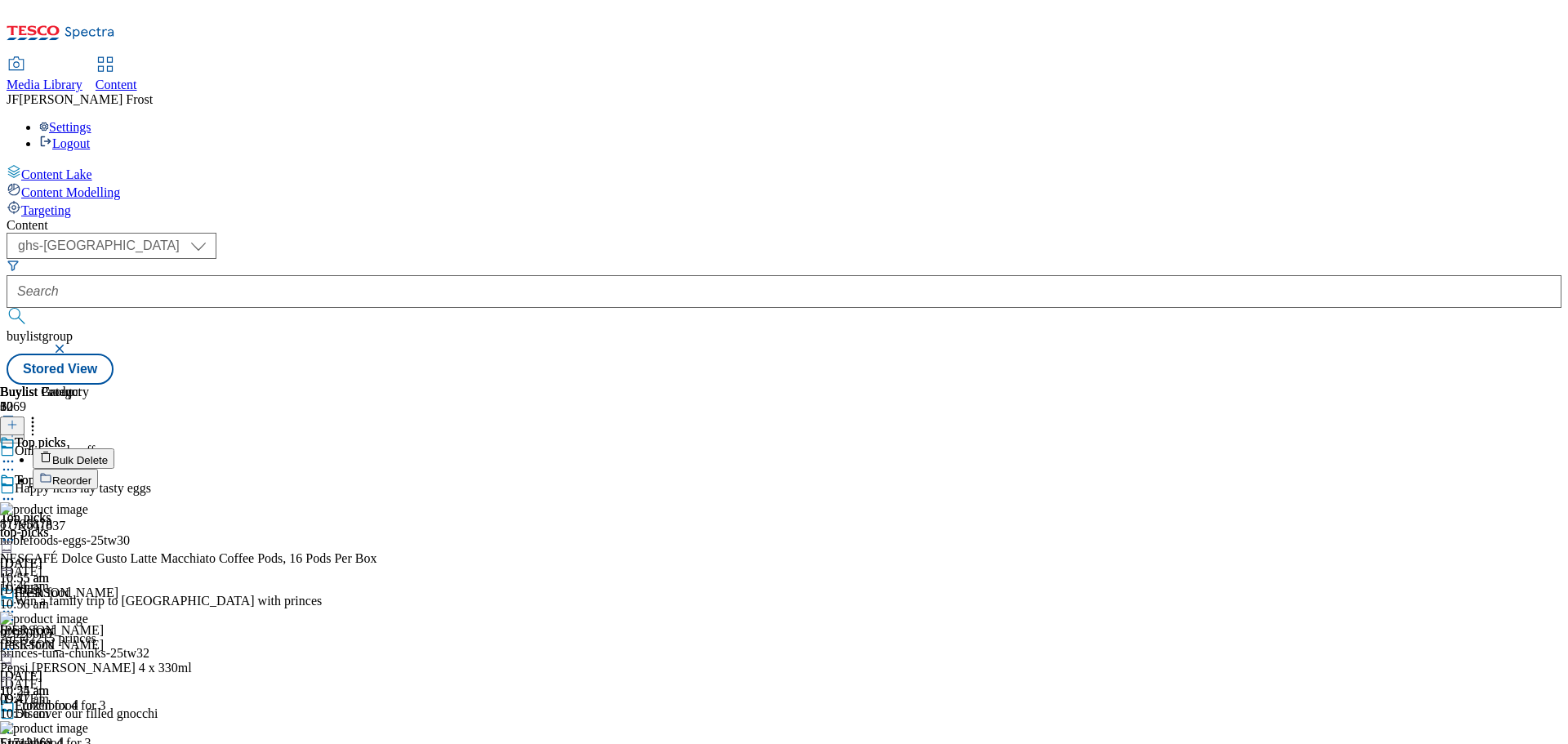
click at [91, 474] on span "Reorder" at bounding box center [71, 480] width 39 height 12
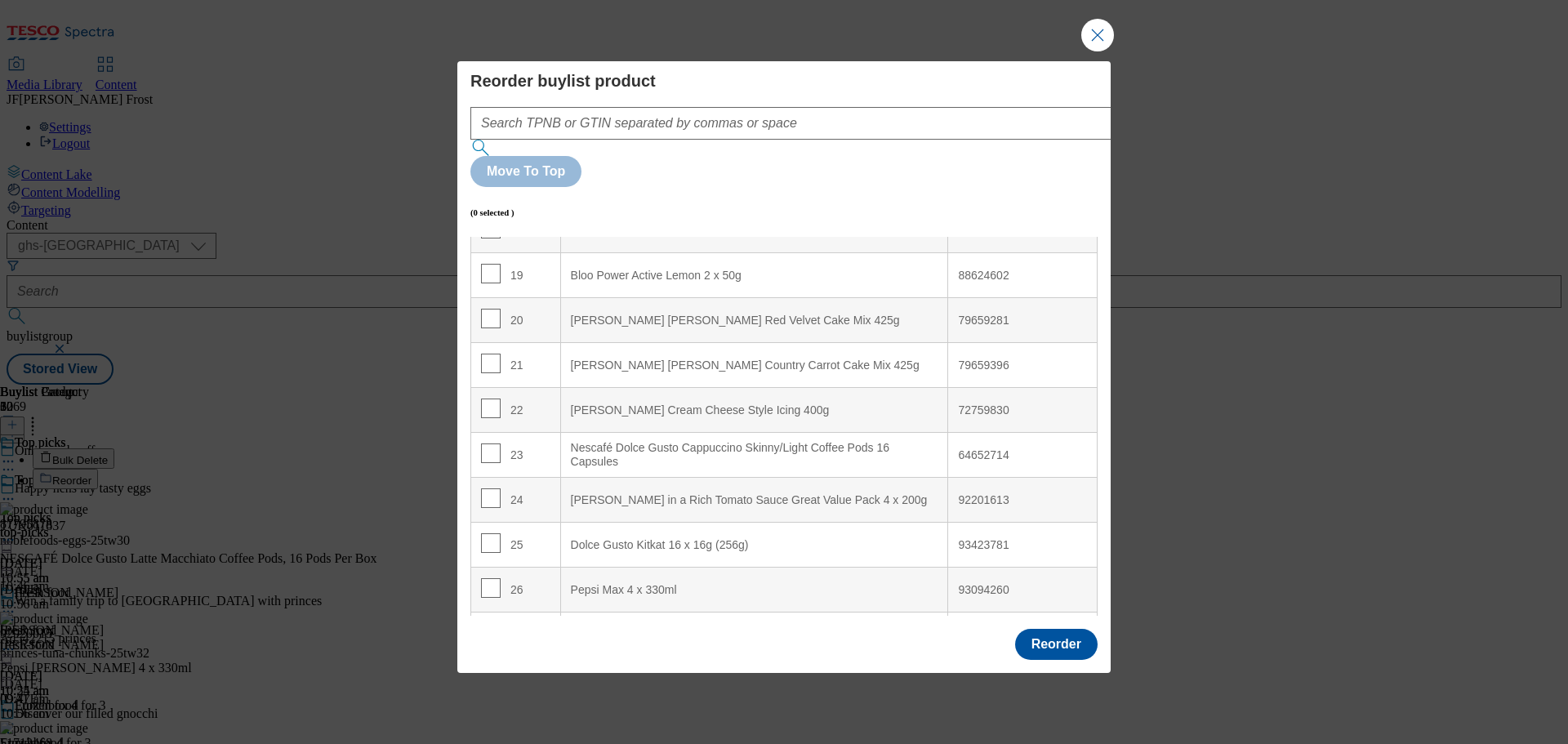
scroll to position [980, 0]
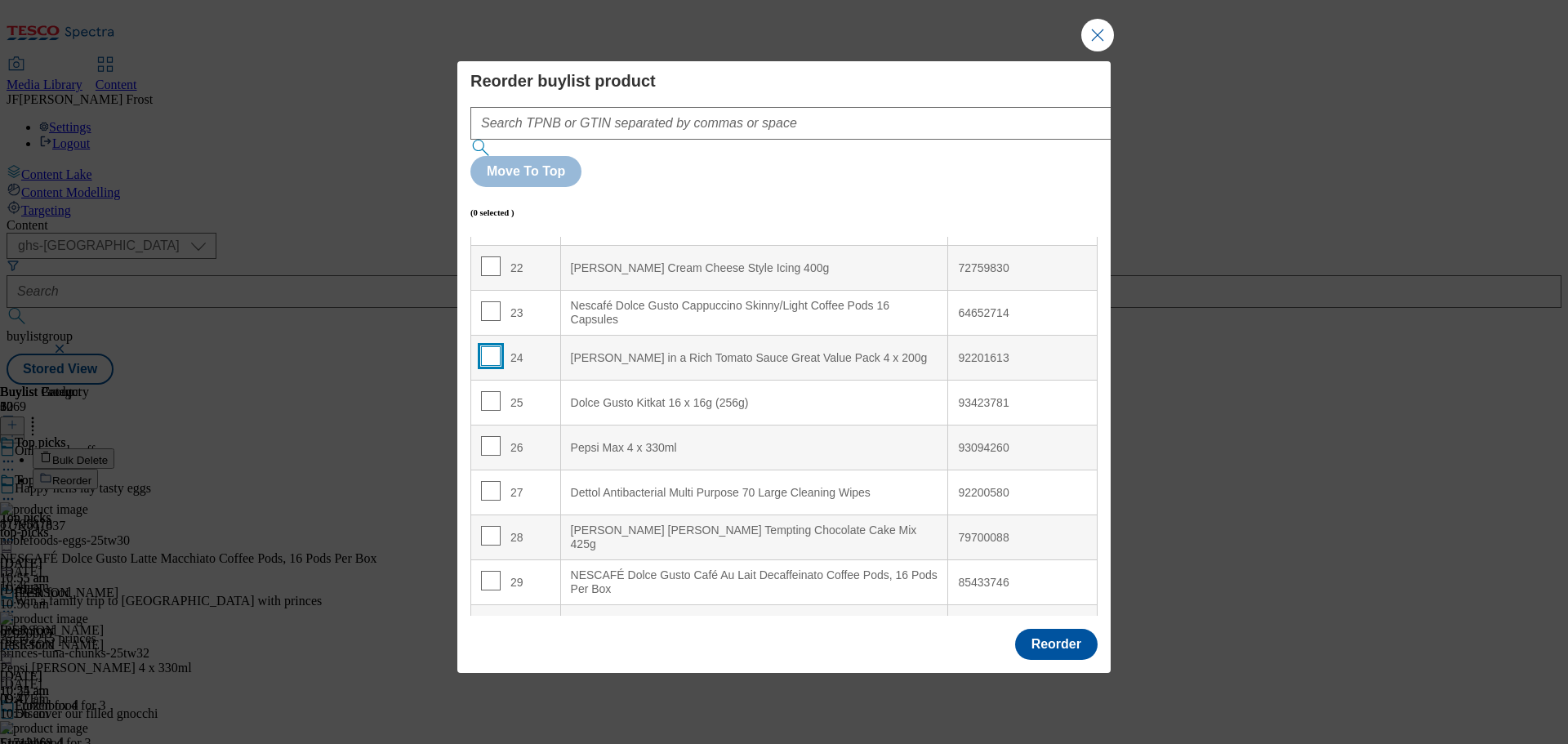
click at [488, 346] on input "Modal" at bounding box center [490, 355] width 20 height 20
checkbox input "true"
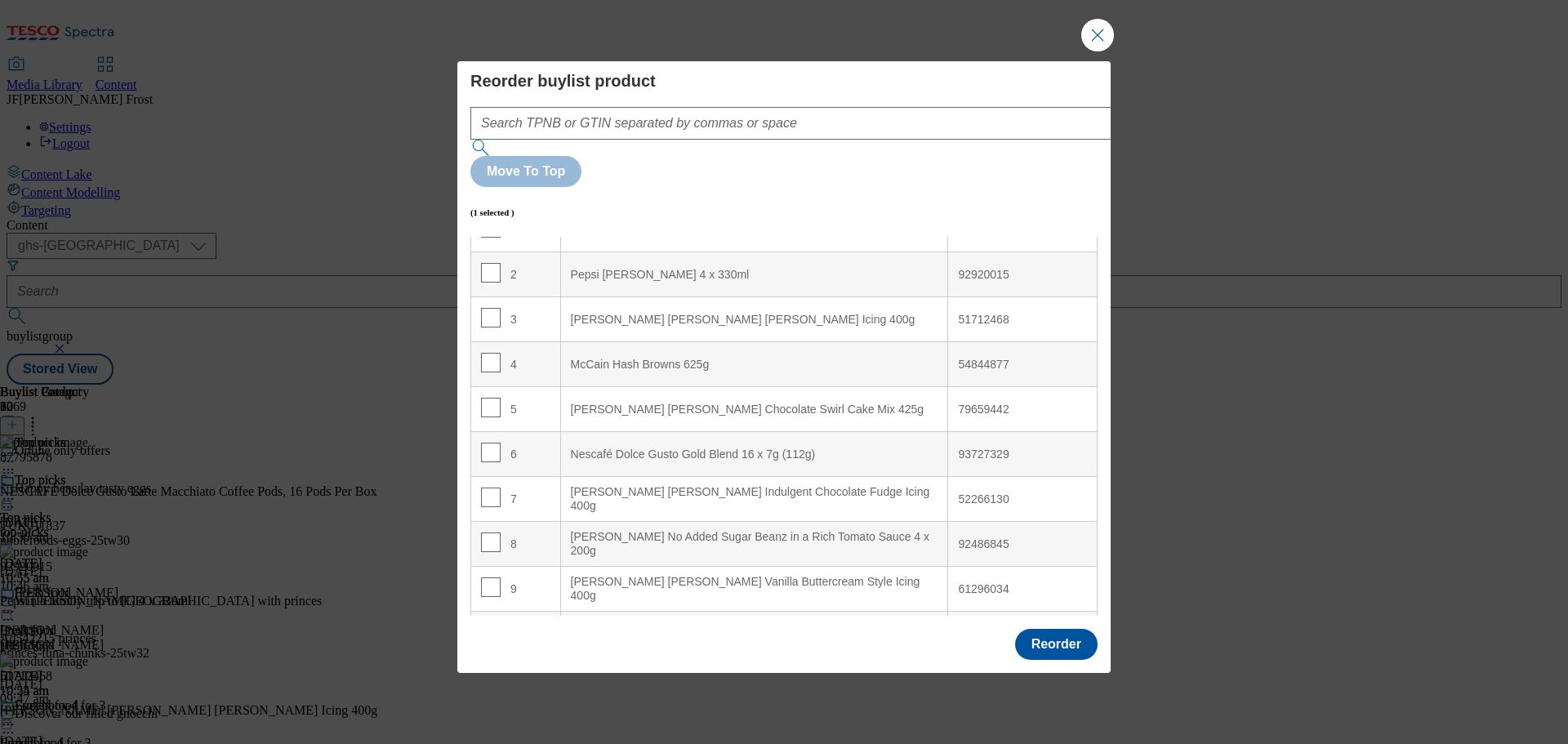
scroll to position [0, 0]
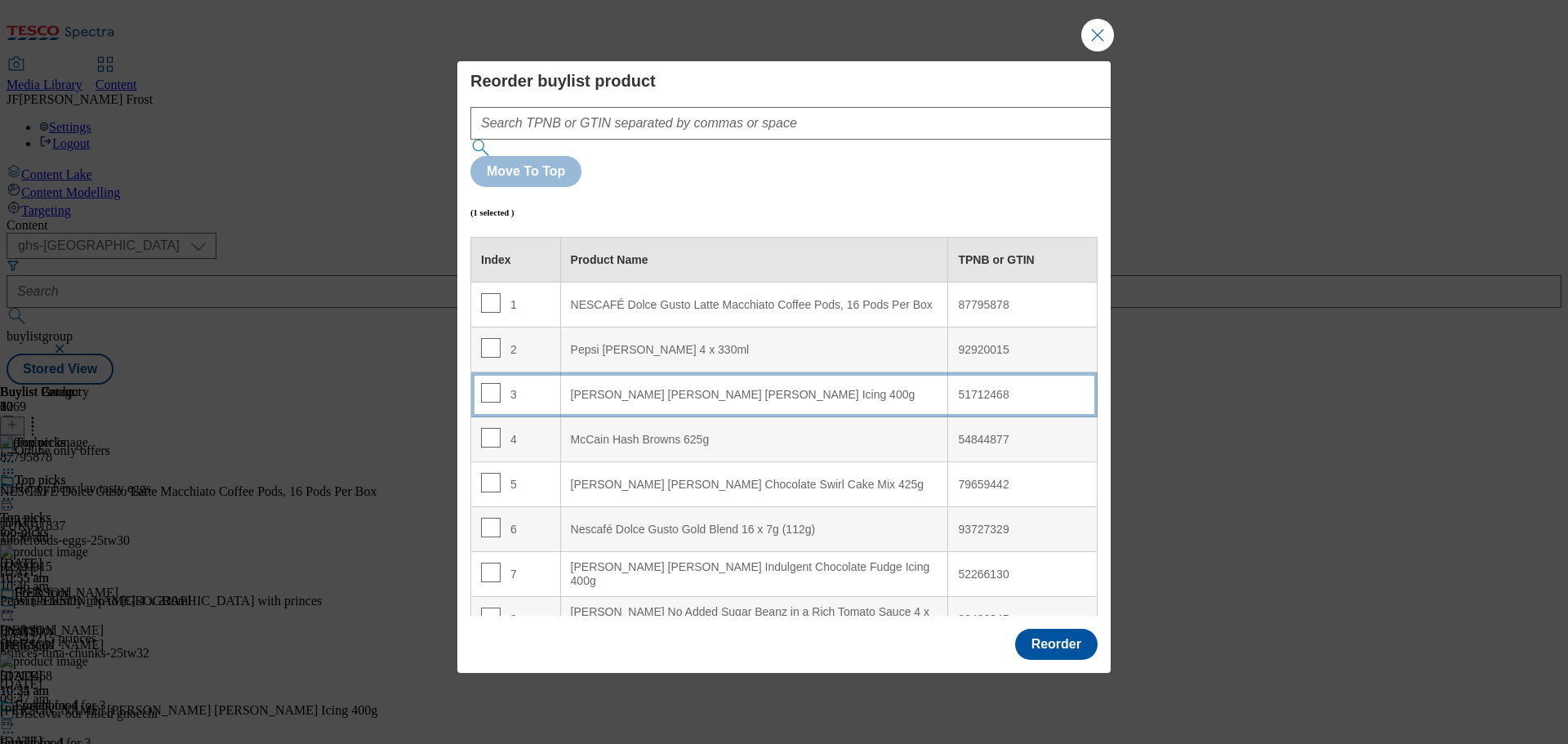
click at [630, 372] on 400g "Betty Crocker Velvety Vanilla Icing 400g" at bounding box center [754, 394] width 388 height 45
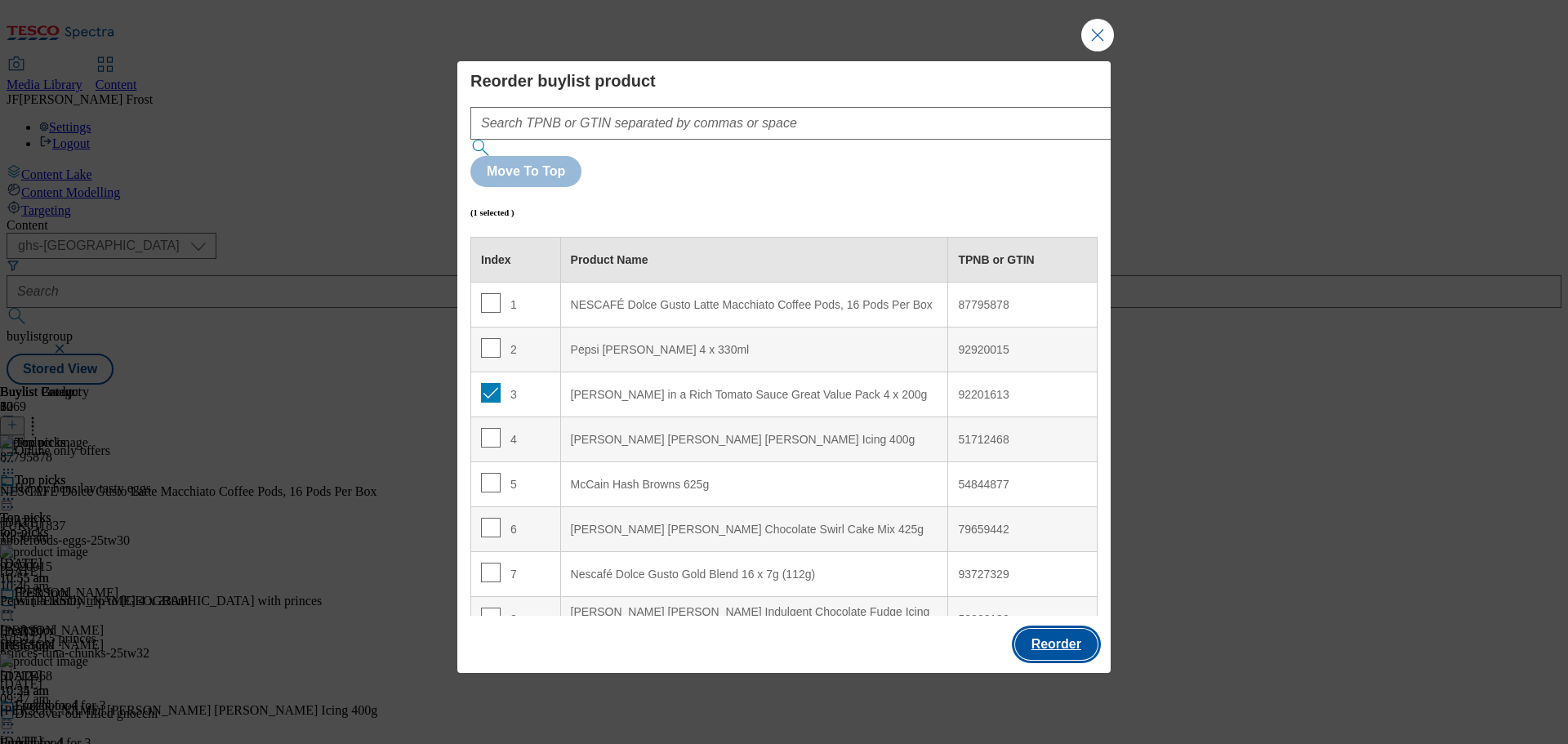
click at [1040, 628] on button "Reorder" at bounding box center [1056, 644] width 82 height 31
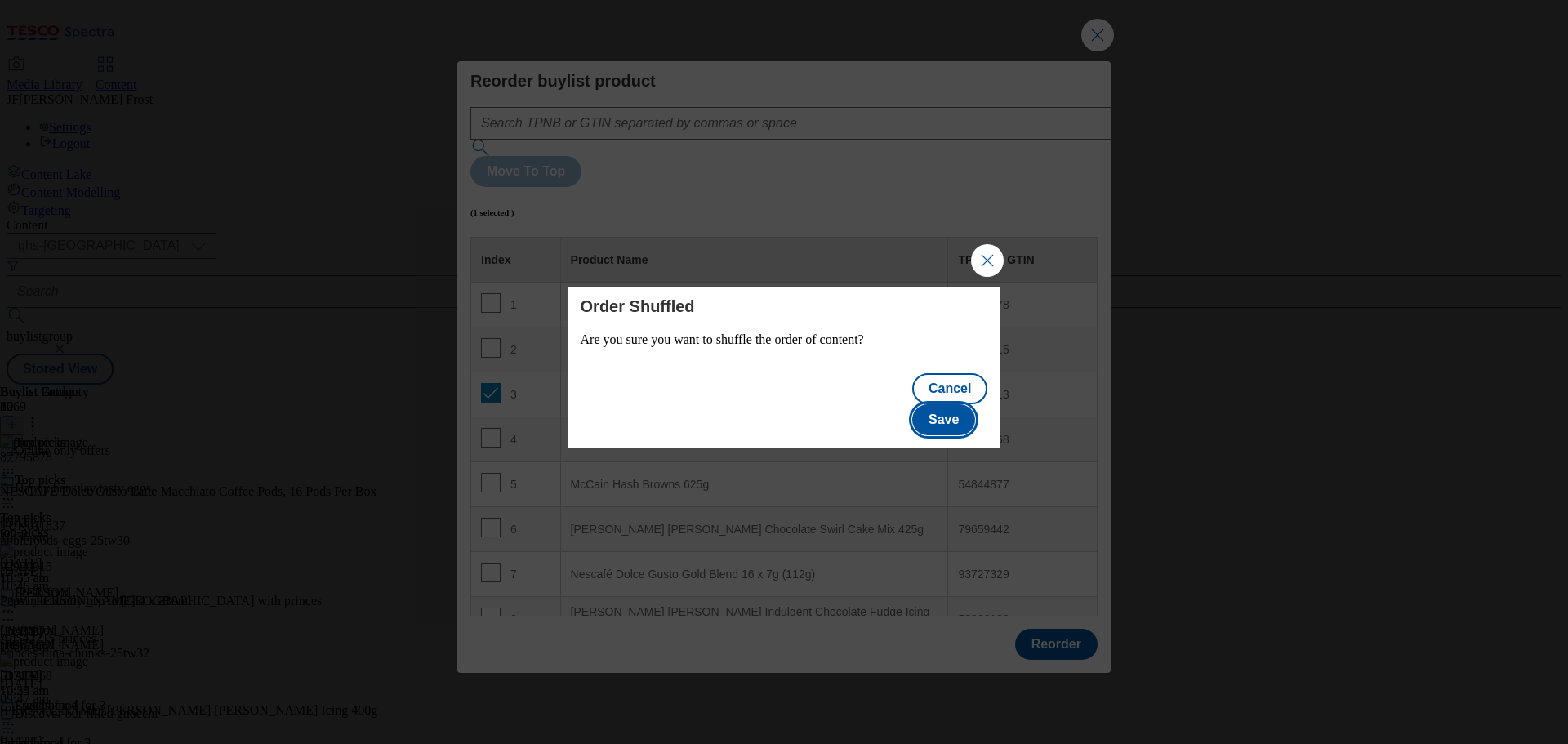
click at [969, 407] on button "Save" at bounding box center [943, 419] width 63 height 31
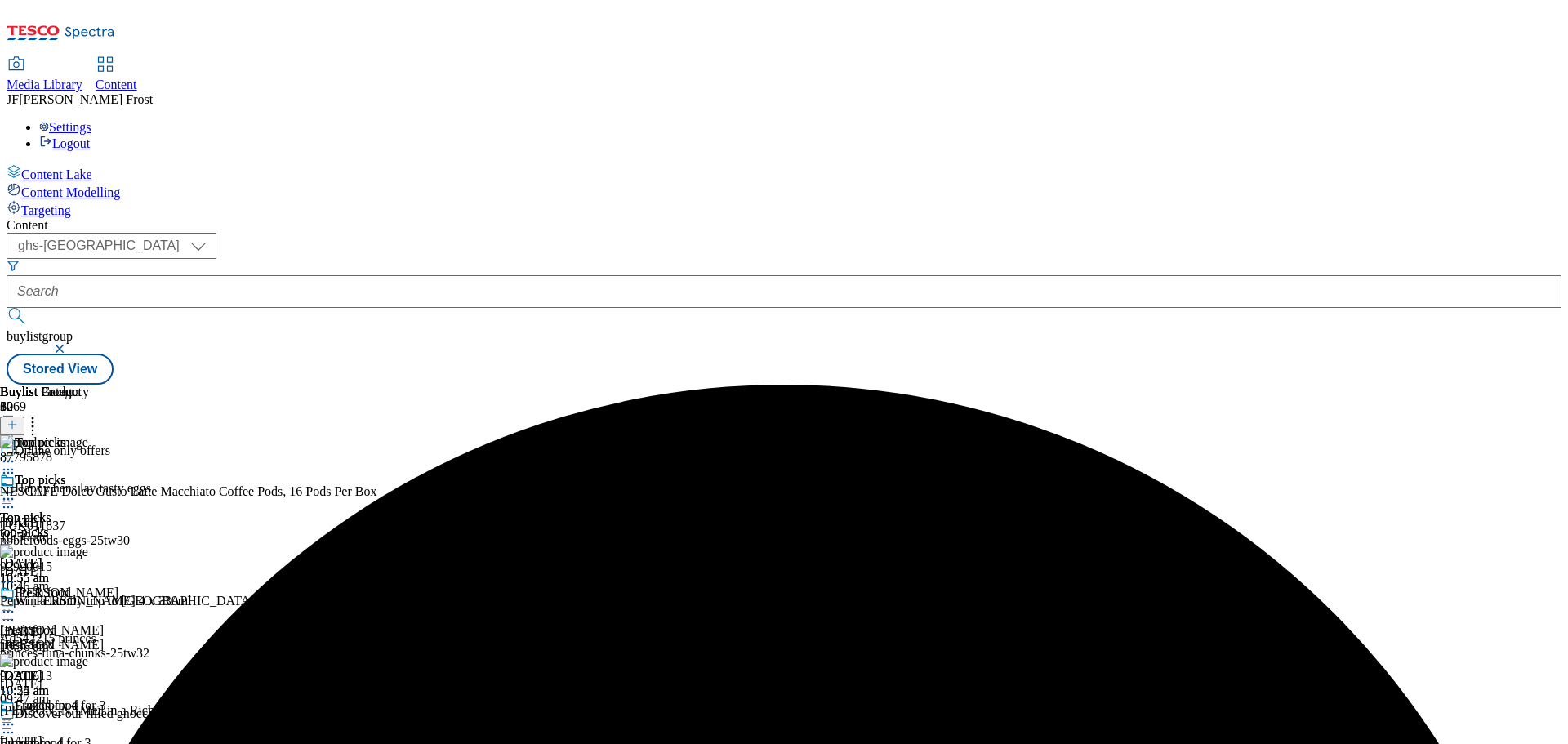
click at [16, 491] on icon at bounding box center [8, 499] width 16 height 16
click at [89, 603] on span "Preview" at bounding box center [69, 608] width 38 height 12
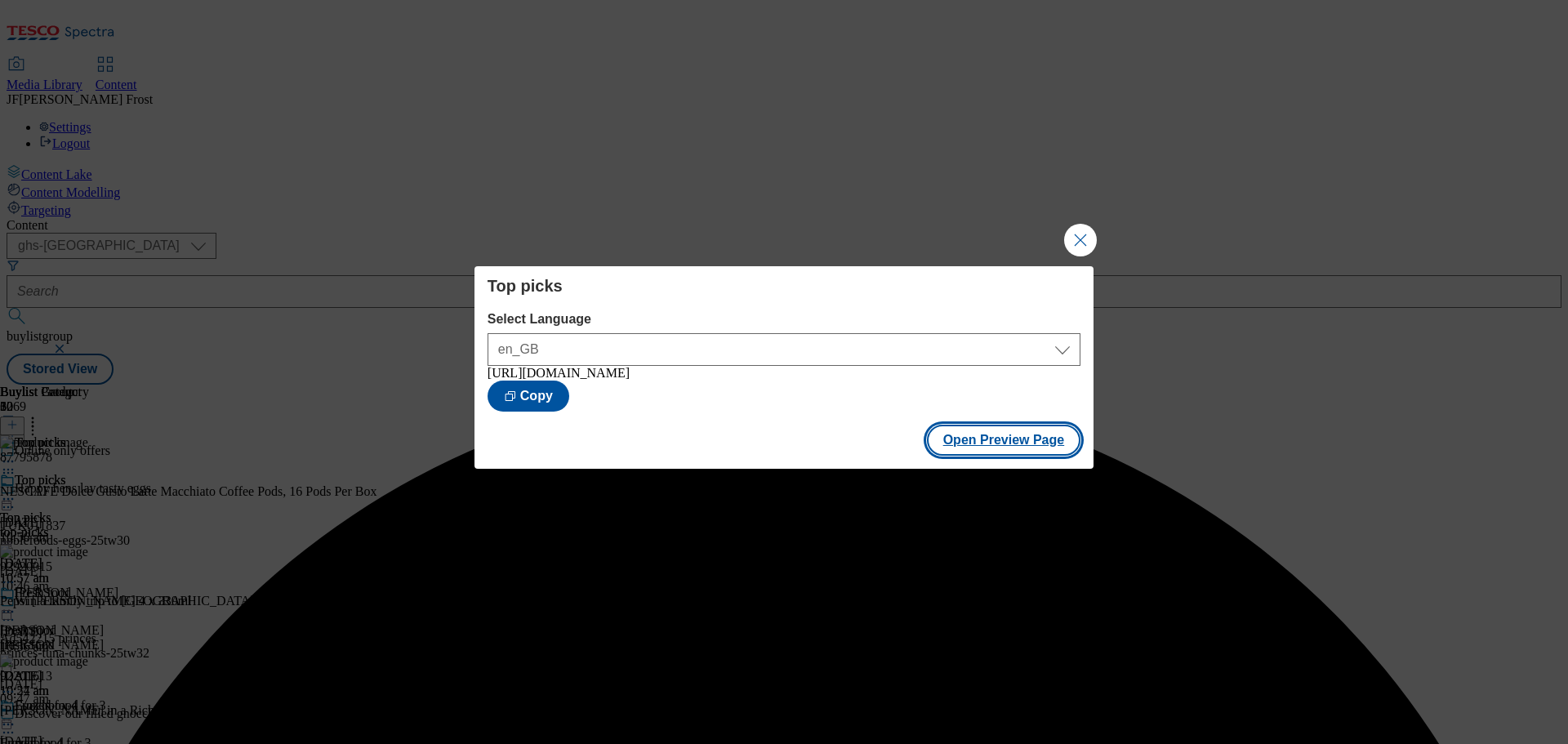
click at [1008, 455] on button "Open Preview Page" at bounding box center [1004, 440] width 155 height 31
click at [1082, 232] on button "Close Modal" at bounding box center [1080, 240] width 32 height 32
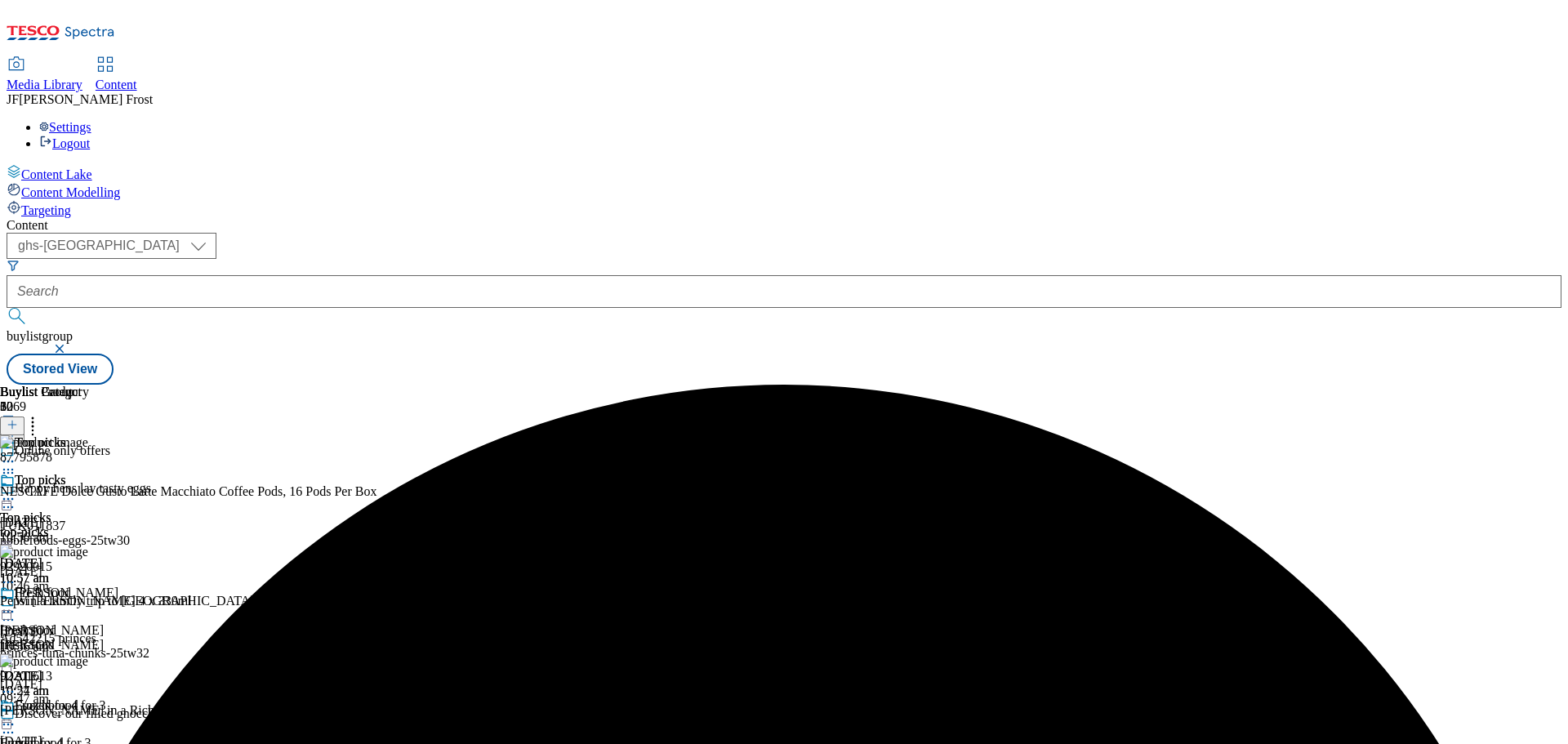
click at [16, 491] on icon at bounding box center [8, 499] width 16 height 16
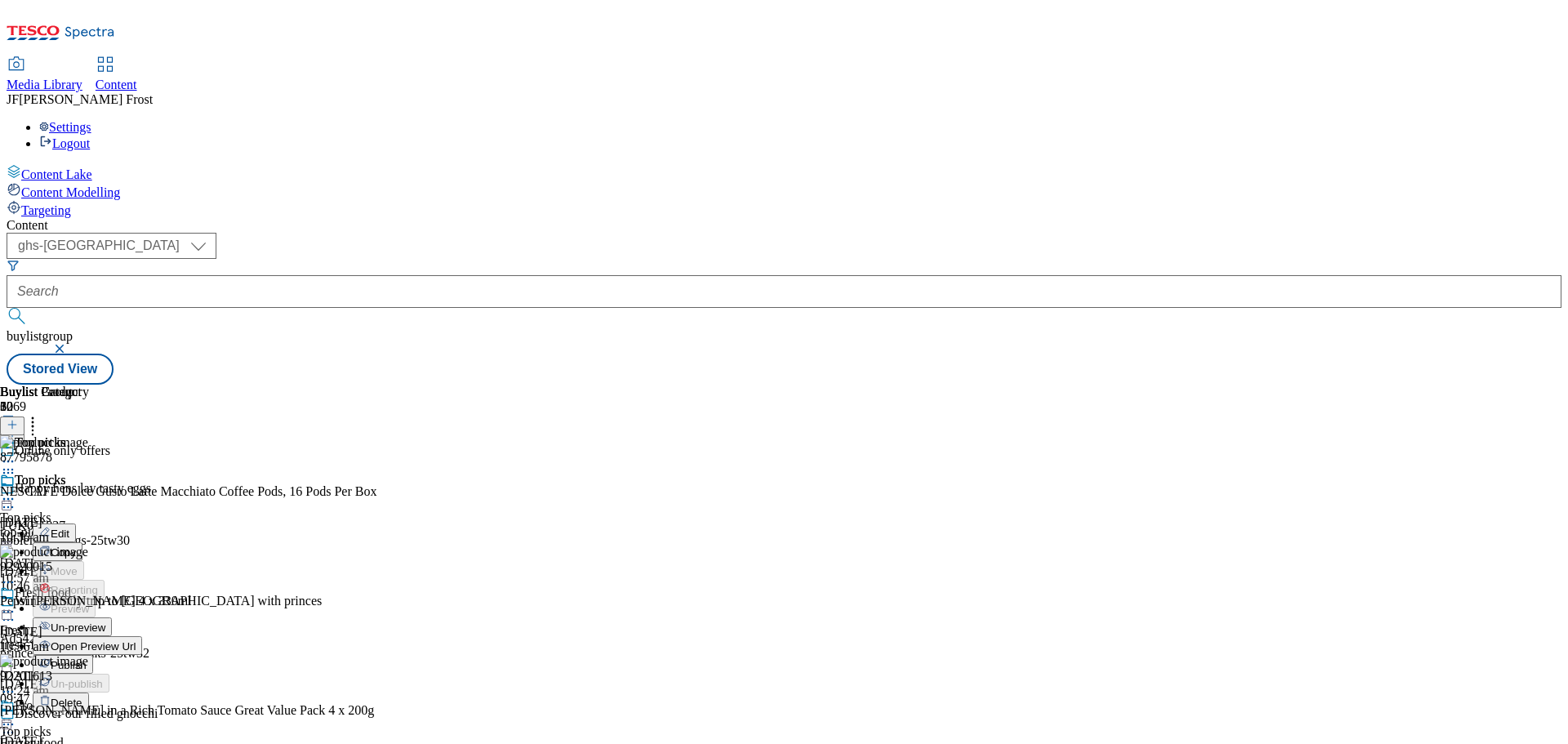
click at [86, 659] on span "Publish" at bounding box center [68, 664] width 36 height 12
click at [16, 604] on icon at bounding box center [8, 611] width 16 height 16
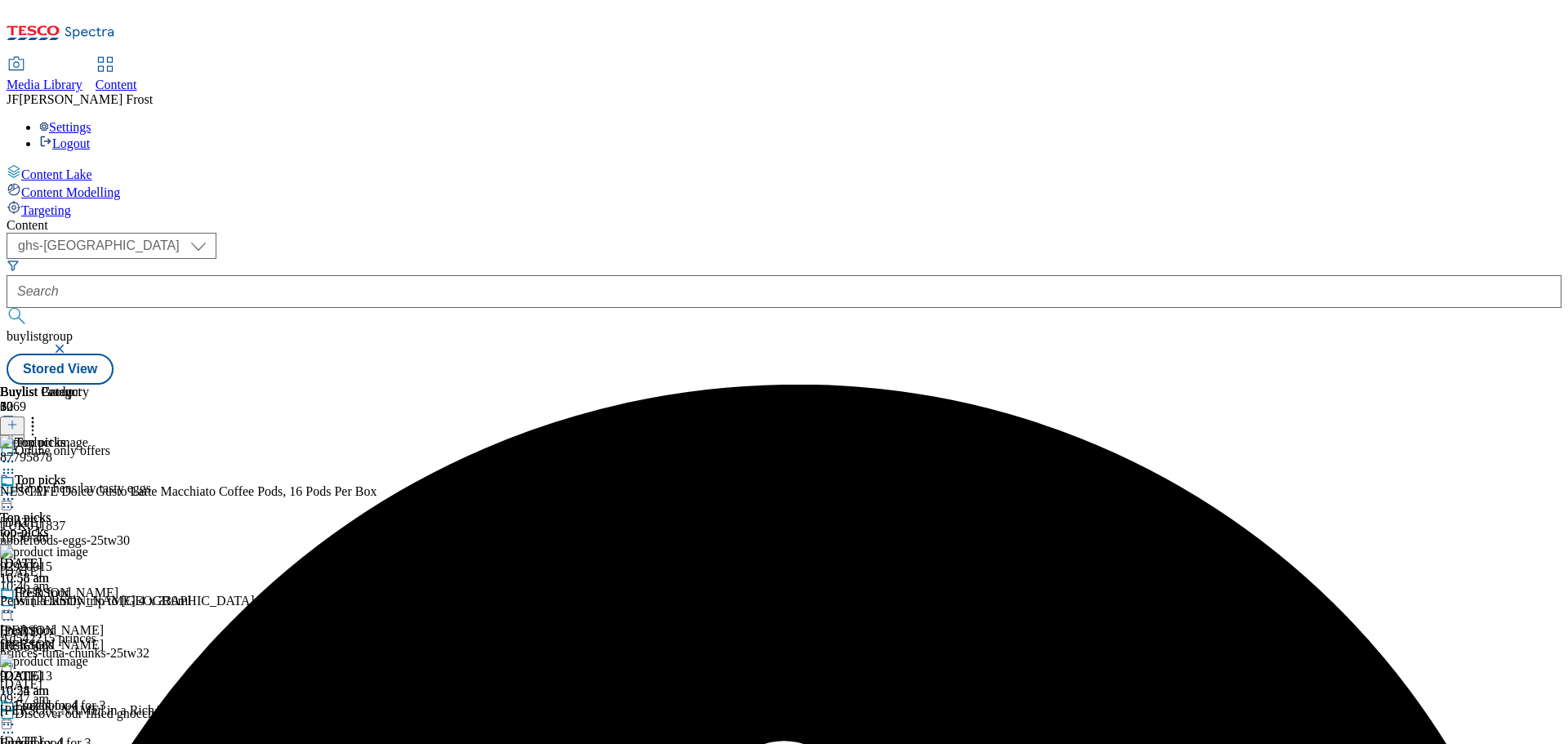
click at [16, 604] on icon at bounding box center [8, 611] width 16 height 16
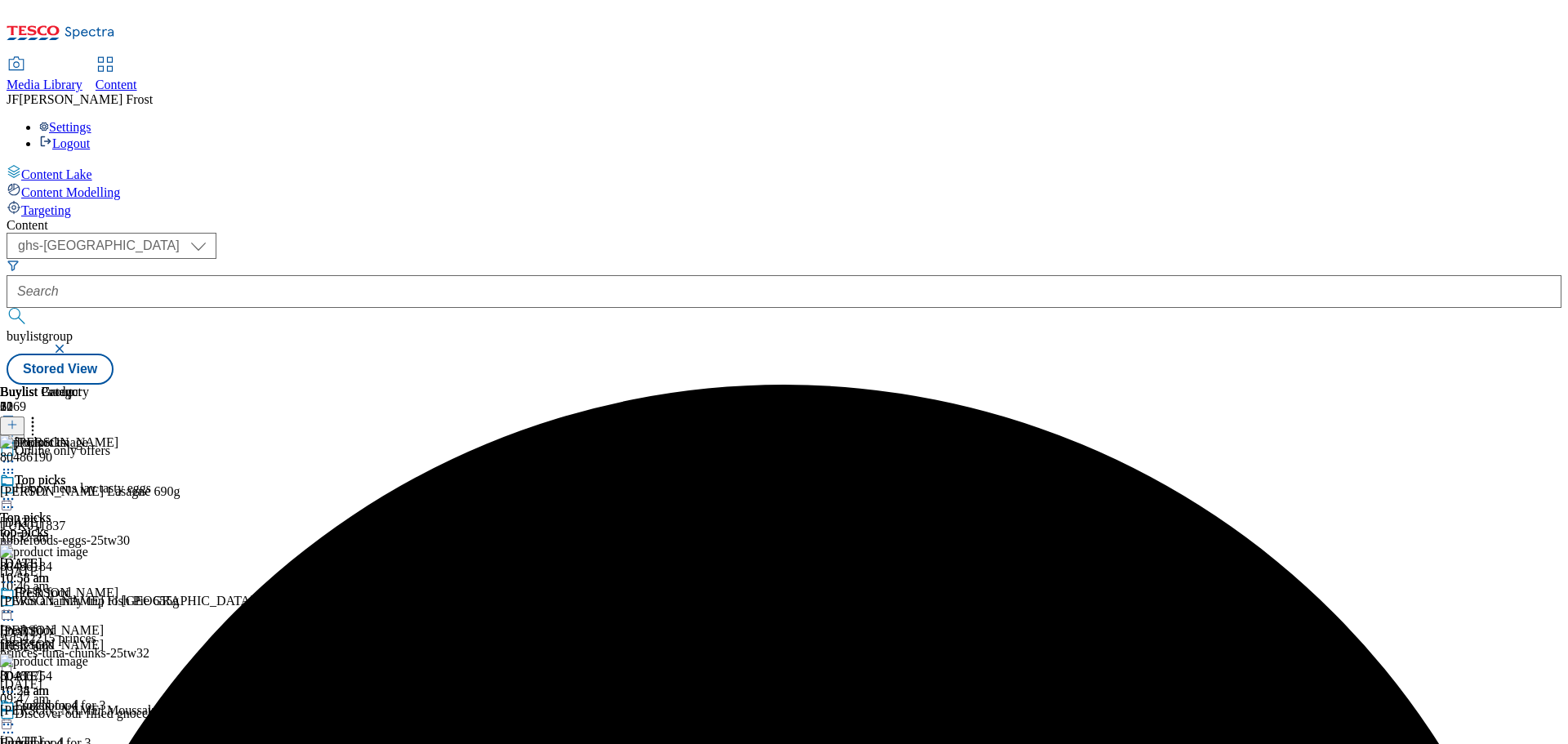
click at [16, 604] on icon at bounding box center [8, 611] width 16 height 16
click at [105, 734] on span "Un-preview" at bounding box center [78, 739] width 55 height 12
click at [16, 604] on icon at bounding box center [8, 611] width 16 height 16
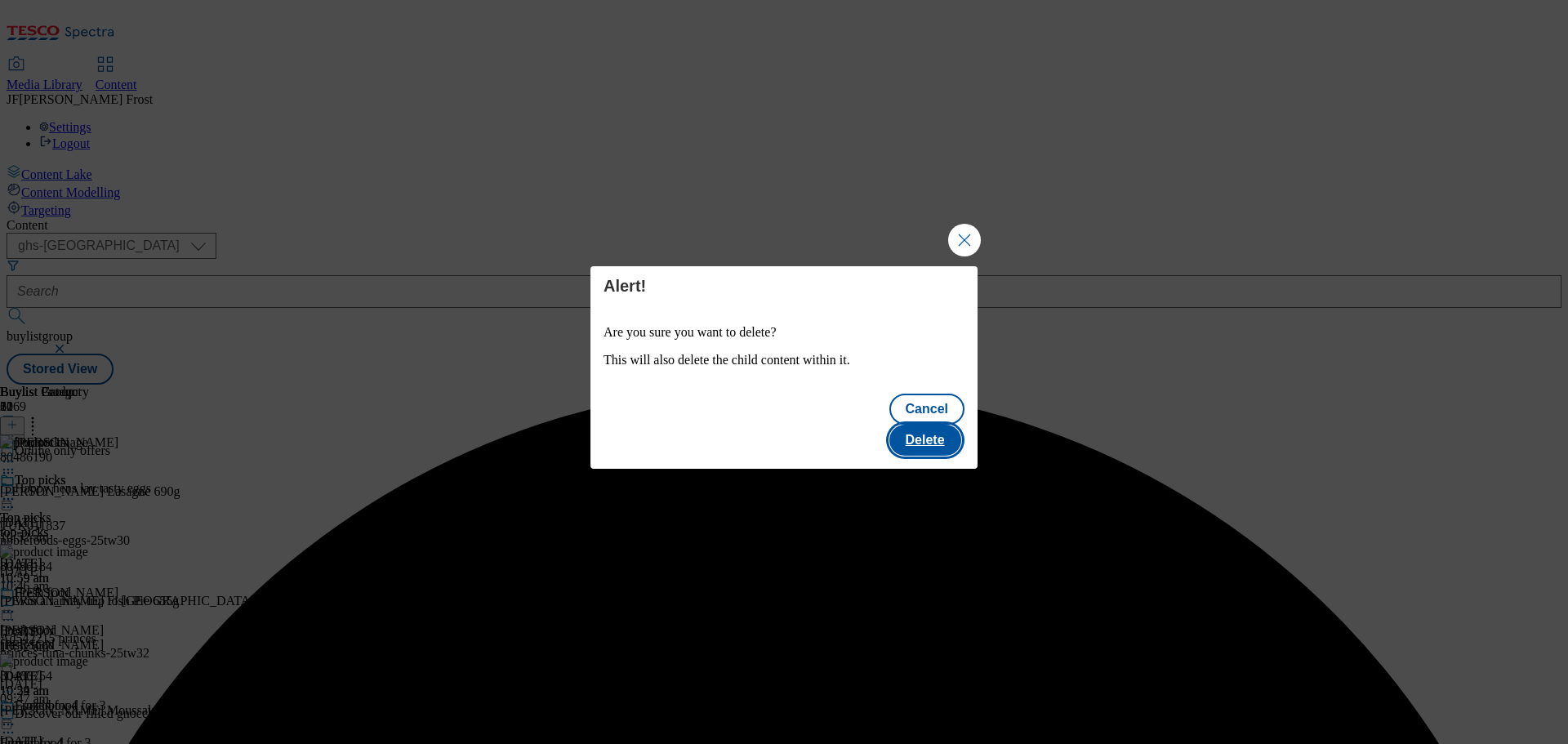
click at [941, 426] on button "Delete" at bounding box center [925, 440] width 72 height 31
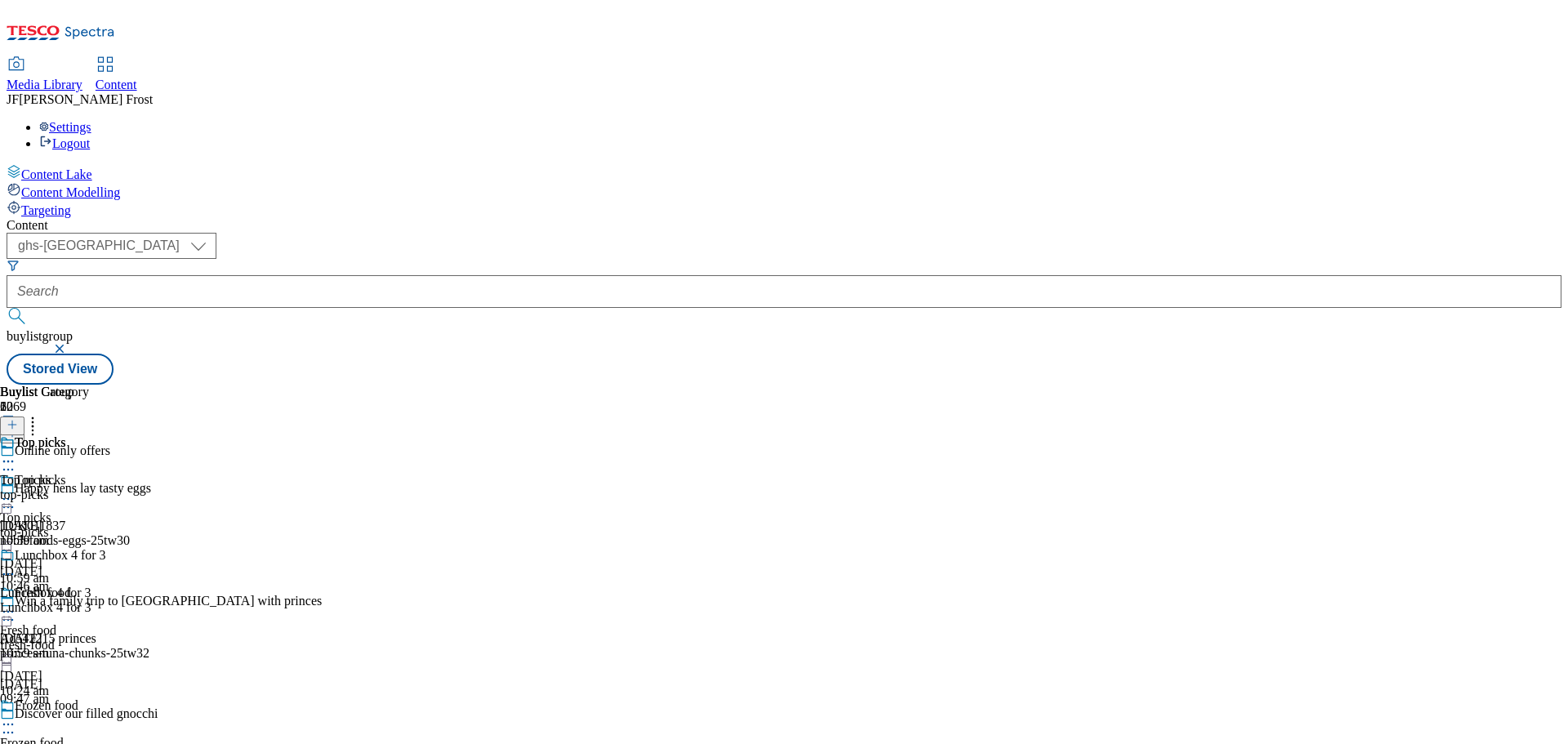
click at [16, 566] on icon at bounding box center [8, 573] width 16 height 16
drag, startPoint x: 1222, startPoint y: 346, endPoint x: 1213, endPoint y: 338, distance: 12.0
click at [1223, 385] on div "Buylist Group 6269 Online only offers Happy hens lay tasty eggs TUK011837 noble…" at bounding box center [784, 385] width 1555 height 0
click at [16, 453] on icon at bounding box center [8, 461] width 16 height 16
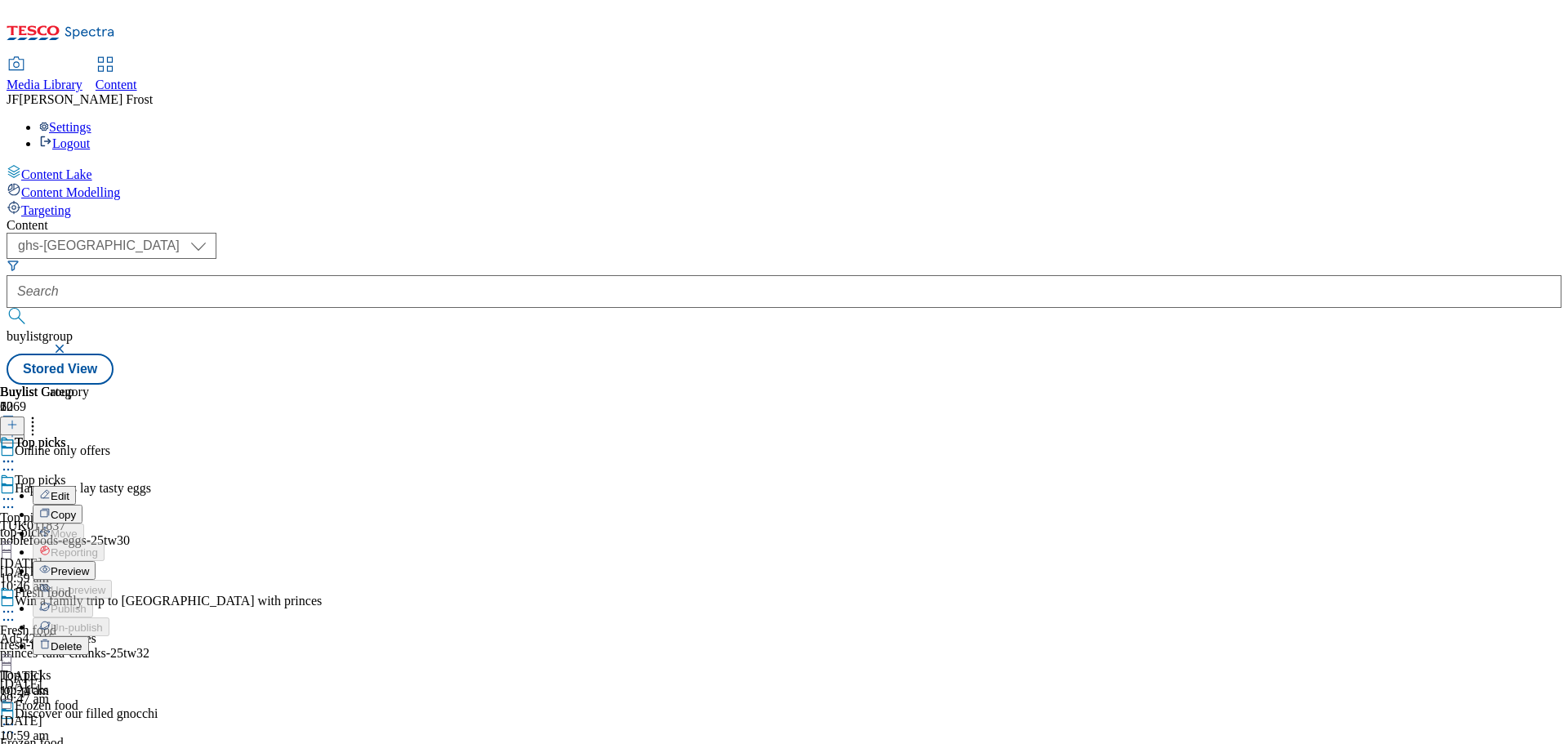
click at [1196, 385] on div "Buylist Group 6269 Online only offers Happy hens lay tasty eggs TUK011837 noble…" at bounding box center [784, 385] width 1555 height 0
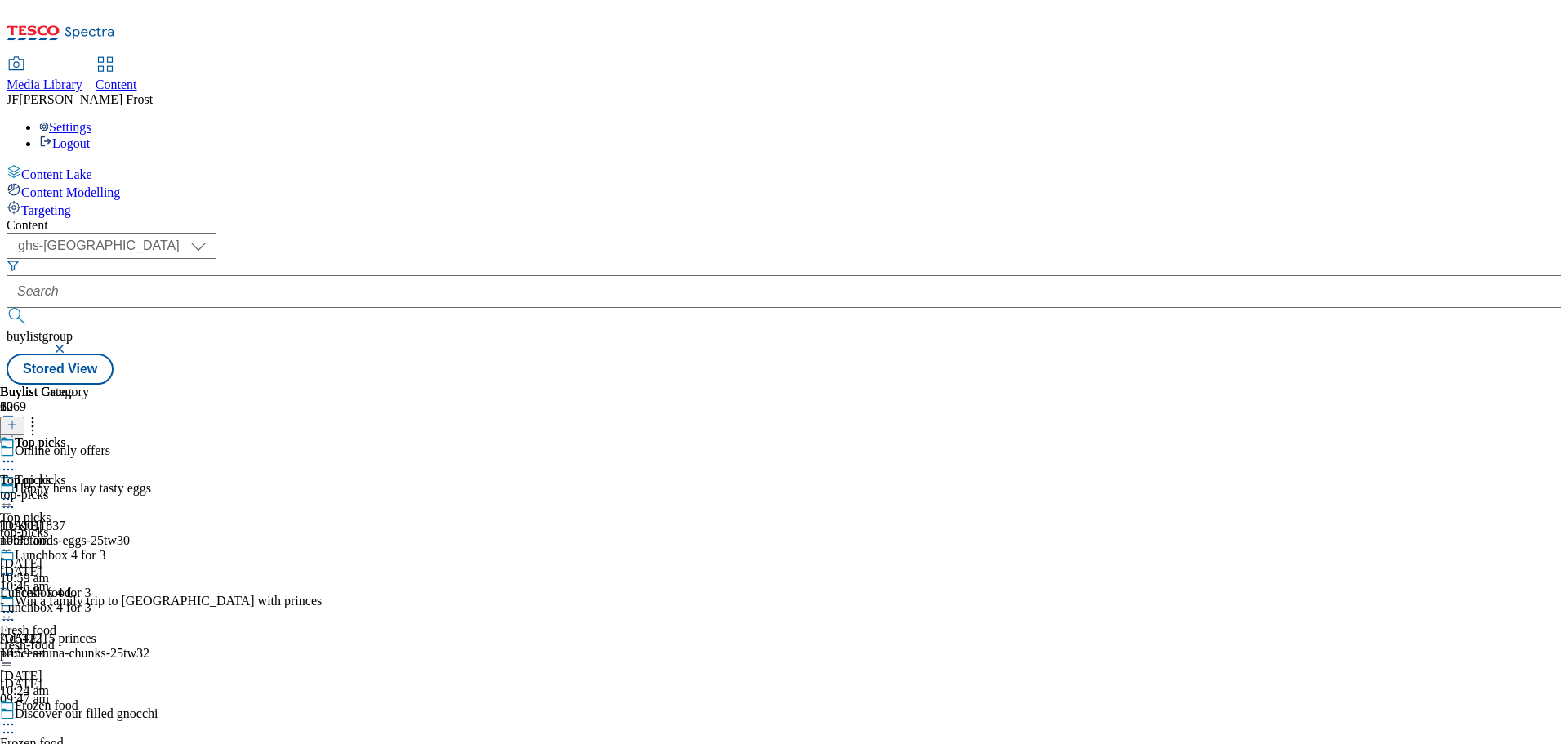
click at [16, 566] on icon at bounding box center [8, 573] width 16 height 16
click at [65, 435] on div "Top picks" at bounding box center [40, 443] width 50 height 15
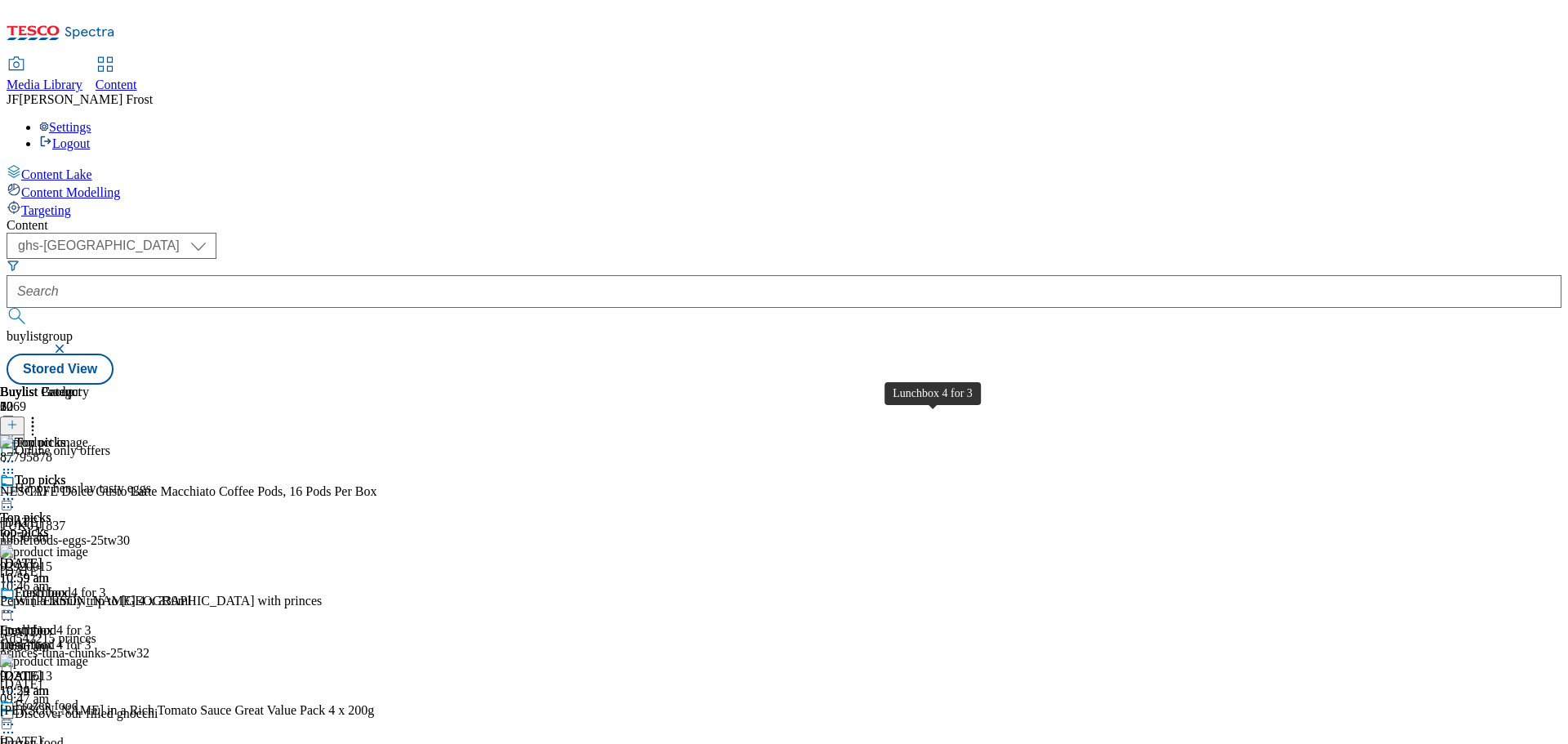
click at [106, 586] on div "Lunchbox 4 for 3" at bounding box center [61, 593] width 91 height 15
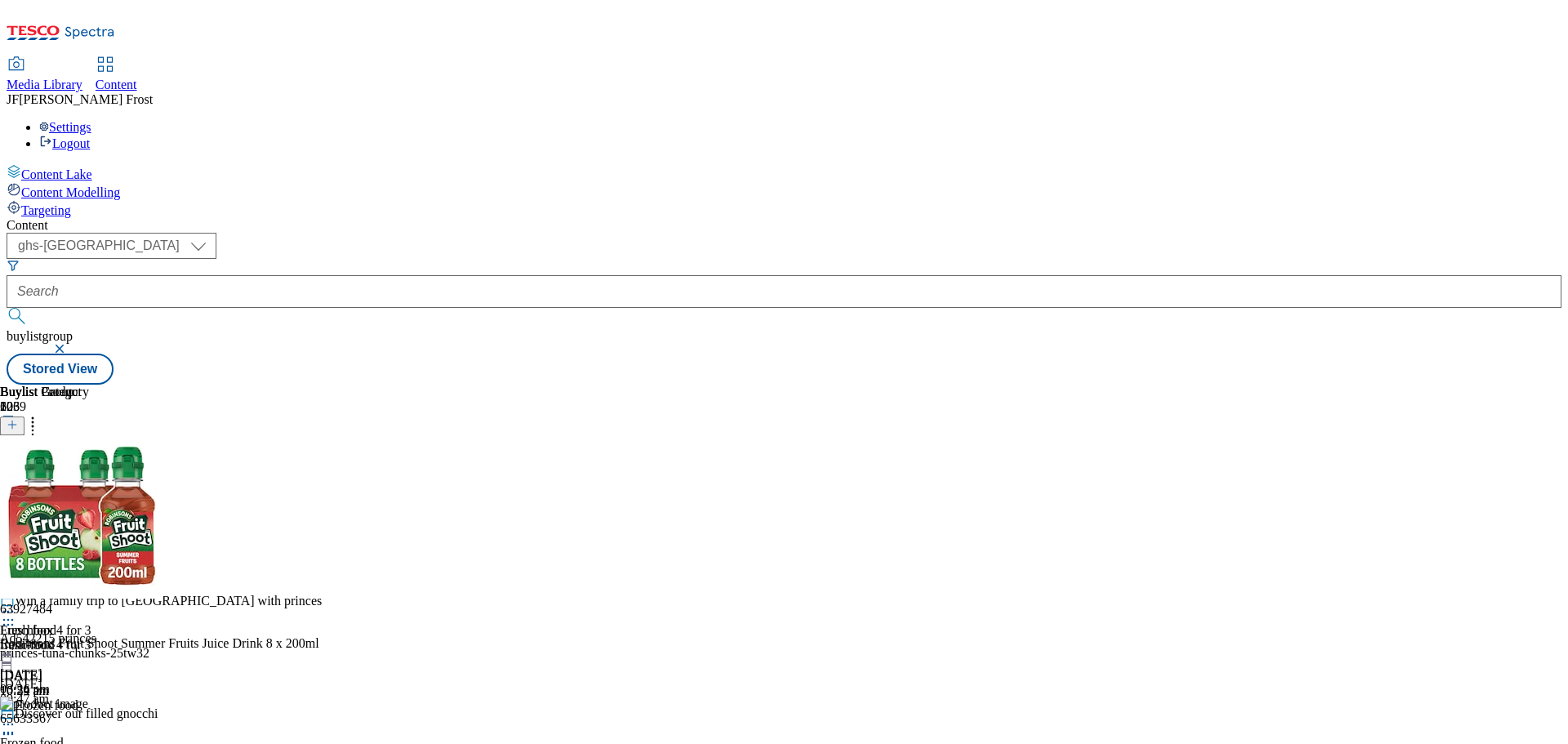
click at [16, 604] on icon at bounding box center [8, 611] width 16 height 16
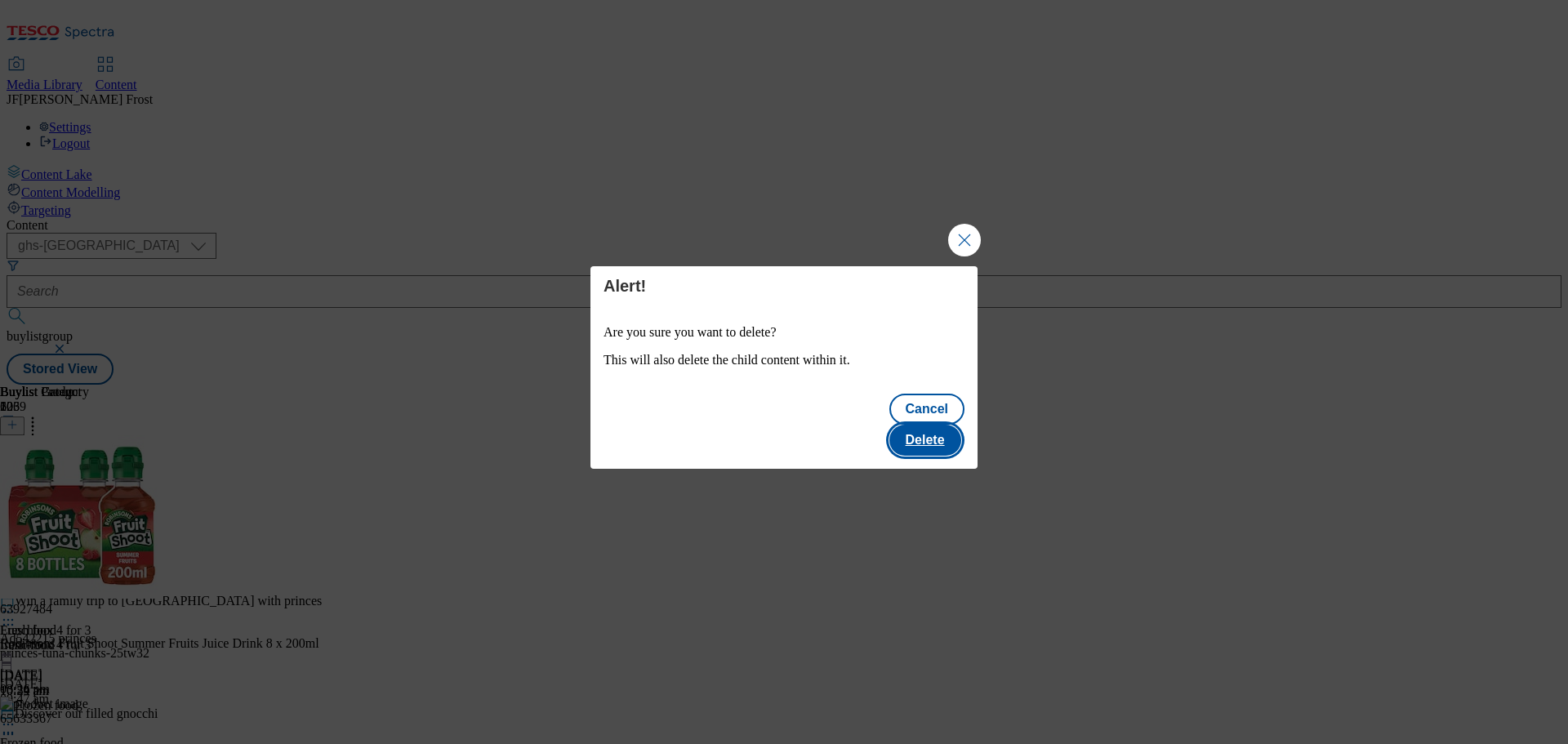
click at [951, 425] on button "Delete" at bounding box center [925, 440] width 72 height 31
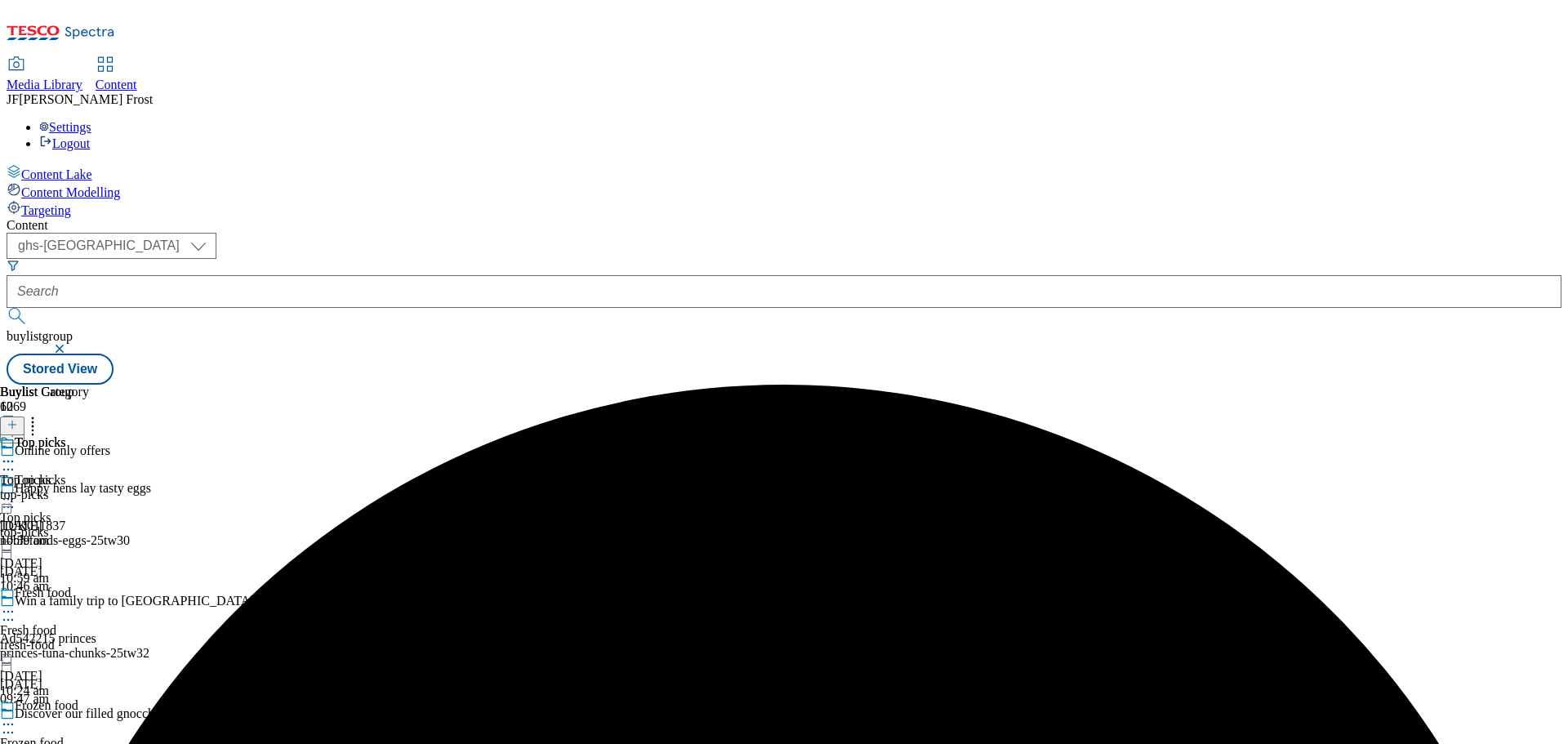
click at [16, 453] on icon at bounding box center [8, 461] width 16 height 16
click at [89, 565] on span "Preview" at bounding box center [69, 571] width 38 height 12
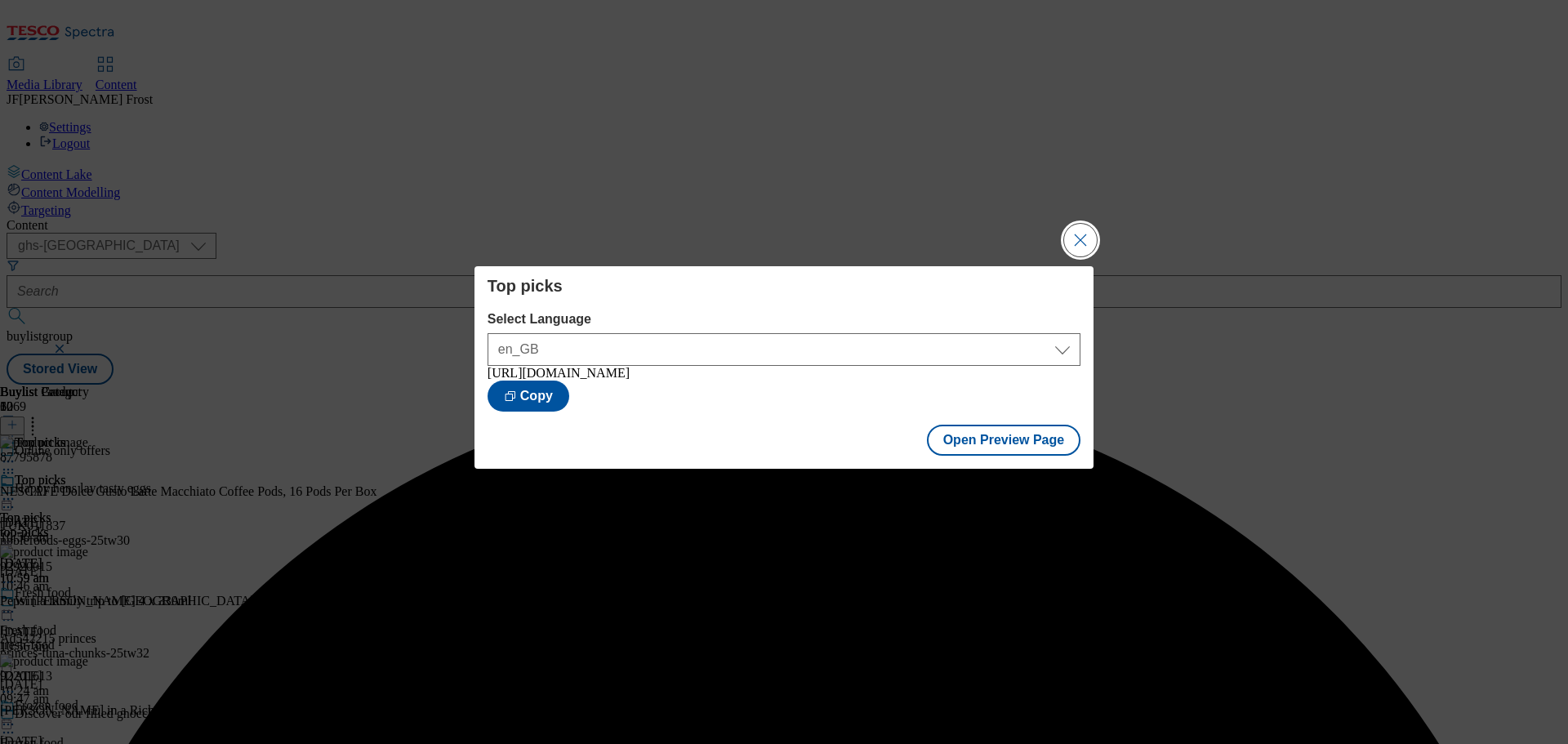
click at [1077, 232] on button "Close Modal" at bounding box center [1080, 240] width 32 height 32
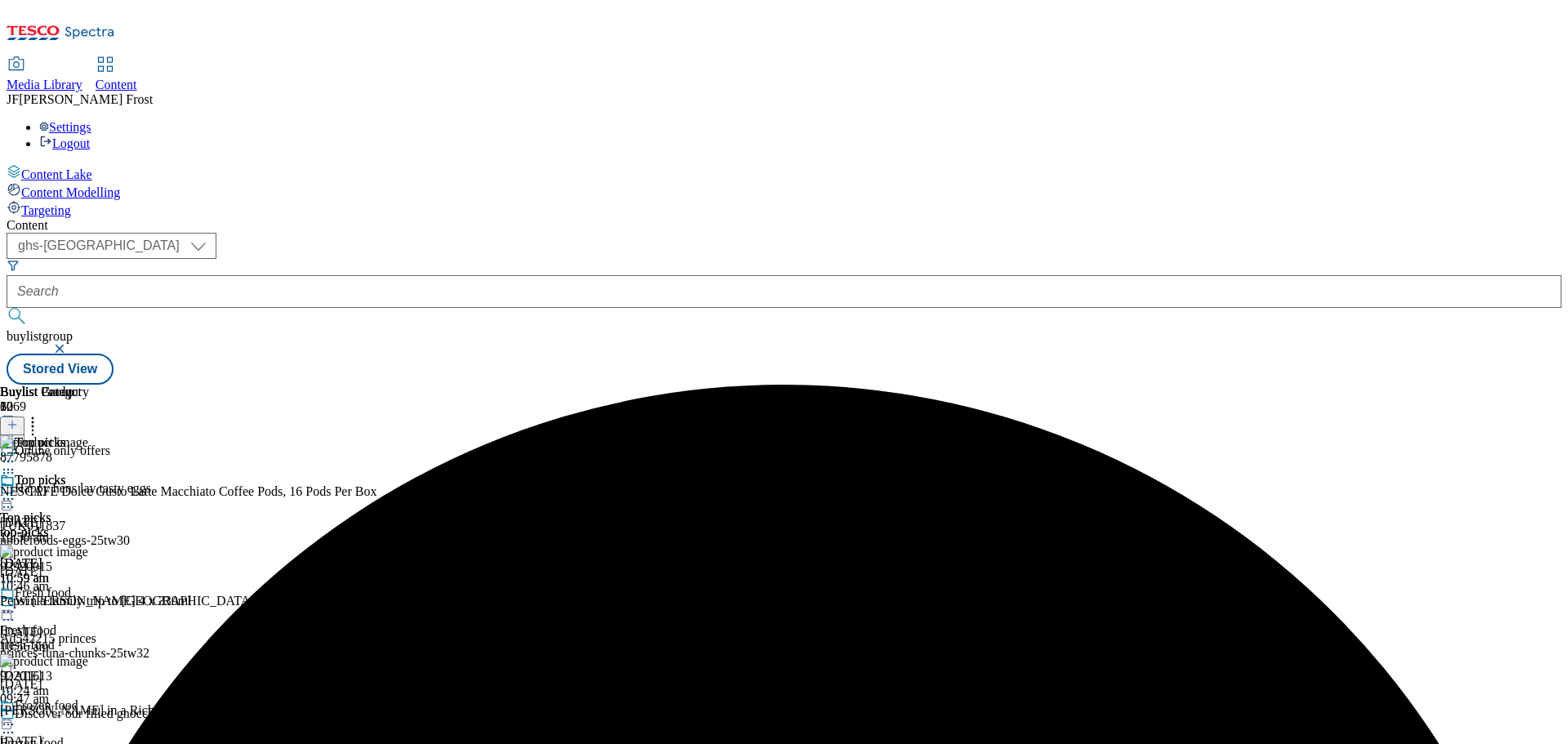
click at [16, 491] on icon at bounding box center [8, 499] width 16 height 16
click at [86, 659] on span "Publish" at bounding box center [68, 664] width 36 height 12
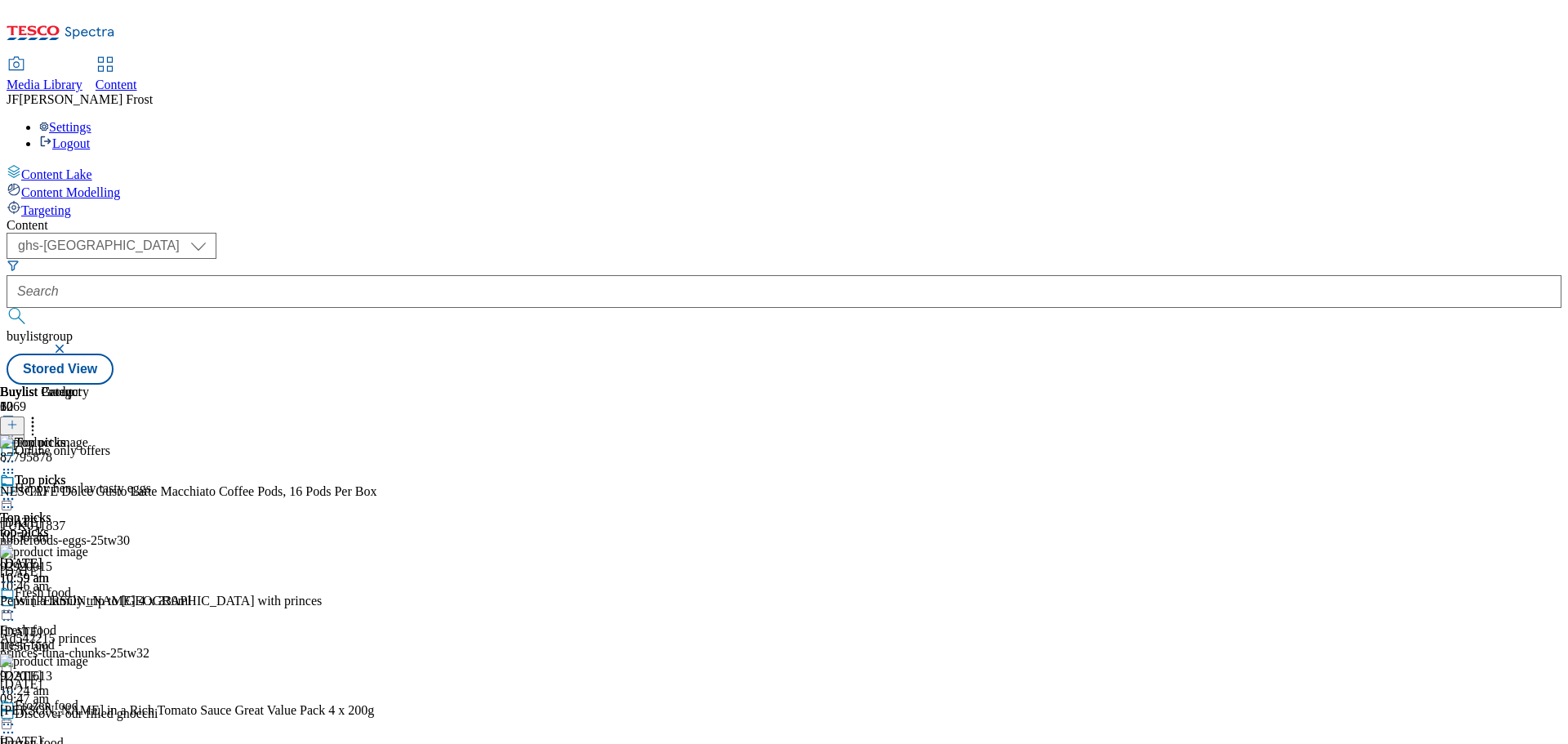
scroll to position [1240, 0]
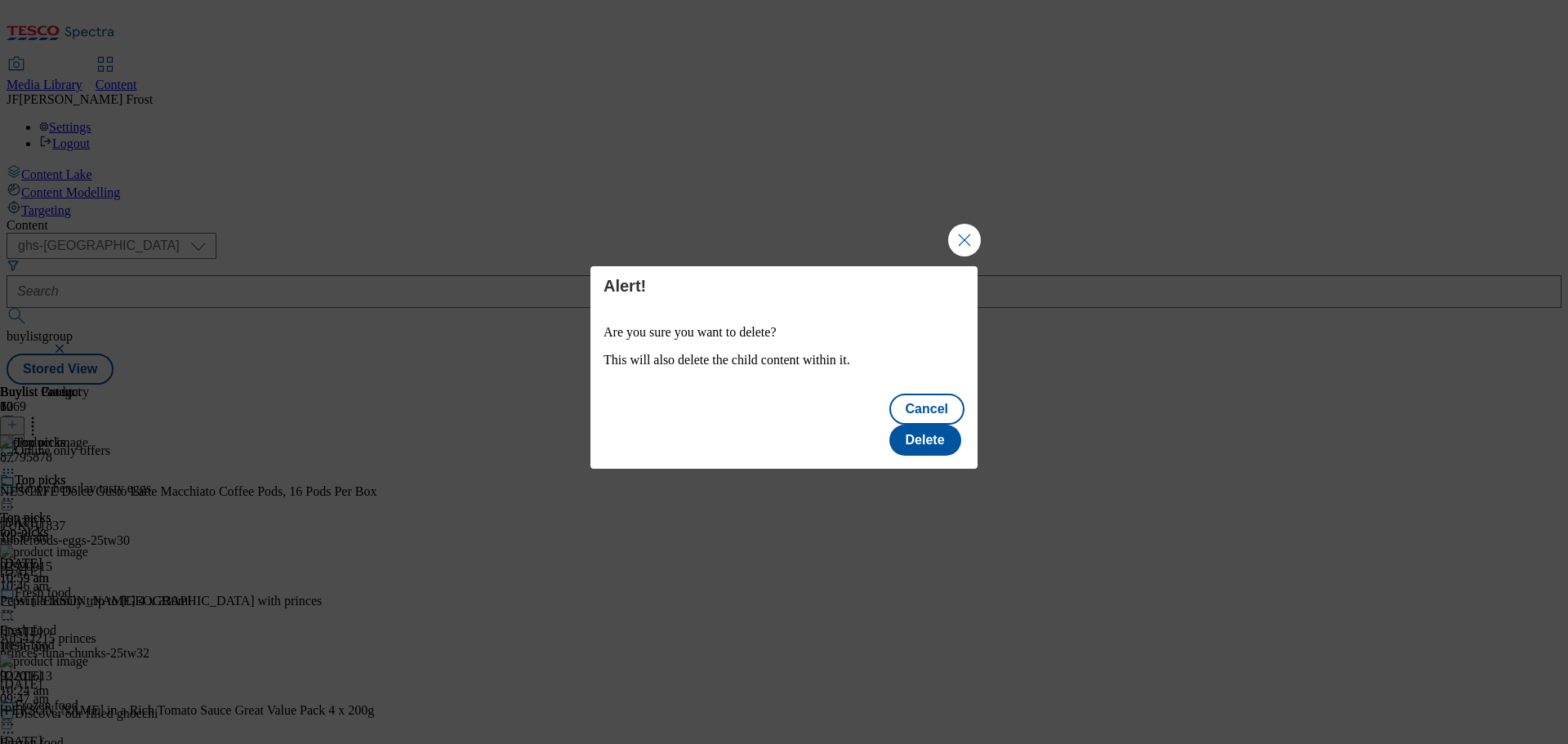
scroll to position [0, 0]
click at [927, 425] on button "Delete" at bounding box center [925, 440] width 72 height 31
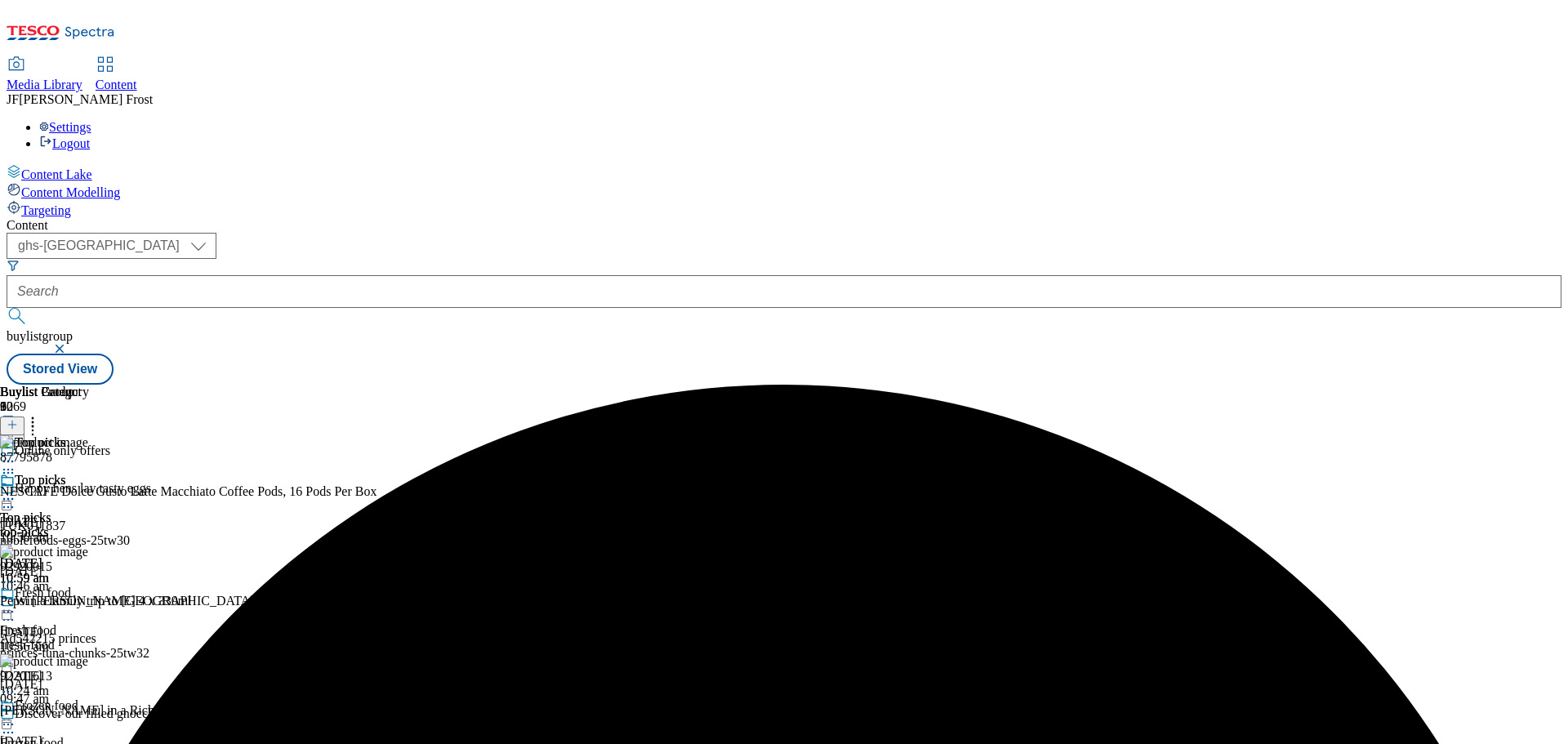
click at [137, 491] on div at bounding box center [68, 500] width 137 height 20
click at [142, 491] on div "Edit Copy Move Reporting Preview Un-preview Open Preview Url Publish Un-publish…" at bounding box center [71, 601] width 142 height 221
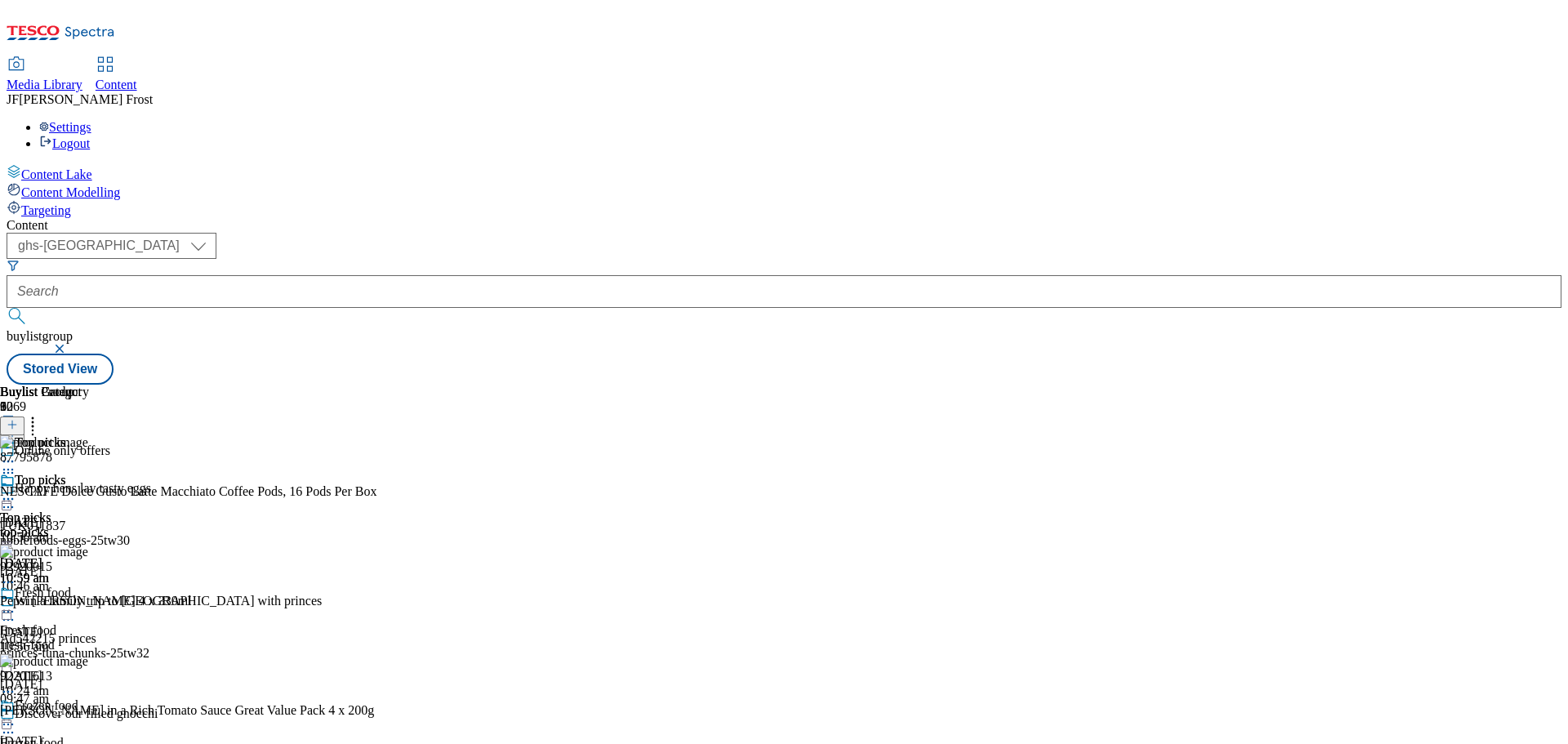
scroll to position [1070, 0]
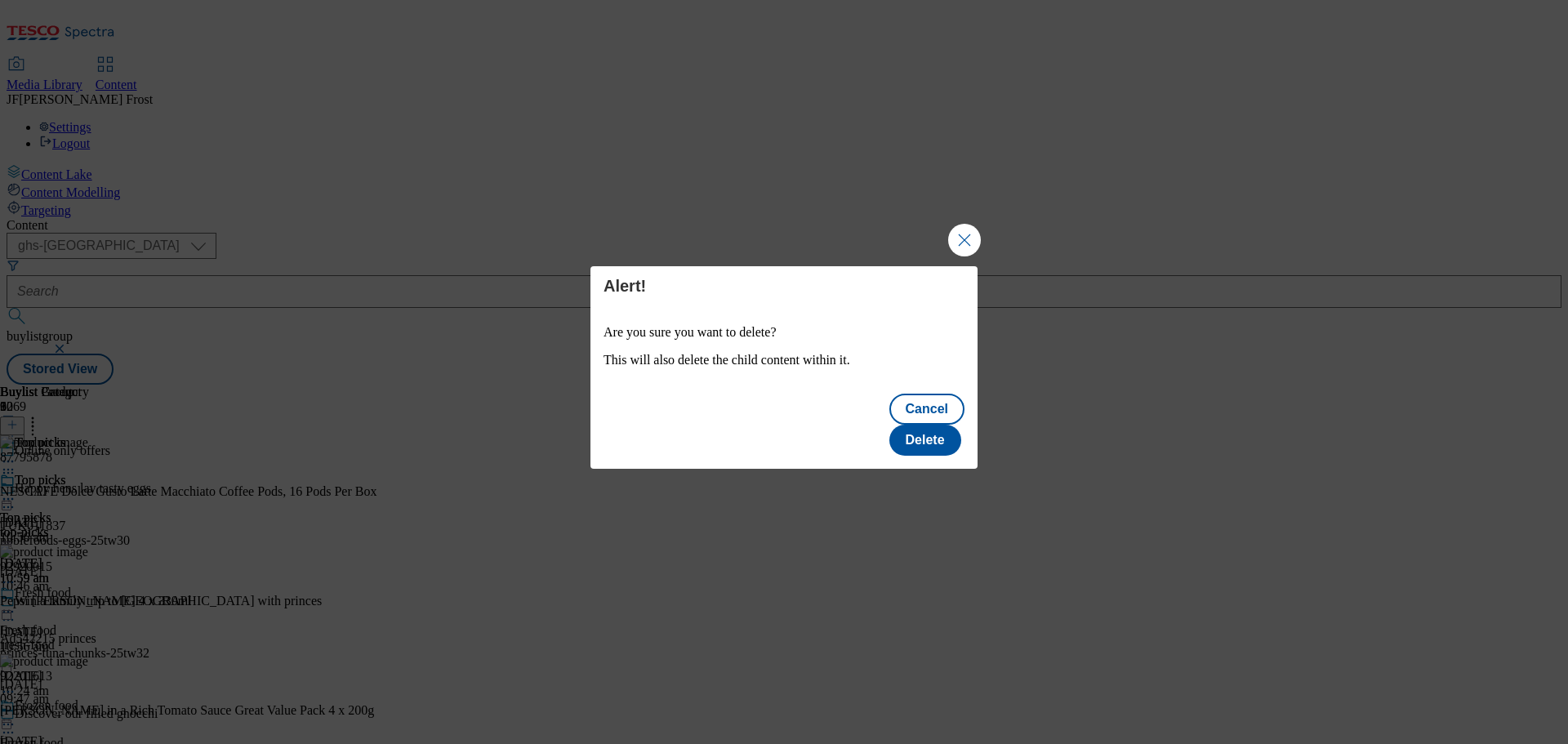
scroll to position [0, 0]
click at [936, 425] on button "Delete" at bounding box center [925, 440] width 72 height 31
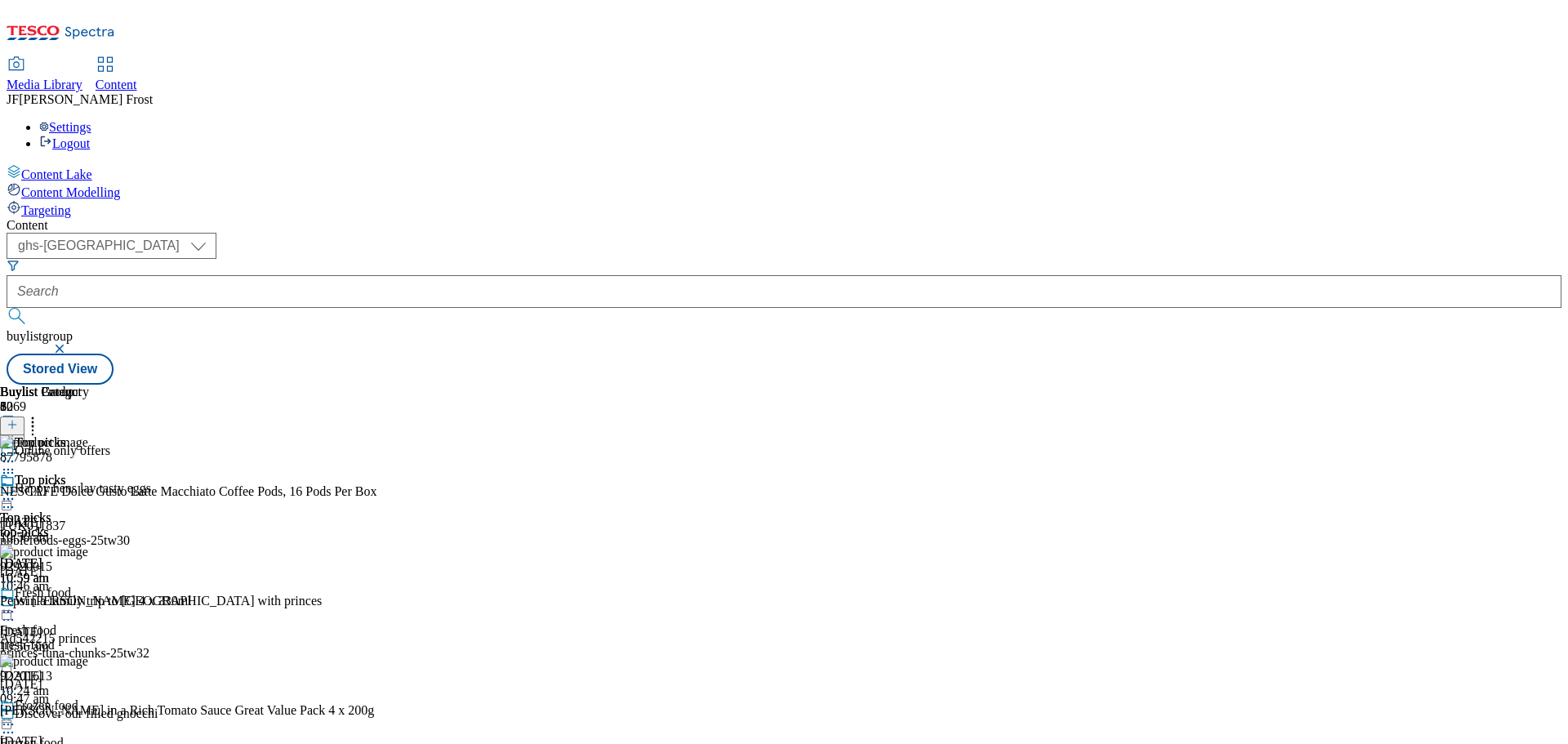
click at [16, 491] on icon at bounding box center [8, 499] width 16 height 16
click at [69, 344] on button "button" at bounding box center [61, 349] width 16 height 9
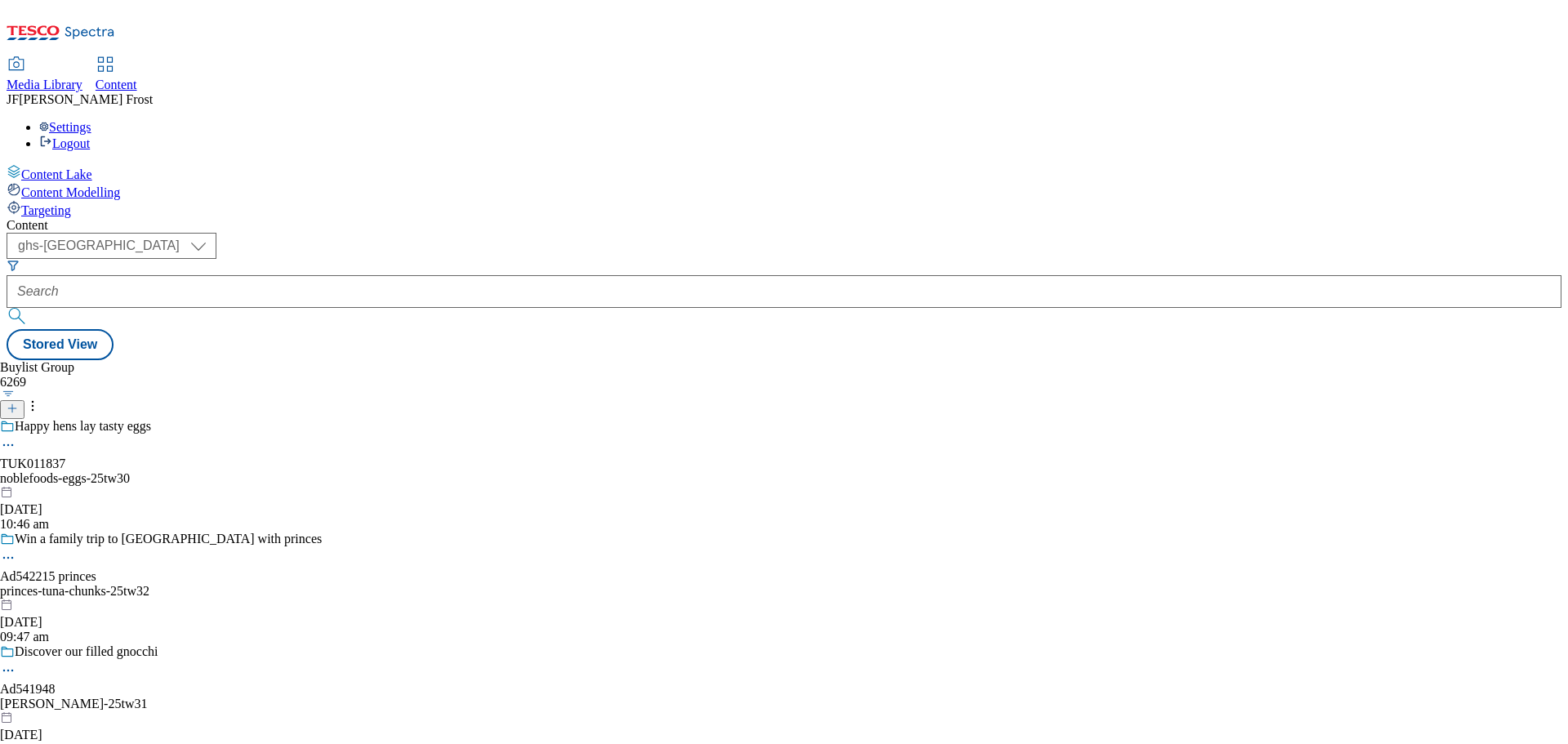
click at [1535, 120] on div "Settings Logout" at bounding box center [784, 136] width 1555 height 31
click at [90, 136] on link "Logout" at bounding box center [64, 143] width 50 height 14
